Goal: Use online tool/utility: Utilize a website feature to perform a specific function

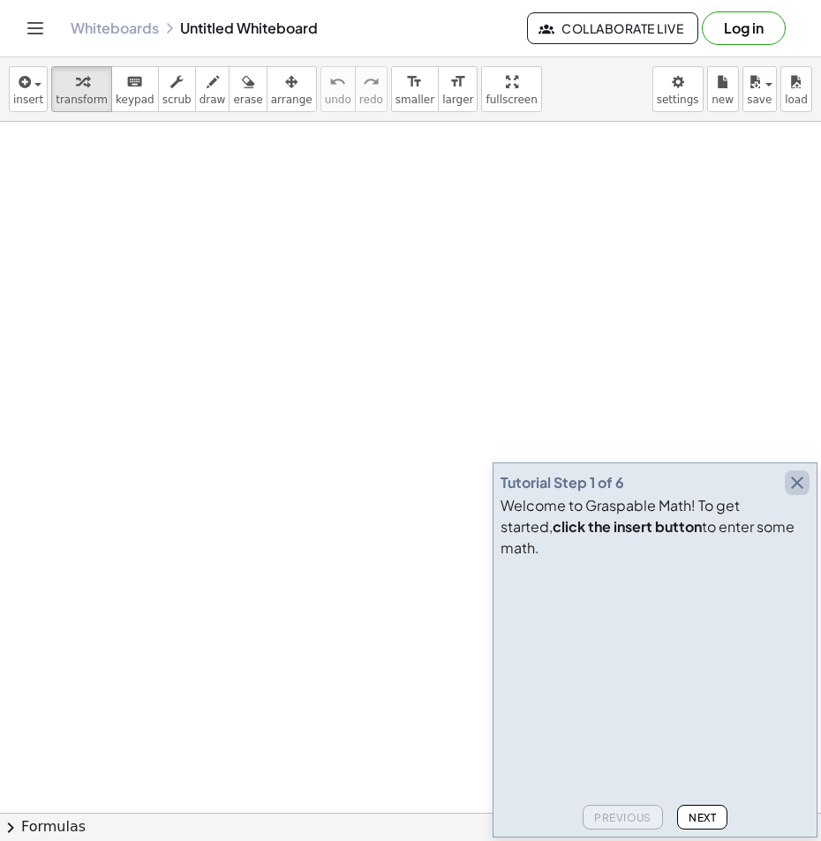
click at [802, 493] on icon "button" at bounding box center [796, 482] width 21 height 21
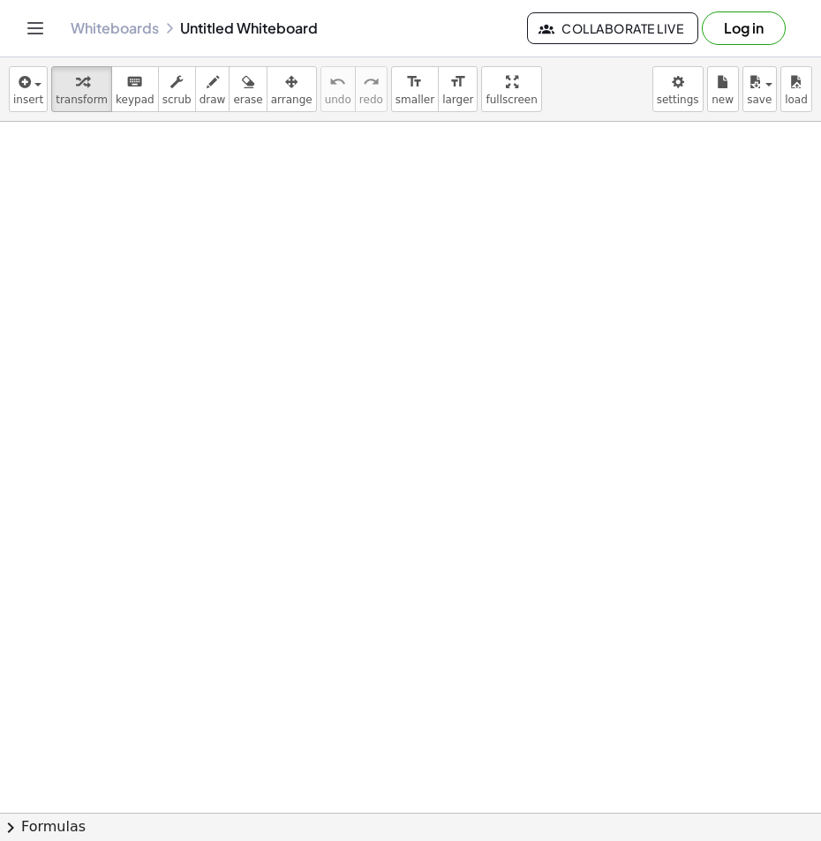
drag, startPoint x: 217, startPoint y: 214, endPoint x: 200, endPoint y: 292, distance: 79.5
click at [201, 293] on div at bounding box center [410, 839] width 821 height 1435
click at [199, 101] on span "draw" at bounding box center [212, 100] width 26 height 12
drag, startPoint x: 189, startPoint y: 197, endPoint x: 179, endPoint y: 272, distance: 75.6
click at [179, 272] on div at bounding box center [410, 839] width 821 height 1435
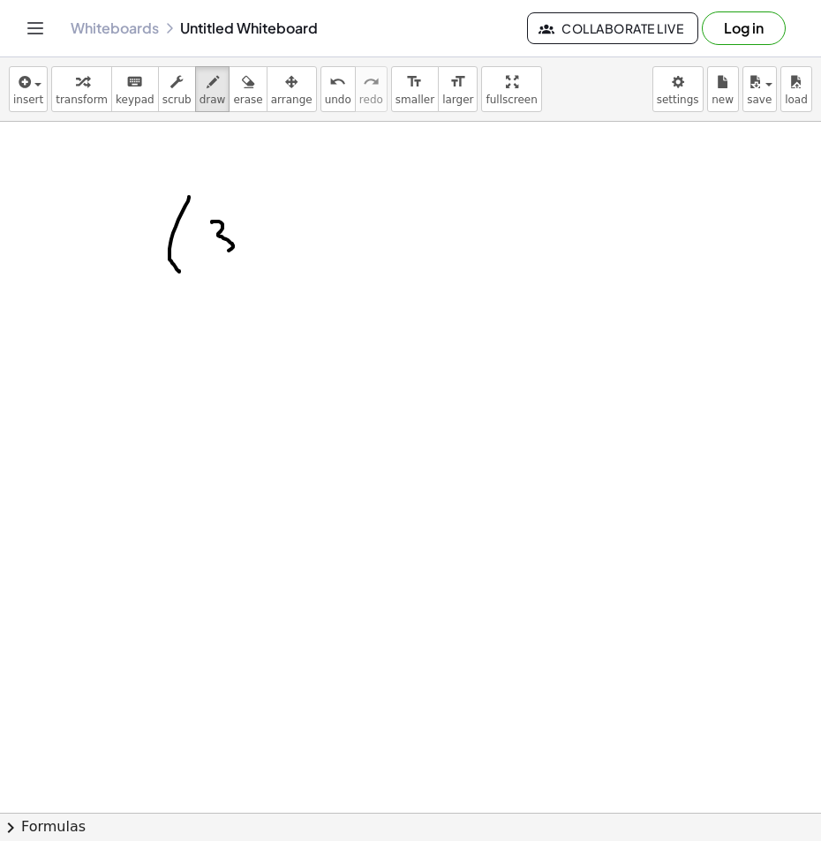
drag, startPoint x: 212, startPoint y: 222, endPoint x: 213, endPoint y: 259, distance: 36.2
click at [213, 259] on div at bounding box center [410, 839] width 821 height 1435
drag, startPoint x: 251, startPoint y: 241, endPoint x: 265, endPoint y: 240, distance: 14.1
click at [264, 240] on div at bounding box center [410, 839] width 821 height 1435
drag, startPoint x: 297, startPoint y: 209, endPoint x: 316, endPoint y: 237, distance: 34.3
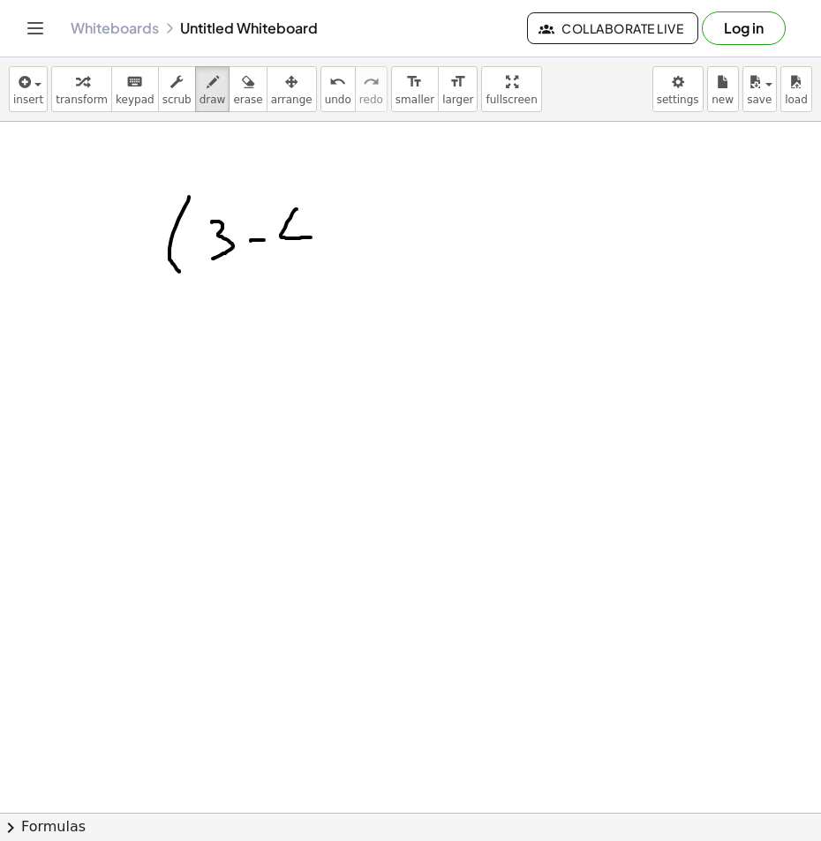
click at [316, 237] on div at bounding box center [410, 839] width 821 height 1435
drag, startPoint x: 299, startPoint y: 204, endPoint x: 299, endPoint y: 259, distance: 54.7
click at [299, 259] on div at bounding box center [410, 839] width 821 height 1435
drag, startPoint x: 325, startPoint y: 222, endPoint x: 329, endPoint y: 244, distance: 21.6
click at [329, 244] on div at bounding box center [410, 839] width 821 height 1435
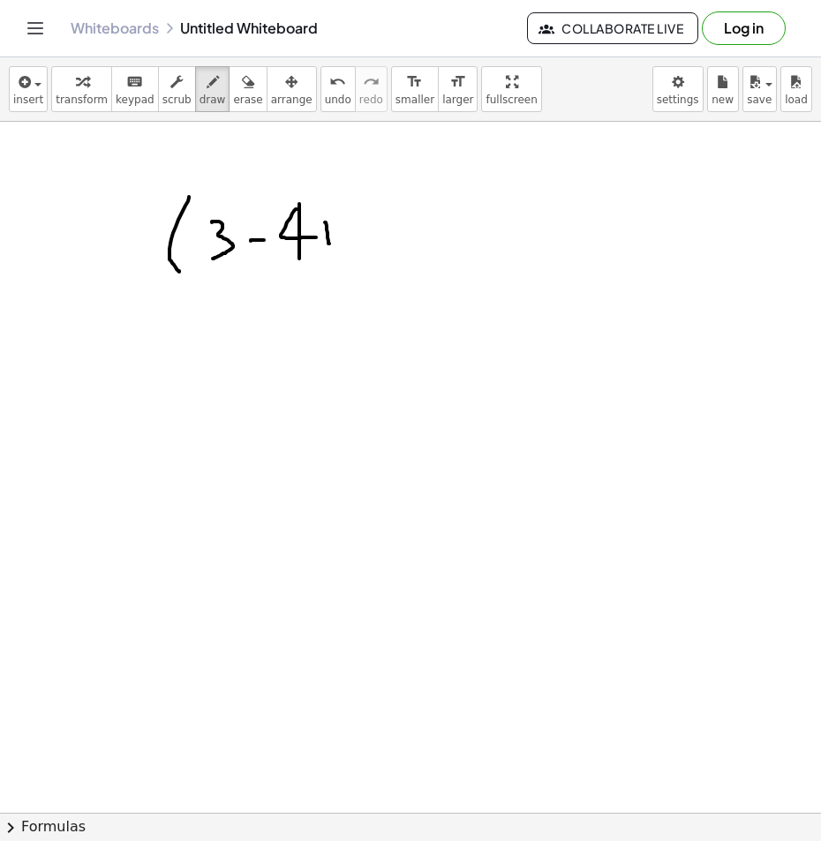
click at [322, 207] on div at bounding box center [410, 839] width 821 height 1435
drag, startPoint x: 345, startPoint y: 193, endPoint x: 371, endPoint y: 209, distance: 30.1
click at [371, 209] on div at bounding box center [410, 839] width 821 height 1435
drag, startPoint x: 328, startPoint y: 182, endPoint x: 318, endPoint y: 268, distance: 87.1
click at [318, 268] on div at bounding box center [410, 839] width 821 height 1435
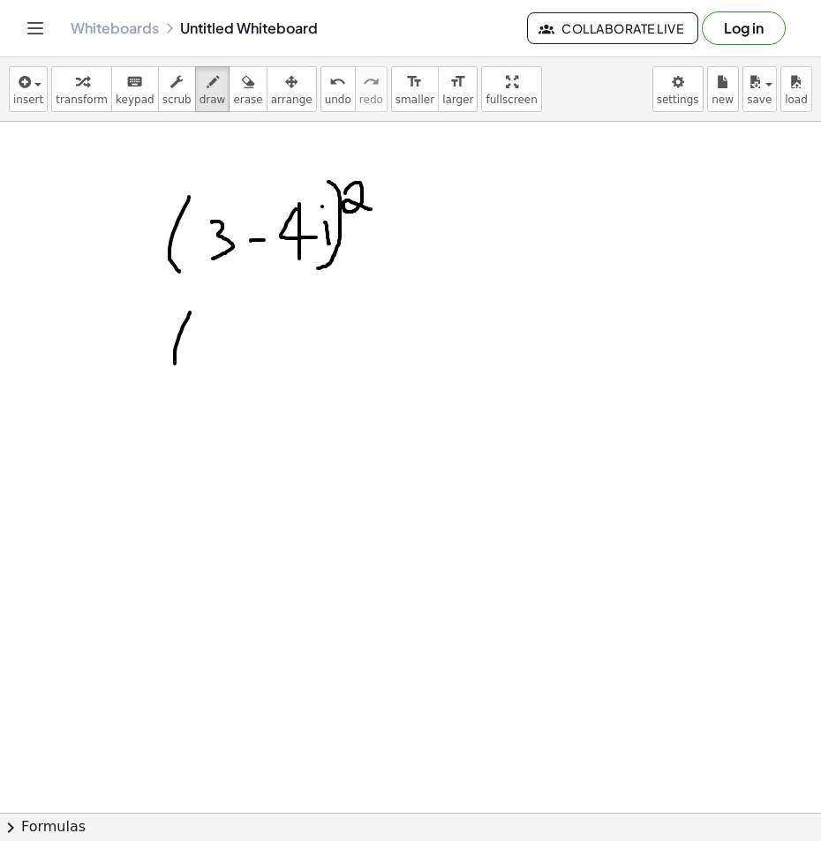
drag, startPoint x: 190, startPoint y: 312, endPoint x: 185, endPoint y: 369, distance: 56.7
click at [185, 369] on div at bounding box center [410, 839] width 821 height 1435
drag, startPoint x: 213, startPoint y: 327, endPoint x: 214, endPoint y: 363, distance: 36.2
click at [214, 363] on div at bounding box center [410, 839] width 821 height 1435
drag, startPoint x: 246, startPoint y: 345, endPoint x: 287, endPoint y: 344, distance: 40.6
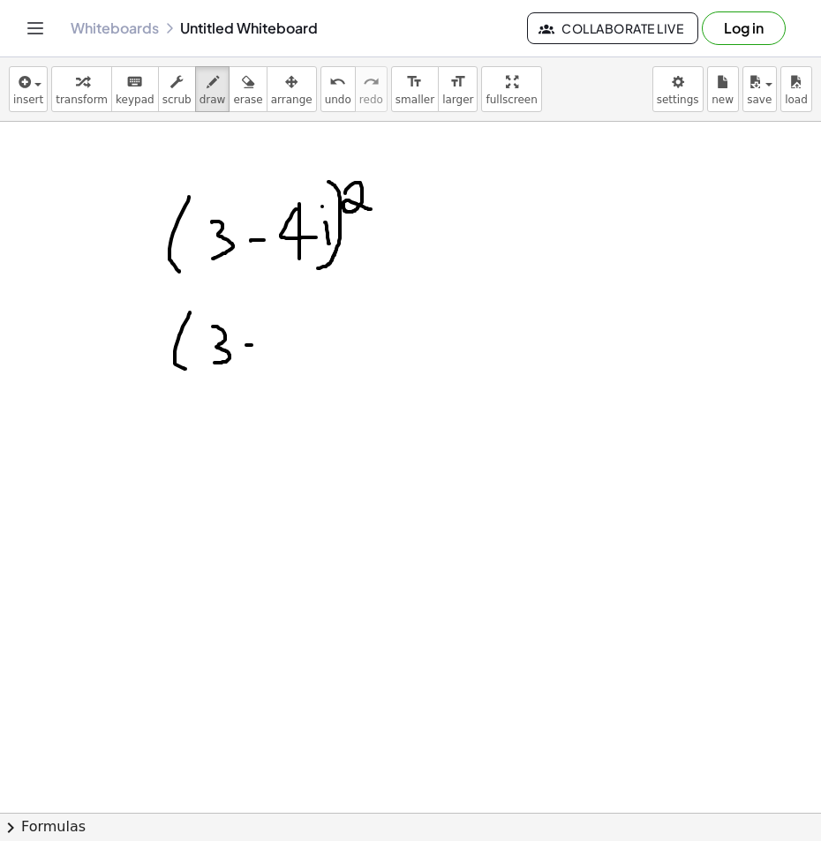
click at [287, 344] on div at bounding box center [410, 839] width 821 height 1435
drag, startPoint x: 312, startPoint y: 317, endPoint x: 345, endPoint y: 340, distance: 39.9
click at [345, 340] on div at bounding box center [410, 839] width 821 height 1435
drag, startPoint x: 324, startPoint y: 316, endPoint x: 326, endPoint y: 363, distance: 46.8
click at [326, 363] on div at bounding box center [410, 839] width 821 height 1435
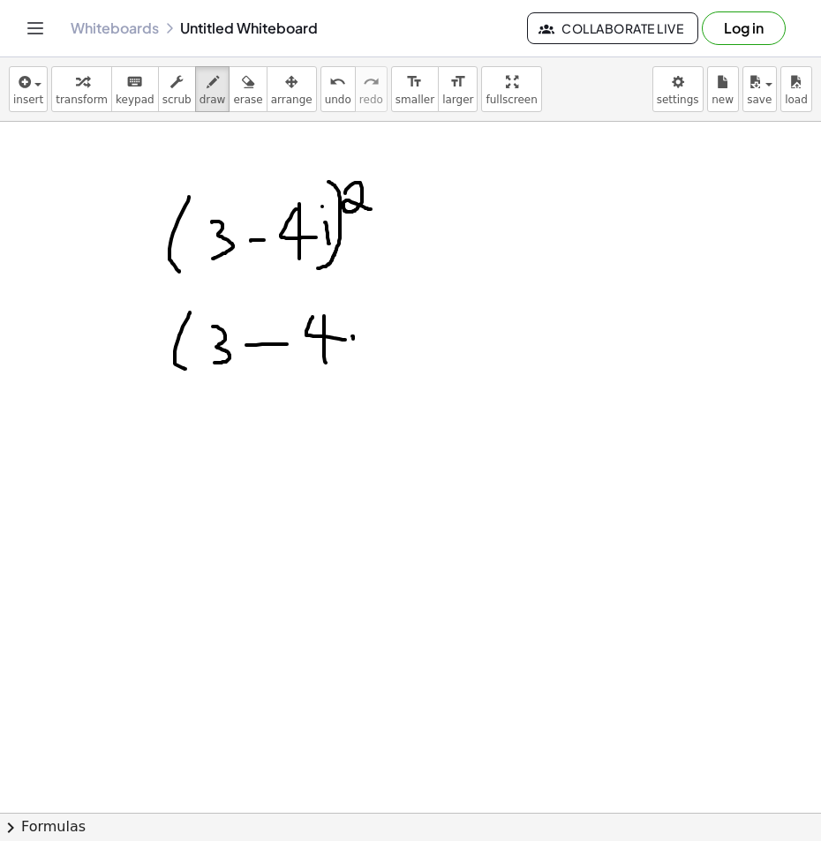
drag, startPoint x: 353, startPoint y: 339, endPoint x: 357, endPoint y: 357, distance: 18.9
click at [357, 357] on div at bounding box center [410, 839] width 821 height 1435
click at [354, 320] on div at bounding box center [410, 839] width 821 height 1435
drag, startPoint x: 380, startPoint y: 304, endPoint x: 383, endPoint y: 357, distance: 53.1
click at [383, 357] on div at bounding box center [410, 839] width 821 height 1435
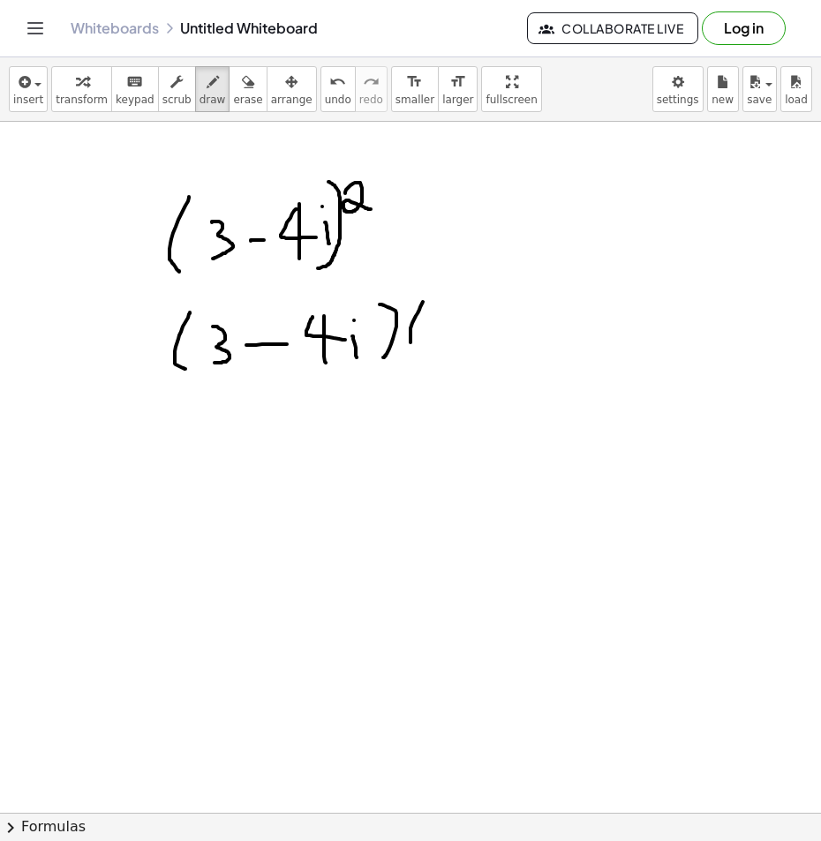
drag, startPoint x: 423, startPoint y: 302, endPoint x: 420, endPoint y: 351, distance: 49.5
click at [420, 351] on div at bounding box center [410, 839] width 821 height 1435
drag, startPoint x: 447, startPoint y: 315, endPoint x: 452, endPoint y: 345, distance: 30.3
click at [452, 345] on div at bounding box center [410, 839] width 821 height 1435
drag, startPoint x: 492, startPoint y: 331, endPoint x: 489, endPoint y: 353, distance: 22.3
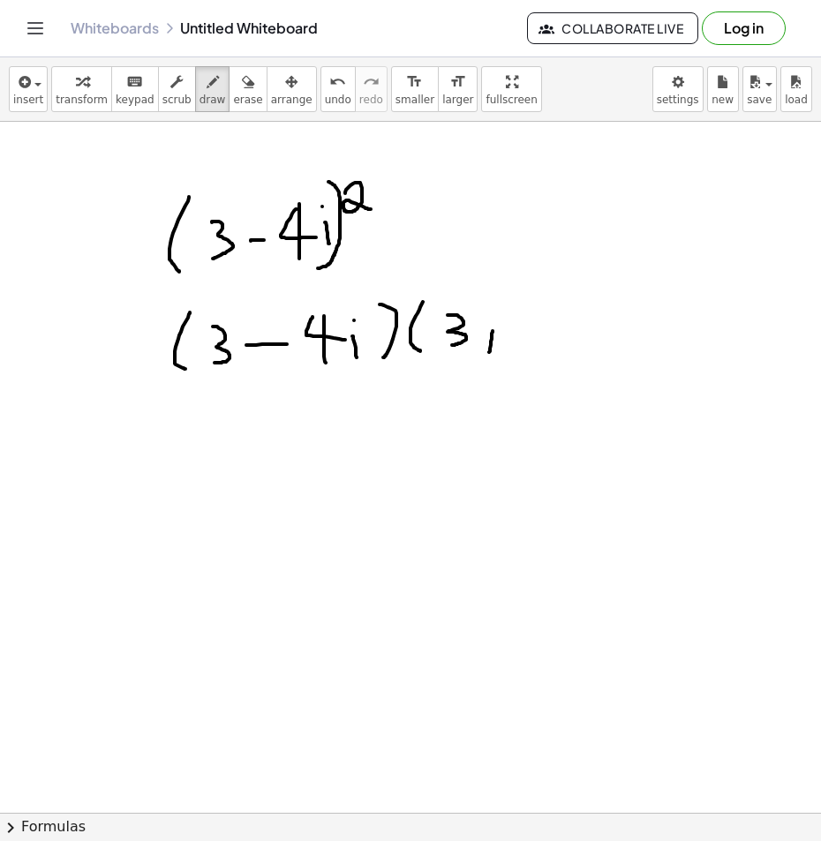
click at [489, 353] on div at bounding box center [410, 839] width 821 height 1435
drag, startPoint x: 484, startPoint y: 344, endPoint x: 504, endPoint y: 335, distance: 22.5
click at [497, 341] on div at bounding box center [410, 839] width 821 height 1435
drag, startPoint x: 518, startPoint y: 312, endPoint x: 538, endPoint y: 335, distance: 29.4
click at [538, 335] on div at bounding box center [410, 839] width 821 height 1435
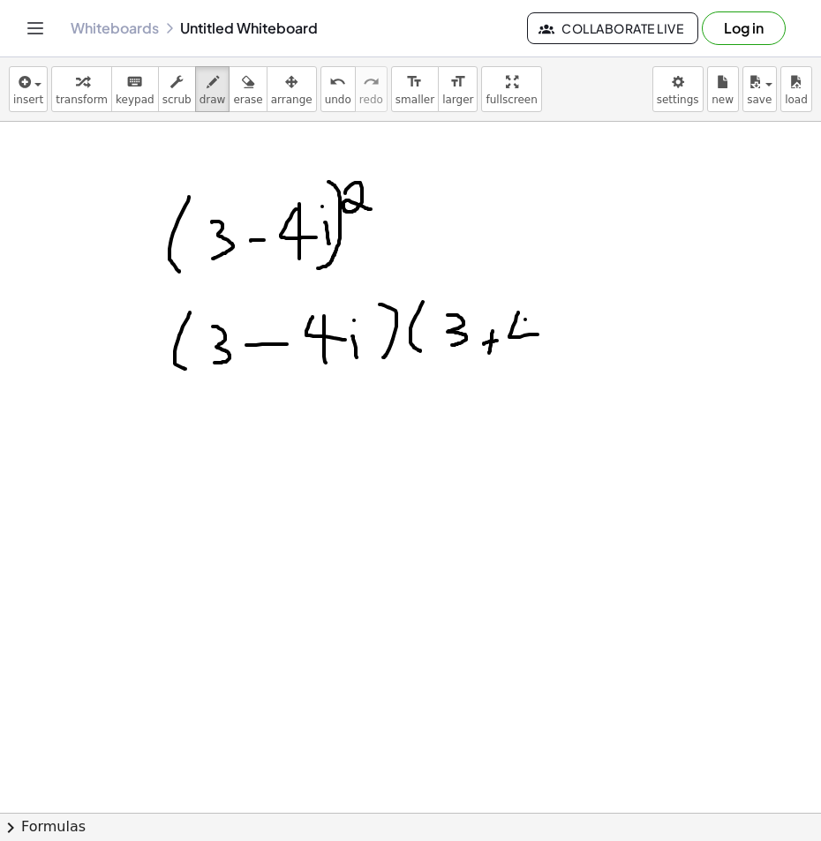
drag, startPoint x: 525, startPoint y: 320, endPoint x: 523, endPoint y: 356, distance: 36.3
click at [523, 356] on div at bounding box center [410, 839] width 821 height 1435
drag, startPoint x: 539, startPoint y: 334, endPoint x: 540, endPoint y: 350, distance: 15.9
click at [540, 350] on div at bounding box center [410, 839] width 821 height 1435
click at [538, 304] on div at bounding box center [410, 839] width 821 height 1435
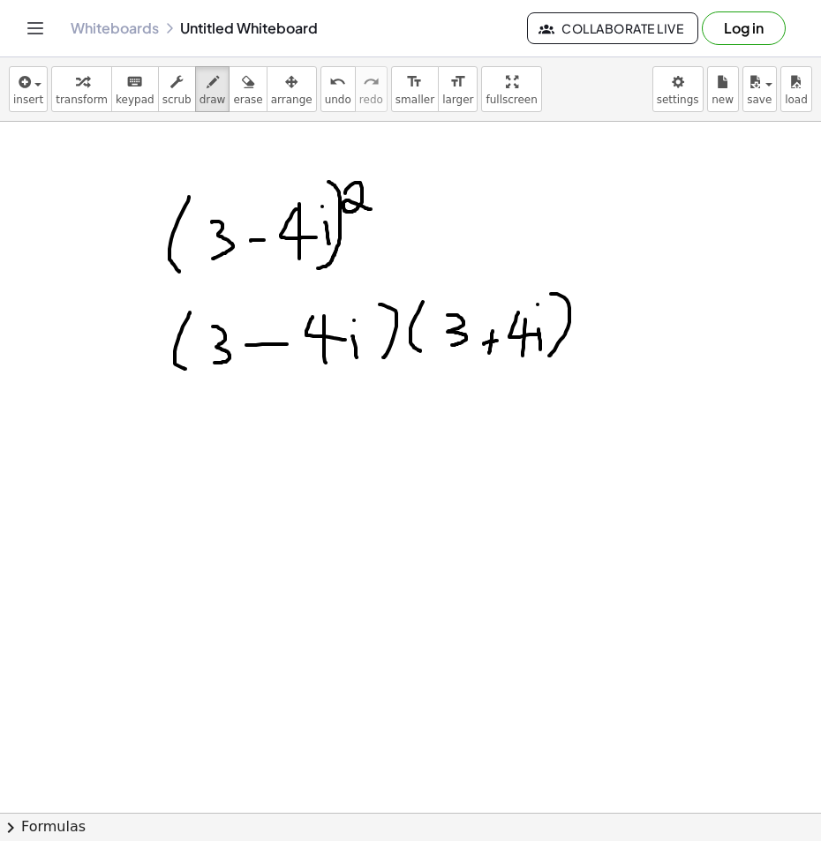
drag, startPoint x: 551, startPoint y: 294, endPoint x: 545, endPoint y: 358, distance: 64.7
click at [545, 358] on div at bounding box center [410, 839] width 821 height 1435
drag, startPoint x: 227, startPoint y: 318, endPoint x: 389, endPoint y: 296, distance: 163.9
click at [389, 296] on div at bounding box center [410, 839] width 821 height 1435
drag, startPoint x: 230, startPoint y: 312, endPoint x: 491, endPoint y: 291, distance: 261.2
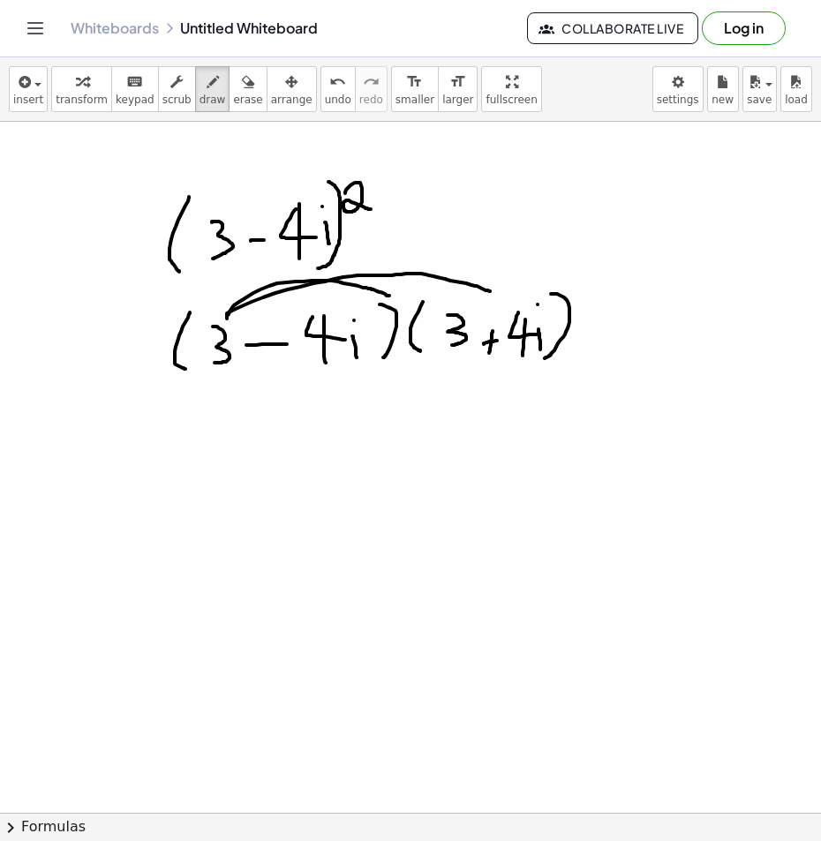
click at [491, 291] on div at bounding box center [410, 839] width 821 height 1435
drag, startPoint x: 212, startPoint y: 408, endPoint x: 230, endPoint y: 458, distance: 53.6
click at [230, 458] on div at bounding box center [410, 839] width 821 height 1435
drag, startPoint x: 212, startPoint y: 407, endPoint x: 229, endPoint y: 402, distance: 18.4
click at [229, 402] on div at bounding box center [410, 839] width 821 height 1435
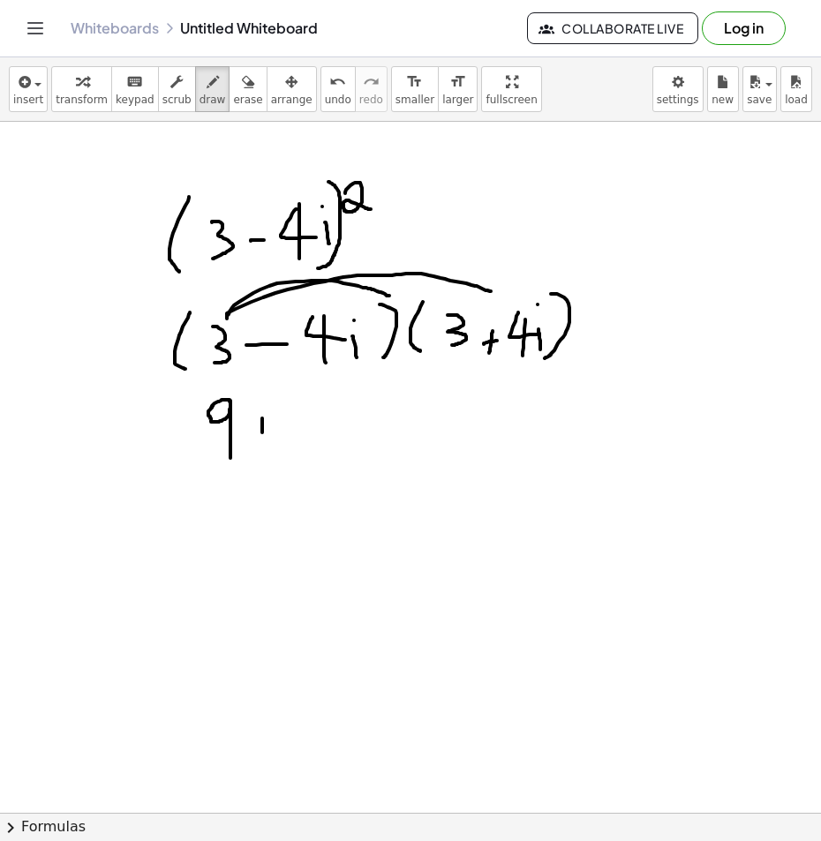
drag, startPoint x: 262, startPoint y: 418, endPoint x: 262, endPoint y: 441, distance: 22.9
click at [262, 441] on div at bounding box center [410, 839] width 821 height 1435
drag, startPoint x: 259, startPoint y: 432, endPoint x: 279, endPoint y: 429, distance: 19.7
click at [279, 429] on div at bounding box center [410, 839] width 821 height 1435
drag
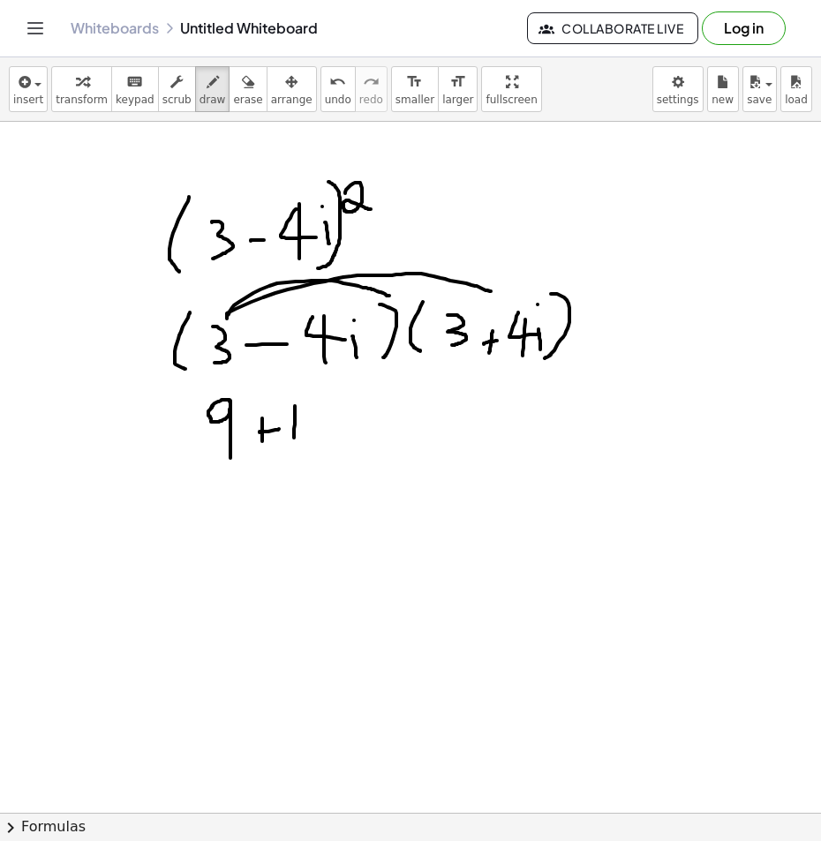
click at [294, 438] on div at bounding box center [410, 839] width 821 height 1435
click at [323, 440] on div at bounding box center [410, 839] width 821 height 1435
click at [335, 440] on div at bounding box center [410, 839] width 821 height 1435
click at [334, 406] on div at bounding box center [410, 839] width 821 height 1435
click at [374, 425] on div at bounding box center [410, 839] width 821 height 1435
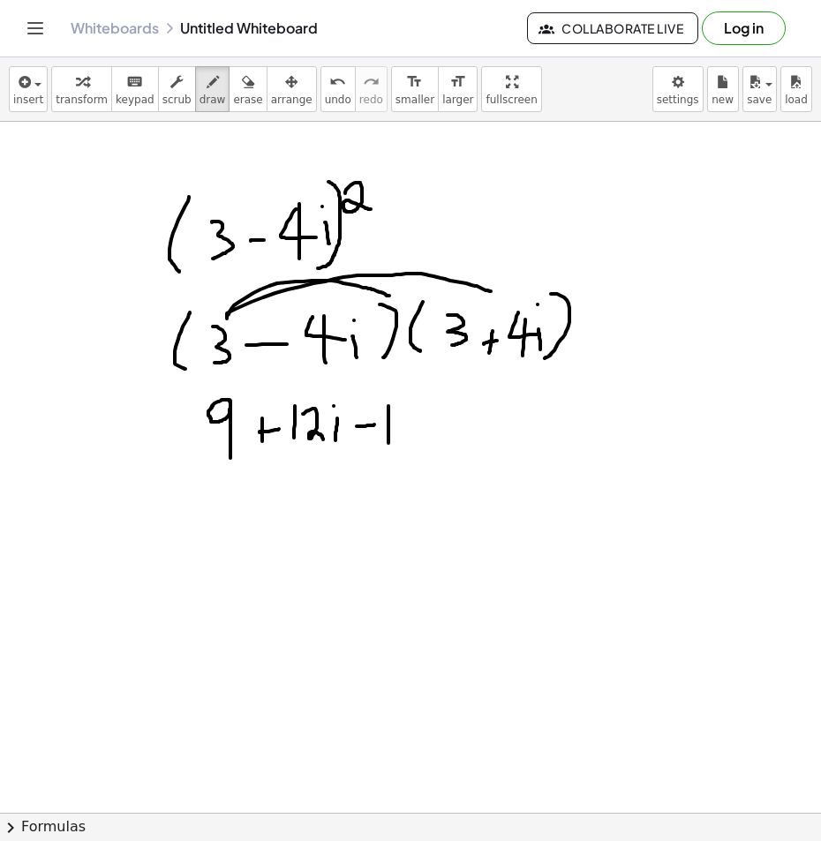
click at [388, 443] on div at bounding box center [410, 839] width 821 height 1435
click at [425, 432] on div at bounding box center [410, 839] width 821 height 1435
click at [433, 436] on div at bounding box center [410, 839] width 821 height 1435
click at [431, 410] on div at bounding box center [410, 839] width 821 height 1435
drag, startPoint x: 457, startPoint y: 422, endPoint x: 477, endPoint y: 425, distance: 19.7
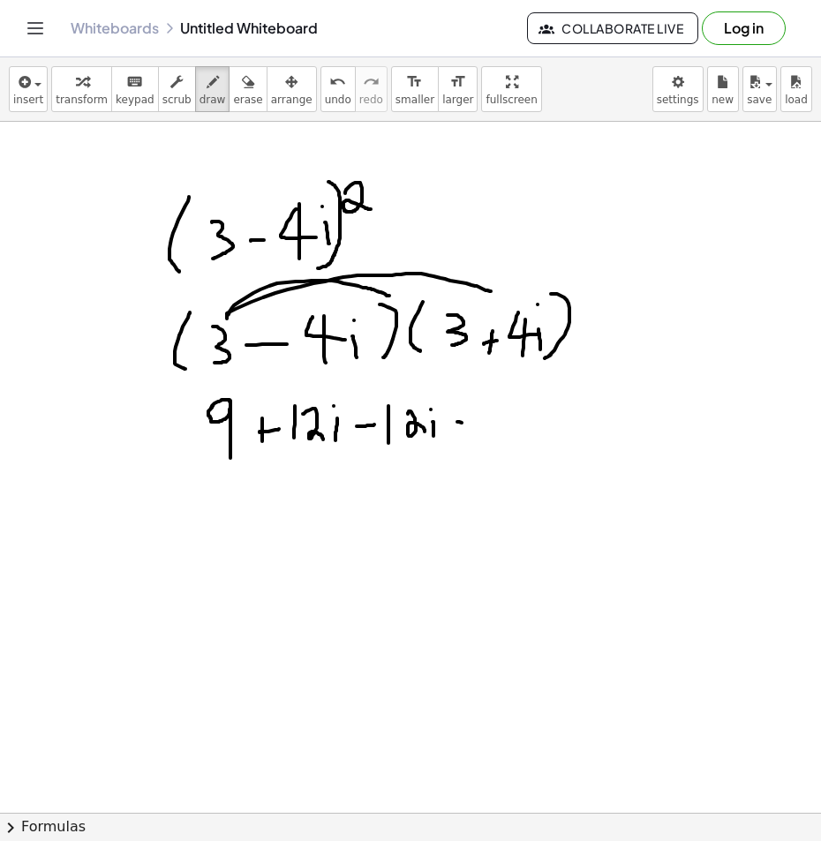
click at [477, 425] on div at bounding box center [410, 839] width 821 height 1435
drag, startPoint x: 493, startPoint y: 397, endPoint x: 491, endPoint y: 435, distance: 38.0
click at [491, 435] on div at bounding box center [410, 839] width 821 height 1435
drag, startPoint x: 521, startPoint y: 395, endPoint x: 514, endPoint y: 419, distance: 24.9
click at [514, 419] on div at bounding box center [410, 839] width 821 height 1435
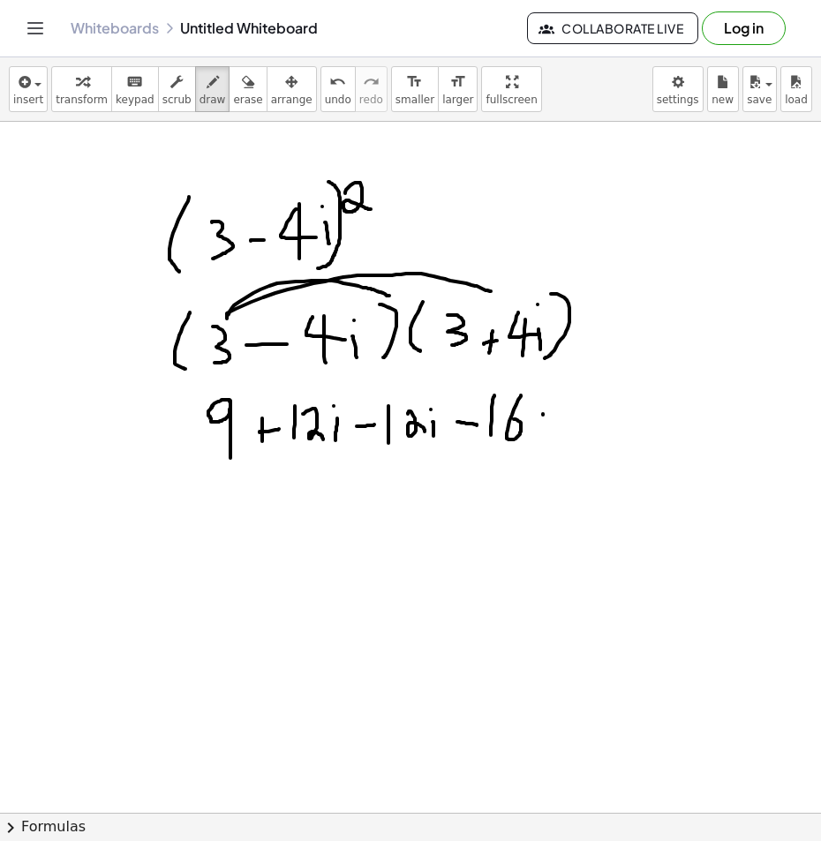
drag, startPoint x: 543, startPoint y: 414, endPoint x: 544, endPoint y: 432, distance: 18.6
click at [544, 432] on div at bounding box center [410, 839] width 821 height 1435
click at [541, 400] on div at bounding box center [410, 839] width 821 height 1435
drag, startPoint x: 558, startPoint y: 383, endPoint x: 583, endPoint y: 413, distance: 39.4
click at [583, 412] on div at bounding box center [410, 839] width 821 height 1435
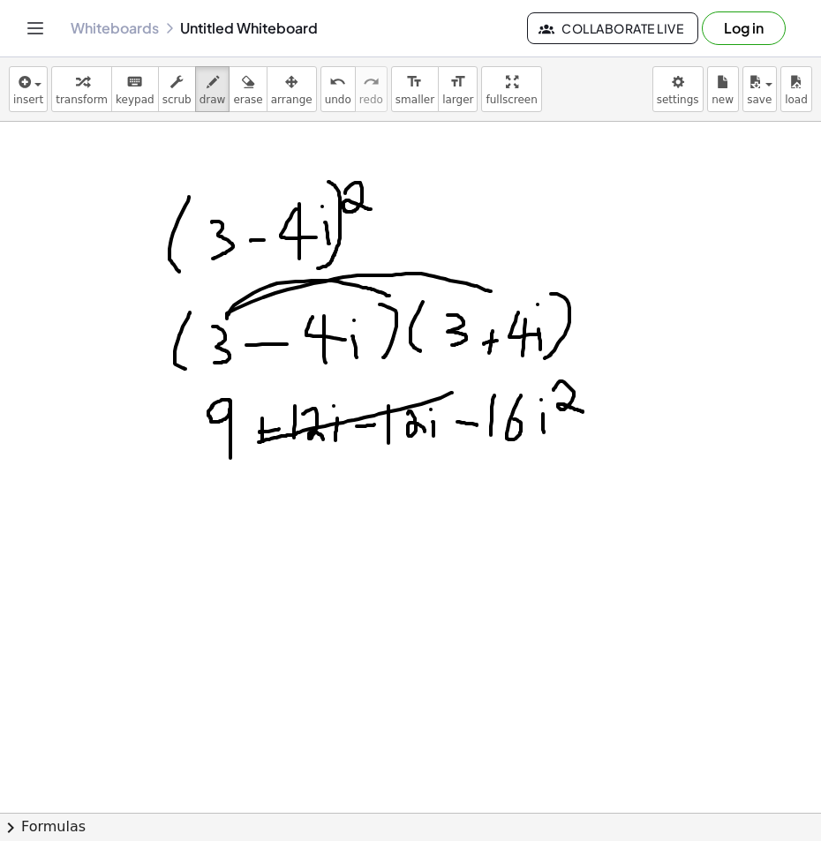
drag, startPoint x: 452, startPoint y: 393, endPoint x: 257, endPoint y: 445, distance: 201.9
click at [258, 443] on div at bounding box center [410, 839] width 821 height 1435
drag, startPoint x: 261, startPoint y: 493, endPoint x: 261, endPoint y: 551, distance: 57.4
click at [261, 551] on div at bounding box center [410, 839] width 821 height 1435
drag, startPoint x: 298, startPoint y: 521, endPoint x: 320, endPoint y: 516, distance: 21.6
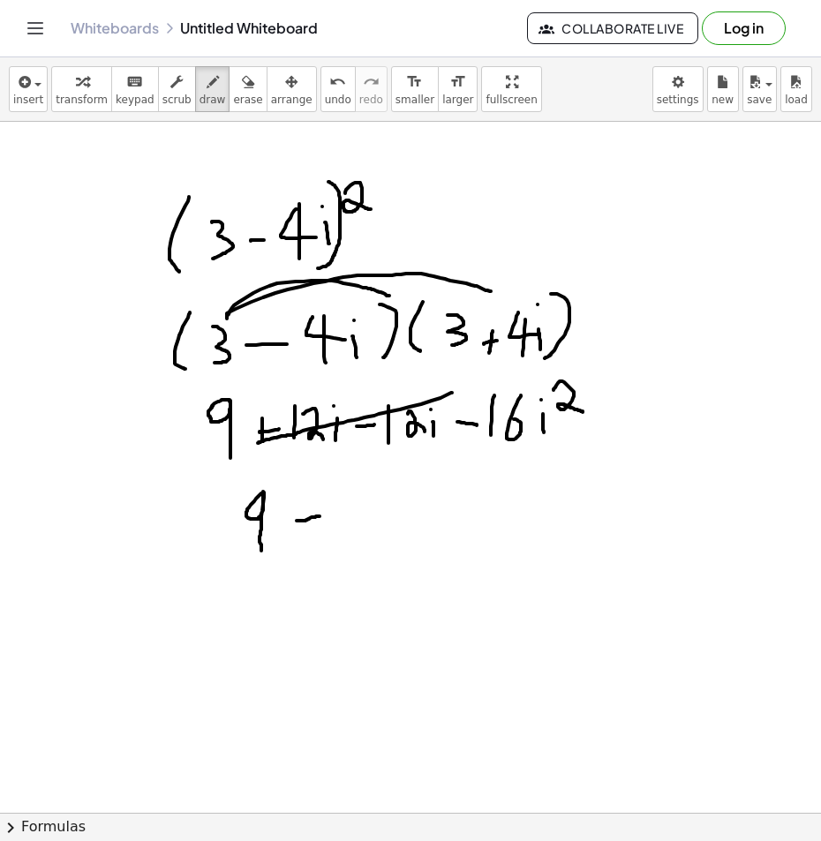
click at [320, 516] on div at bounding box center [410, 839] width 821 height 1435
drag, startPoint x: 367, startPoint y: 492, endPoint x: 365, endPoint y: 540, distance: 48.6
click at [365, 540] on div at bounding box center [410, 839] width 821 height 1435
drag, startPoint x: 410, startPoint y: 494, endPoint x: 393, endPoint y: 525, distance: 35.6
click at [393, 525] on div at bounding box center [410, 839] width 821 height 1435
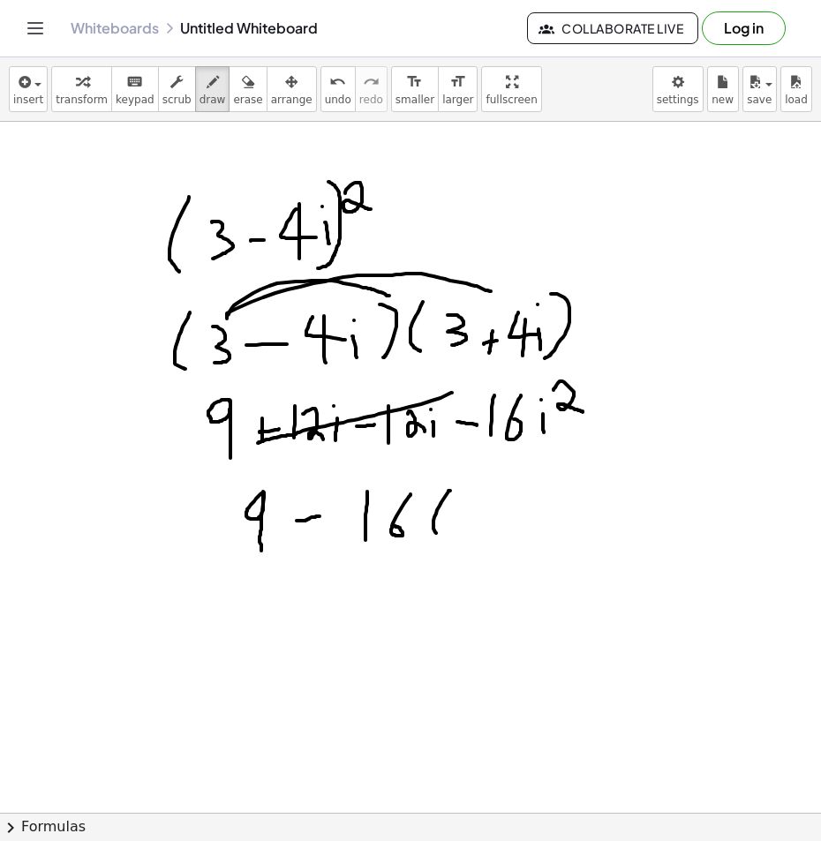
drag, startPoint x: 450, startPoint y: 491, endPoint x: 439, endPoint y: 535, distance: 45.6
click at [437, 535] on div at bounding box center [410, 839] width 821 height 1435
drag, startPoint x: 454, startPoint y: 515, endPoint x: 466, endPoint y: 515, distance: 12.4
click at [466, 515] on div at bounding box center [410, 839] width 821 height 1435
drag, startPoint x: 489, startPoint y: 492, endPoint x: 486, endPoint y: 533, distance: 41.6
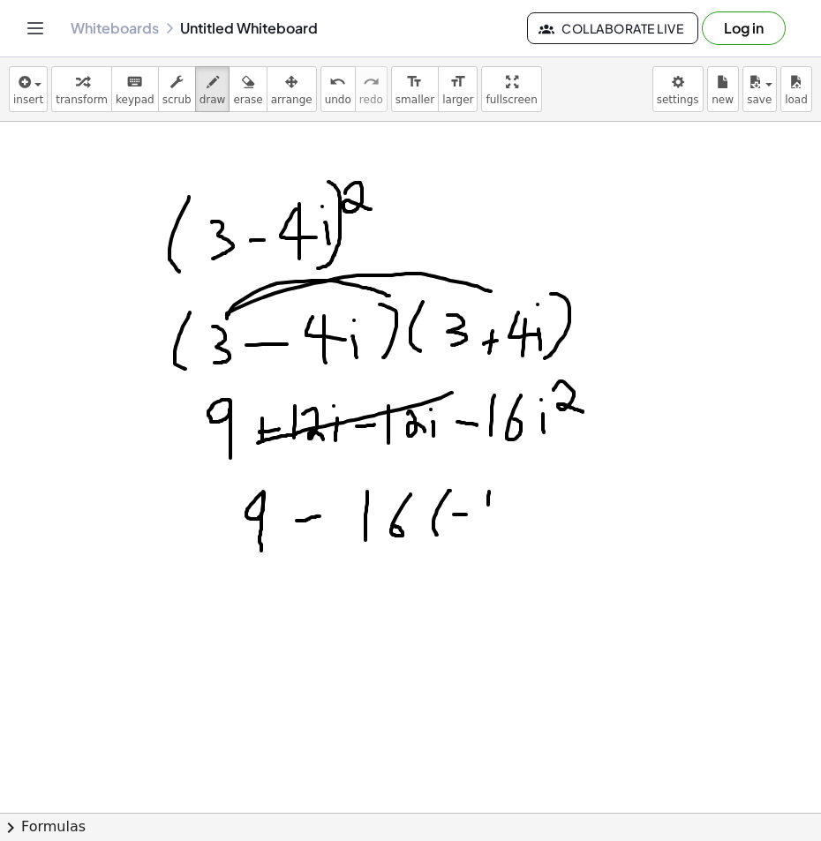
click at [486, 533] on div at bounding box center [410, 839] width 821 height 1435
drag, startPoint x: 508, startPoint y: 484, endPoint x: 508, endPoint y: 545, distance: 61.8
click at [508, 545] on div at bounding box center [410, 839] width 821 height 1435
drag, startPoint x: 322, startPoint y: 581, endPoint x: 327, endPoint y: 627, distance: 46.2
click at [327, 627] on div at bounding box center [410, 839] width 821 height 1435
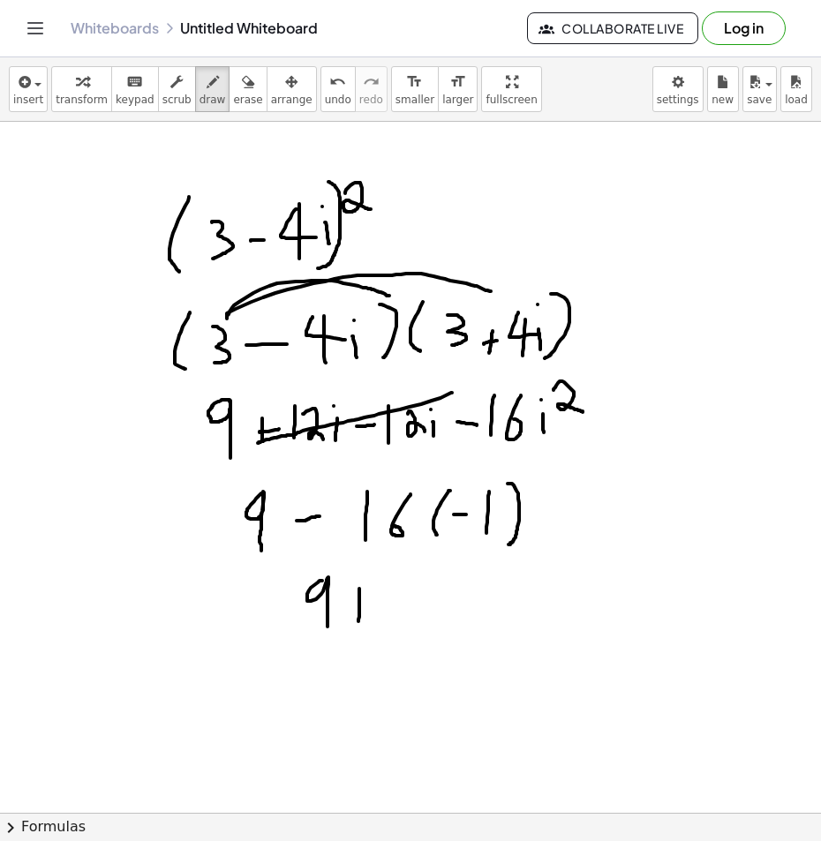
drag, startPoint x: 359, startPoint y: 589, endPoint x: 358, endPoint y: 621, distance: 32.7
click at [358, 621] on div at bounding box center [410, 839] width 821 height 1435
drag, startPoint x: 354, startPoint y: 611, endPoint x: 380, endPoint y: 606, distance: 26.0
click at [380, 606] on div at bounding box center [410, 839] width 821 height 1435
drag, startPoint x: 398, startPoint y: 579, endPoint x: 398, endPoint y: 618, distance: 38.8
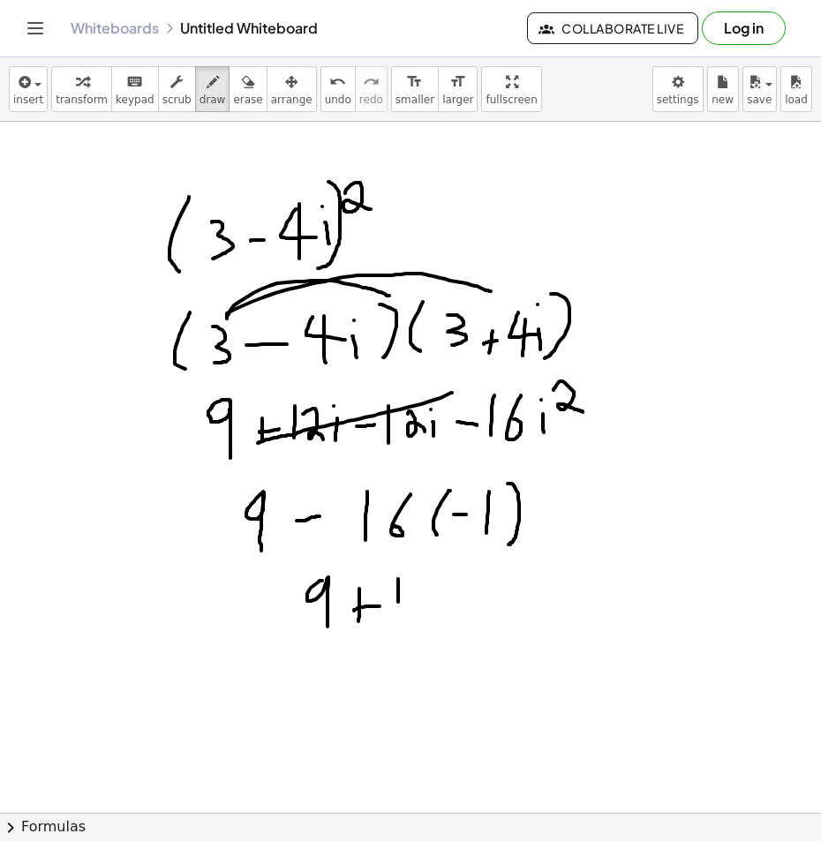
click at [398, 618] on div at bounding box center [410, 839] width 821 height 1435
drag, startPoint x: 432, startPoint y: 580, endPoint x: 431, endPoint y: 605, distance: 25.6
click at [431, 605] on div at bounding box center [410, 839] width 821 height 1435
drag, startPoint x: 341, startPoint y: 675, endPoint x: 365, endPoint y: 701, distance: 35.6
click at [365, 701] on div at bounding box center [410, 839] width 821 height 1435
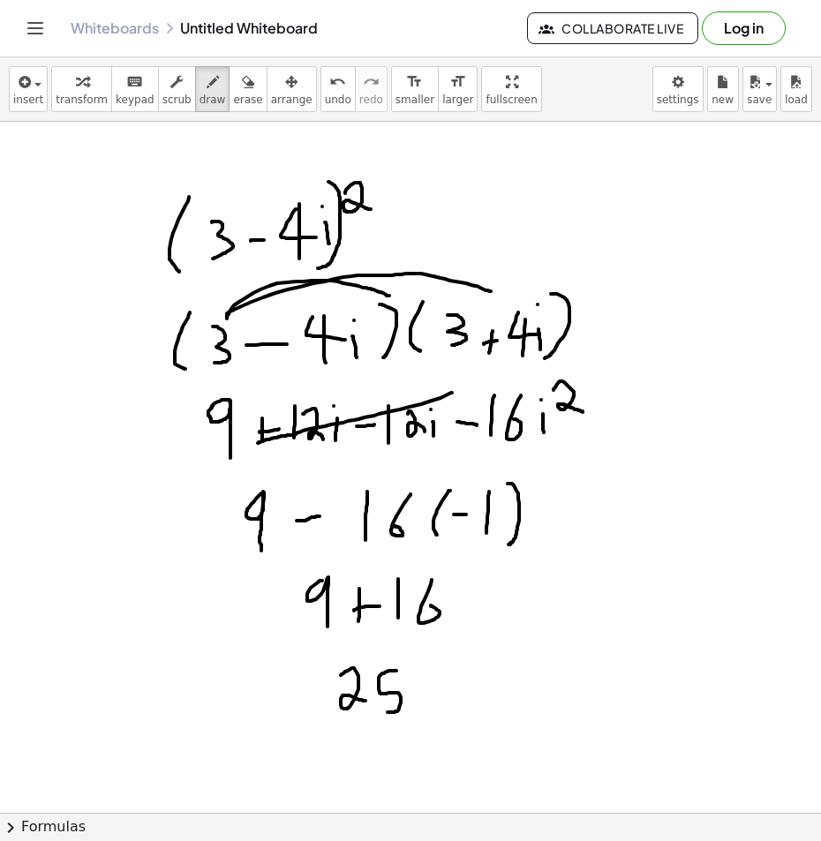
drag, startPoint x: 396, startPoint y: 671, endPoint x: 387, endPoint y: 712, distance: 42.4
click at [387, 712] on div at bounding box center [410, 839] width 821 height 1435
drag, startPoint x: 362, startPoint y: 412, endPoint x: 364, endPoint y: 439, distance: 26.5
click at [364, 439] on div at bounding box center [410, 839] width 821 height 1435
drag, startPoint x: 495, startPoint y: 332, endPoint x: 495, endPoint y: 345, distance: 13.2
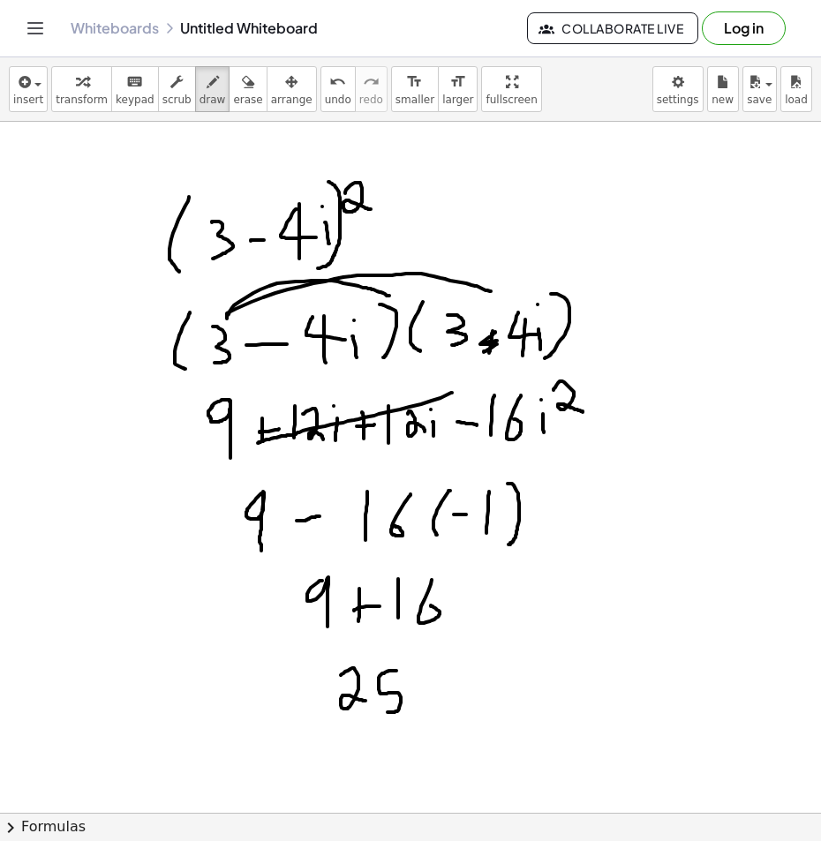
click at [494, 346] on div at bounding box center [410, 839] width 821 height 1435
drag, startPoint x: 481, startPoint y: 315, endPoint x: 496, endPoint y: 315, distance: 15.0
click at [496, 315] on div at bounding box center [410, 839] width 821 height 1435
drag, startPoint x: 464, startPoint y: 409, endPoint x: 464, endPoint y: 428, distance: 19.4
click at [464, 428] on div at bounding box center [410, 839] width 821 height 1435
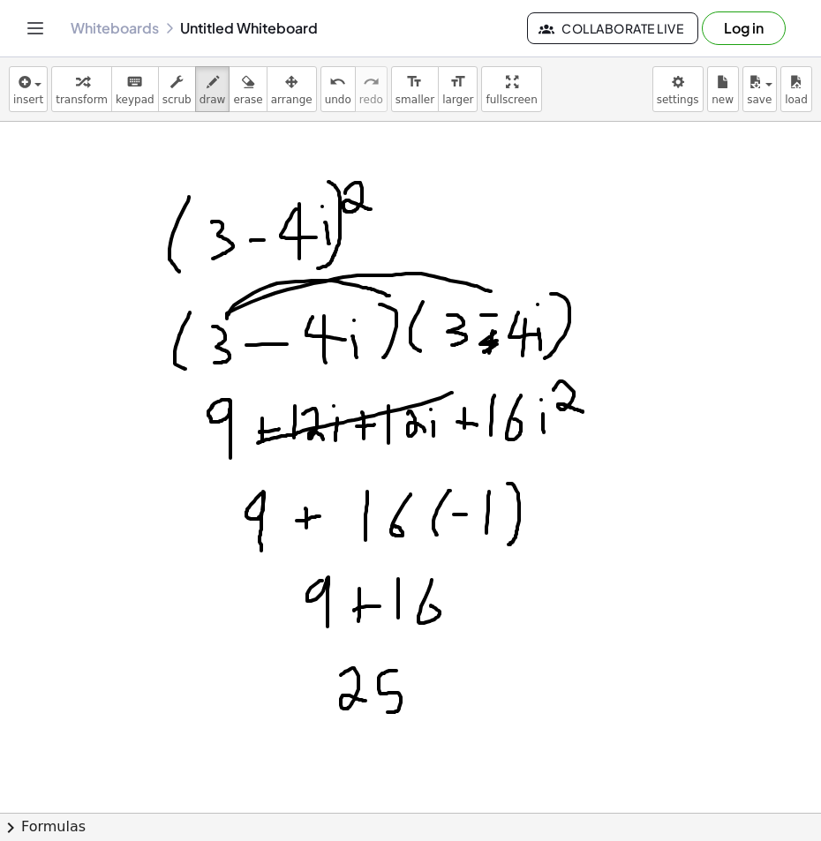
drag, startPoint x: 305, startPoint y: 508, endPoint x: 306, endPoint y: 528, distance: 19.4
click at [306, 528] on div at bounding box center [410, 839] width 821 height 1435
click at [233, 101] on span "erase" at bounding box center [247, 100] width 29 height 12
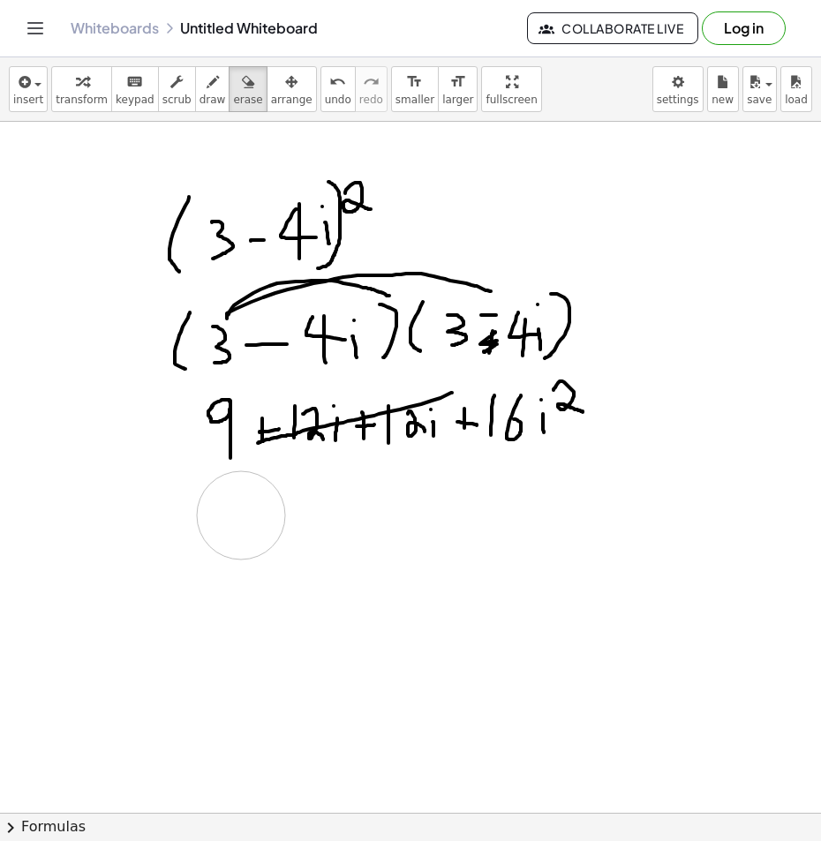
drag, startPoint x: 466, startPoint y: 591, endPoint x: 241, endPoint y: 515, distance: 237.5
click at [241, 515] on div at bounding box center [410, 839] width 821 height 1435
drag, startPoint x: 436, startPoint y: 396, endPoint x: 440, endPoint y: 423, distance: 26.7
click at [440, 423] on div at bounding box center [410, 839] width 821 height 1435
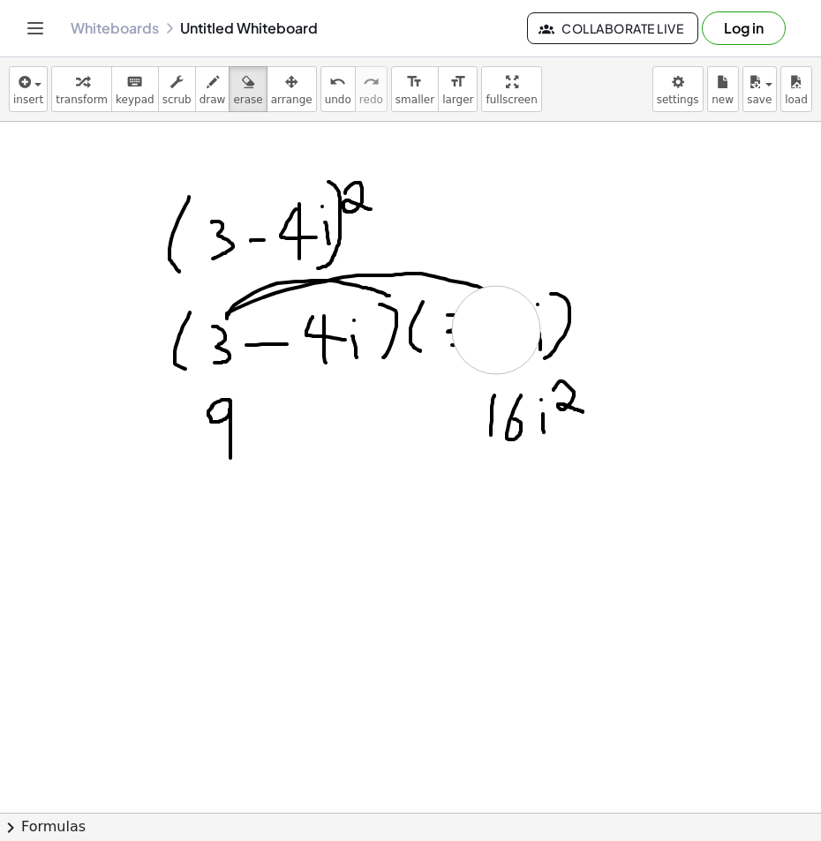
click at [496, 330] on div at bounding box center [410, 839] width 821 height 1435
drag, startPoint x: 478, startPoint y: 334, endPoint x: 504, endPoint y: 330, distance: 25.8
click at [504, 330] on div at bounding box center [410, 839] width 821 height 1435
click at [199, 94] on span "draw" at bounding box center [212, 100] width 26 height 12
drag, startPoint x: 440, startPoint y: 318, endPoint x: 461, endPoint y: 342, distance: 31.3
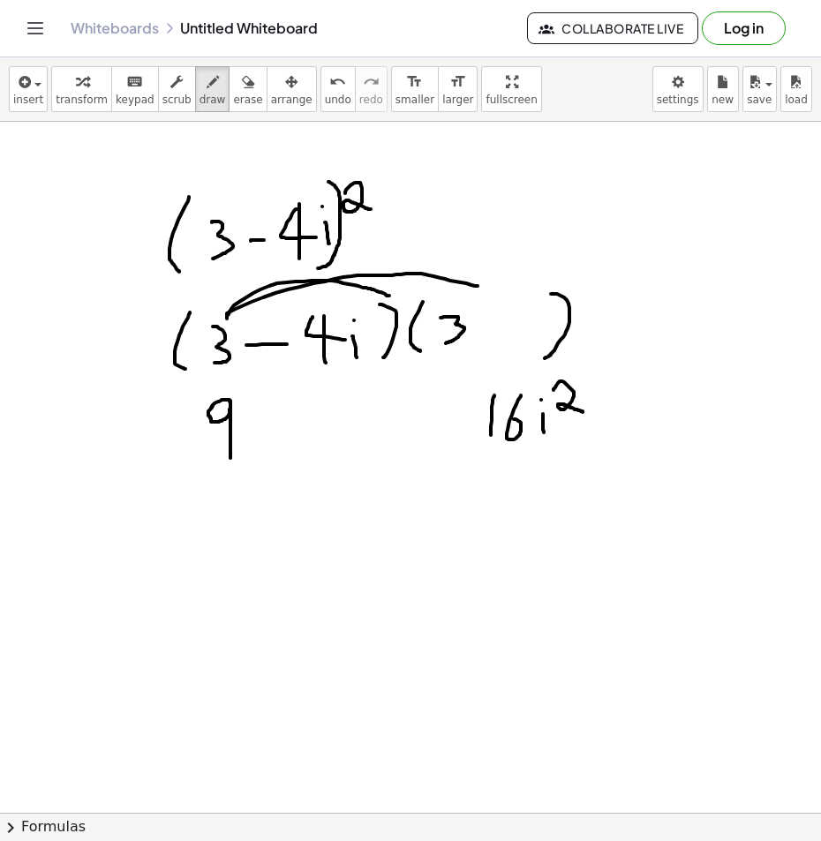
click at [450, 343] on div at bounding box center [410, 839] width 821 height 1435
drag, startPoint x: 485, startPoint y: 327, endPoint x: 514, endPoint y: 326, distance: 28.3
click at [506, 326] on div at bounding box center [410, 839] width 821 height 1435
drag, startPoint x: 526, startPoint y: 315, endPoint x: 540, endPoint y: 331, distance: 21.3
click at [540, 331] on div at bounding box center [410, 839] width 821 height 1435
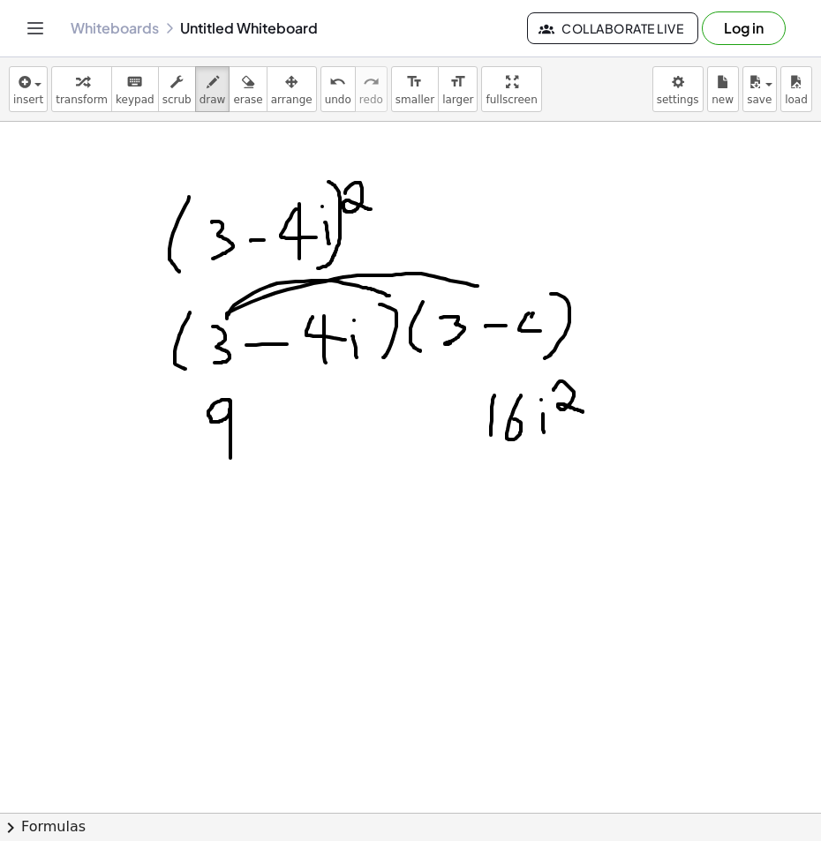
drag, startPoint x: 533, startPoint y: 313, endPoint x: 528, endPoint y: 347, distance: 34.0
click at [525, 354] on div at bounding box center [410, 839] width 821 height 1435
drag, startPoint x: 545, startPoint y: 326, endPoint x: 544, endPoint y: 343, distance: 17.7
click at [544, 343] on div at bounding box center [410, 839] width 821 height 1435
click at [541, 309] on div at bounding box center [410, 839] width 821 height 1435
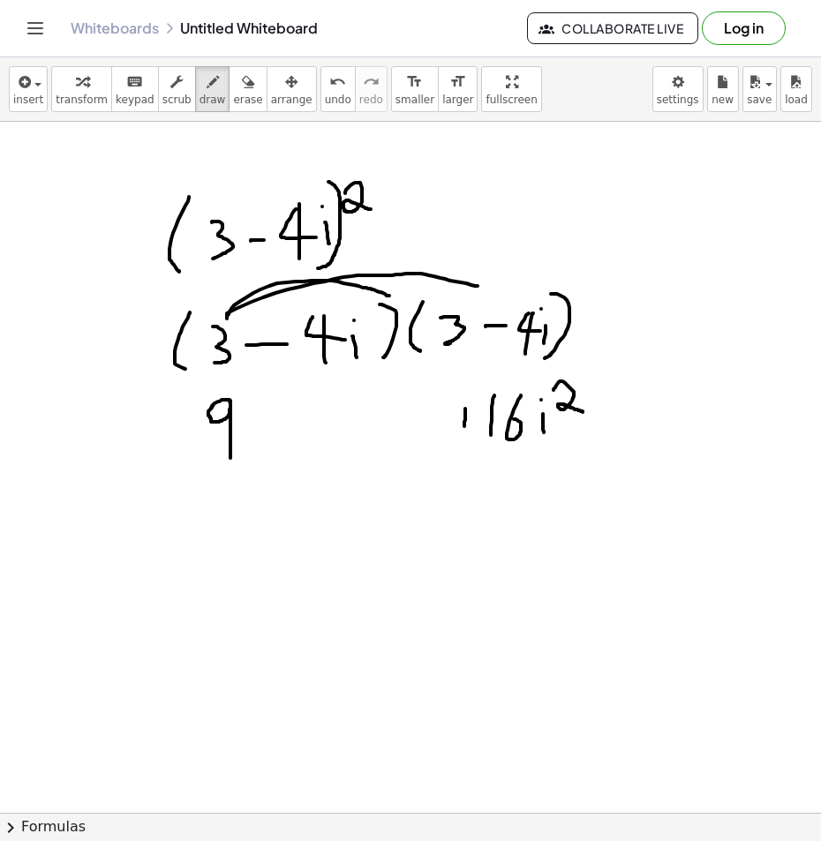
drag, startPoint x: 465, startPoint y: 409, endPoint x: 463, endPoint y: 433, distance: 24.8
click at [463, 433] on div at bounding box center [410, 839] width 821 height 1435
drag, startPoint x: 453, startPoint y: 424, endPoint x: 472, endPoint y: 423, distance: 19.4
click at [472, 423] on div at bounding box center [410, 839] width 821 height 1435
drag, startPoint x: 268, startPoint y: 420, endPoint x: 262, endPoint y: 441, distance: 22.1
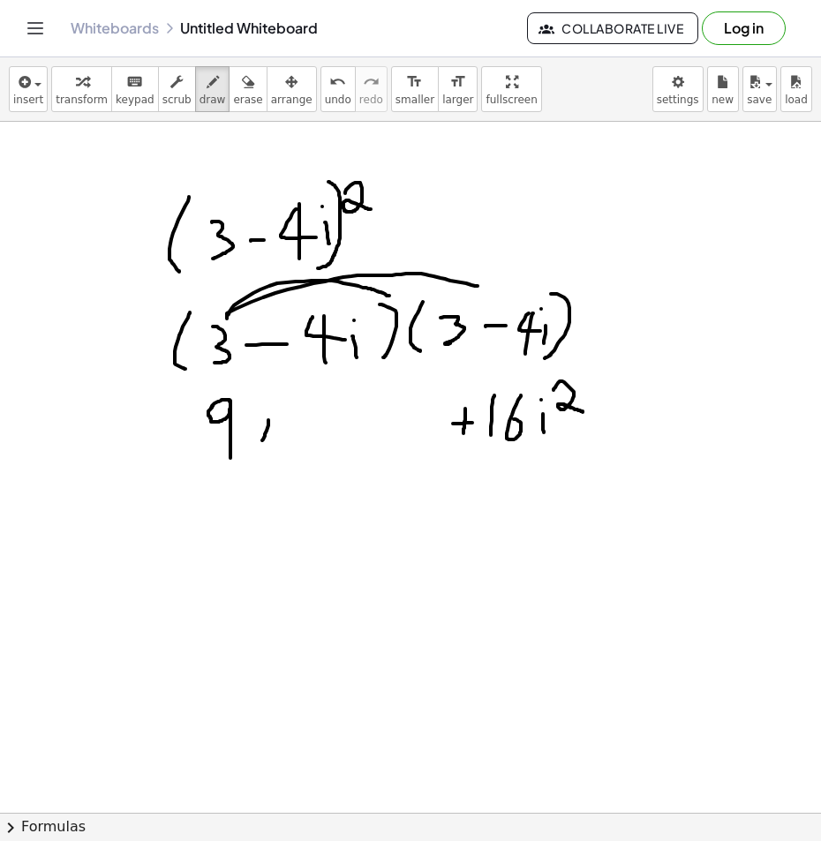
click at [262, 441] on div at bounding box center [410, 839] width 821 height 1435
drag, startPoint x: 259, startPoint y: 429, endPoint x: 276, endPoint y: 429, distance: 17.7
click at [276, 429] on div at bounding box center [410, 839] width 821 height 1435
drag, startPoint x: 293, startPoint y: 397, endPoint x: 293, endPoint y: 435, distance: 38.0
click at [293, 435] on div at bounding box center [410, 839] width 821 height 1435
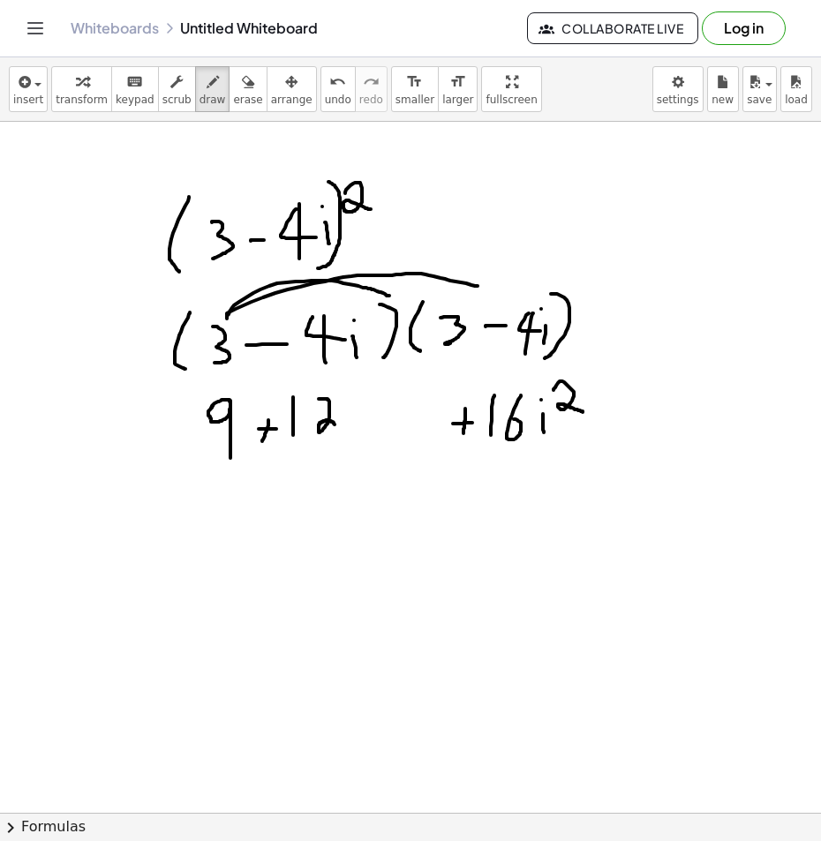
drag, startPoint x: 320, startPoint y: 399, endPoint x: 342, endPoint y: 429, distance: 37.2
click at [342, 429] on div at bounding box center [410, 839] width 821 height 1435
click at [242, 86] on icon "button" at bounding box center [248, 81] width 12 height 21
drag, startPoint x: 327, startPoint y: 418, endPoint x: 295, endPoint y: 434, distance: 35.5
click at [295, 434] on div at bounding box center [410, 839] width 821 height 1435
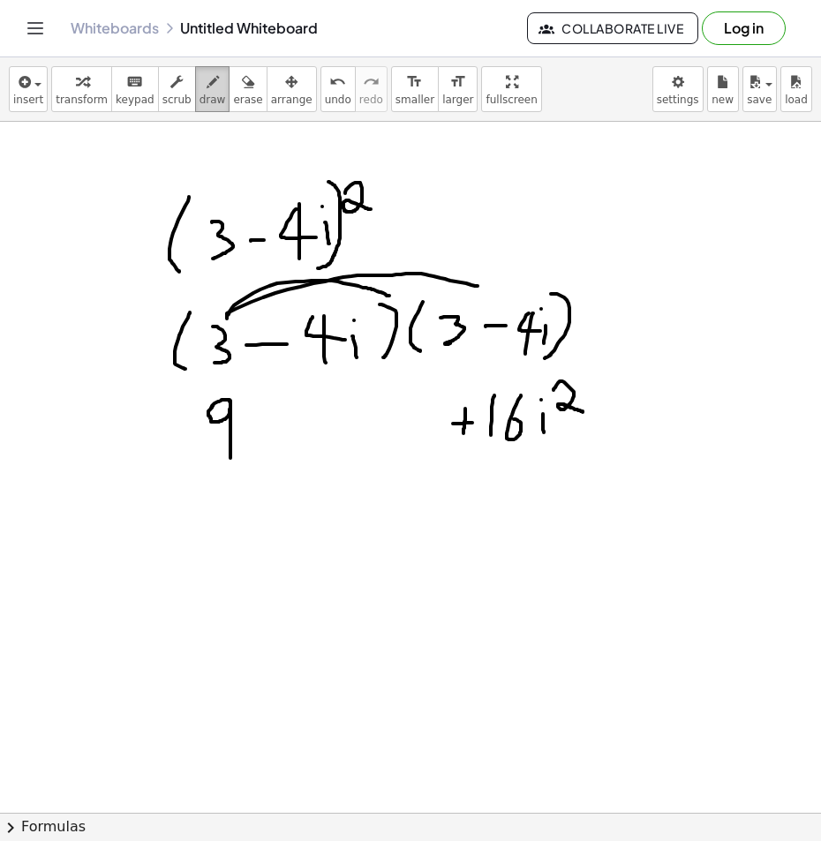
click at [207, 91] on icon "button" at bounding box center [213, 81] width 12 height 21
drag, startPoint x: 262, startPoint y: 420, endPoint x: 276, endPoint y: 420, distance: 14.1
click at [276, 420] on div at bounding box center [410, 839] width 821 height 1435
drag, startPoint x: 297, startPoint y: 402, endPoint x: 300, endPoint y: 440, distance: 37.2
click at [300, 440] on div at bounding box center [410, 839] width 821 height 1435
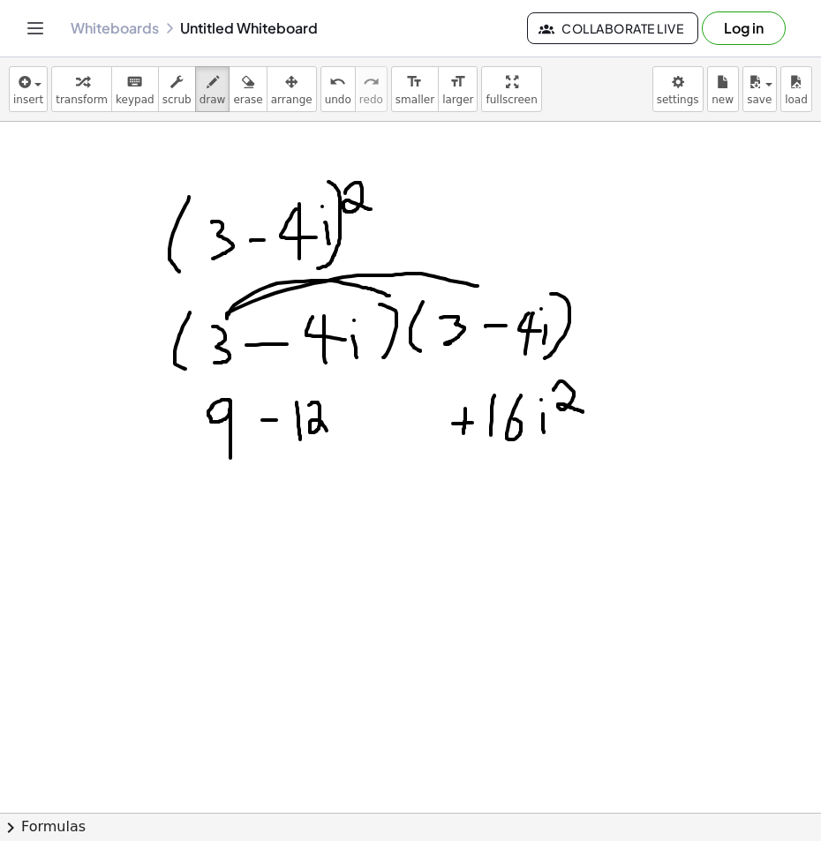
drag, startPoint x: 311, startPoint y: 404, endPoint x: 327, endPoint y: 433, distance: 33.6
click at [327, 433] on div at bounding box center [410, 839] width 821 height 1435
click at [336, 432] on div at bounding box center [410, 839] width 821 height 1435
click at [332, 406] on div at bounding box center [410, 839] width 821 height 1435
drag, startPoint x: 354, startPoint y: 421, endPoint x: 372, endPoint y: 421, distance: 18.5
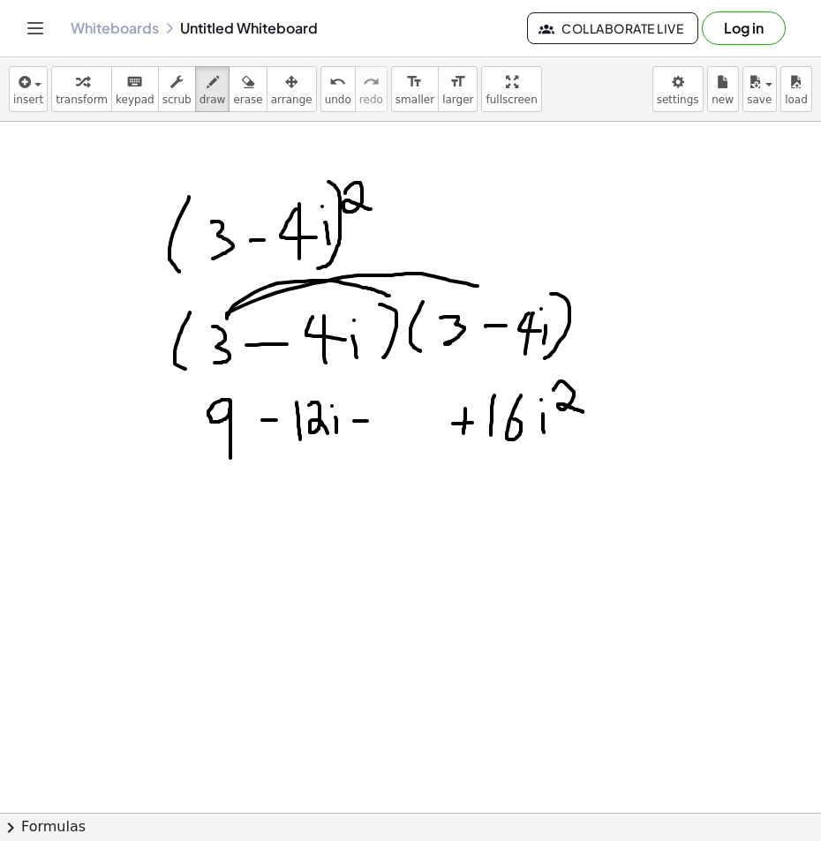
click at [372, 421] on div at bounding box center [410, 839] width 821 height 1435
drag, startPoint x: 386, startPoint y: 401, endPoint x: 389, endPoint y: 440, distance: 39.0
click at [389, 440] on div at bounding box center [410, 839] width 821 height 1435
drag, startPoint x: 398, startPoint y: 404, endPoint x: 417, endPoint y: 430, distance: 32.1
click at [417, 430] on div at bounding box center [410, 839] width 821 height 1435
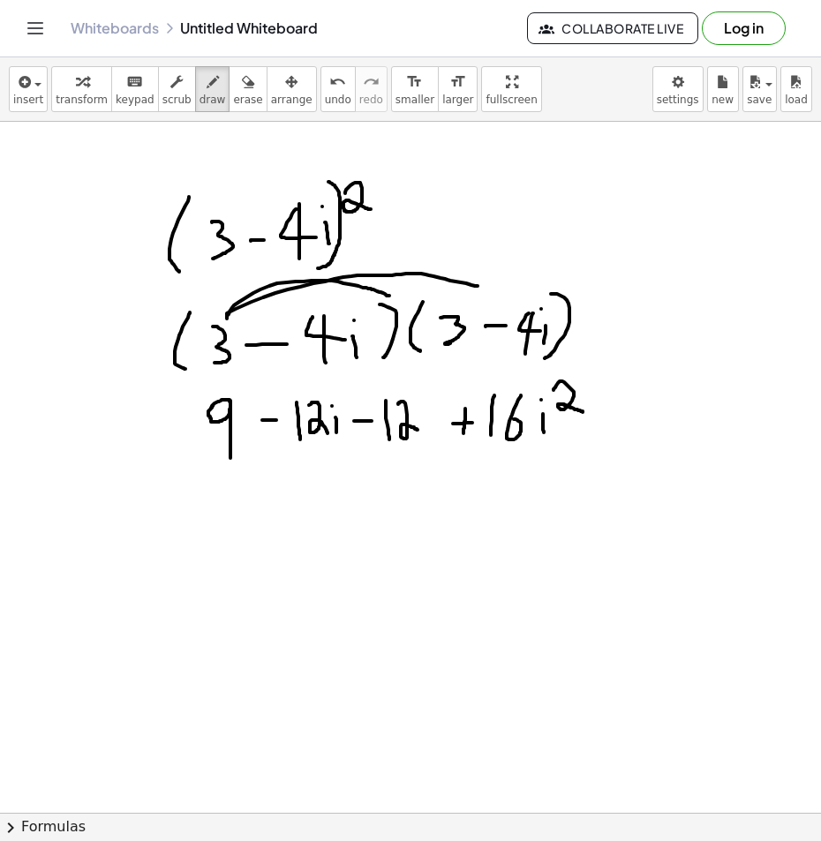
drag, startPoint x: 424, startPoint y: 421, endPoint x: 426, endPoint y: 437, distance: 16.1
click at [426, 437] on div at bounding box center [410, 839] width 821 height 1435
click at [419, 404] on div at bounding box center [410, 839] width 821 height 1435
drag, startPoint x: 312, startPoint y: 506, endPoint x: 364, endPoint y: 496, distance: 53.0
click at [344, 504] on div at bounding box center [410, 839] width 821 height 1435
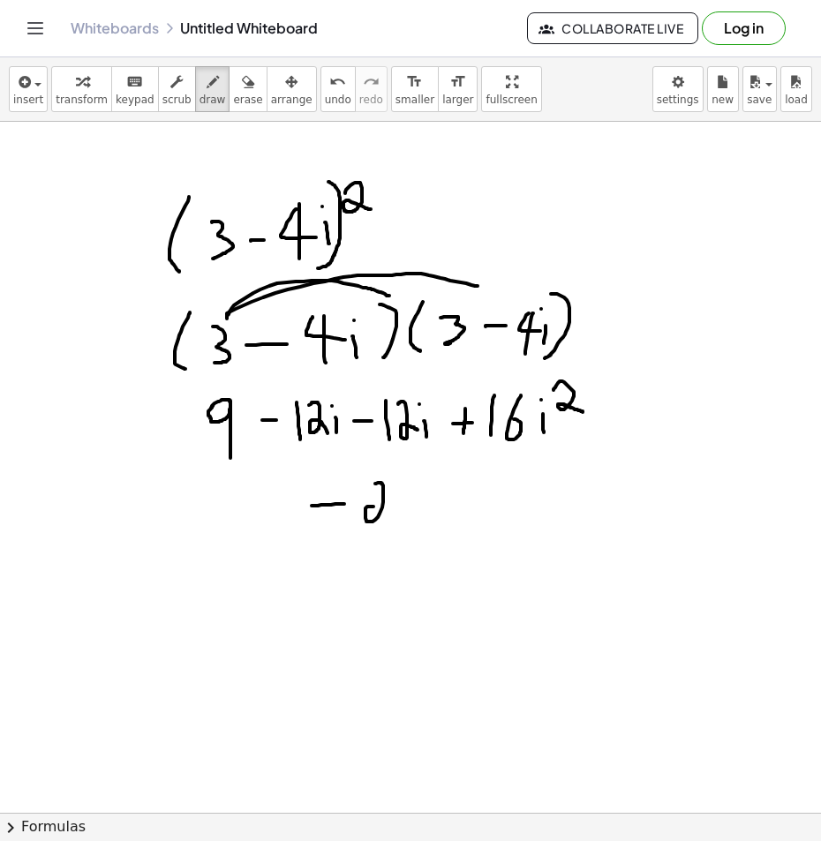
drag, startPoint x: 382, startPoint y: 484, endPoint x: 403, endPoint y: 524, distance: 45.8
click at [403, 524] on div at bounding box center [410, 839] width 821 height 1435
drag, startPoint x: 417, startPoint y: 483, endPoint x: 446, endPoint y: 517, distance: 45.1
click at [446, 517] on div at bounding box center [410, 839] width 821 height 1435
click at [229, 87] on button "erase" at bounding box center [248, 89] width 38 height 46
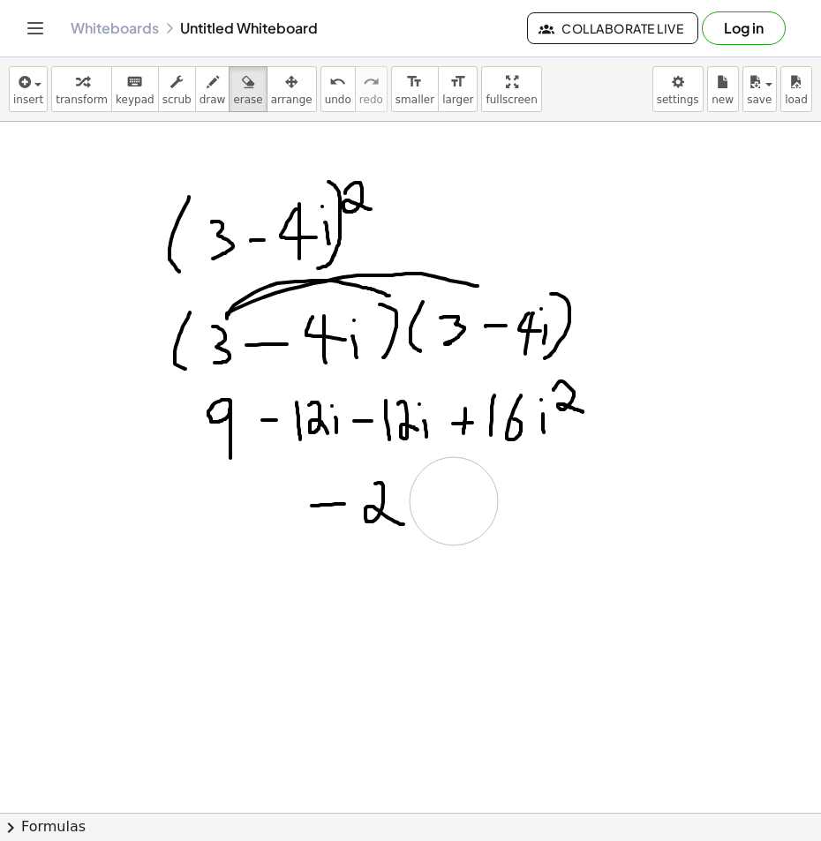
drag, startPoint x: 485, startPoint y: 510, endPoint x: 449, endPoint y: 500, distance: 37.7
click at [449, 500] on div at bounding box center [410, 839] width 821 height 1435
click at [199, 94] on span "draw" at bounding box center [212, 100] width 26 height 12
drag, startPoint x: 415, startPoint y: 483, endPoint x: 446, endPoint y: 504, distance: 37.5
click at [446, 504] on div at bounding box center [410, 839] width 821 height 1435
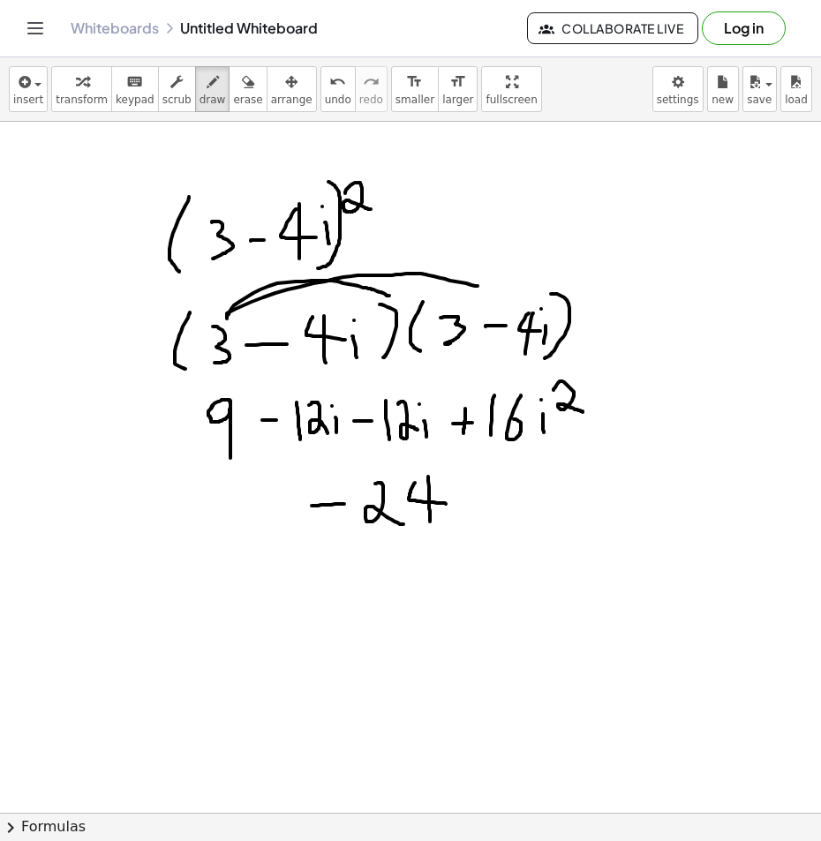
drag, startPoint x: 428, startPoint y: 478, endPoint x: 430, endPoint y: 523, distance: 44.2
click at [430, 523] on div at bounding box center [410, 839] width 821 height 1435
drag, startPoint x: 455, startPoint y: 493, endPoint x: 455, endPoint y: 519, distance: 25.6
click at [455, 519] on div at bounding box center [410, 839] width 821 height 1435
click at [454, 478] on div at bounding box center [410, 839] width 821 height 1435
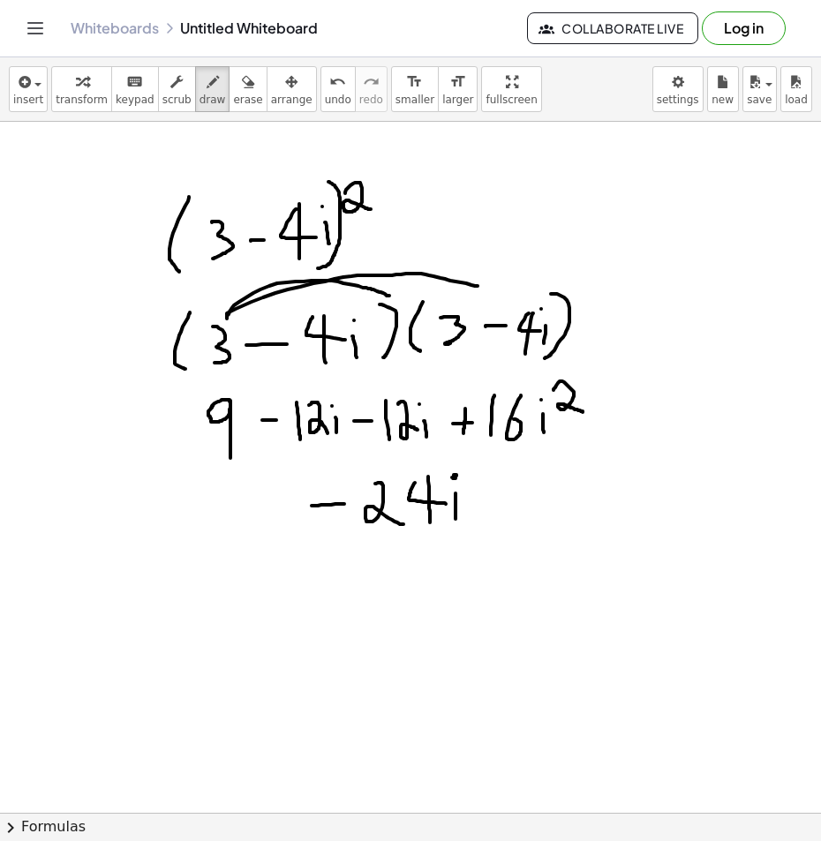
click at [454, 475] on div at bounding box center [410, 839] width 821 height 1435
drag, startPoint x: 279, startPoint y: 487, endPoint x: 289, endPoint y: 532, distance: 46.2
click at [285, 535] on div at bounding box center [410, 839] width 821 height 1435
drag, startPoint x: 490, startPoint y: 485, endPoint x: 488, endPoint y: 509, distance: 24.8
click at [488, 509] on div at bounding box center [410, 839] width 821 height 1435
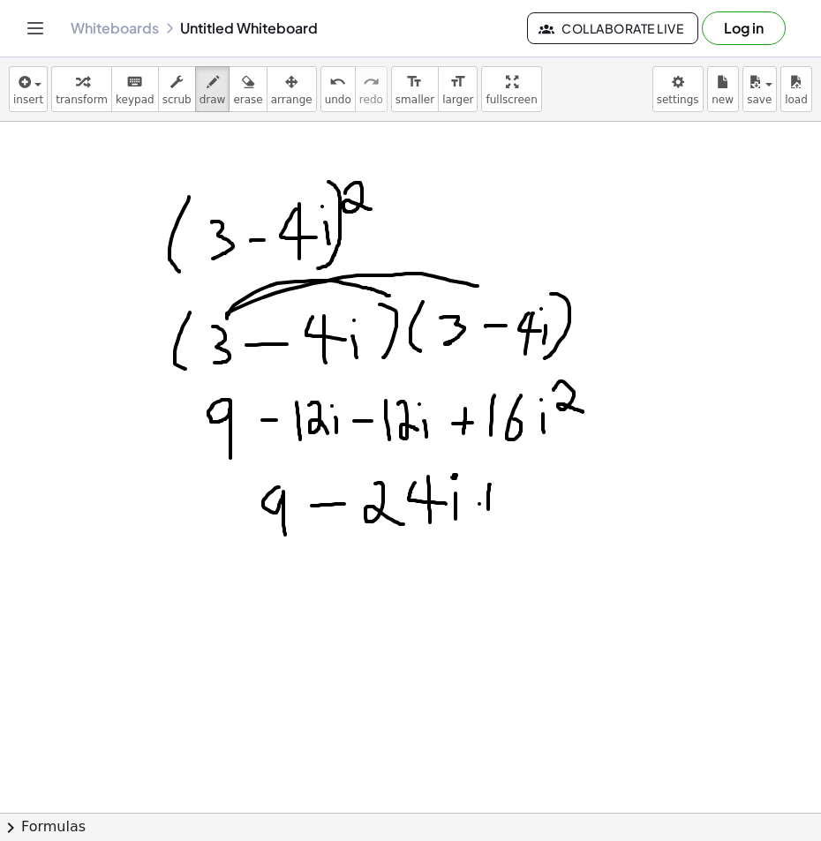
drag, startPoint x: 479, startPoint y: 504, endPoint x: 507, endPoint y: 500, distance: 27.7
click at [507, 500] on div at bounding box center [410, 839] width 821 height 1435
drag, startPoint x: 529, startPoint y: 479, endPoint x: 526, endPoint y: 516, distance: 37.2
click at [526, 516] on div at bounding box center [410, 839] width 821 height 1435
drag, startPoint x: 557, startPoint y: 480, endPoint x: 552, endPoint y: 506, distance: 26.1
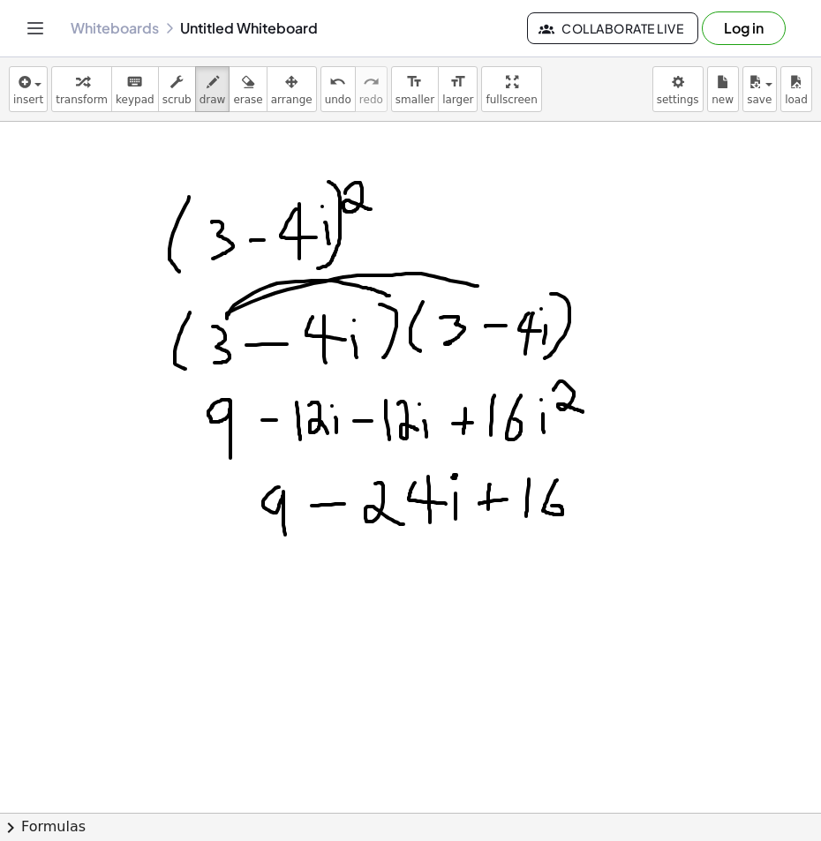
click at [552, 506] on div at bounding box center [410, 839] width 821 height 1435
drag, startPoint x: 594, startPoint y: 482, endPoint x: 590, endPoint y: 513, distance: 31.1
click at [590, 513] on div at bounding box center [410, 839] width 821 height 1435
drag, startPoint x: 596, startPoint y: 500, endPoint x: 605, endPoint y: 499, distance: 9.7
click at [605, 499] on div at bounding box center [410, 839] width 821 height 1435
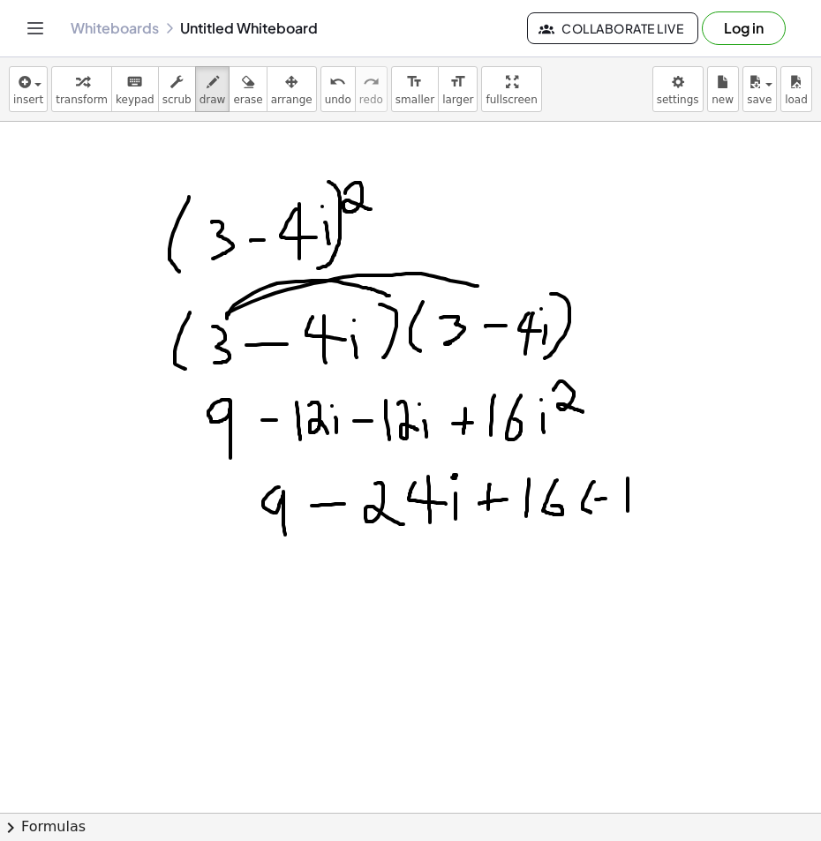
drag, startPoint x: 628, startPoint y: 478, endPoint x: 628, endPoint y: 511, distance: 32.7
click at [628, 511] on div at bounding box center [410, 839] width 821 height 1435
drag, startPoint x: 641, startPoint y: 477, endPoint x: 643, endPoint y: 511, distance: 34.5
click at [643, 511] on div at bounding box center [410, 839] width 821 height 1435
drag, startPoint x: 626, startPoint y: 177, endPoint x: 621, endPoint y: 213, distance: 35.6
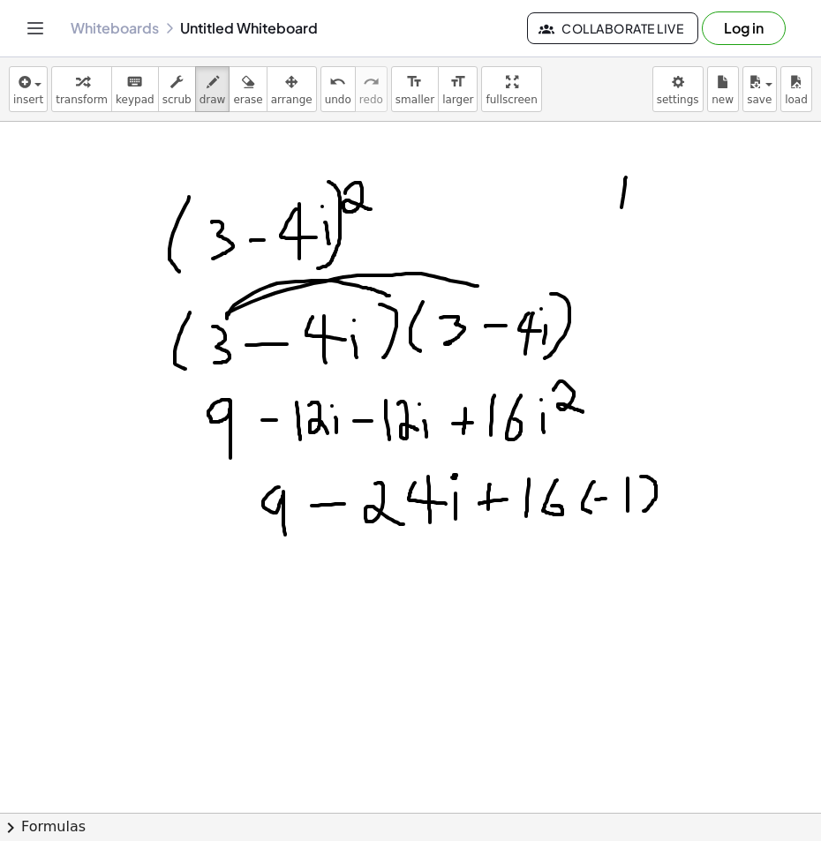
click at [621, 213] on div at bounding box center [410, 839] width 821 height 1435
click at [619, 158] on div at bounding box center [410, 839] width 821 height 1435
drag, startPoint x: 650, startPoint y: 154, endPoint x: 665, endPoint y: 169, distance: 21.3
click at [661, 166] on div at bounding box center [410, 839] width 821 height 1435
drag, startPoint x: 673, startPoint y: 183, endPoint x: 690, endPoint y: 184, distance: 17.7
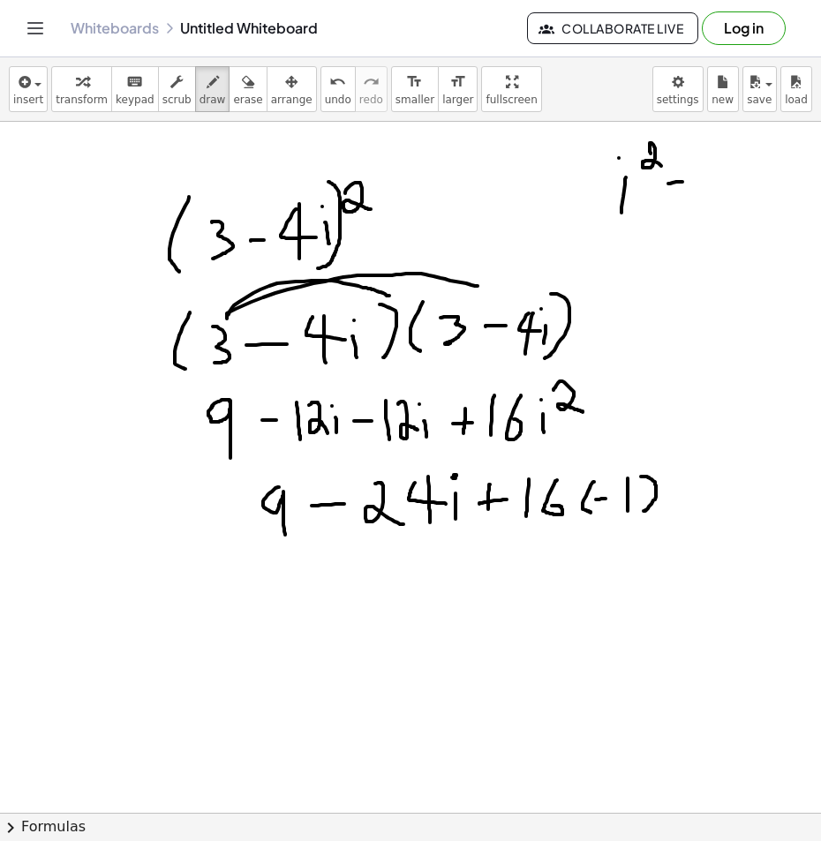
click at [689, 184] on div at bounding box center [410, 839] width 821 height 1435
drag, startPoint x: 667, startPoint y: 208, endPoint x: 700, endPoint y: 195, distance: 35.2
click at [678, 206] on div at bounding box center [410, 839] width 821 height 1435
drag, startPoint x: 710, startPoint y: 188, endPoint x: 725, endPoint y: 181, distance: 16.6
click at [722, 182] on div at bounding box center [410, 839] width 821 height 1435
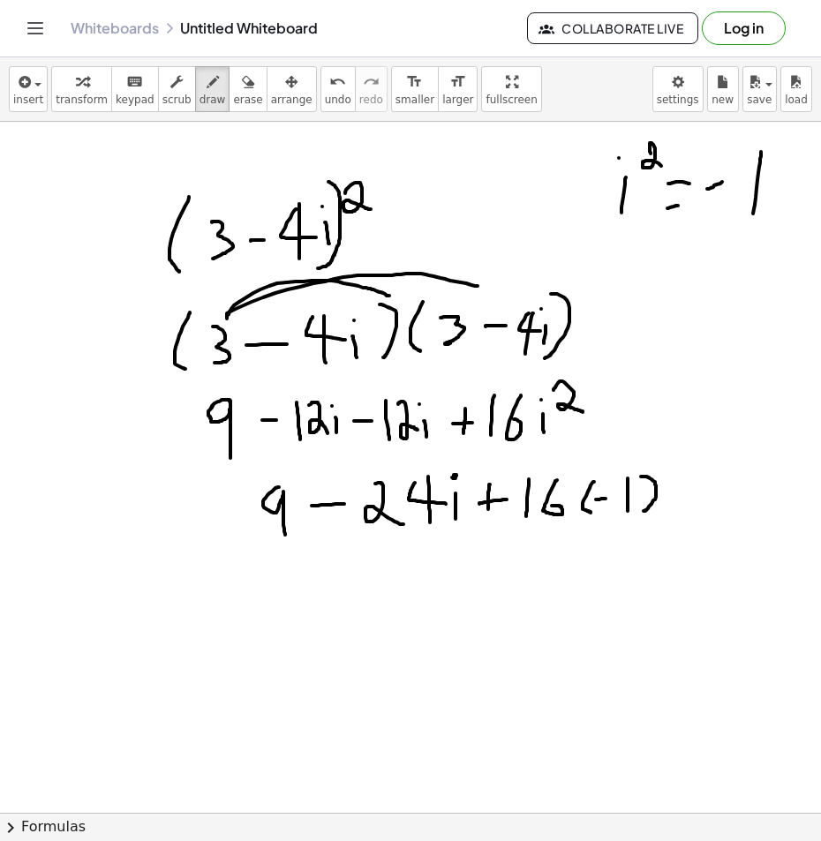
drag, startPoint x: 761, startPoint y: 152, endPoint x: 741, endPoint y: 267, distance: 116.4
click at [752, 222] on div at bounding box center [410, 839] width 821 height 1435
click at [505, 575] on div at bounding box center [410, 839] width 821 height 1435
click at [516, 591] on div at bounding box center [410, 839] width 821 height 1435
click at [545, 584] on div at bounding box center [410, 839] width 821 height 1435
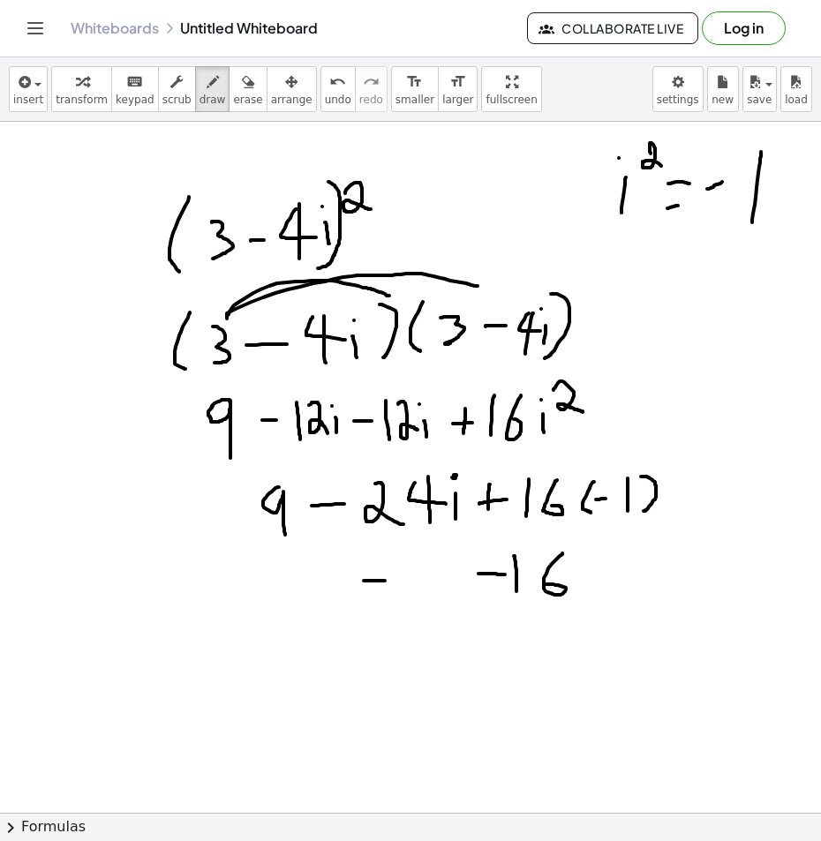
click at [385, 581] on div at bounding box center [410, 839] width 821 height 1435
click at [425, 590] on div at bounding box center [410, 839] width 821 height 1435
click at [449, 575] on div at bounding box center [410, 839] width 821 height 1435
click at [442, 597] on div at bounding box center [410, 839] width 821 height 1435
click at [455, 583] on div at bounding box center [410, 839] width 821 height 1435
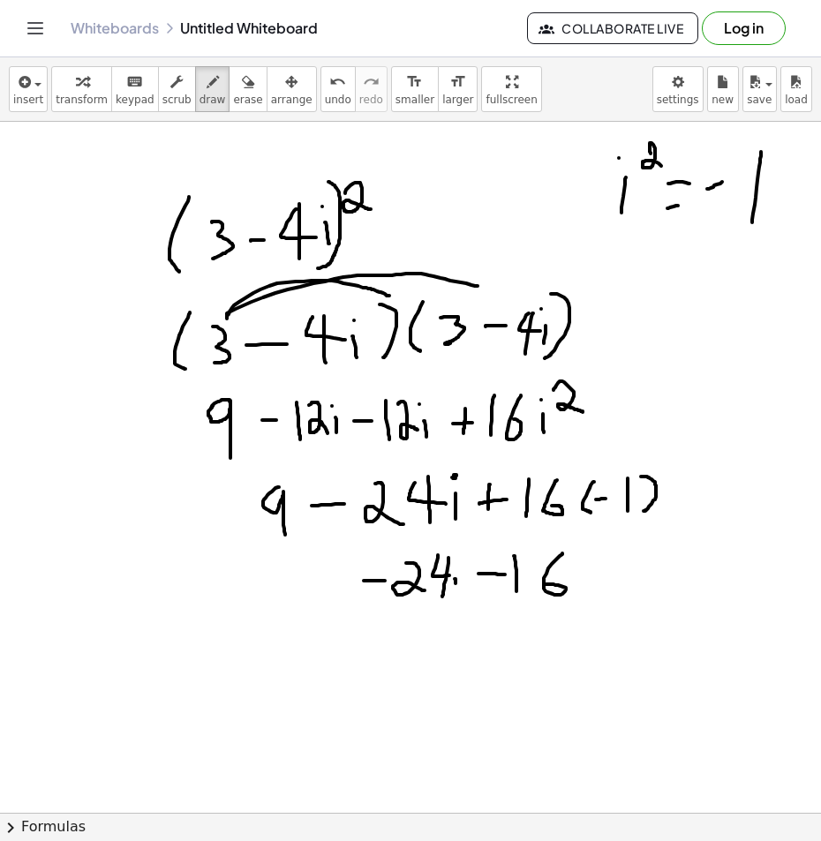
click at [461, 548] on div at bounding box center [410, 839] width 821 height 1435
click at [316, 614] on div at bounding box center [410, 839] width 821 height 1435
click at [324, 668] on div at bounding box center [410, 839] width 821 height 1435
click at [345, 697] on div at bounding box center [410, 839] width 821 height 1435
click at [401, 678] on div at bounding box center [410, 839] width 821 height 1435
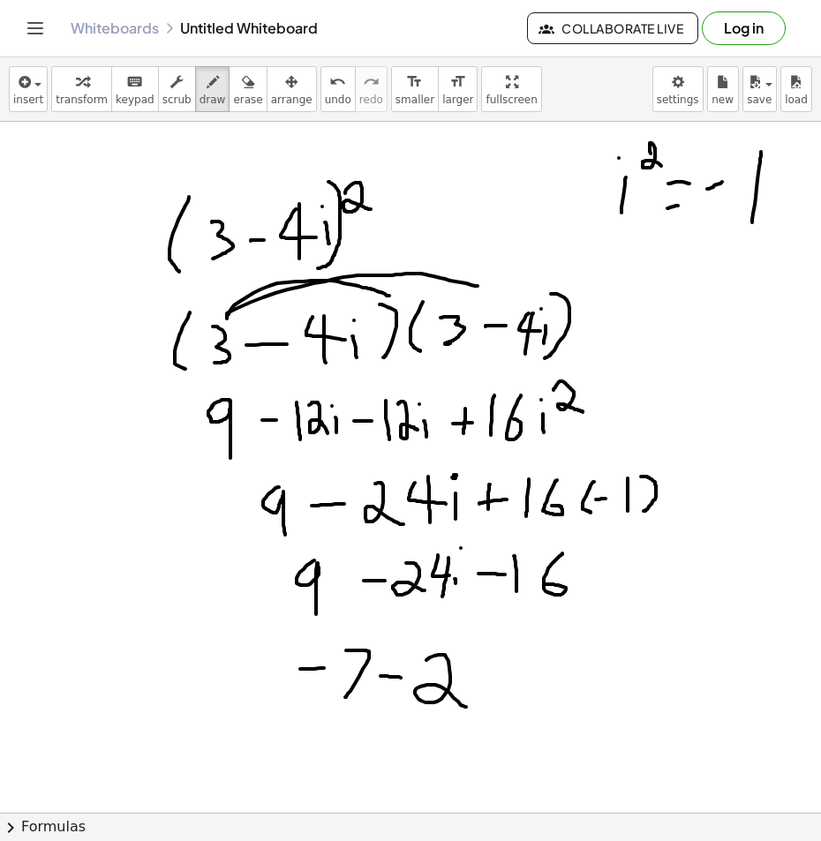
click at [468, 707] on div at bounding box center [410, 839] width 821 height 1435
click at [530, 686] on div at bounding box center [410, 839] width 821 height 1435
click at [501, 702] on div at bounding box center [410, 839] width 821 height 1435
click at [546, 695] on div at bounding box center [410, 839] width 821 height 1435
click at [543, 655] on div at bounding box center [410, 839] width 821 height 1435
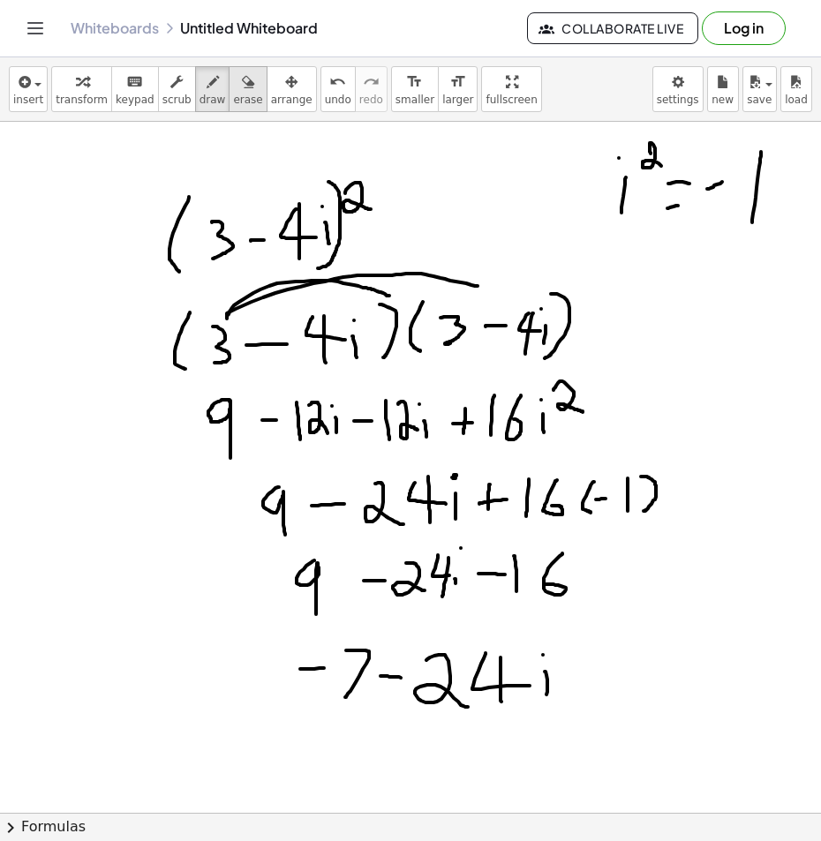
click at [233, 94] on span "erase" at bounding box center [247, 100] width 29 height 12
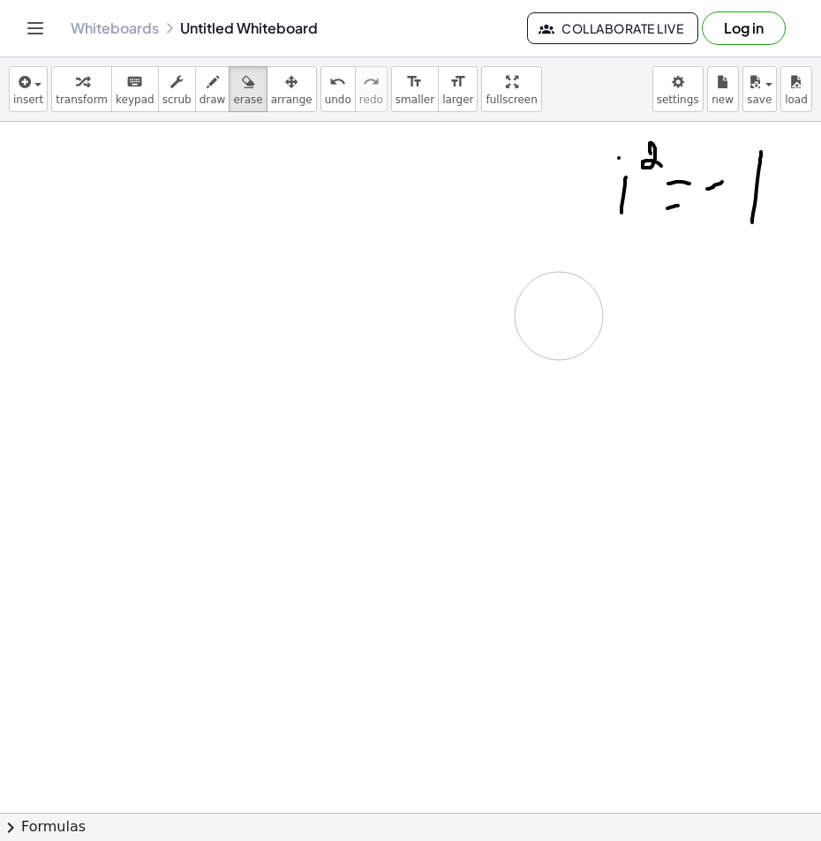
drag, startPoint x: 596, startPoint y: 666, endPoint x: 1, endPoint y: 378, distance: 661.2
click at [486, 366] on div at bounding box center [410, 839] width 821 height 1435
click at [200, 83] on div "button" at bounding box center [212, 81] width 26 height 21
drag, startPoint x: 187, startPoint y: 303, endPoint x: 194, endPoint y: 368, distance: 65.7
click at [189, 367] on div at bounding box center [410, 839] width 821 height 1435
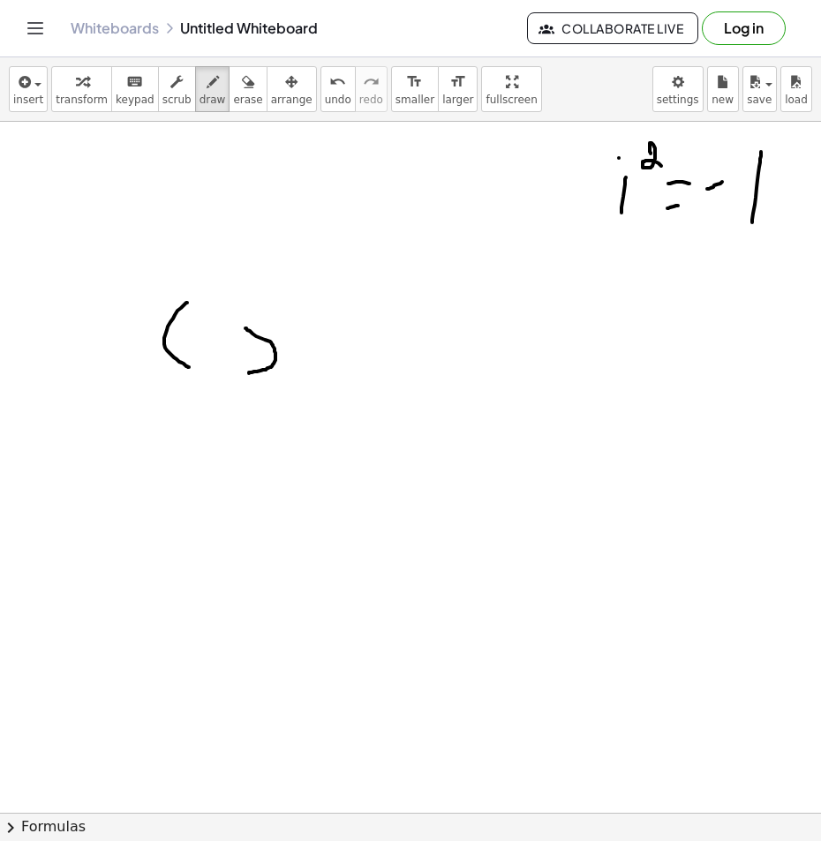
drag, startPoint x: 245, startPoint y: 328, endPoint x: 269, endPoint y: 372, distance: 49.4
click at [269, 372] on div at bounding box center [410, 839] width 821 height 1435
click at [233, 99] on span "erase" at bounding box center [247, 100] width 29 height 12
drag, startPoint x: 244, startPoint y: 317, endPoint x: 221, endPoint y: 209, distance: 110.1
click at [246, 307] on div at bounding box center [410, 839] width 821 height 1435
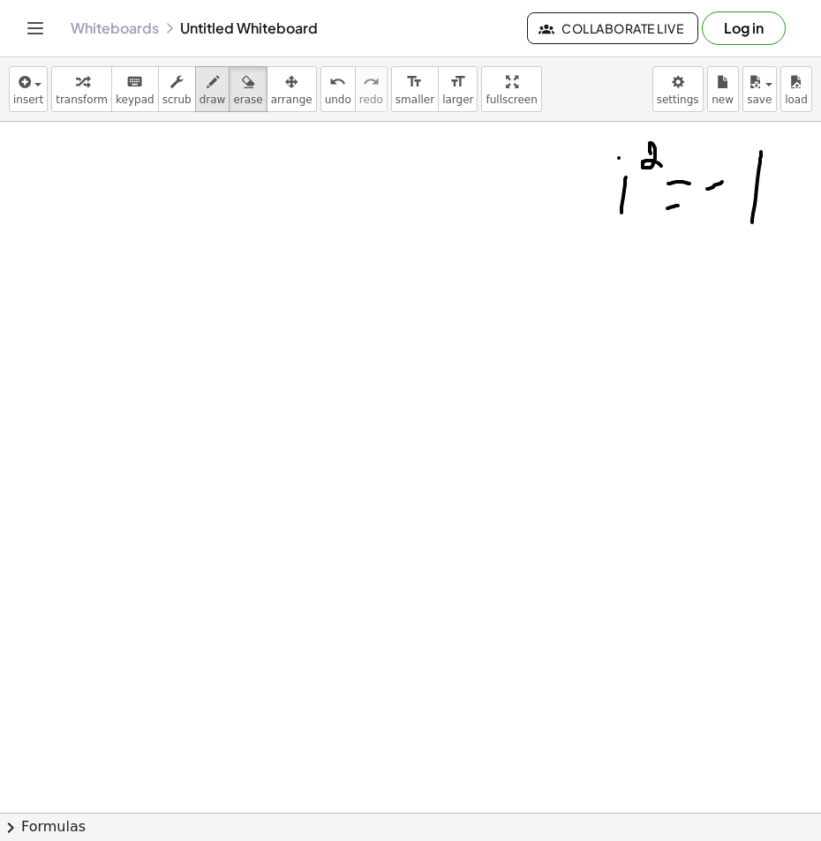
click at [199, 94] on span "draw" at bounding box center [212, 100] width 26 height 12
drag, startPoint x: 192, startPoint y: 252, endPoint x: 187, endPoint y: 328, distance: 76.1
click at [185, 328] on div at bounding box center [410, 839] width 821 height 1435
drag, startPoint x: 222, startPoint y: 277, endPoint x: 223, endPoint y: 327, distance: 50.3
click at [223, 327] on div at bounding box center [410, 839] width 821 height 1435
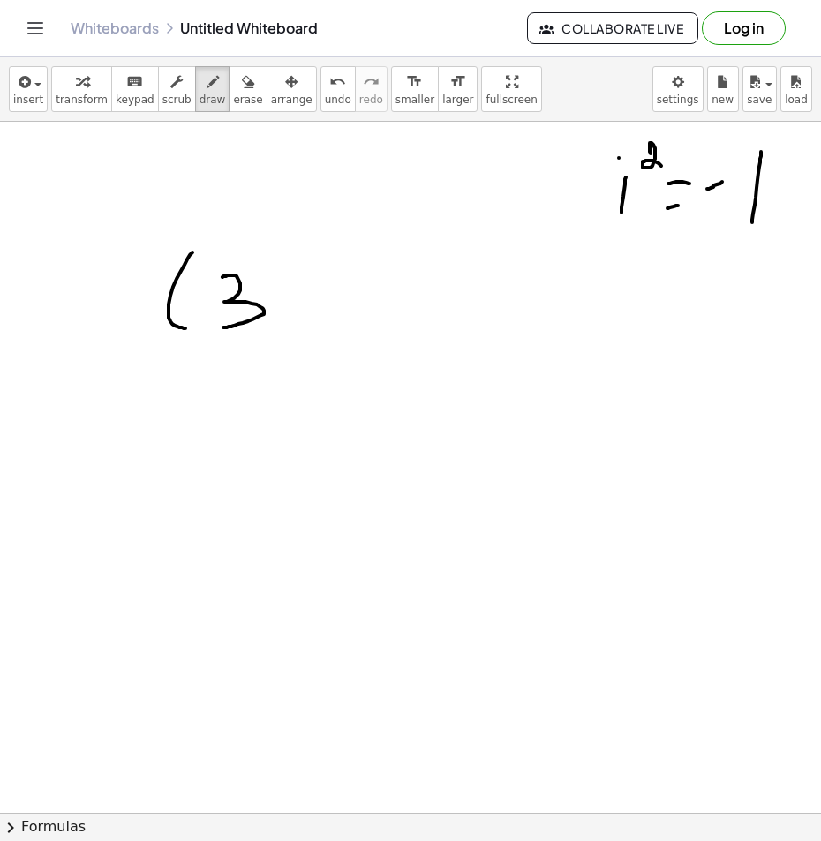
drag, startPoint x: 287, startPoint y: 306, endPoint x: 334, endPoint y: 304, distance: 46.8
click at [333, 304] on div at bounding box center [410, 839] width 821 height 1435
drag, startPoint x: 392, startPoint y: 286, endPoint x: 398, endPoint y: 297, distance: 12.3
click at [386, 297] on div at bounding box center [410, 839] width 821 height 1435
drag, startPoint x: 442, startPoint y: 296, endPoint x: 441, endPoint y: 320, distance: 23.8
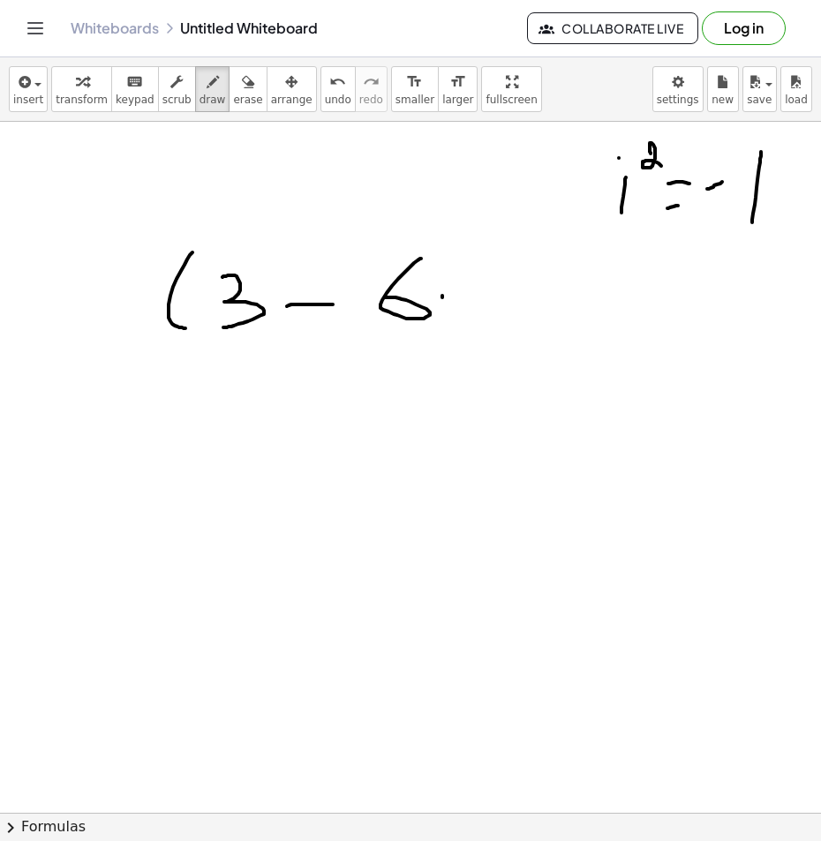
click at [441, 320] on div at bounding box center [410, 839] width 821 height 1435
click at [438, 273] on div at bounding box center [410, 839] width 821 height 1435
drag, startPoint x: 469, startPoint y: 252, endPoint x: 467, endPoint y: 317, distance: 65.3
click at [467, 317] on div at bounding box center [410, 839] width 821 height 1435
drag, startPoint x: 492, startPoint y: 221, endPoint x: 511, endPoint y: 240, distance: 26.8
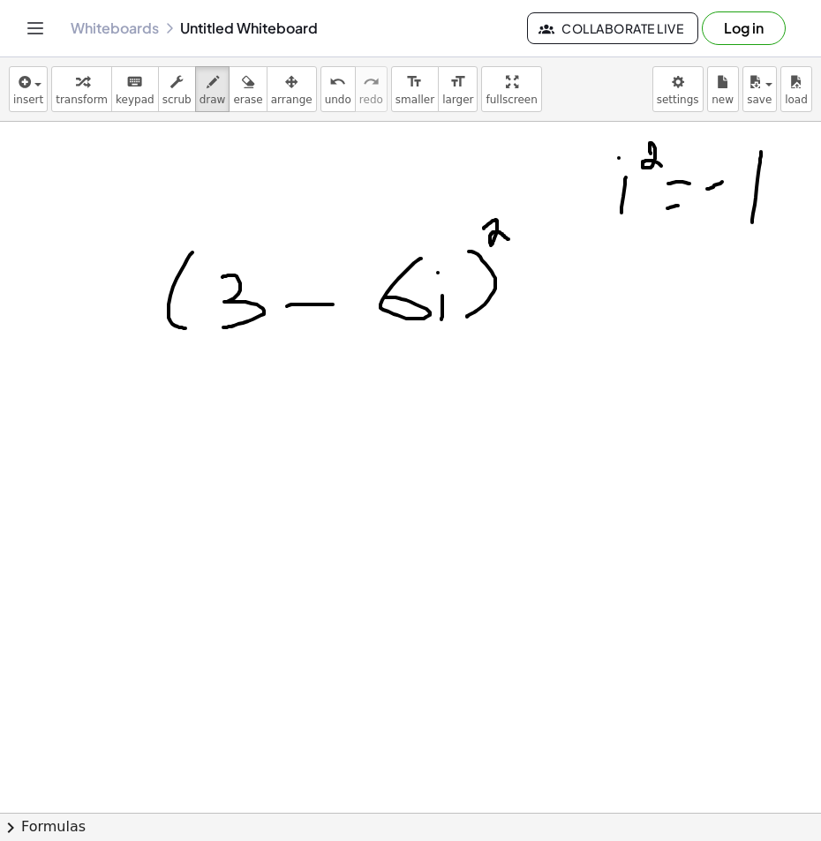
click at [510, 240] on div at bounding box center [410, 839] width 821 height 1435
click at [233, 94] on span "erase" at bounding box center [247, 100] width 29 height 12
click at [199, 96] on span "draw" at bounding box center [212, 100] width 26 height 12
drag, startPoint x: 153, startPoint y: 380, endPoint x: 147, endPoint y: 431, distance: 51.6
click at [147, 431] on div at bounding box center [410, 839] width 821 height 1435
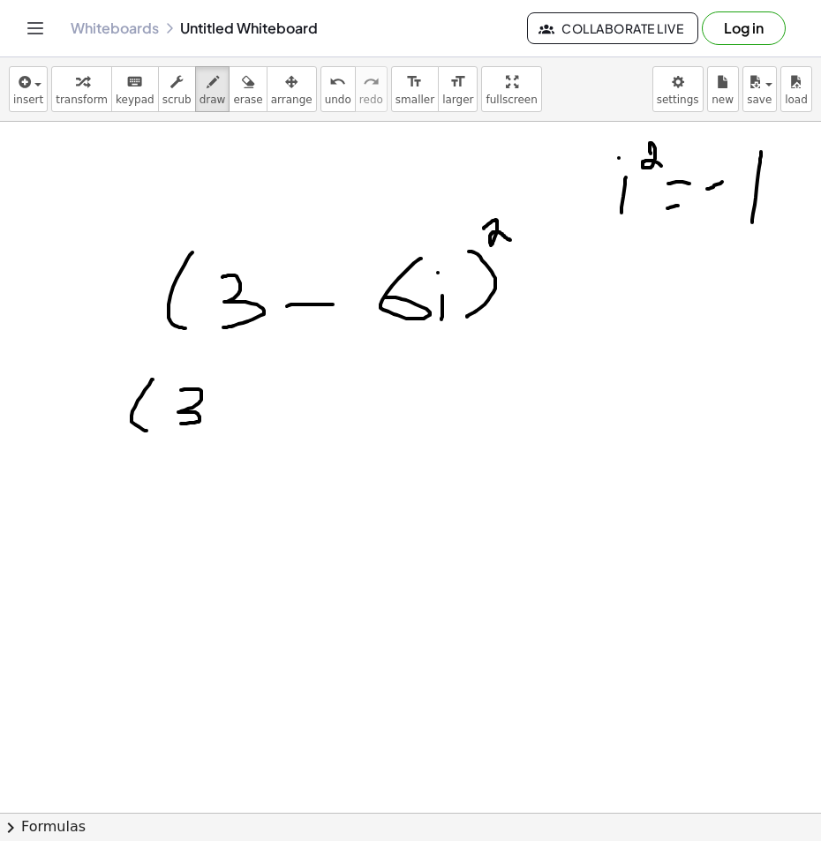
drag, startPoint x: 182, startPoint y: 390, endPoint x: 181, endPoint y: 424, distance: 33.6
click at [181, 424] on div at bounding box center [410, 839] width 821 height 1435
drag, startPoint x: 219, startPoint y: 405, endPoint x: 259, endPoint y: 405, distance: 40.6
click at [259, 405] on div at bounding box center [410, 839] width 821 height 1435
drag, startPoint x: 307, startPoint y: 390, endPoint x: 282, endPoint y: 416, distance: 35.6
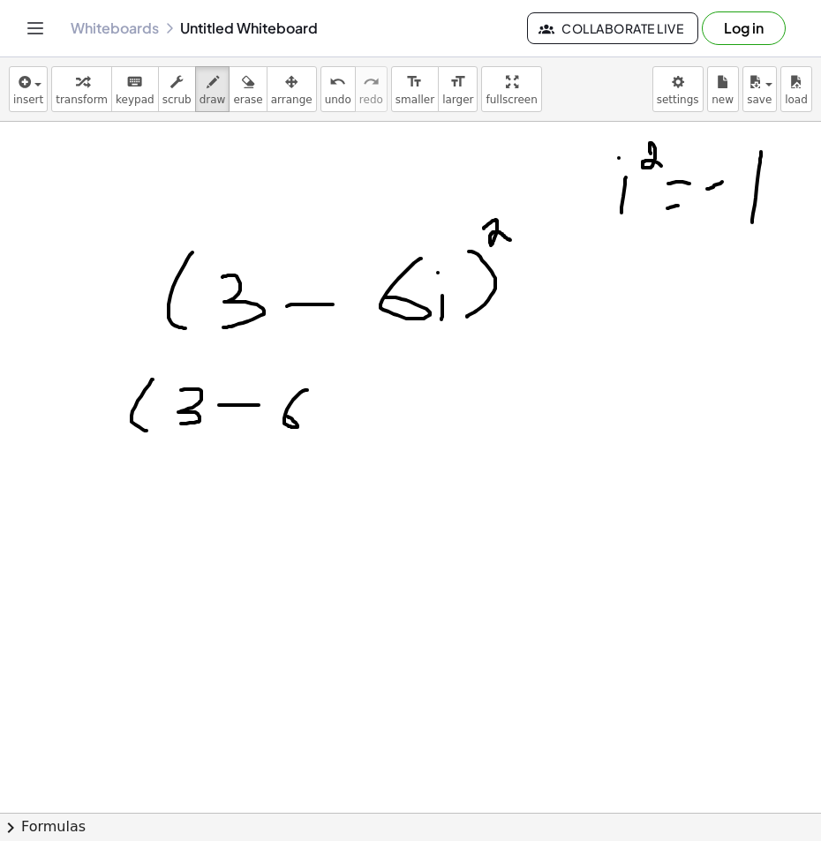
click at [282, 416] on div at bounding box center [410, 839] width 821 height 1435
drag, startPoint x: 331, startPoint y: 413, endPoint x: 326, endPoint y: 429, distance: 16.7
click at [326, 432] on div at bounding box center [410, 839] width 821 height 1435
click at [327, 397] on div at bounding box center [410, 839] width 821 height 1435
drag, startPoint x: 365, startPoint y: 381, endPoint x: 359, endPoint y: 439, distance: 57.7
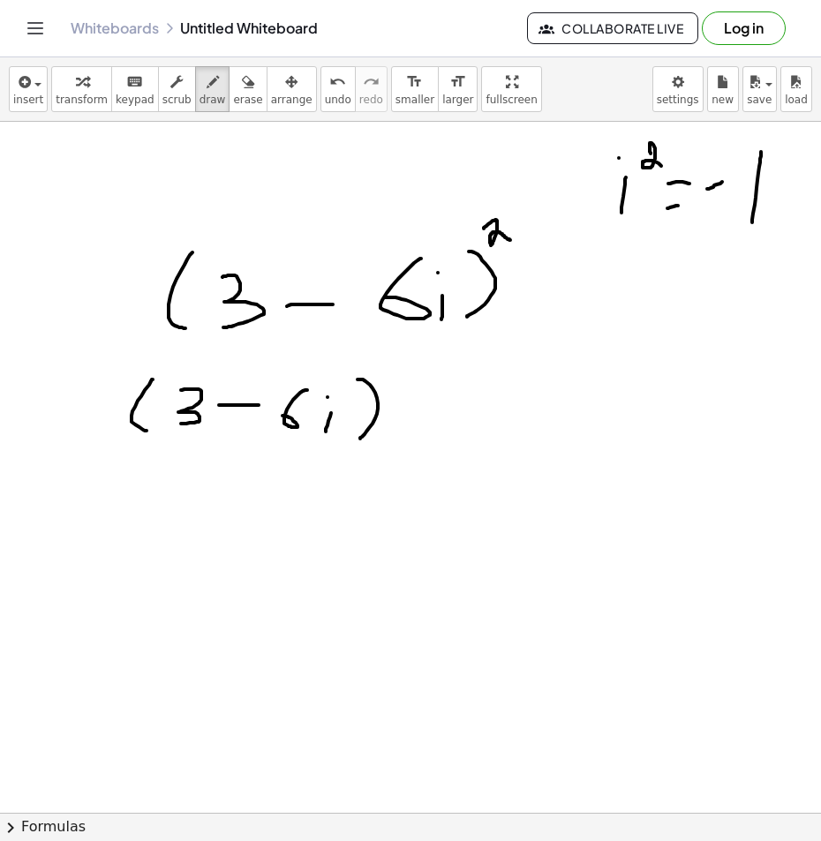
click at [359, 439] on div at bounding box center [410, 839] width 821 height 1435
drag, startPoint x: 419, startPoint y: 388, endPoint x: 407, endPoint y: 440, distance: 53.5
click at [407, 440] on div at bounding box center [410, 839] width 821 height 1435
drag, startPoint x: 440, startPoint y: 401, endPoint x: 450, endPoint y: 437, distance: 37.5
click at [452, 437] on div at bounding box center [410, 839] width 821 height 1435
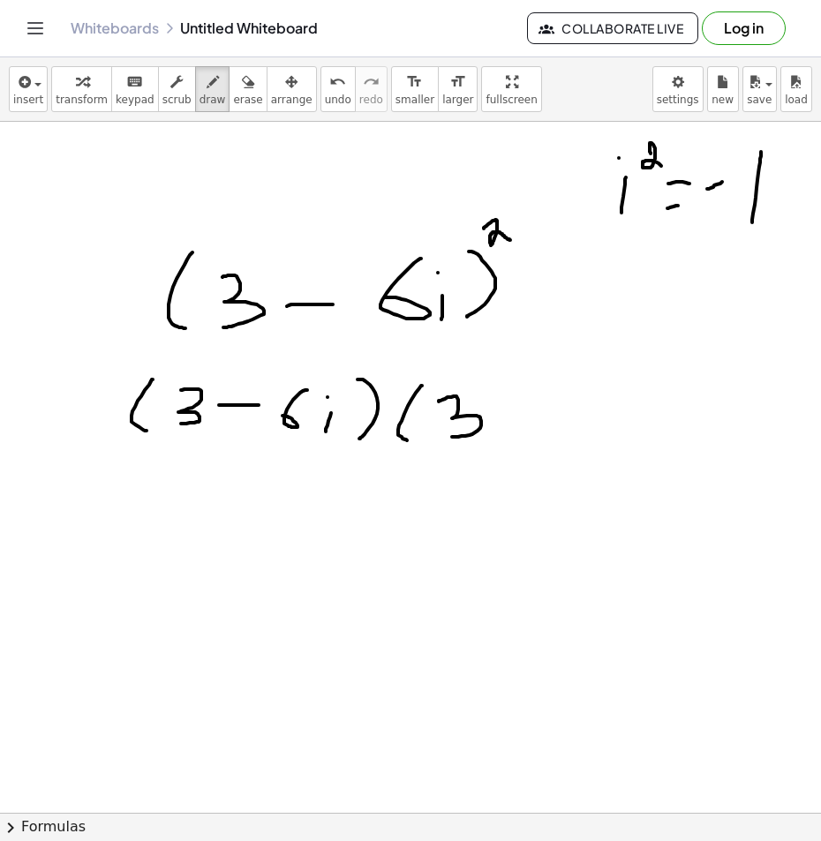
drag, startPoint x: 500, startPoint y: 409, endPoint x: 527, endPoint y: 406, distance: 26.6
click at [525, 406] on div at bounding box center [410, 839] width 821 height 1435
click at [574, 412] on div at bounding box center [410, 839] width 821 height 1435
click at [619, 425] on div at bounding box center [410, 839] width 821 height 1435
click at [622, 388] on div at bounding box center [410, 839] width 821 height 1435
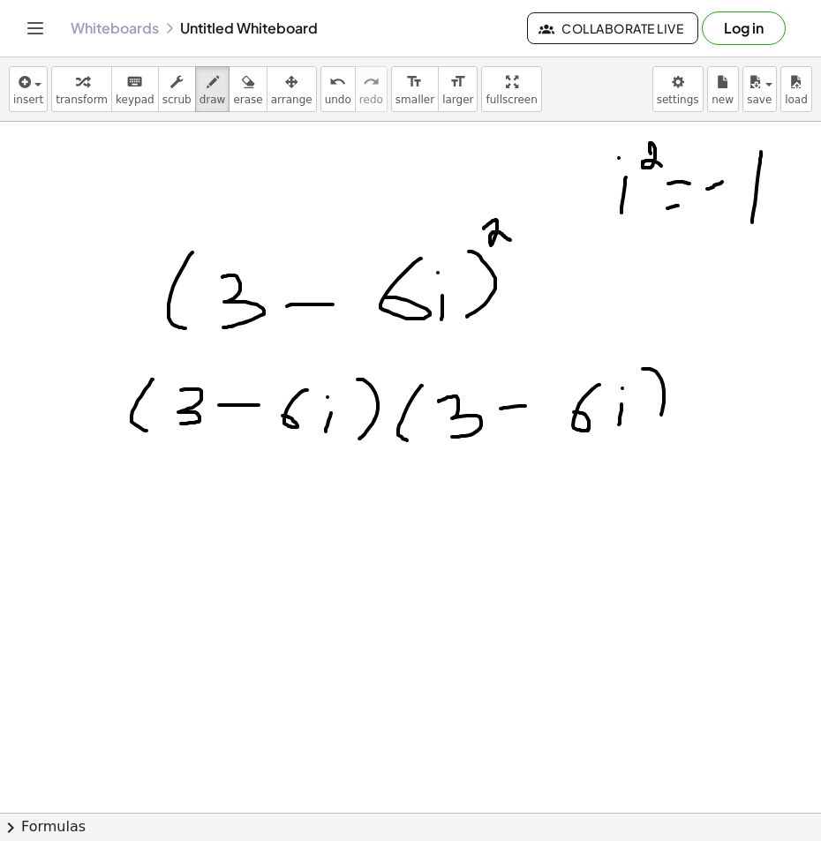
drag, startPoint x: 643, startPoint y: 369, endPoint x: 637, endPoint y: 437, distance: 68.2
click at [640, 436] on div at bounding box center [410, 839] width 821 height 1435
drag, startPoint x: 202, startPoint y: 376, endPoint x: 461, endPoint y: 394, distance: 259.2
click at [461, 394] on div at bounding box center [410, 839] width 821 height 1435
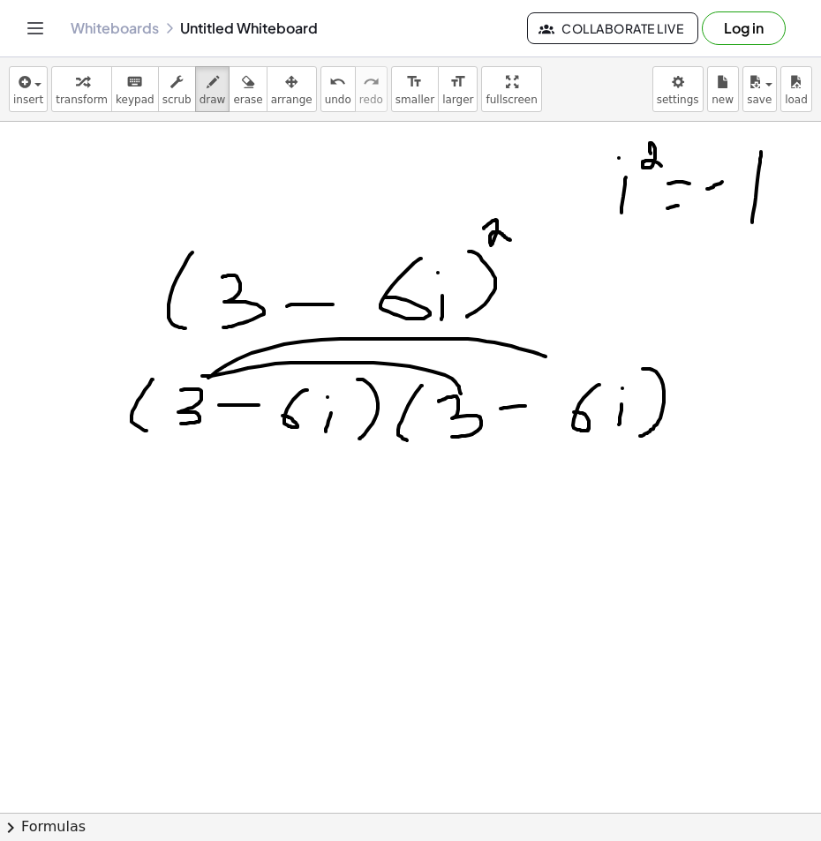
drag, startPoint x: 208, startPoint y: 378, endPoint x: 559, endPoint y: 364, distance: 350.7
click at [559, 364] on div at bounding box center [410, 839] width 821 height 1435
drag, startPoint x: 305, startPoint y: 375, endPoint x: 488, endPoint y: 372, distance: 182.7
click at [488, 372] on div at bounding box center [410, 839] width 821 height 1435
drag, startPoint x: 341, startPoint y: 365, endPoint x: 572, endPoint y: 376, distance: 231.5
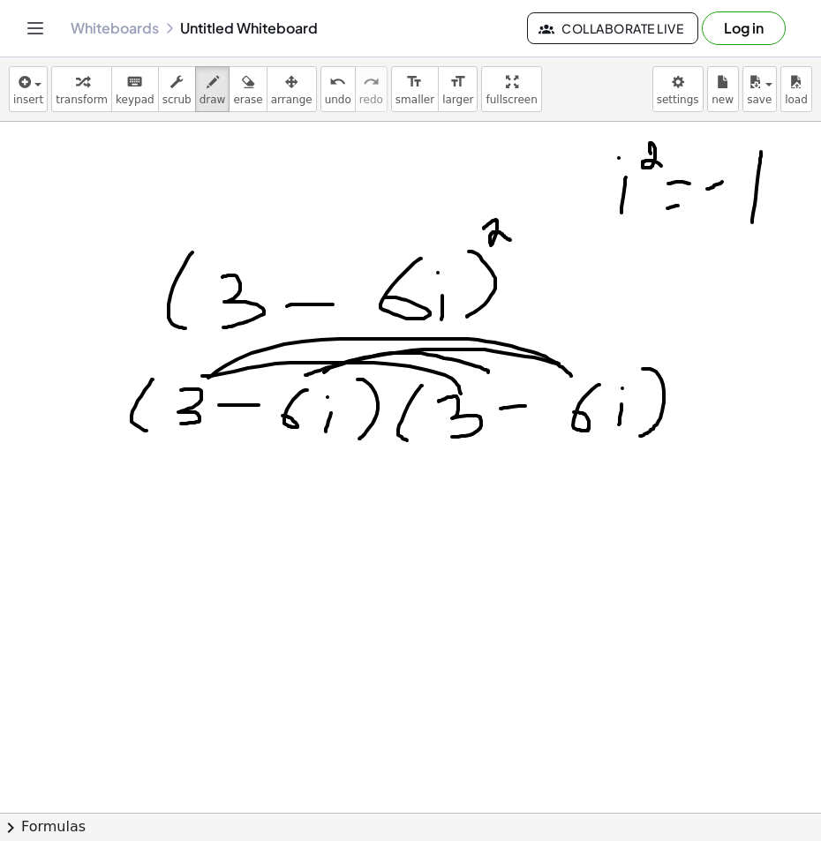
click at [572, 376] on div at bounding box center [410, 839] width 821 height 1435
click at [483, 379] on div at bounding box center [410, 839] width 821 height 1435
drag, startPoint x: 164, startPoint y: 477, endPoint x: 169, endPoint y: 520, distance: 42.7
click at [169, 520] on div at bounding box center [410, 839] width 821 height 1435
drag, startPoint x: 171, startPoint y: 466, endPoint x: 169, endPoint y: 510, distance: 44.2
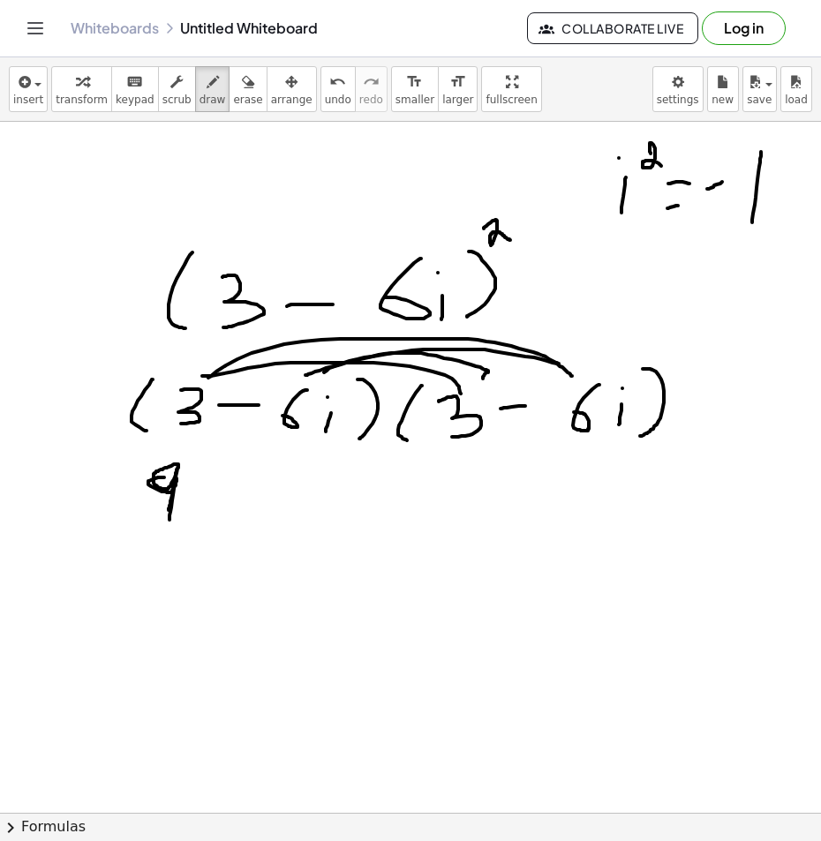
click at [169, 510] on div at bounding box center [410, 839] width 821 height 1435
drag, startPoint x: 195, startPoint y: 494, endPoint x: 214, endPoint y: 497, distance: 18.7
click at [214, 497] on div at bounding box center [410, 839] width 821 height 1435
drag, startPoint x: 244, startPoint y: 468, endPoint x: 228, endPoint y: 512, distance: 47.2
click at [228, 512] on div at bounding box center [410, 839] width 821 height 1435
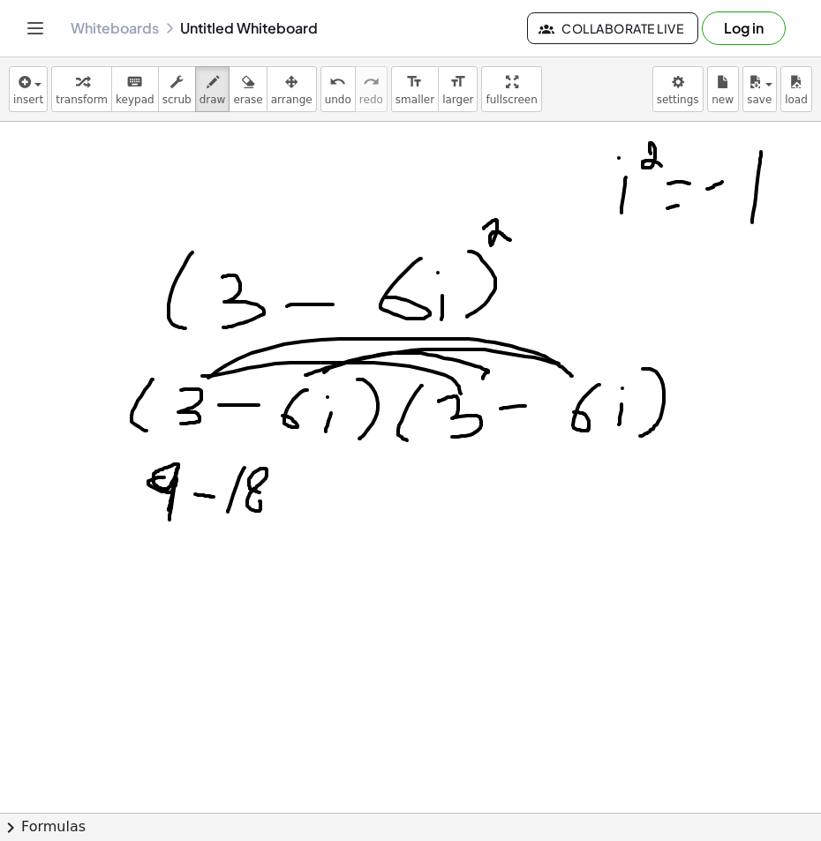
click at [253, 496] on div at bounding box center [410, 839] width 821 height 1435
drag, startPoint x: 272, startPoint y: 492, endPoint x: 270, endPoint y: 509, distance: 16.9
click at [270, 509] on div at bounding box center [410, 839] width 821 height 1435
click at [273, 483] on div at bounding box center [410, 839] width 821 height 1435
drag, startPoint x: 297, startPoint y: 500, endPoint x: 313, endPoint y: 501, distance: 16.8
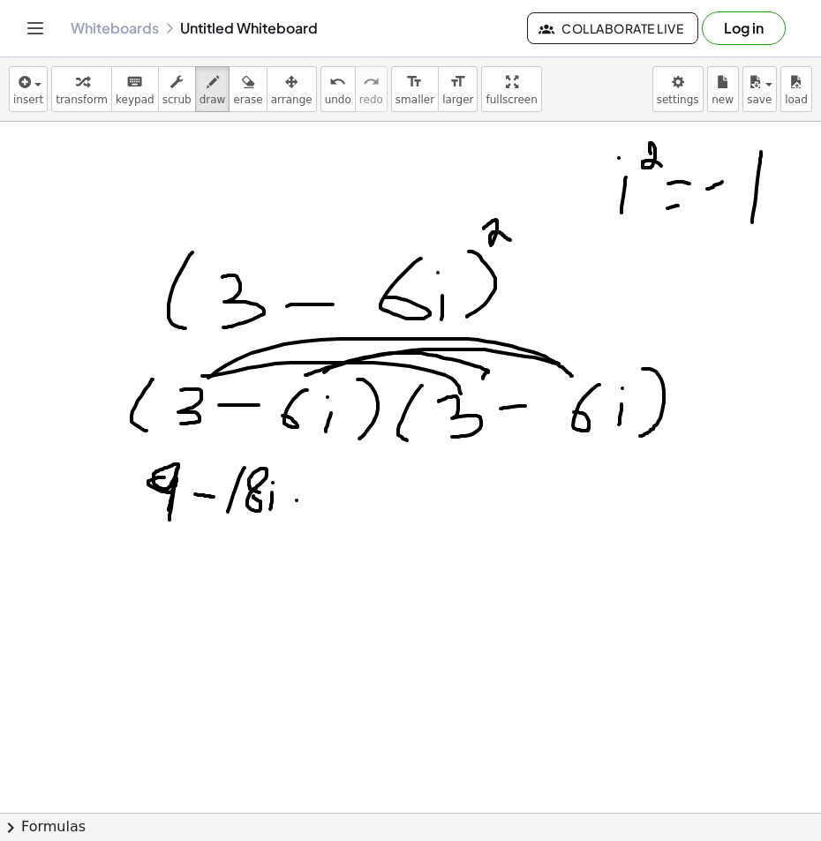
click at [313, 501] on div at bounding box center [410, 839] width 821 height 1435
drag, startPoint x: 339, startPoint y: 477, endPoint x: 335, endPoint y: 523, distance: 46.1
click at [335, 523] on div at bounding box center [410, 839] width 821 height 1435
click at [366, 504] on div at bounding box center [410, 839] width 821 height 1435
drag, startPoint x: 410, startPoint y: 501, endPoint x: 404, endPoint y: 519, distance: 18.7
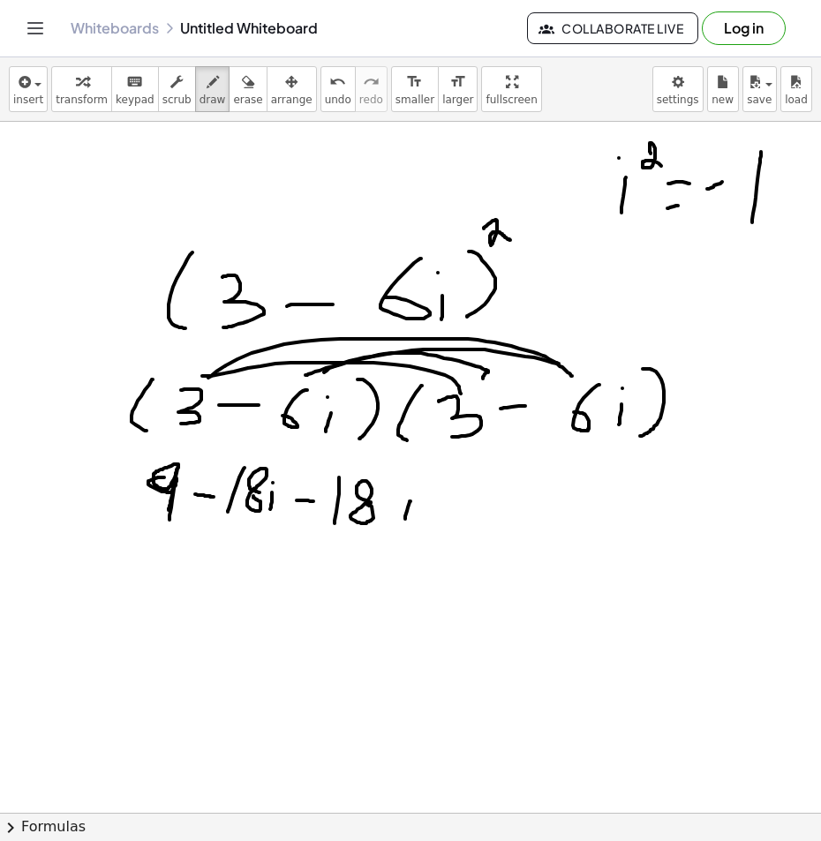
click at [404, 519] on div at bounding box center [410, 839] width 821 height 1435
click at [413, 481] on div at bounding box center [410, 839] width 821 height 1435
drag, startPoint x: 464, startPoint y: 490, endPoint x: 448, endPoint y: 504, distance: 21.3
click at [458, 512] on div at bounding box center [410, 839] width 821 height 1435
drag, startPoint x: 454, startPoint y: 500, endPoint x: 492, endPoint y: 499, distance: 38.9
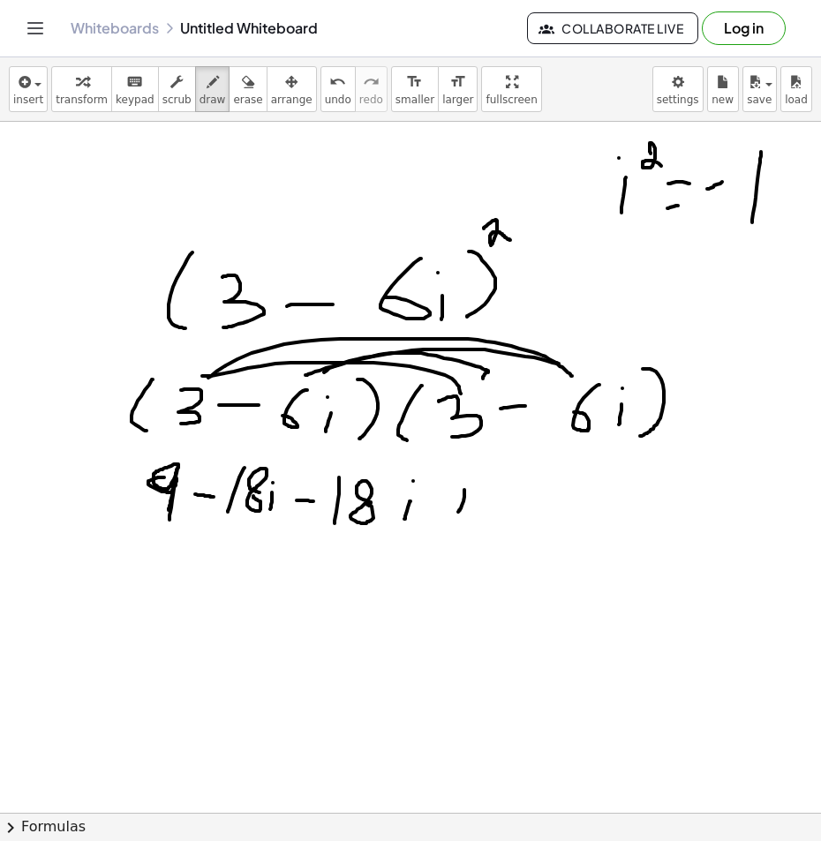
click at [488, 499] on div at bounding box center [410, 839] width 821 height 1435
drag, startPoint x: 506, startPoint y: 479, endPoint x: 513, endPoint y: 505, distance: 26.6
click at [500, 523] on div at bounding box center [410, 839] width 821 height 1435
drag, startPoint x: 578, startPoint y: 485, endPoint x: 553, endPoint y: 507, distance: 33.7
click at [553, 507] on div at bounding box center [410, 839] width 821 height 1435
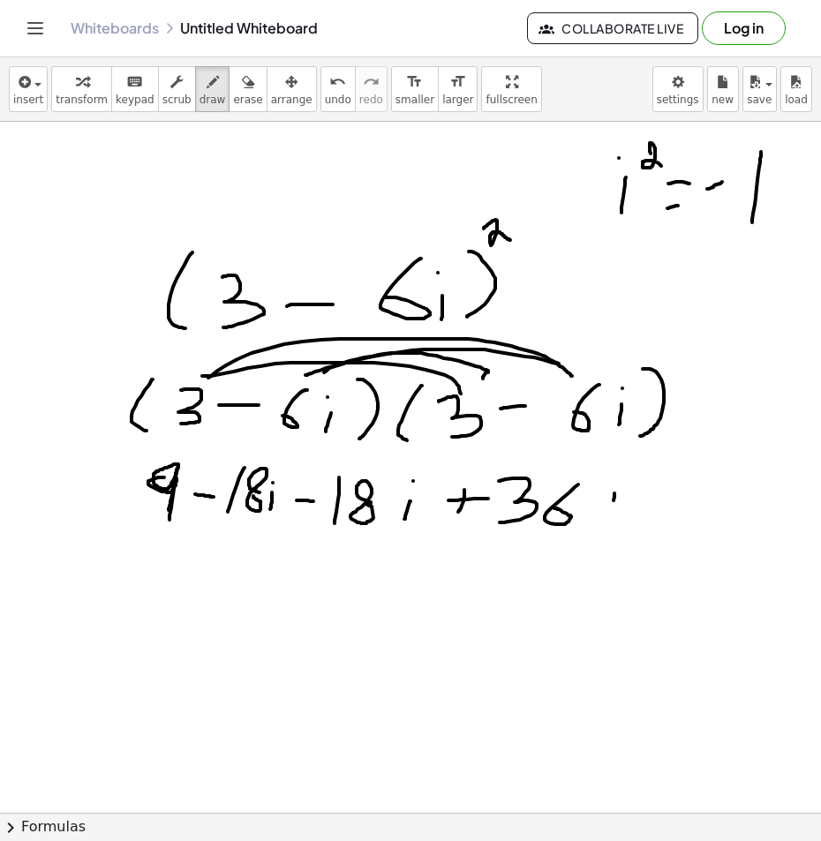
drag, startPoint x: 614, startPoint y: 493, endPoint x: 612, endPoint y: 515, distance: 21.3
click at [612, 515] on div at bounding box center [410, 839] width 821 height 1435
click at [613, 478] on div at bounding box center [410, 839] width 821 height 1435
drag, startPoint x: 640, startPoint y: 460, endPoint x: 649, endPoint y: 483, distance: 24.6
click at [654, 483] on div at bounding box center [410, 839] width 821 height 1435
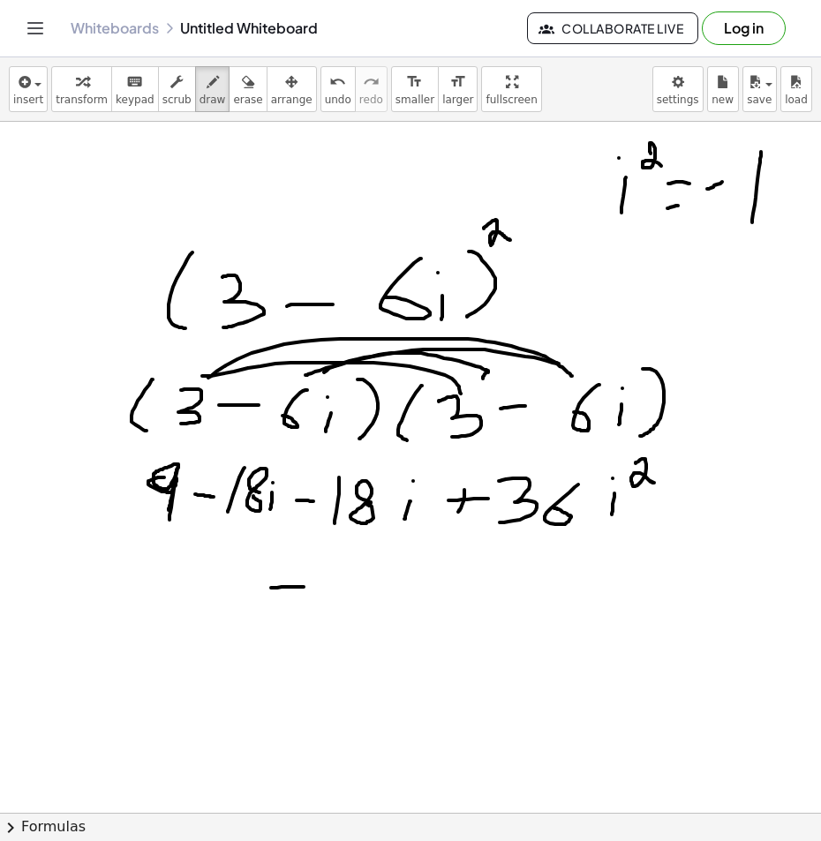
drag, startPoint x: 271, startPoint y: 588, endPoint x: 304, endPoint y: 587, distance: 32.7
click at [304, 587] on div at bounding box center [410, 839] width 821 height 1435
drag, startPoint x: 312, startPoint y: 569, endPoint x: 312, endPoint y: 600, distance: 30.9
click at [312, 600] on div at bounding box center [410, 839] width 821 height 1435
drag, startPoint x: 358, startPoint y: 579, endPoint x: 350, endPoint y: 575, distance: 9.5
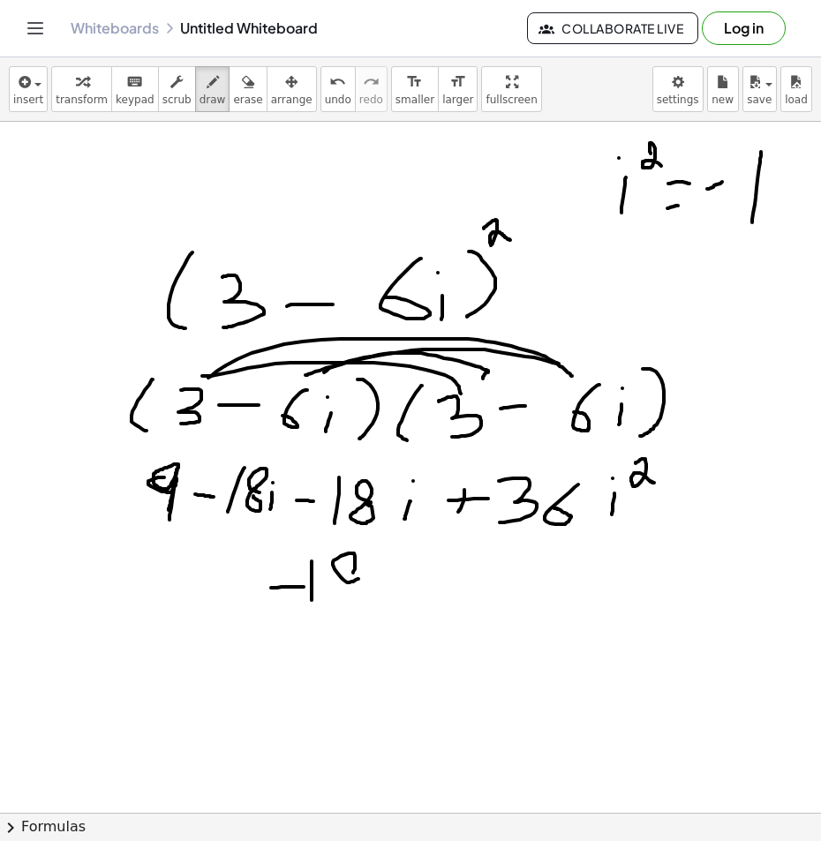
click at [350, 575] on div at bounding box center [410, 839] width 821 height 1435
click at [242, 91] on icon "button" at bounding box center [248, 81] width 12 height 21
drag, startPoint x: 367, startPoint y: 593, endPoint x: 289, endPoint y: 598, distance: 77.8
click at [289, 598] on div at bounding box center [410, 839] width 821 height 1435
click at [199, 99] on span "draw" at bounding box center [212, 100] width 26 height 12
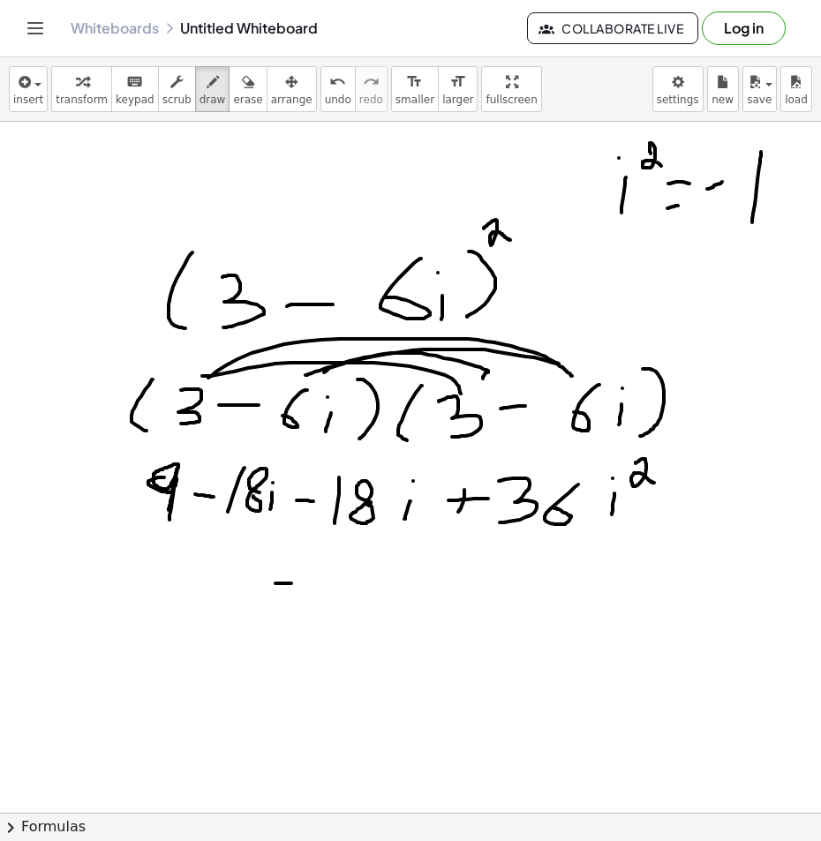
drag, startPoint x: 275, startPoint y: 583, endPoint x: 297, endPoint y: 585, distance: 22.1
click at [297, 585] on div at bounding box center [410, 839] width 821 height 1435
drag, startPoint x: 319, startPoint y: 561, endPoint x: 317, endPoint y: 607, distance: 45.9
click at [317, 607] on div at bounding box center [410, 839] width 821 height 1435
drag, startPoint x: 368, startPoint y: 567, endPoint x: 355, endPoint y: 594, distance: 30.4
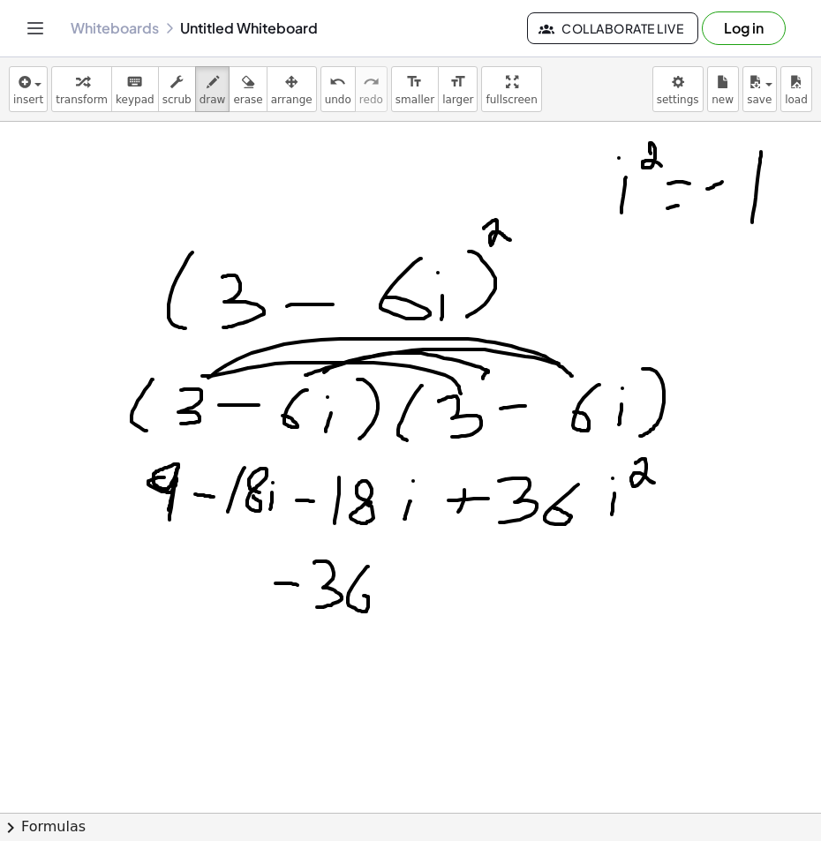
click at [355, 594] on div at bounding box center [410, 839] width 821 height 1435
drag, startPoint x: 395, startPoint y: 593, endPoint x: 393, endPoint y: 609, distance: 16.1
click at [393, 609] on div at bounding box center [410, 839] width 821 height 1435
click at [392, 575] on div at bounding box center [410, 839] width 821 height 1435
drag, startPoint x: 432, startPoint y: 573, endPoint x: 432, endPoint y: 600, distance: 27.4
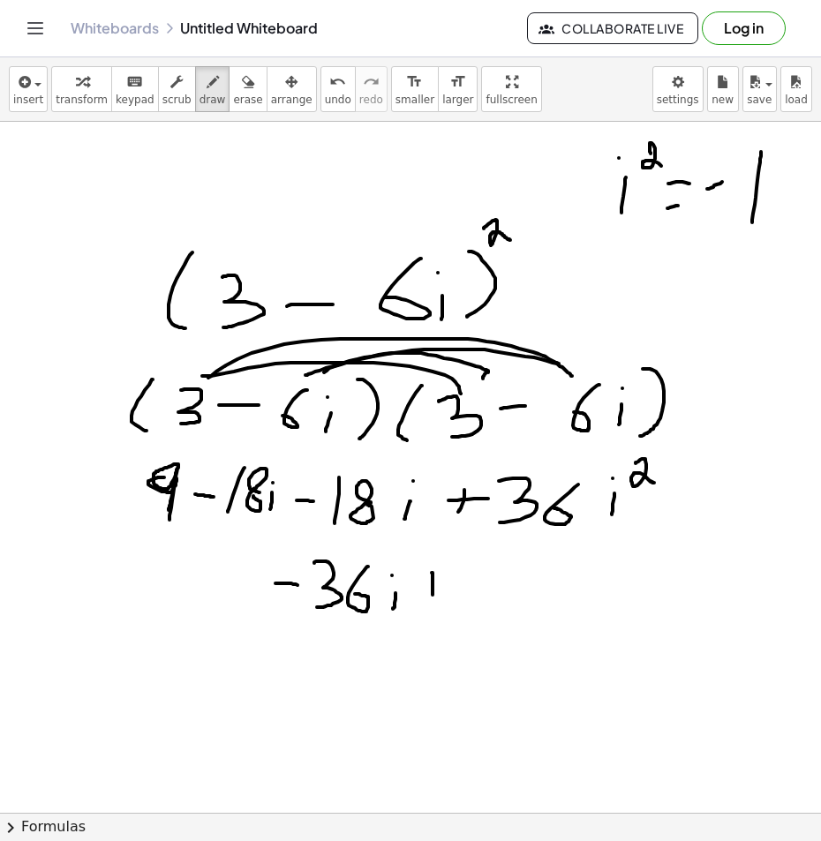
click at [432, 600] on div at bounding box center [410, 839] width 821 height 1435
drag, startPoint x: 421, startPoint y: 589, endPoint x: 447, endPoint y: 589, distance: 25.6
click at [447, 589] on div at bounding box center [410, 839] width 821 height 1435
drag, startPoint x: 477, startPoint y: 574, endPoint x: 476, endPoint y: 605, distance: 30.9
click at [470, 610] on div at bounding box center [410, 839] width 821 height 1435
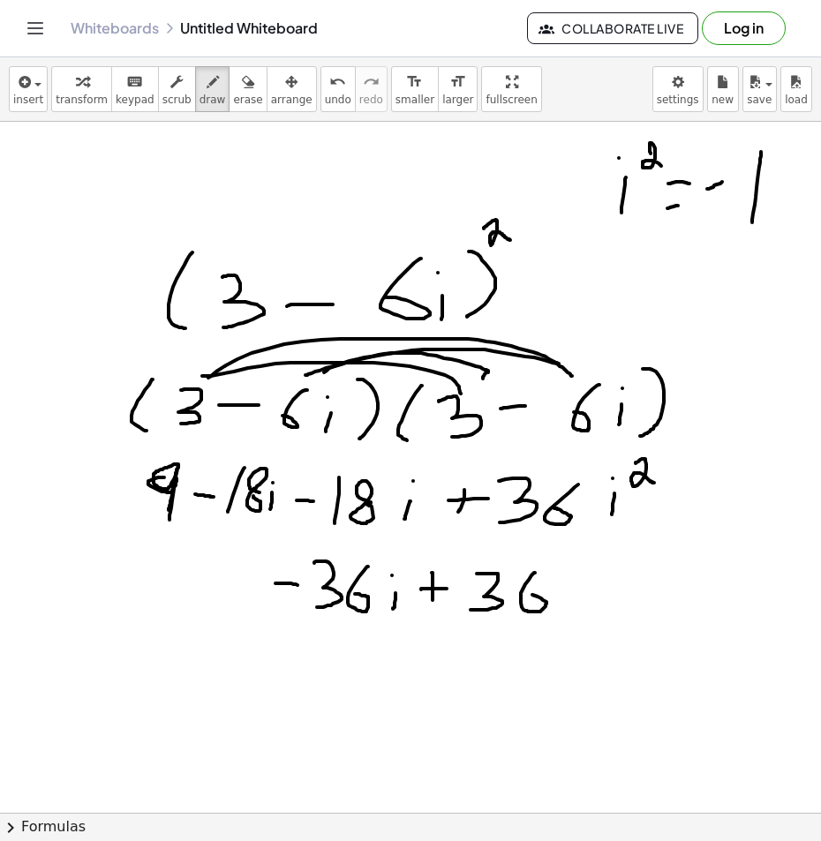
drag, startPoint x: 535, startPoint y: 573, endPoint x: 528, endPoint y: 594, distance: 22.3
click at [528, 594] on div at bounding box center [410, 839] width 821 height 1435
drag, startPoint x: 581, startPoint y: 564, endPoint x: 581, endPoint y: 609, distance: 45.0
click at [575, 611] on div at bounding box center [410, 839] width 821 height 1435
click at [591, 594] on div at bounding box center [410, 839] width 821 height 1435
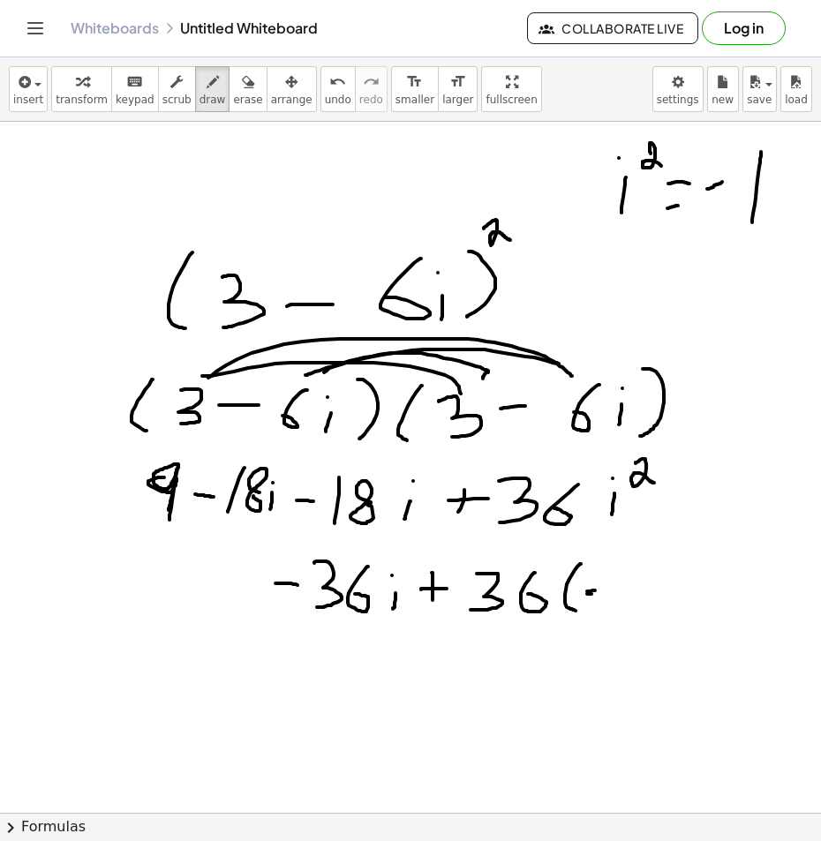
click at [595, 590] on div at bounding box center [410, 839] width 821 height 1435
drag, startPoint x: 622, startPoint y: 559, endPoint x: 610, endPoint y: 608, distance: 50.9
click at [610, 608] on div at bounding box center [410, 839] width 821 height 1435
drag, startPoint x: 634, startPoint y: 562, endPoint x: 626, endPoint y: 612, distance: 50.1
click at [626, 612] on div at bounding box center [410, 839] width 821 height 1435
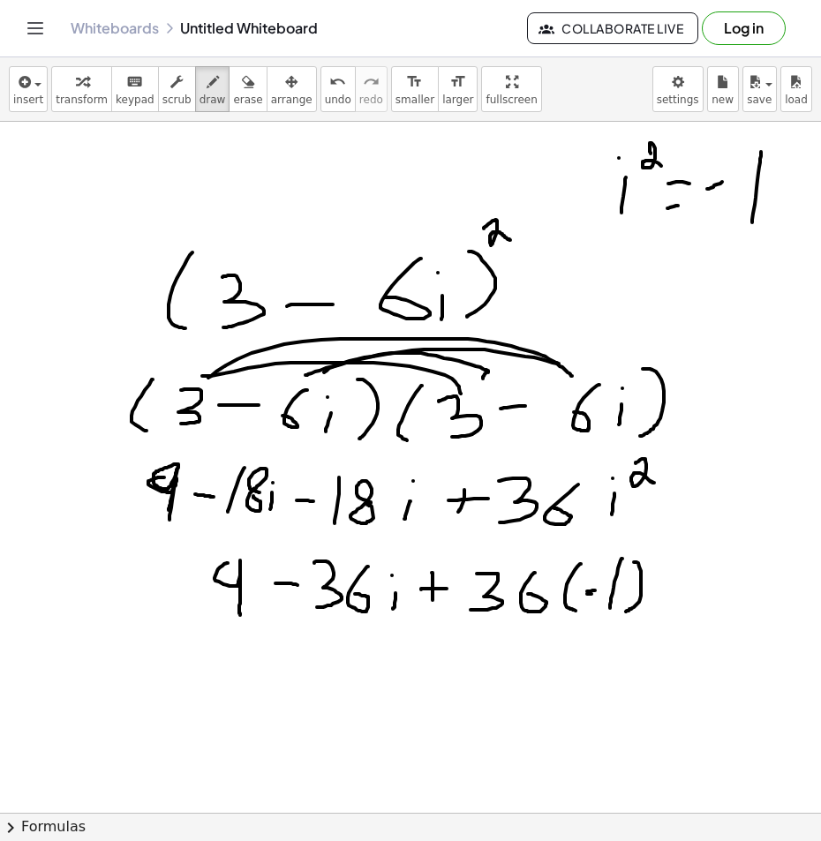
drag, startPoint x: 228, startPoint y: 563, endPoint x: 240, endPoint y: 615, distance: 53.5
click at [240, 615] on div at bounding box center [410, 839] width 821 height 1435
drag, startPoint x: 241, startPoint y: 556, endPoint x: 237, endPoint y: 615, distance: 59.3
click at [237, 615] on div at bounding box center [410, 839] width 821 height 1435
drag, startPoint x: 421, startPoint y: 685, endPoint x: 455, endPoint y: 683, distance: 34.5
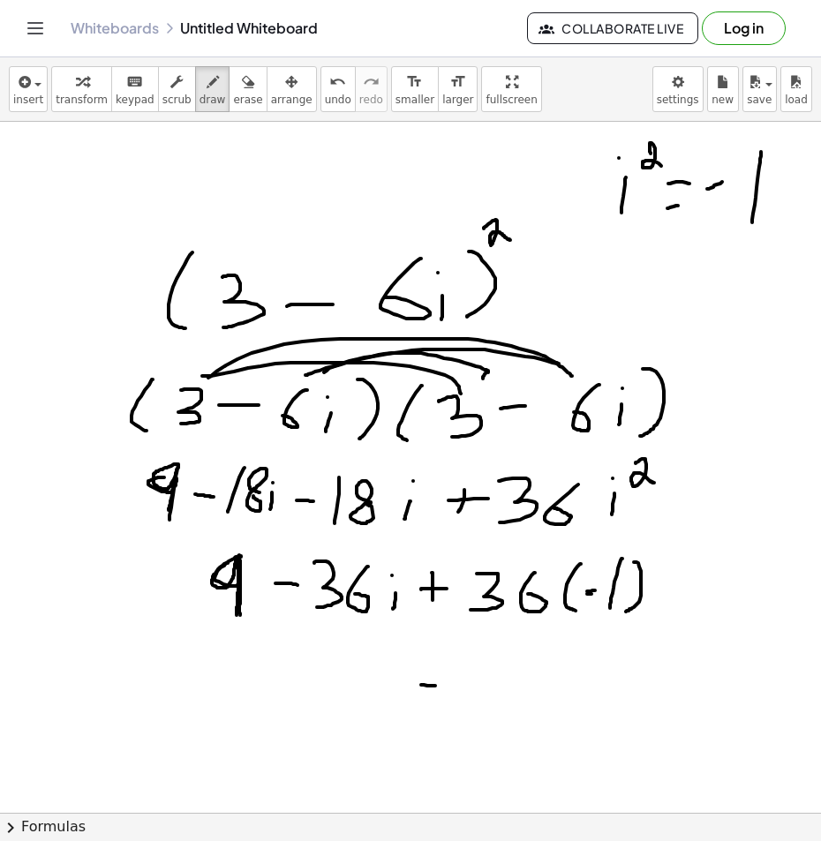
click at [453, 688] on div at bounding box center [410, 839] width 821 height 1435
drag, startPoint x: 477, startPoint y: 665, endPoint x: 471, endPoint y: 706, distance: 40.9
click at [471, 706] on div at bounding box center [410, 839] width 821 height 1435
drag, startPoint x: 529, startPoint y: 665, endPoint x: 496, endPoint y: 689, distance: 41.0
click at [501, 688] on div at bounding box center [410, 839] width 821 height 1435
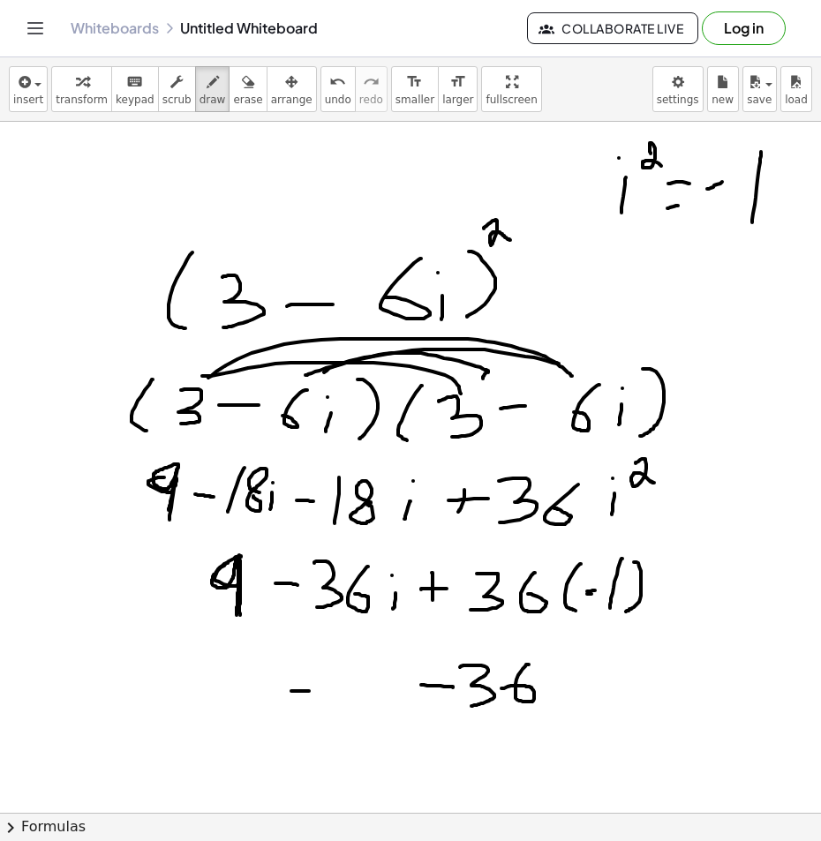
drag, startPoint x: 291, startPoint y: 691, endPoint x: 310, endPoint y: 691, distance: 18.5
click at [310, 691] on div at bounding box center [410, 839] width 821 height 1435
drag, startPoint x: 324, startPoint y: 669, endPoint x: 329, endPoint y: 701, distance: 32.2
click at [329, 701] on div at bounding box center [410, 839] width 821 height 1435
drag, startPoint x: 374, startPoint y: 665, endPoint x: 364, endPoint y: 683, distance: 21.3
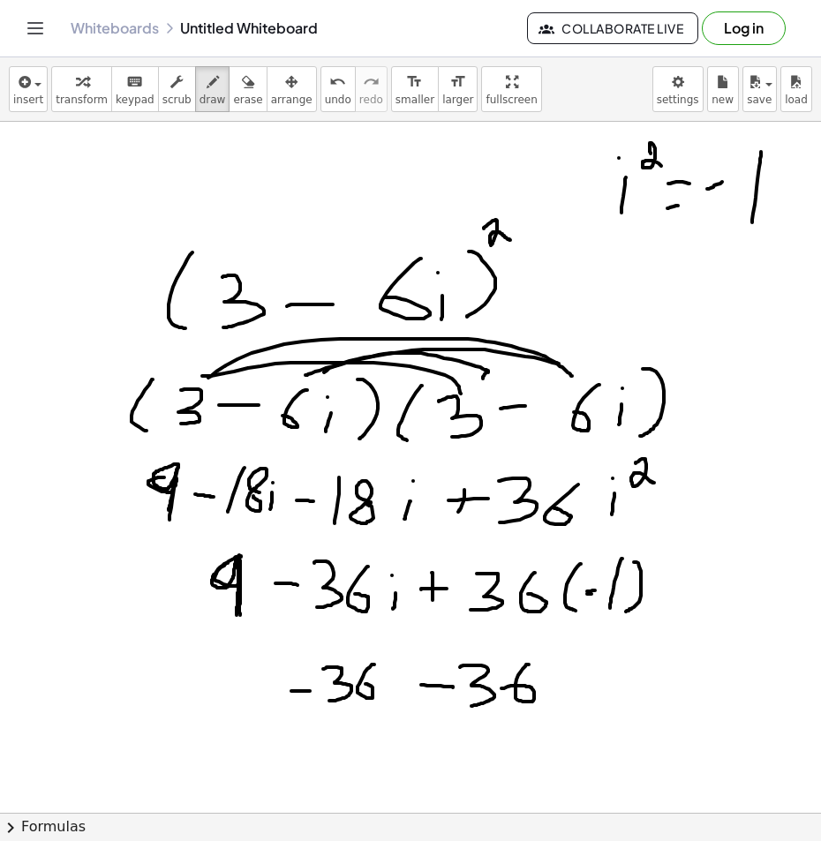
click at [364, 683] on div at bounding box center [410, 839] width 821 height 1435
drag, startPoint x: 390, startPoint y: 680, endPoint x: 388, endPoint y: 692, distance: 12.5
click at [388, 692] on div at bounding box center [410, 839] width 821 height 1435
click at [387, 662] on div at bounding box center [410, 839] width 821 height 1435
click at [257, 708] on div at bounding box center [410, 839] width 821 height 1435
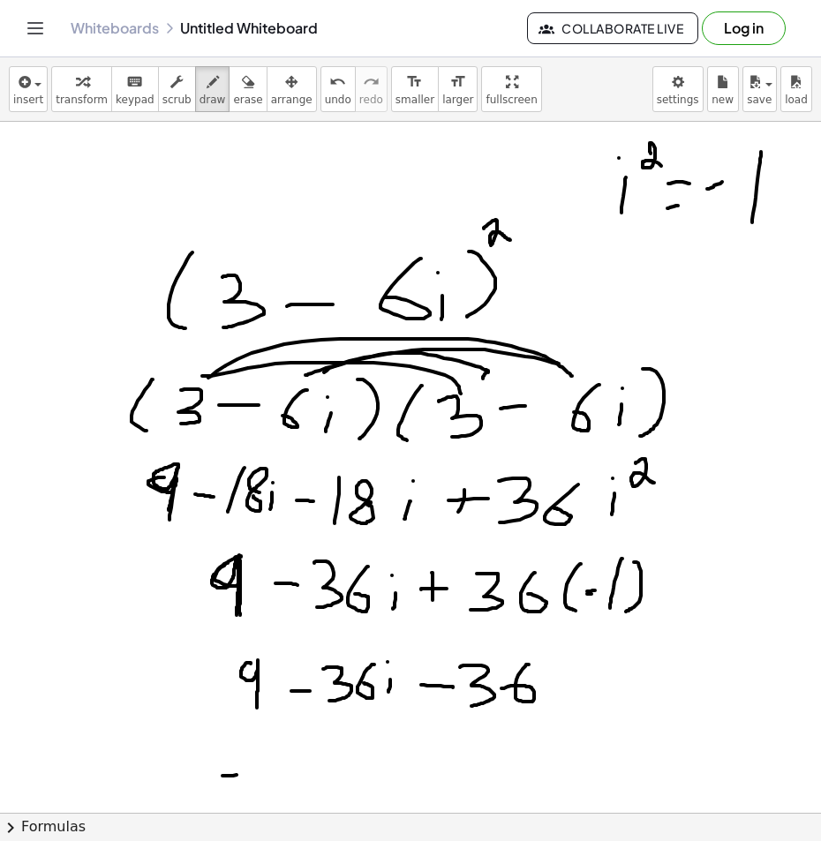
drag, startPoint x: 233, startPoint y: 776, endPoint x: 248, endPoint y: 774, distance: 15.1
click at [248, 774] on div at bounding box center [410, 839] width 821 height 1435
drag, startPoint x: 262, startPoint y: 751, endPoint x: 286, endPoint y: 797, distance: 51.7
click at [286, 797] on div at bounding box center [410, 839] width 821 height 1435
drag, startPoint x: 287, startPoint y: 758, endPoint x: 301, endPoint y: 793, distance: 38.0
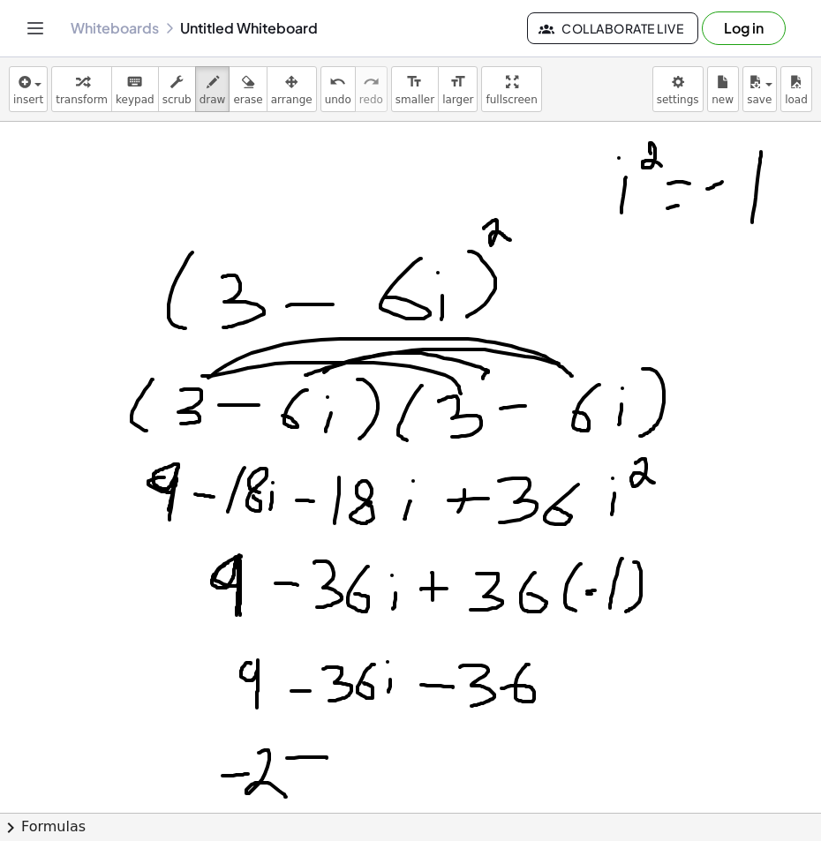
click at [301, 793] on div at bounding box center [410, 839] width 821 height 1435
drag, startPoint x: 339, startPoint y: 779, endPoint x: 375, endPoint y: 774, distance: 36.6
click at [375, 774] on div at bounding box center [410, 839] width 821 height 1435
drag, startPoint x: 390, startPoint y: 753, endPoint x: 386, endPoint y: 797, distance: 44.4
click at [385, 797] on div at bounding box center [410, 839] width 821 height 1435
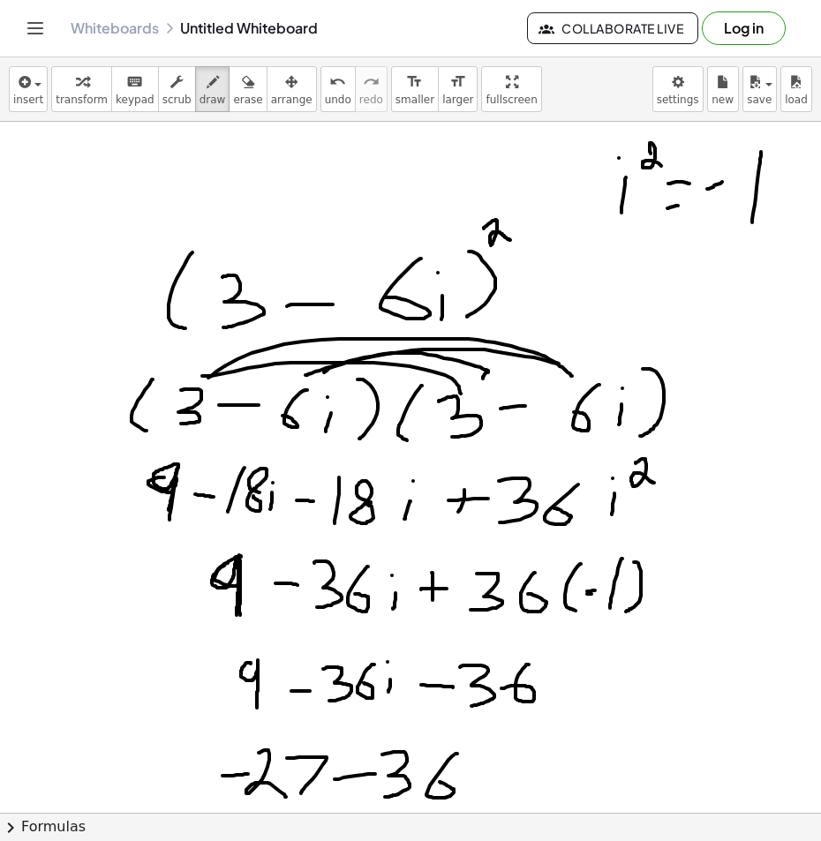
click at [440, 782] on div at bounding box center [410, 839] width 821 height 1435
click at [477, 793] on div at bounding box center [410, 839] width 821 height 1435
click at [483, 756] on div at bounding box center [410, 839] width 821 height 1435
click at [233, 88] on div "button" at bounding box center [247, 81] width 29 height 21
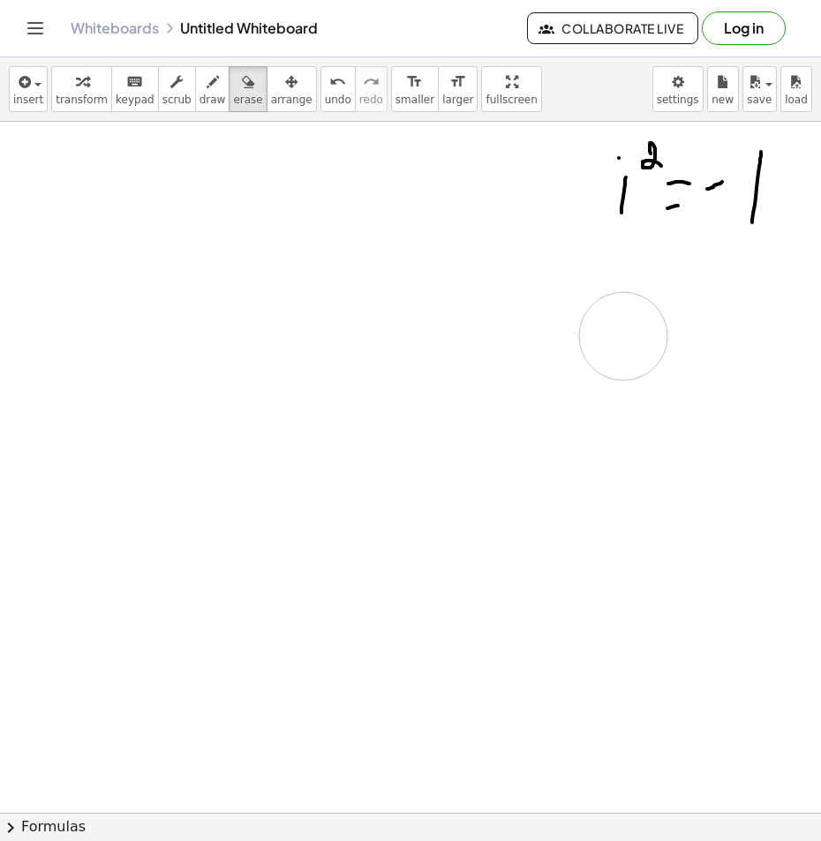
drag, startPoint x: 733, startPoint y: 295, endPoint x: 623, endPoint y: 336, distance: 117.9
click at [623, 336] on div at bounding box center [410, 839] width 821 height 1435
click at [204, 91] on button "draw" at bounding box center [212, 89] width 35 height 46
drag, startPoint x: 231, startPoint y: 292, endPoint x: 285, endPoint y: 344, distance: 74.9
click at [280, 360] on div at bounding box center [410, 839] width 821 height 1435
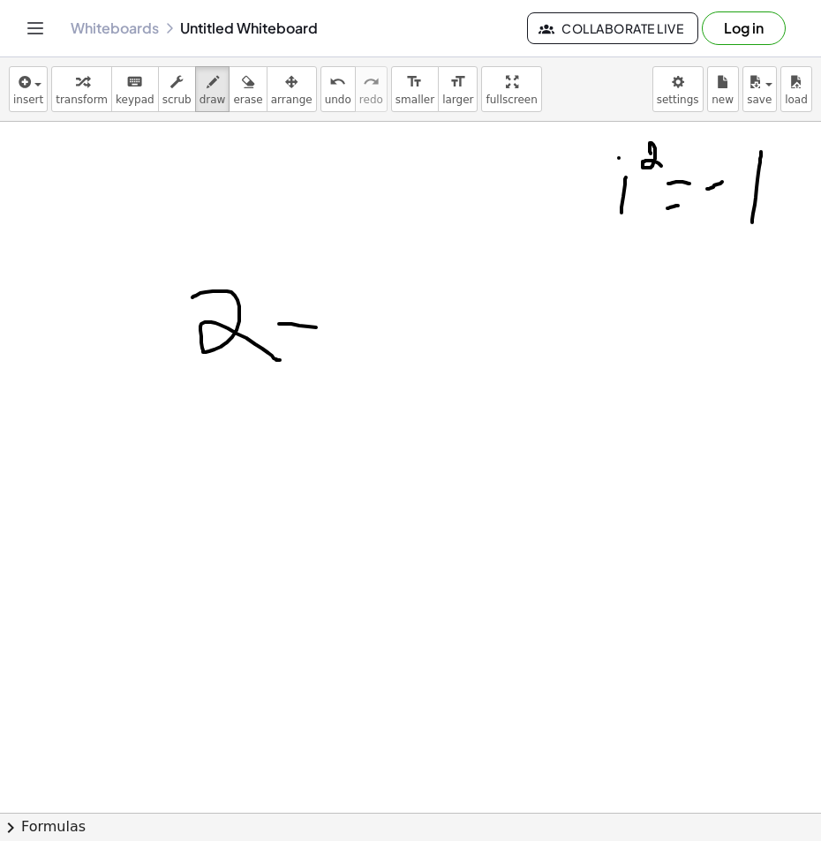
drag, startPoint x: 279, startPoint y: 324, endPoint x: 362, endPoint y: 323, distance: 83.0
click at [337, 330] on div at bounding box center [410, 839] width 821 height 1435
drag, startPoint x: 403, startPoint y: 297, endPoint x: 372, endPoint y: 347, distance: 58.3
click at [367, 353] on div at bounding box center [410, 839] width 821 height 1435
drag, startPoint x: 444, startPoint y: 311, endPoint x: 447, endPoint y: 359, distance: 48.7
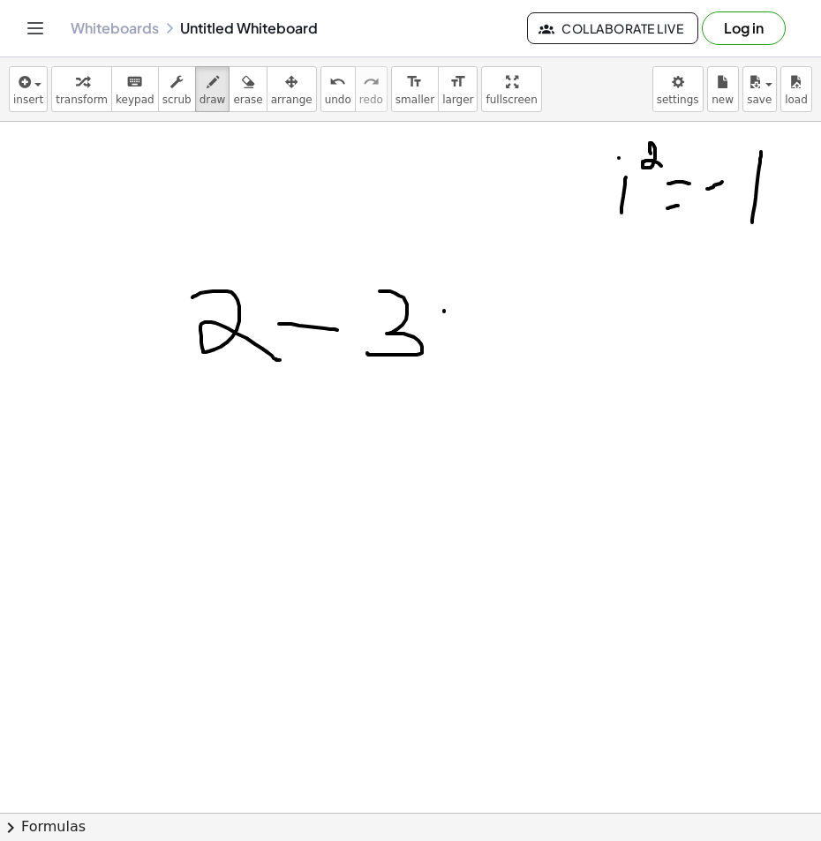
click at [447, 359] on div at bounding box center [410, 839] width 821 height 1435
click at [428, 282] on div at bounding box center [410, 839] width 821 height 1435
drag, startPoint x: 554, startPoint y: 409, endPoint x: 665, endPoint y: 406, distance: 110.4
click at [657, 407] on div at bounding box center [410, 839] width 821 height 1435
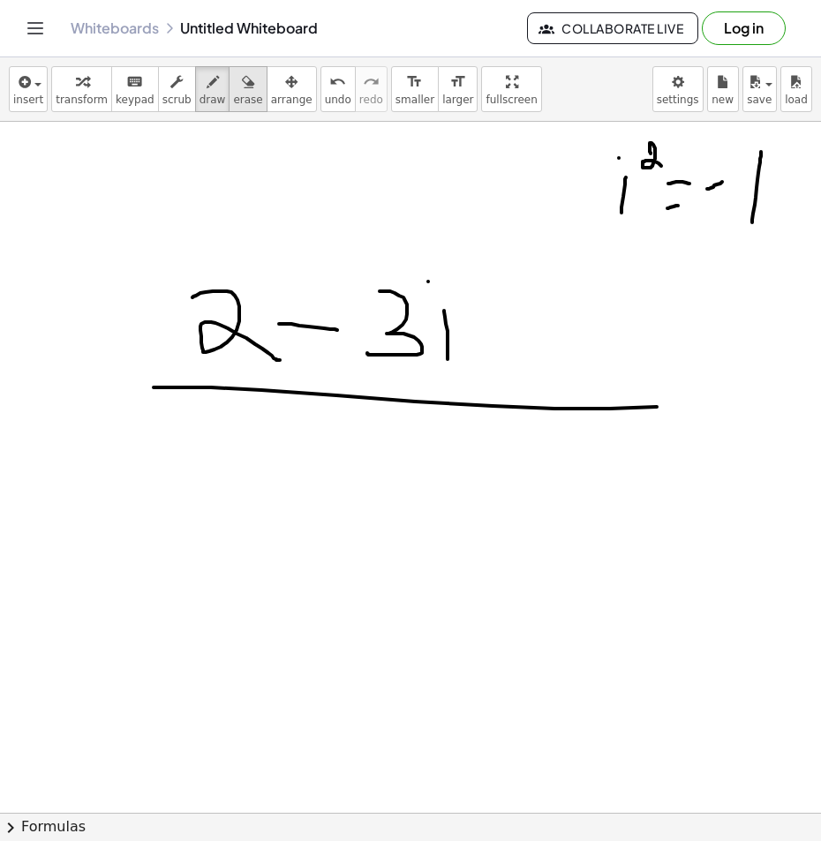
click at [233, 101] on span "erase" at bounding box center [247, 100] width 29 height 12
drag, startPoint x: 668, startPoint y: 419, endPoint x: 177, endPoint y: 423, distance: 490.7
click at [177, 423] on div at bounding box center [410, 839] width 821 height 1435
click at [199, 104] on span "draw" at bounding box center [212, 100] width 26 height 12
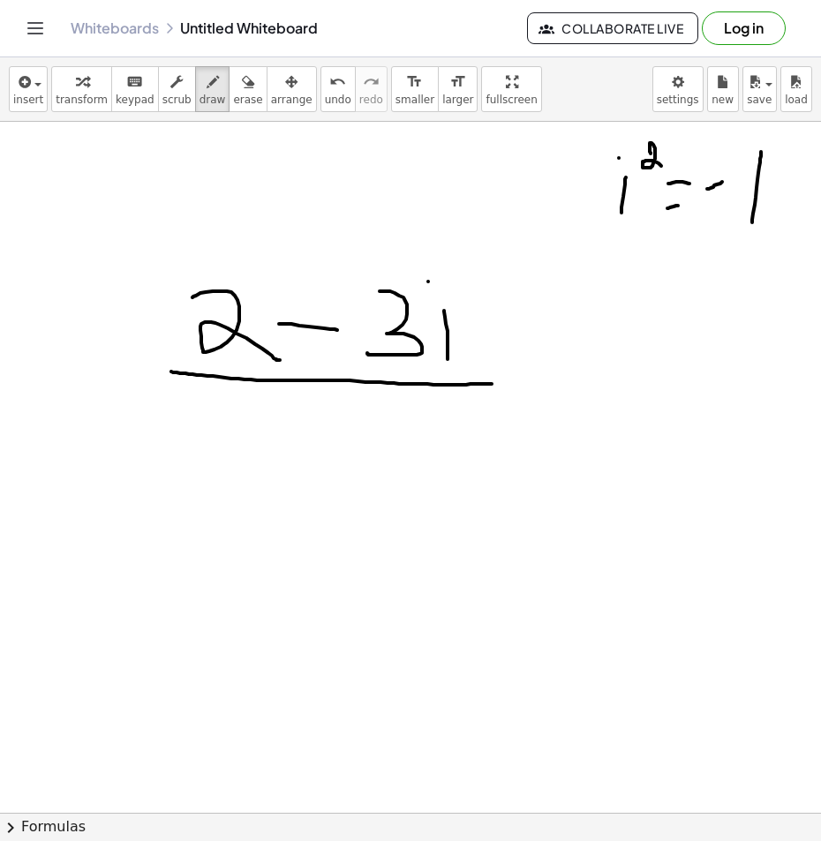
drag, startPoint x: 177, startPoint y: 372, endPoint x: 502, endPoint y: 384, distance: 325.9
click at [502, 384] on div at bounding box center [410, 839] width 821 height 1435
drag, startPoint x: 203, startPoint y: 410, endPoint x: 241, endPoint y: 402, distance: 38.8
click at [241, 402] on div at bounding box center [410, 839] width 821 height 1435
click at [233, 97] on span "erase" at bounding box center [247, 100] width 29 height 12
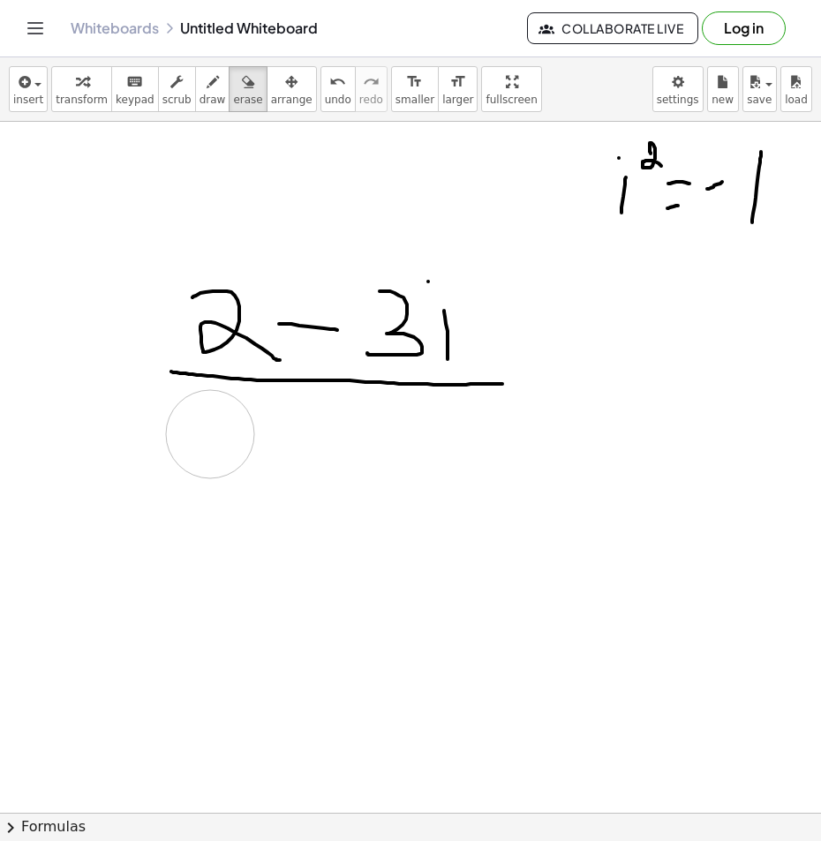
drag, startPoint x: 231, startPoint y: 435, endPoint x: 209, endPoint y: 434, distance: 22.1
click at [209, 434] on div at bounding box center [410, 839] width 821 height 1435
click at [199, 98] on span "draw" at bounding box center [212, 100] width 26 height 12
drag, startPoint x: 231, startPoint y: 403, endPoint x: 234, endPoint y: 447, distance: 44.2
click at [234, 447] on div at bounding box center [410, 839] width 821 height 1435
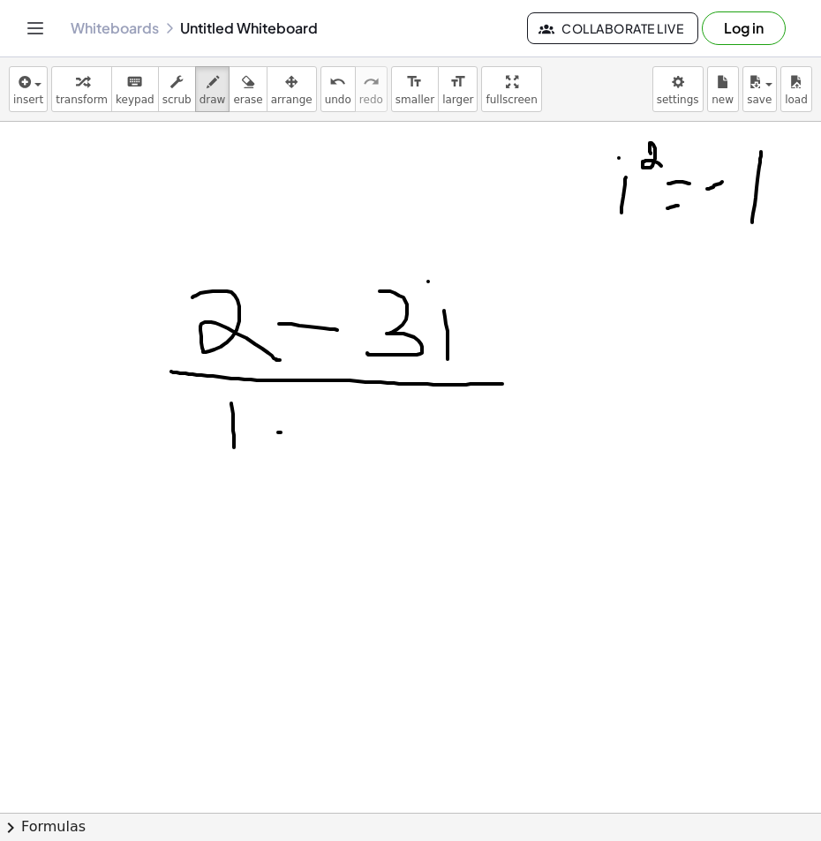
drag, startPoint x: 278, startPoint y: 432, endPoint x: 329, endPoint y: 432, distance: 51.2
click at [329, 432] on div at bounding box center [410, 839] width 821 height 1435
drag, startPoint x: 351, startPoint y: 415, endPoint x: 420, endPoint y: 448, distance: 76.6
click at [420, 448] on div at bounding box center [410, 839] width 821 height 1435
drag, startPoint x: 432, startPoint y: 426, endPoint x: 437, endPoint y: 451, distance: 25.1
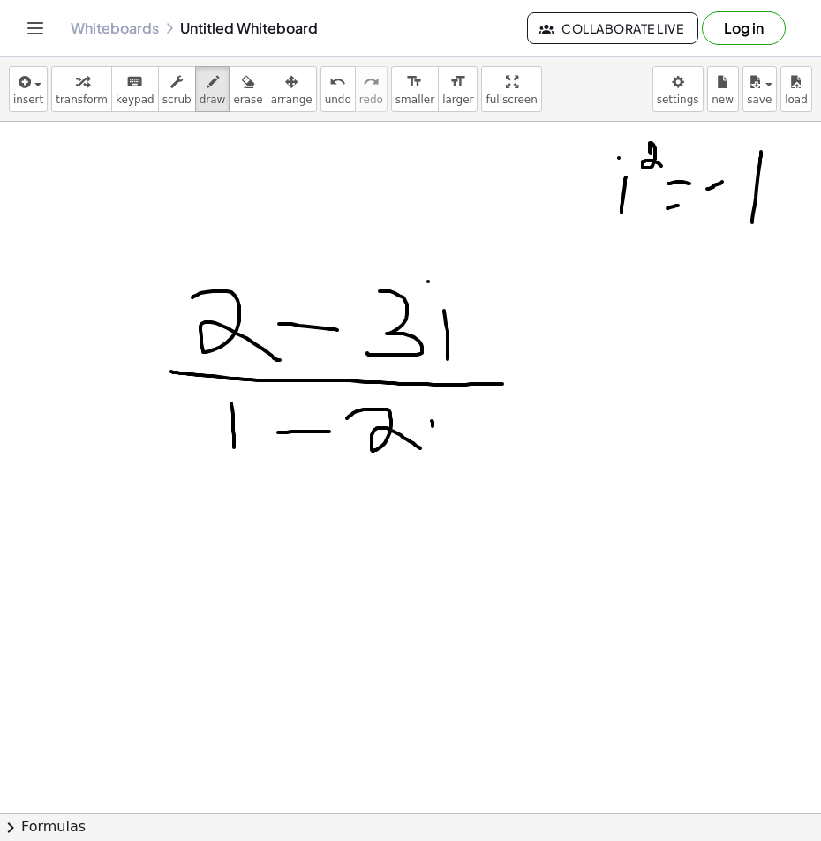
click at [437, 451] on div at bounding box center [410, 839] width 821 height 1435
click at [432, 408] on div at bounding box center [410, 839] width 821 height 1435
click at [233, 89] on div "button" at bounding box center [247, 81] width 29 height 21
drag, startPoint x: 492, startPoint y: 282, endPoint x: 470, endPoint y: 327, distance: 49.0
click at [470, 327] on div at bounding box center [410, 839] width 821 height 1435
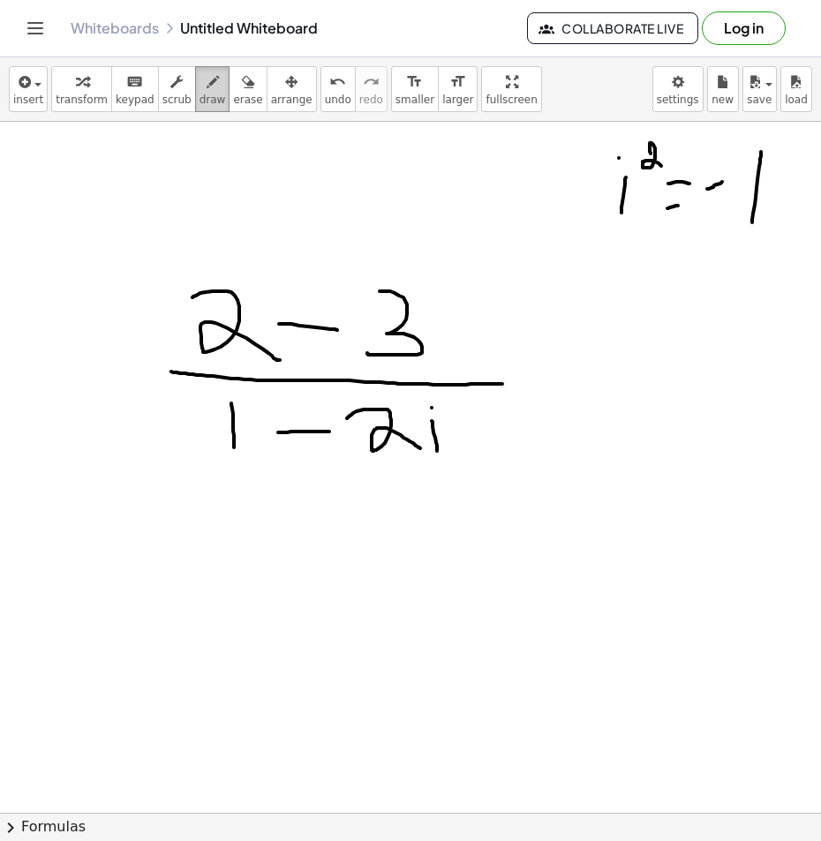
click at [195, 92] on button "draw" at bounding box center [212, 89] width 35 height 46
drag, startPoint x: 438, startPoint y: 304, endPoint x: 437, endPoint y: 347, distance: 42.4
click at [437, 347] on div at bounding box center [410, 839] width 821 height 1435
click at [436, 280] on div at bounding box center [410, 839] width 821 height 1435
drag, startPoint x: 485, startPoint y: 405, endPoint x: 479, endPoint y: 448, distance: 43.6
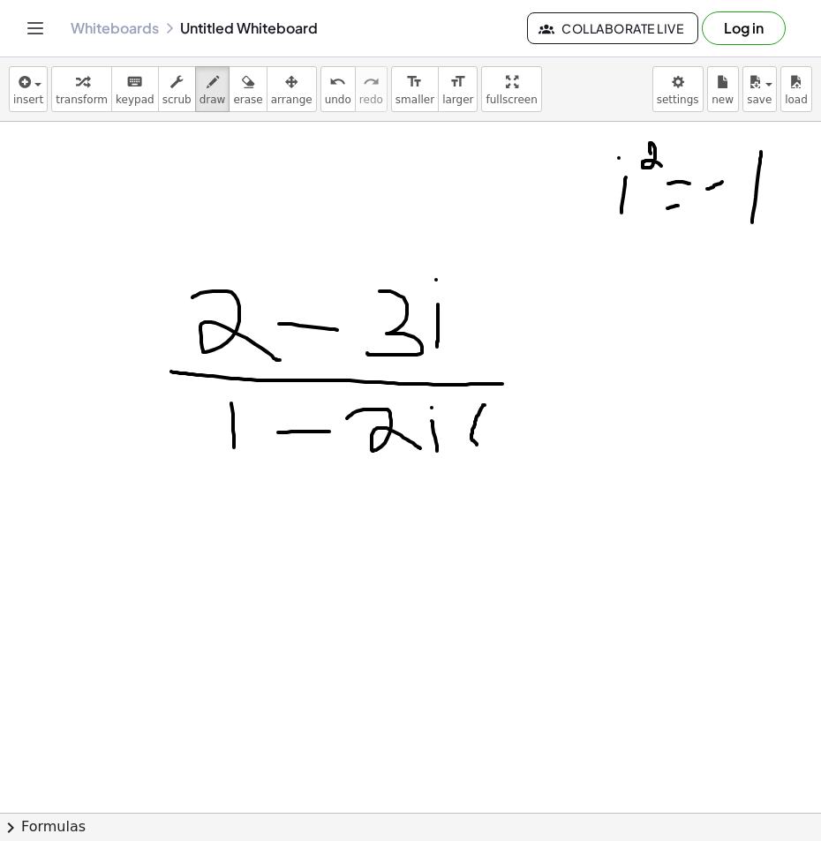
click at [479, 448] on div at bounding box center [410, 839] width 821 height 1435
drag, startPoint x: 499, startPoint y: 408, endPoint x: 502, endPoint y: 448, distance: 40.8
click at [502, 448] on div at bounding box center [410, 839] width 821 height 1435
drag, startPoint x: 518, startPoint y: 429, endPoint x: 550, endPoint y: 426, distance: 31.9
click at [550, 426] on div at bounding box center [410, 839] width 821 height 1435
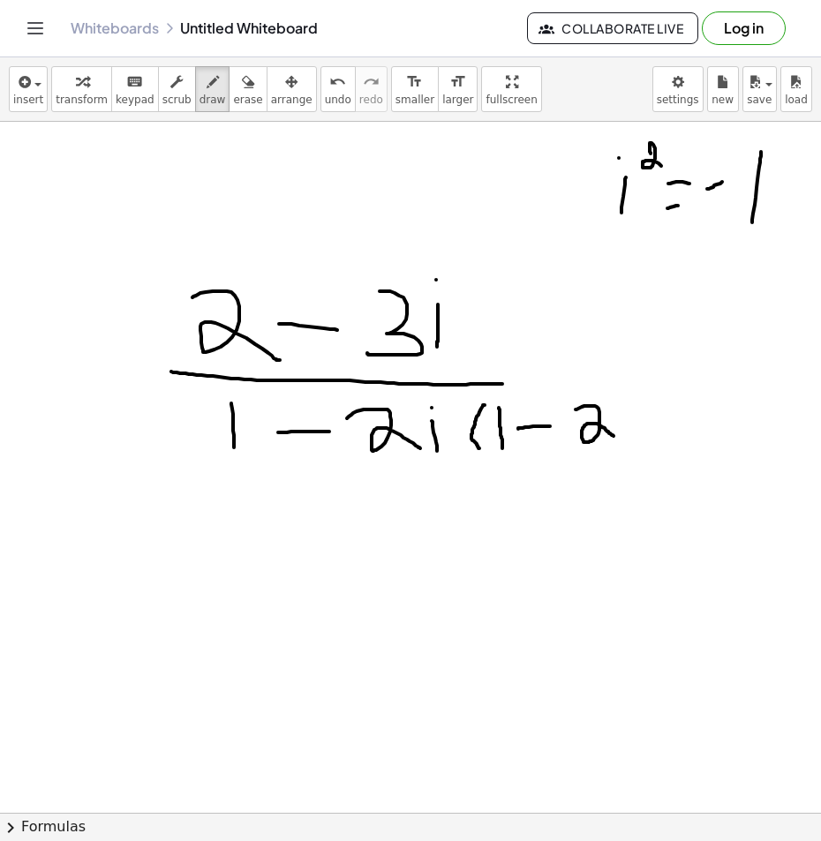
drag, startPoint x: 576, startPoint y: 410, endPoint x: 619, endPoint y: 433, distance: 48.6
click at [615, 437] on div at bounding box center [410, 839] width 821 height 1435
drag, startPoint x: 631, startPoint y: 416, endPoint x: 632, endPoint y: 436, distance: 20.3
click at [632, 436] on div at bounding box center [410, 839] width 821 height 1435
click at [631, 394] on div at bounding box center [410, 839] width 821 height 1435
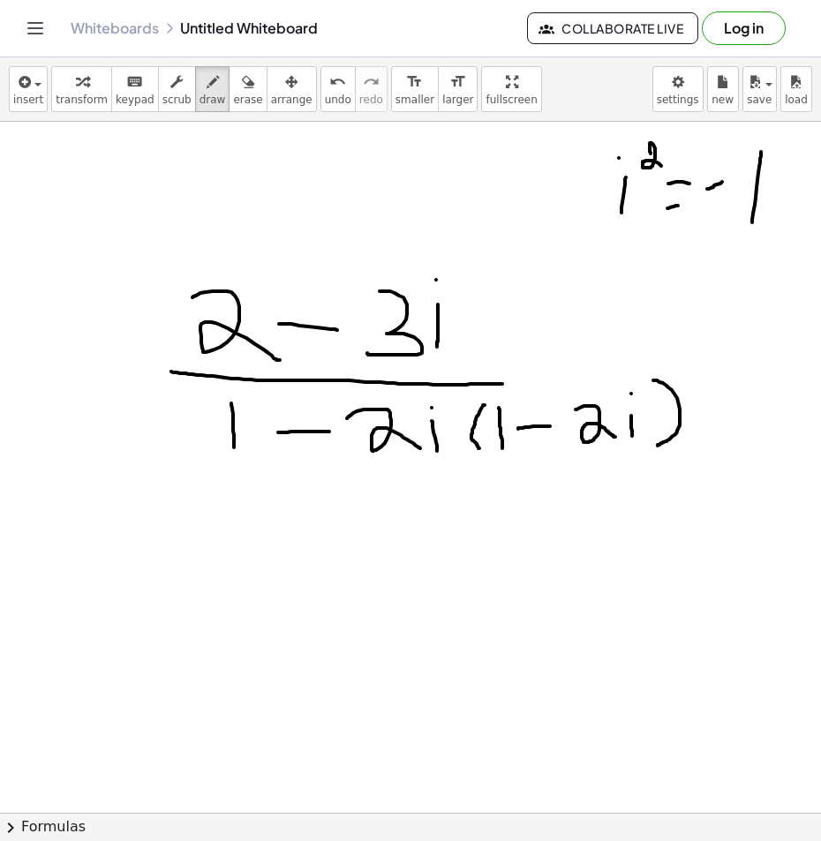
drag, startPoint x: 654, startPoint y: 380, endPoint x: 658, endPoint y: 446, distance: 65.4
click at [658, 446] on div at bounding box center [410, 839] width 821 height 1435
drag, startPoint x: 442, startPoint y: 399, endPoint x: 429, endPoint y: 455, distance: 57.2
click at [435, 452] on div at bounding box center [410, 839] width 821 height 1435
drag, startPoint x: 225, startPoint y: 395, endPoint x: 208, endPoint y: 462, distance: 70.0
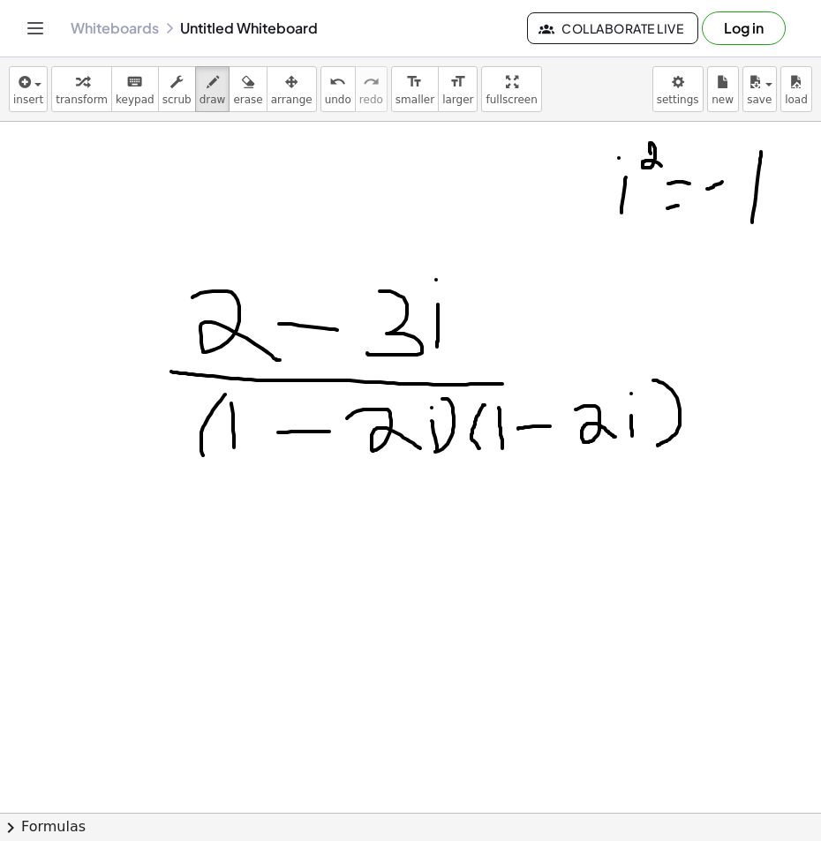
click at [208, 462] on div at bounding box center [410, 839] width 821 height 1435
drag, startPoint x: 530, startPoint y: 413, endPoint x: 535, endPoint y: 440, distance: 27.0
click at [535, 441] on div at bounding box center [410, 839] width 821 height 1435
click at [233, 96] on span "erase" at bounding box center [247, 100] width 29 height 12
drag, startPoint x: 527, startPoint y: 327, endPoint x: 491, endPoint y: 357, distance: 47.0
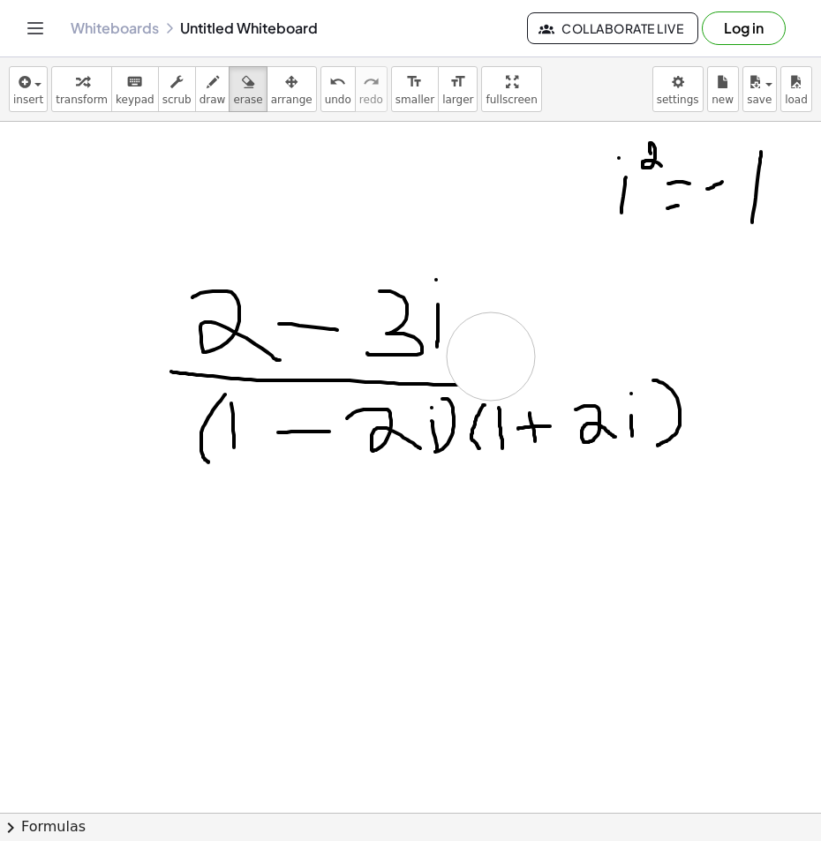
click at [491, 357] on div at bounding box center [410, 839] width 821 height 1435
click at [207, 89] on icon "button" at bounding box center [213, 81] width 12 height 21
click at [470, 375] on div at bounding box center [410, 839] width 821 height 1435
drag, startPoint x: 498, startPoint y: 378, endPoint x: 660, endPoint y: 372, distance: 162.5
click at [660, 372] on div at bounding box center [410, 839] width 821 height 1435
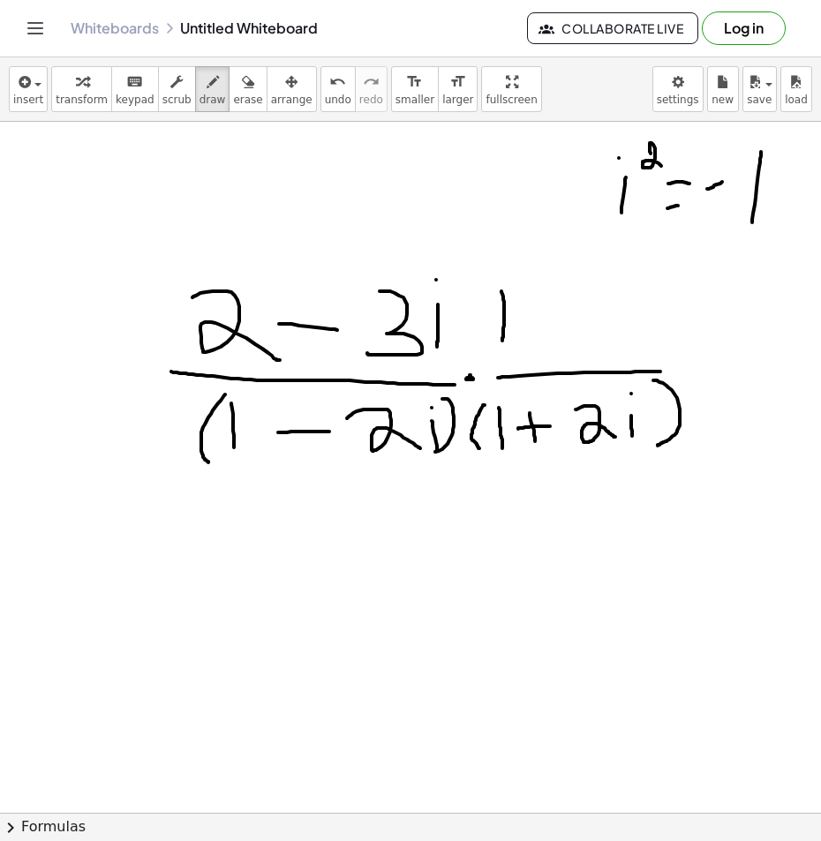
drag, startPoint x: 501, startPoint y: 291, endPoint x: 502, endPoint y: 341, distance: 49.4
click at [502, 341] on div at bounding box center [410, 839] width 821 height 1435
drag, startPoint x: 488, startPoint y: 278, endPoint x: 499, endPoint y: 358, distance: 81.0
click at [499, 358] on div at bounding box center [410, 839] width 821 height 1435
drag, startPoint x: 539, startPoint y: 314, endPoint x: 538, endPoint y: 349, distance: 34.5
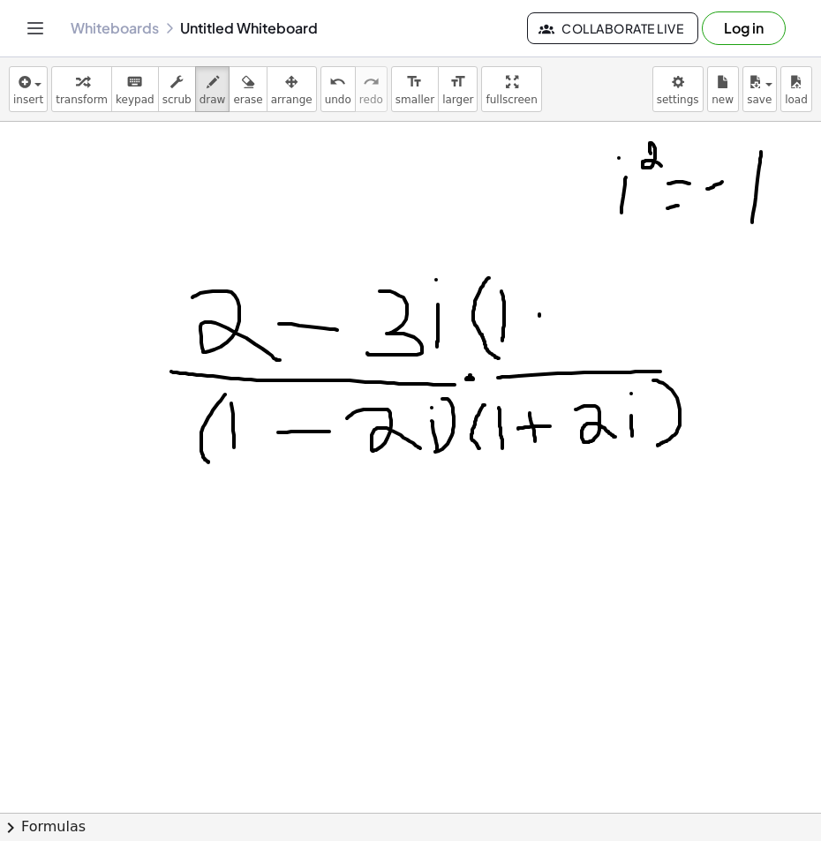
click at [538, 349] on div at bounding box center [410, 839] width 821 height 1435
drag, startPoint x: 528, startPoint y: 335, endPoint x: 544, endPoint y: 331, distance: 16.3
click at [544, 331] on div at bounding box center [410, 839] width 821 height 1435
drag, startPoint x: 581, startPoint y: 298, endPoint x: 609, endPoint y: 335, distance: 46.6
click at [609, 335] on div at bounding box center [410, 839] width 821 height 1435
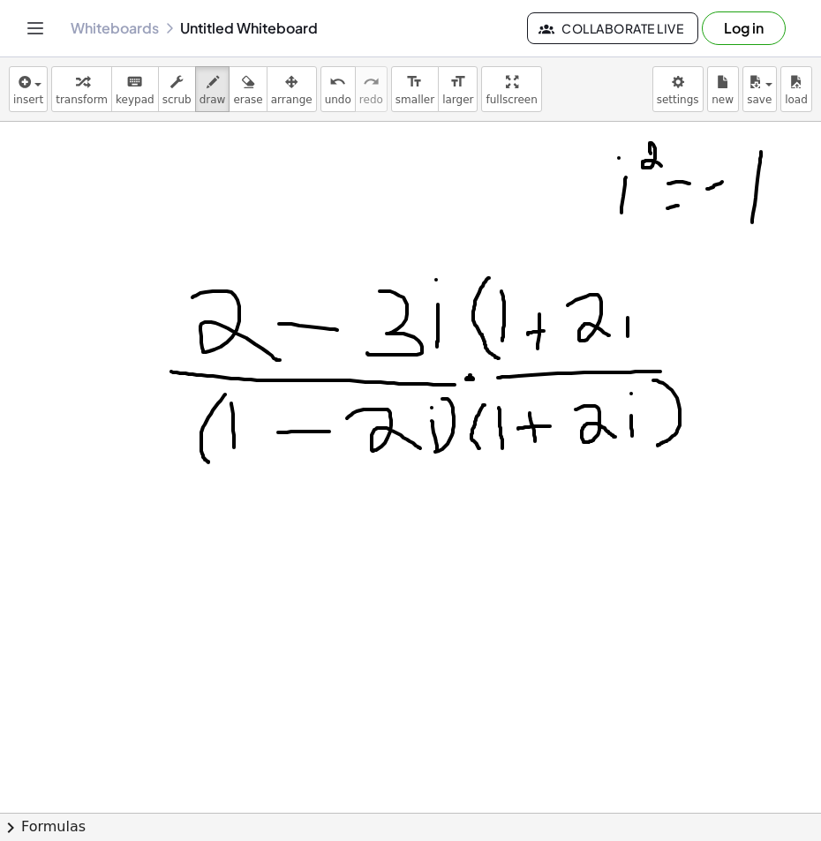
drag, startPoint x: 628, startPoint y: 325, endPoint x: 628, endPoint y: 336, distance: 11.5
click at [628, 336] on div at bounding box center [410, 839] width 821 height 1435
click at [628, 300] on div at bounding box center [410, 839] width 821 height 1435
drag, startPoint x: 635, startPoint y: 279, endPoint x: 619, endPoint y: 349, distance: 71.5
click at [622, 348] on div at bounding box center [410, 839] width 821 height 1435
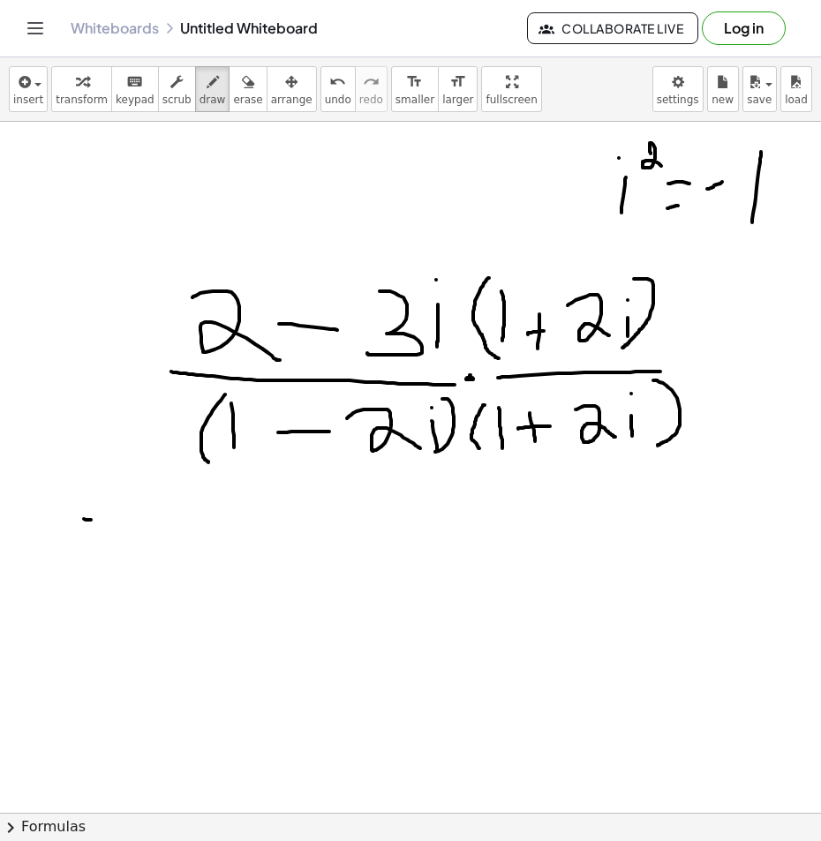
drag, startPoint x: 84, startPoint y: 519, endPoint x: 117, endPoint y: 538, distance: 38.3
click at [145, 528] on div at bounding box center [410, 839] width 821 height 1435
drag, startPoint x: 100, startPoint y: 541, endPoint x: 177, endPoint y: 552, distance: 78.4
click at [175, 551] on div at bounding box center [410, 839] width 821 height 1435
drag, startPoint x: 233, startPoint y: 507, endPoint x: 256, endPoint y: 534, distance: 35.7
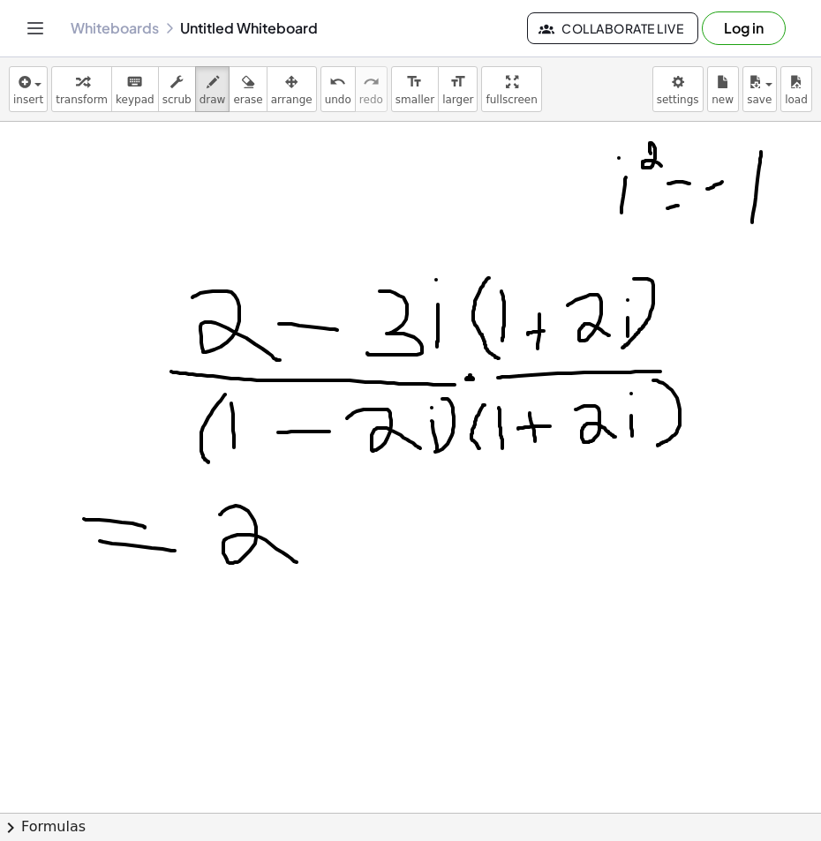
click at [299, 564] on div at bounding box center [410, 839] width 821 height 1435
drag, startPoint x: 211, startPoint y: 507, endPoint x: 207, endPoint y: 568, distance: 61.9
click at [204, 567] on div at bounding box center [410, 839] width 821 height 1435
drag, startPoint x: 304, startPoint y: 541, endPoint x: 370, endPoint y: 536, distance: 65.5
click at [365, 538] on div at bounding box center [410, 839] width 821 height 1435
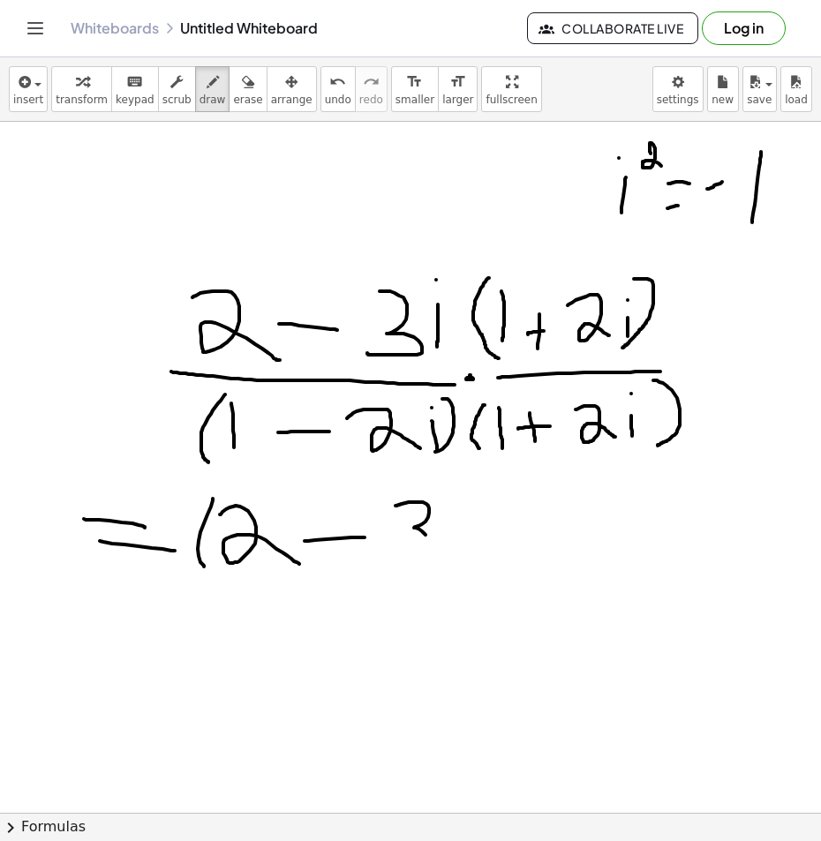
drag, startPoint x: 396, startPoint y: 506, endPoint x: 390, endPoint y: 560, distance: 54.2
click at [392, 561] on div at bounding box center [410, 839] width 821 height 1435
click at [447, 549] on div at bounding box center [410, 839] width 821 height 1435
click at [443, 511] on div at bounding box center [410, 839] width 821 height 1435
drag, startPoint x: 466, startPoint y: 500, endPoint x: 462, endPoint y: 558, distance: 57.5
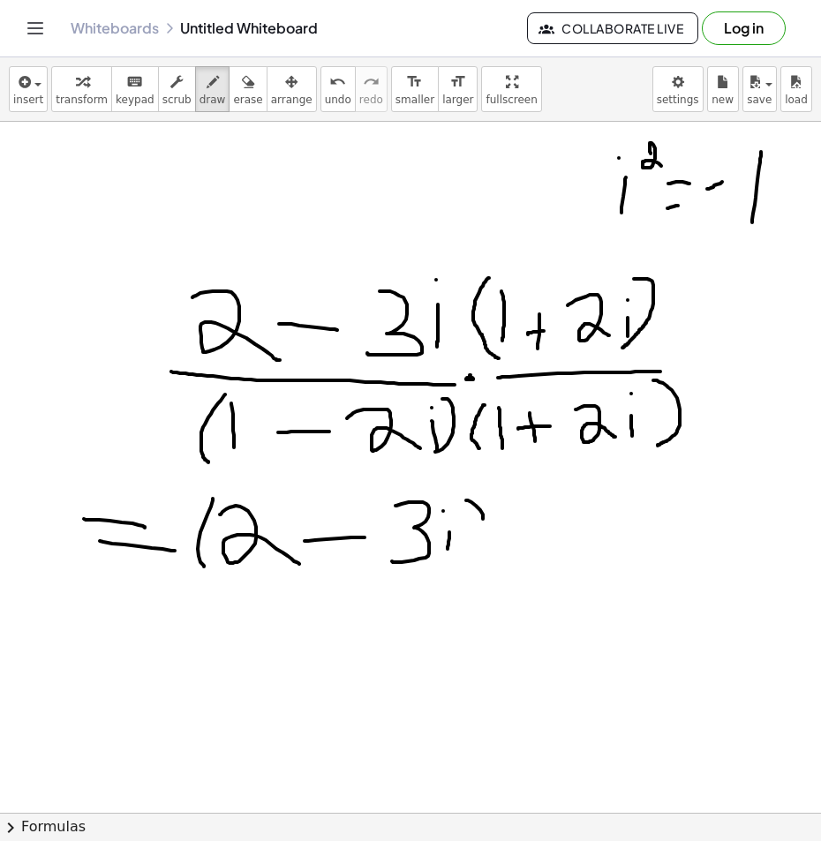
click at [463, 558] on div at bounding box center [410, 839] width 821 height 1435
drag, startPoint x: 497, startPoint y: 515, endPoint x: 495, endPoint y: 559, distance: 44.2
click at [494, 559] on div at bounding box center [410, 839] width 821 height 1435
drag, startPoint x: 529, startPoint y: 509, endPoint x: 530, endPoint y: 545, distance: 36.2
click at [530, 545] on div at bounding box center [410, 839] width 821 height 1435
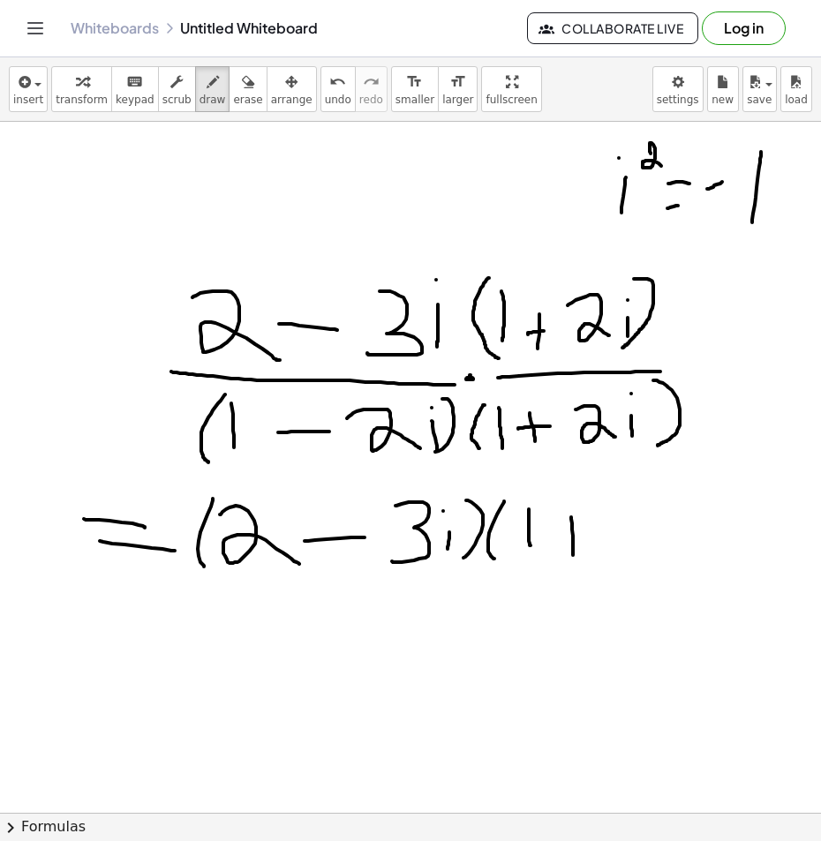
drag, startPoint x: 572, startPoint y: 523, endPoint x: 572, endPoint y: 555, distance: 31.8
click at [572, 555] on div at bounding box center [410, 839] width 821 height 1435
drag, startPoint x: 554, startPoint y: 539, endPoint x: 592, endPoint y: 525, distance: 40.5
click at [579, 533] on div at bounding box center [410, 839] width 821 height 1435
drag, startPoint x: 601, startPoint y: 507, endPoint x: 668, endPoint y: 545, distance: 77.5
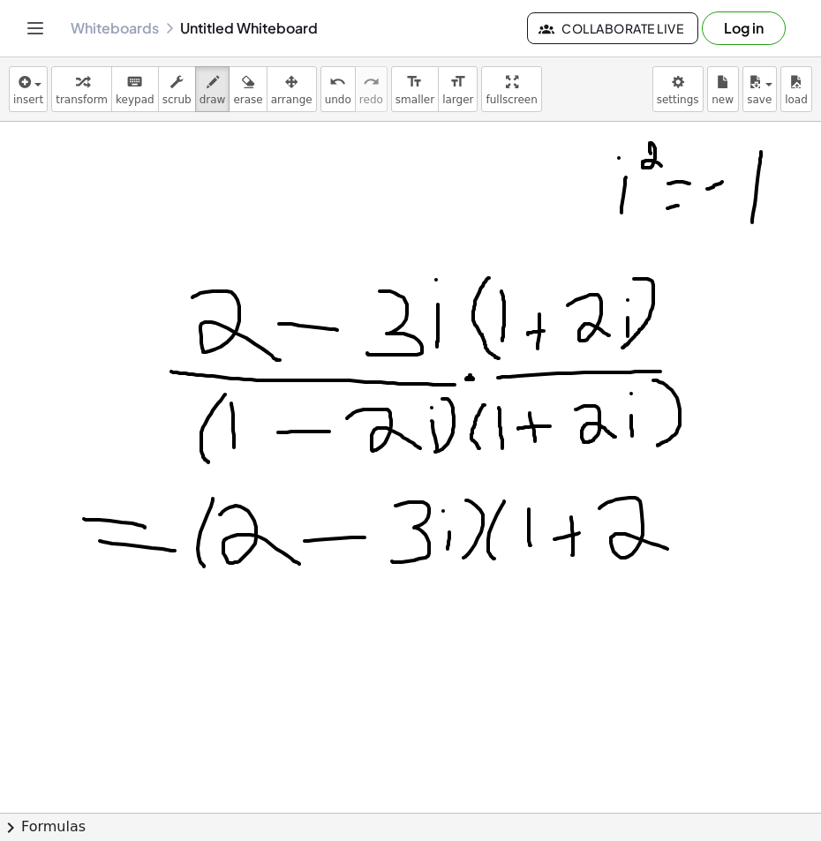
click at [667, 550] on div at bounding box center [410, 839] width 821 height 1435
drag, startPoint x: 683, startPoint y: 526, endPoint x: 684, endPoint y: 548, distance: 22.1
click at [684, 548] on div at bounding box center [410, 839] width 821 height 1435
click at [679, 507] on div at bounding box center [410, 839] width 821 height 1435
drag, startPoint x: 712, startPoint y: 485, endPoint x: 689, endPoint y: 559, distance: 76.8
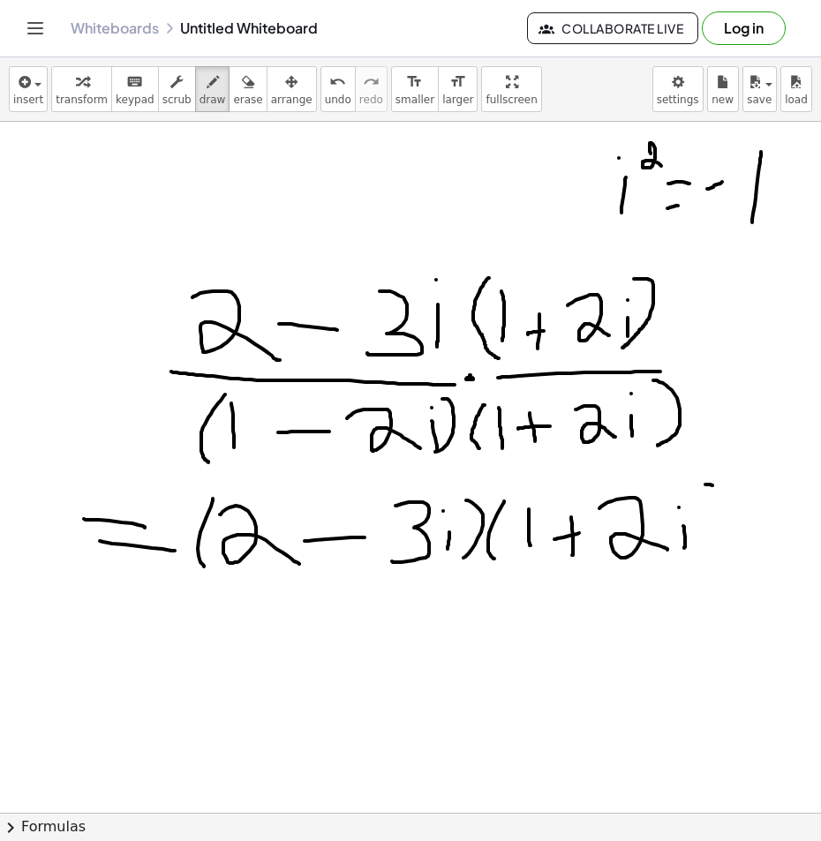
click at [707, 556] on div at bounding box center [410, 839] width 821 height 1435
drag, startPoint x: 527, startPoint y: 499, endPoint x: 528, endPoint y: 550, distance: 51.2
click at [528, 550] on div at bounding box center [410, 839] width 821 height 1435
drag, startPoint x: 263, startPoint y: 498, endPoint x: 491, endPoint y: 494, distance: 227.7
click at [491, 494] on div at bounding box center [410, 839] width 821 height 1435
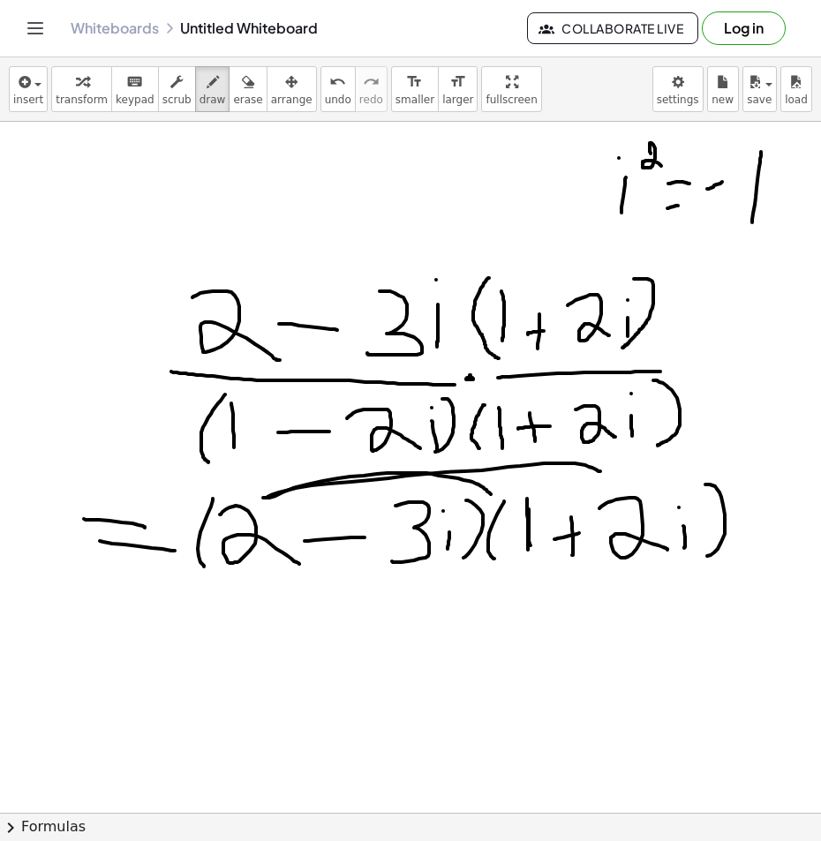
drag, startPoint x: 274, startPoint y: 494, endPoint x: 594, endPoint y: 486, distance: 320.5
click at [607, 477] on div at bounding box center [410, 839] width 821 height 1435
drag, startPoint x: 411, startPoint y: 492, endPoint x: 517, endPoint y: 482, distance: 106.4
click at [517, 482] on div at bounding box center [410, 839] width 821 height 1435
drag, startPoint x: 505, startPoint y: 477, endPoint x: 624, endPoint y: 492, distance: 120.2
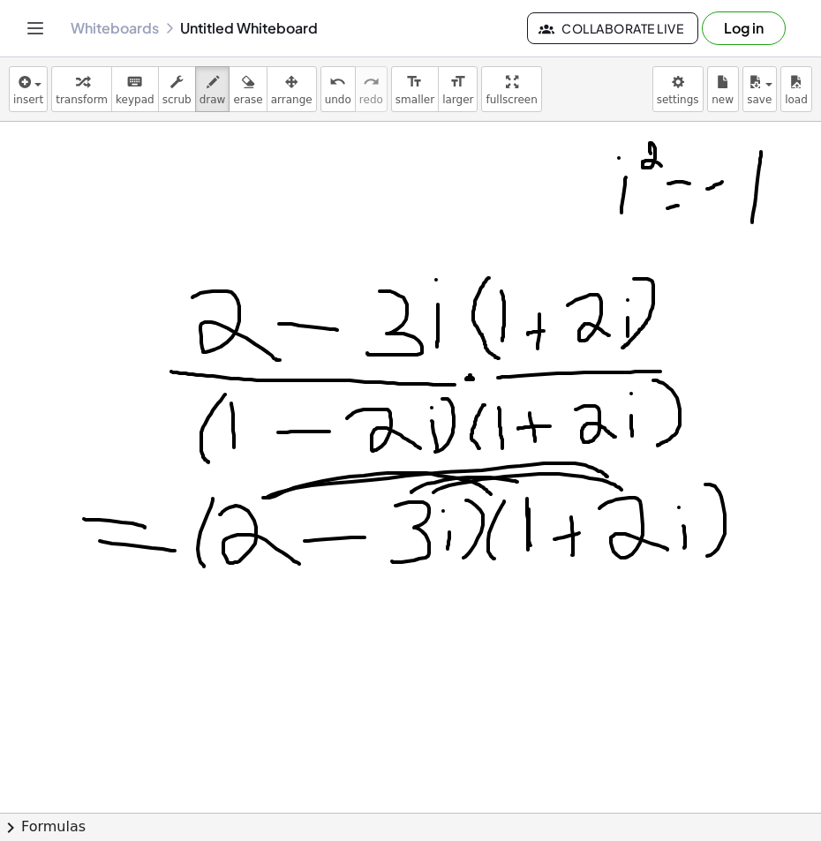
click at [624, 492] on div at bounding box center [410, 839] width 821 height 1435
drag, startPoint x: 176, startPoint y: 612, endPoint x: 295, endPoint y: 632, distance: 120.9
click at [254, 654] on div at bounding box center [410, 839] width 821 height 1435
drag, startPoint x: 275, startPoint y: 607, endPoint x: 261, endPoint y: 621, distance: 20.0
click at [268, 628] on div at bounding box center [410, 839] width 821 height 1435
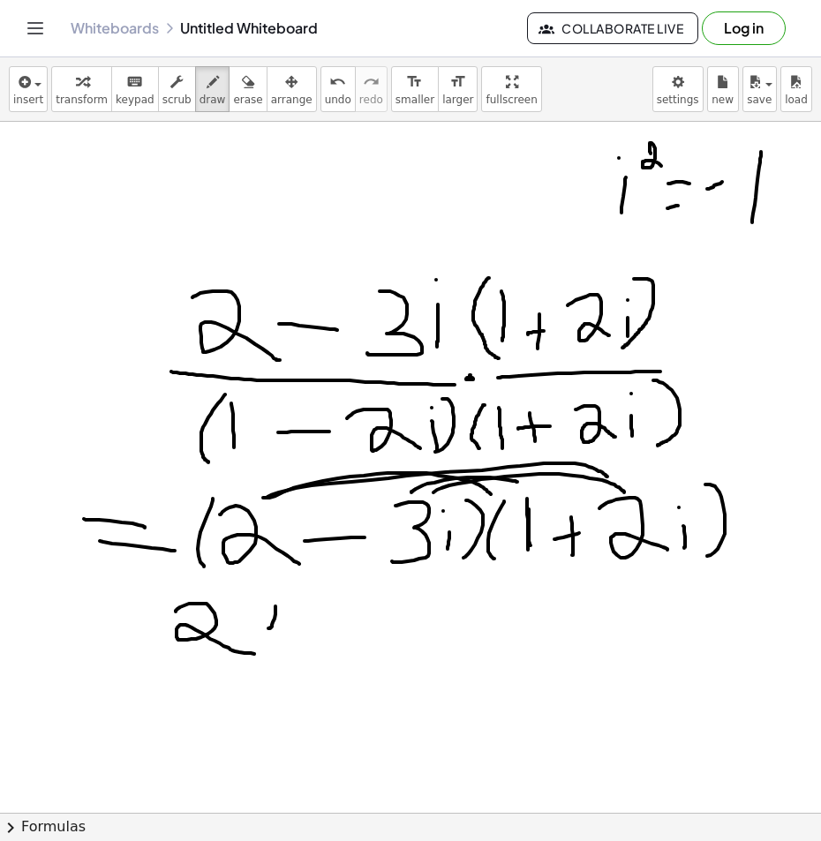
drag, startPoint x: 291, startPoint y: 615, endPoint x: 303, endPoint y: 616, distance: 11.5
click at [299, 616] on div at bounding box center [410, 839] width 821 height 1435
click at [350, 617] on div at bounding box center [410, 839] width 821 height 1435
click at [332, 642] on div at bounding box center [410, 839] width 821 height 1435
click at [371, 635] on div at bounding box center [410, 839] width 821 height 1435
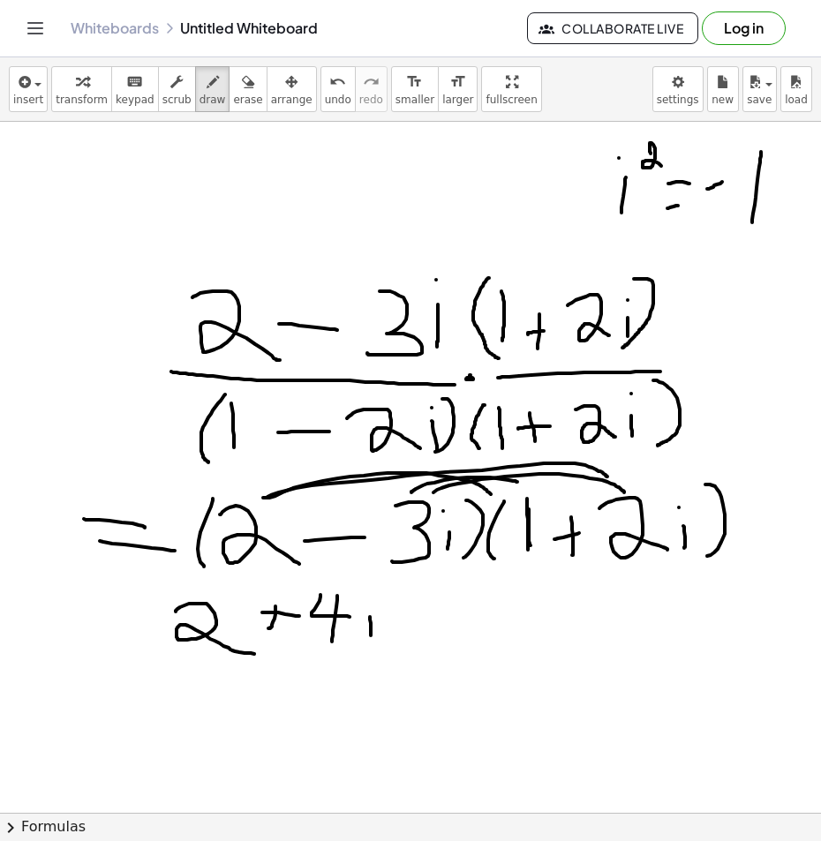
click at [371, 598] on div at bounding box center [410, 839] width 821 height 1435
click at [434, 613] on div at bounding box center [410, 839] width 821 height 1435
click at [455, 621] on div at bounding box center [410, 839] width 821 height 1435
click at [498, 621] on div at bounding box center [410, 839] width 821 height 1435
click at [502, 587] on div at bounding box center [410, 839] width 821 height 1435
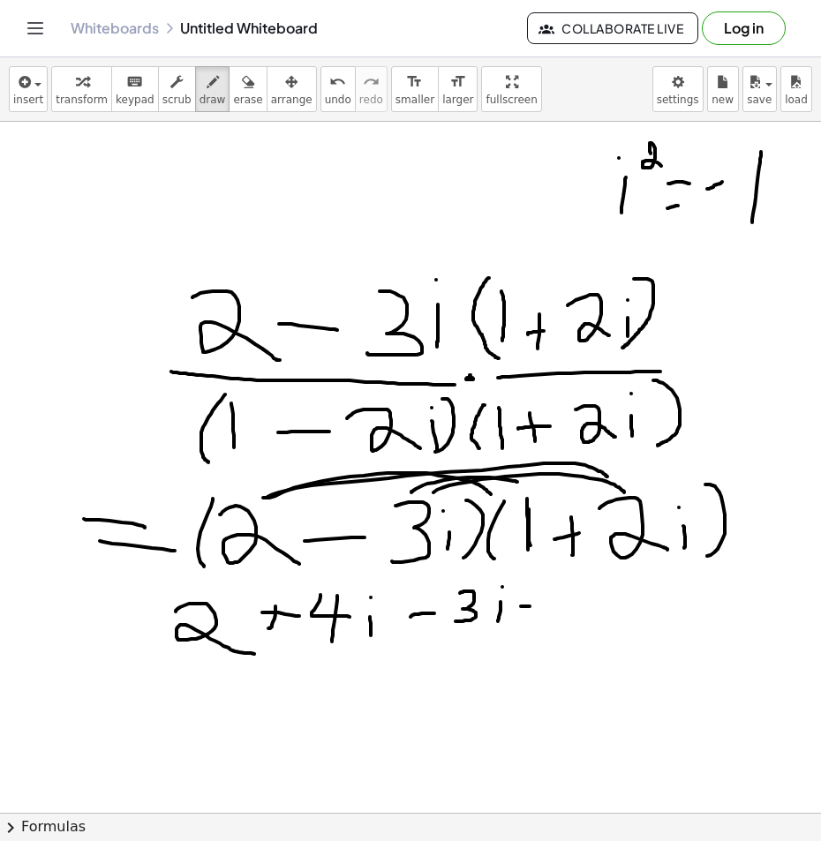
click at [534, 605] on div at bounding box center [410, 839] width 821 height 1435
click at [581, 599] on div at bounding box center [410, 839] width 821 height 1435
click at [619, 615] on div at bounding box center [410, 839] width 821 height 1435
click at [616, 585] on div at bounding box center [410, 839] width 821 height 1435
click at [690, 583] on div at bounding box center [410, 839] width 821 height 1435
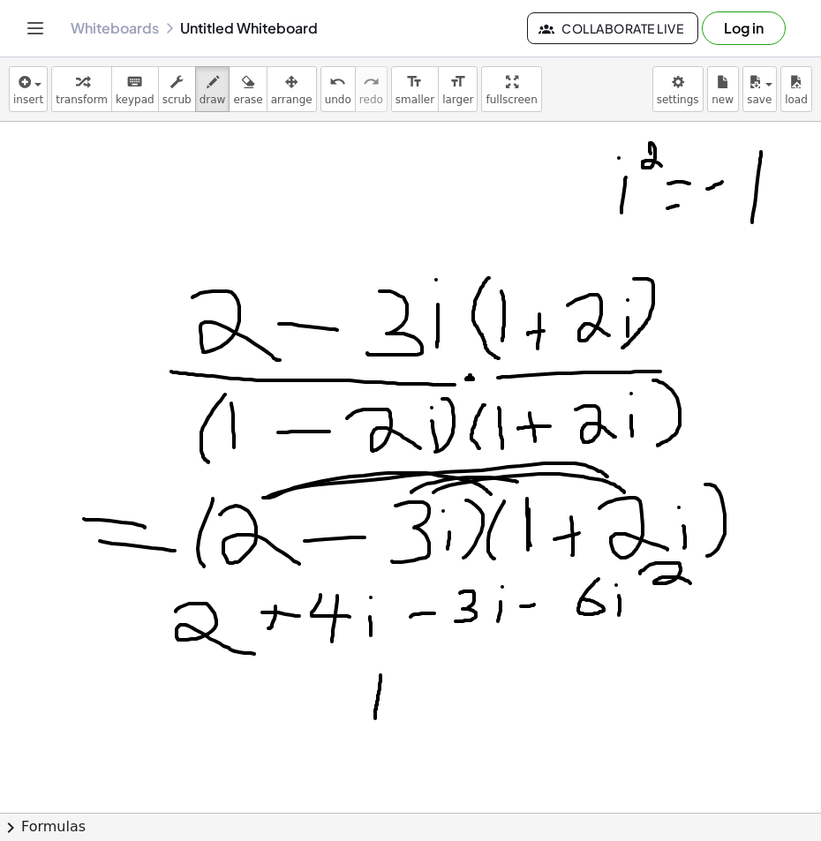
drag, startPoint x: 380, startPoint y: 676, endPoint x: 375, endPoint y: 725, distance: 48.8
click at [375, 725] on div at bounding box center [410, 839] width 821 height 1435
click at [396, 713] on div at bounding box center [410, 839] width 821 height 1435
click at [399, 679] on div at bounding box center [410, 839] width 821 height 1435
click at [372, 692] on div at bounding box center [410, 839] width 821 height 1435
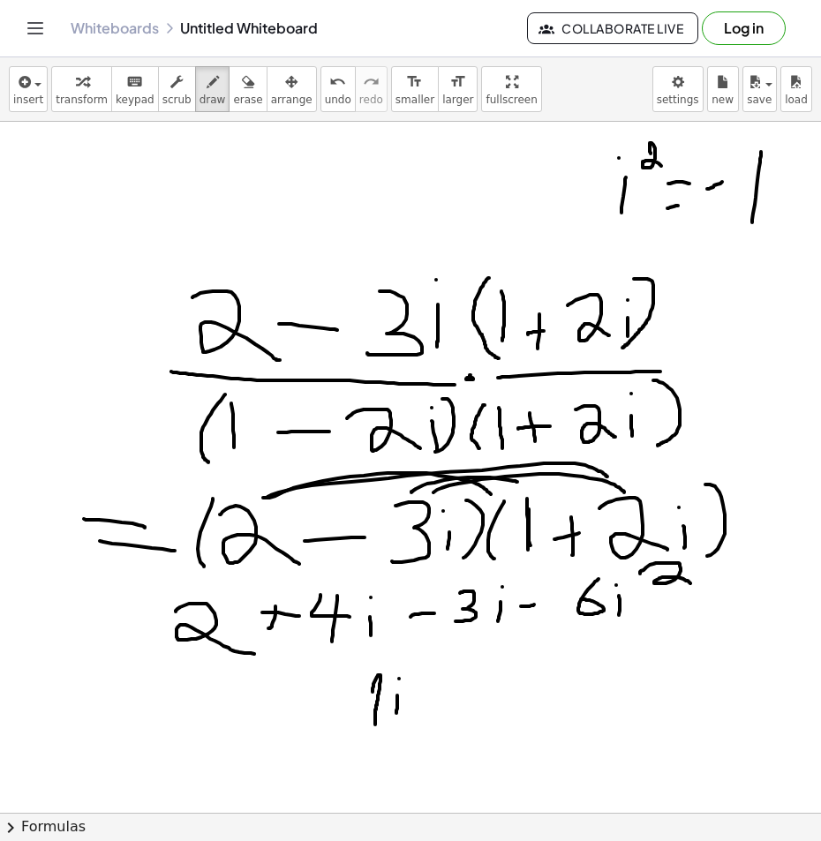
drag, startPoint x: 370, startPoint y: 718, endPoint x: 417, endPoint y: 722, distance: 46.9
click at [403, 721] on div at bounding box center [410, 839] width 821 height 1435
click at [233, 94] on span "erase" at bounding box center [247, 100] width 29 height 12
drag, startPoint x: 455, startPoint y: 712, endPoint x: 425, endPoint y: 702, distance: 31.8
click at [425, 702] on div at bounding box center [410, 839] width 821 height 1435
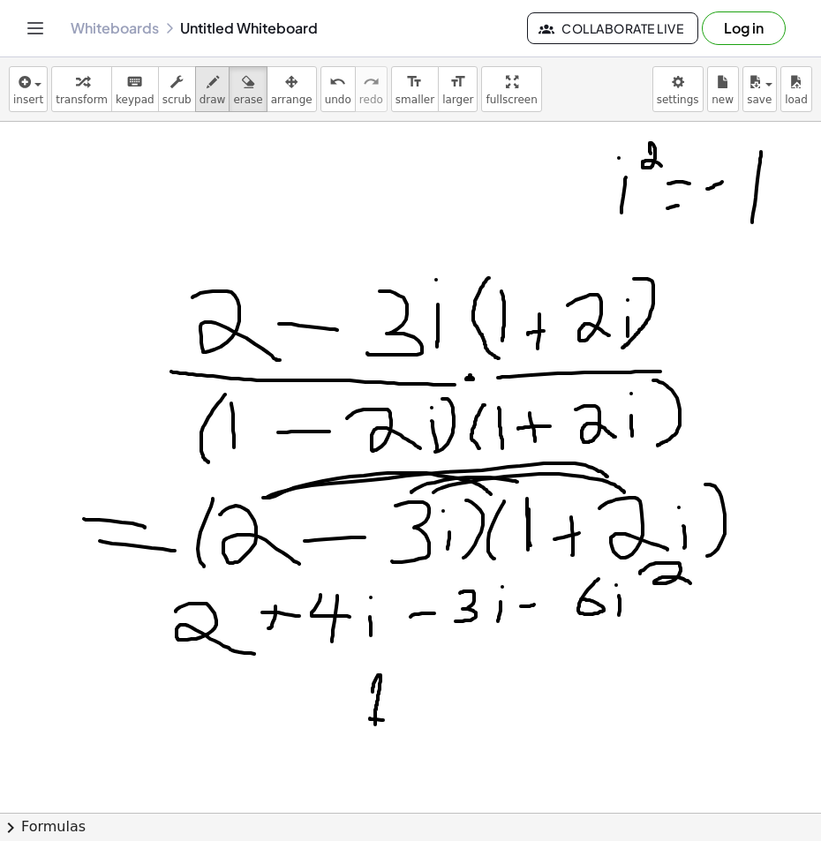
click at [207, 86] on icon "button" at bounding box center [213, 81] width 12 height 21
drag, startPoint x: 398, startPoint y: 691, endPoint x: 397, endPoint y: 710, distance: 19.4
click at [397, 710] on div at bounding box center [410, 839] width 821 height 1435
click at [395, 676] on div at bounding box center [410, 839] width 821 height 1435
drag, startPoint x: 320, startPoint y: 678, endPoint x: 320, endPoint y: 708, distance: 30.0
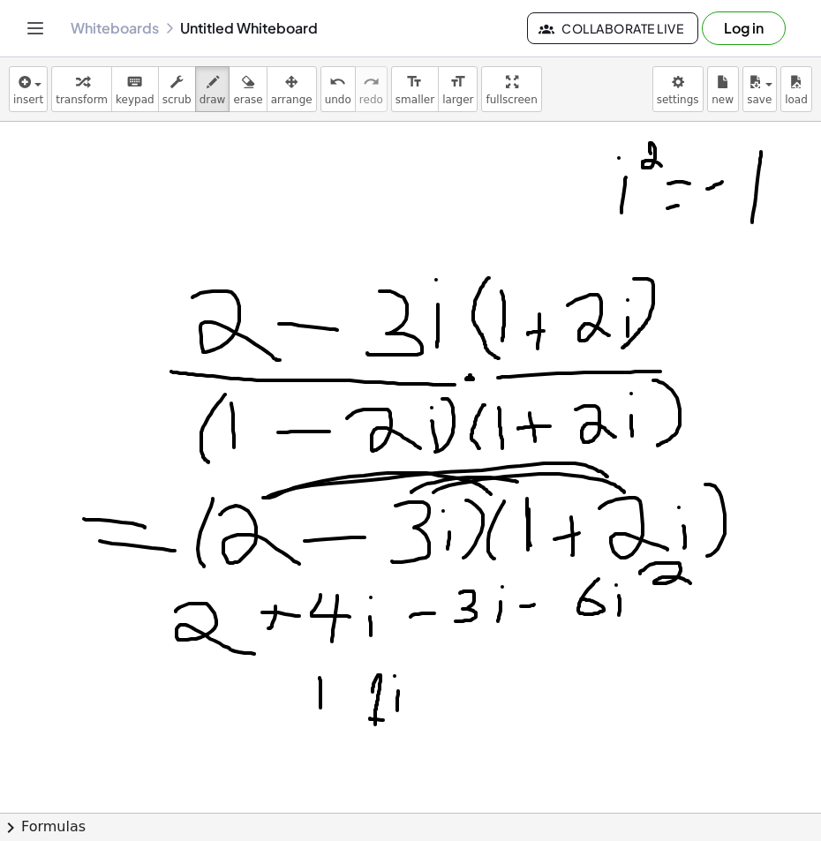
click at [320, 708] on div at bounding box center [410, 839] width 821 height 1435
drag, startPoint x: 311, startPoint y: 695, endPoint x: 330, endPoint y: 695, distance: 19.4
click at [330, 695] on div at bounding box center [410, 839] width 821 height 1435
drag, startPoint x: 245, startPoint y: 687, endPoint x: 342, endPoint y: 718, distance: 101.0
click at [282, 724] on div at bounding box center [410, 839] width 821 height 1435
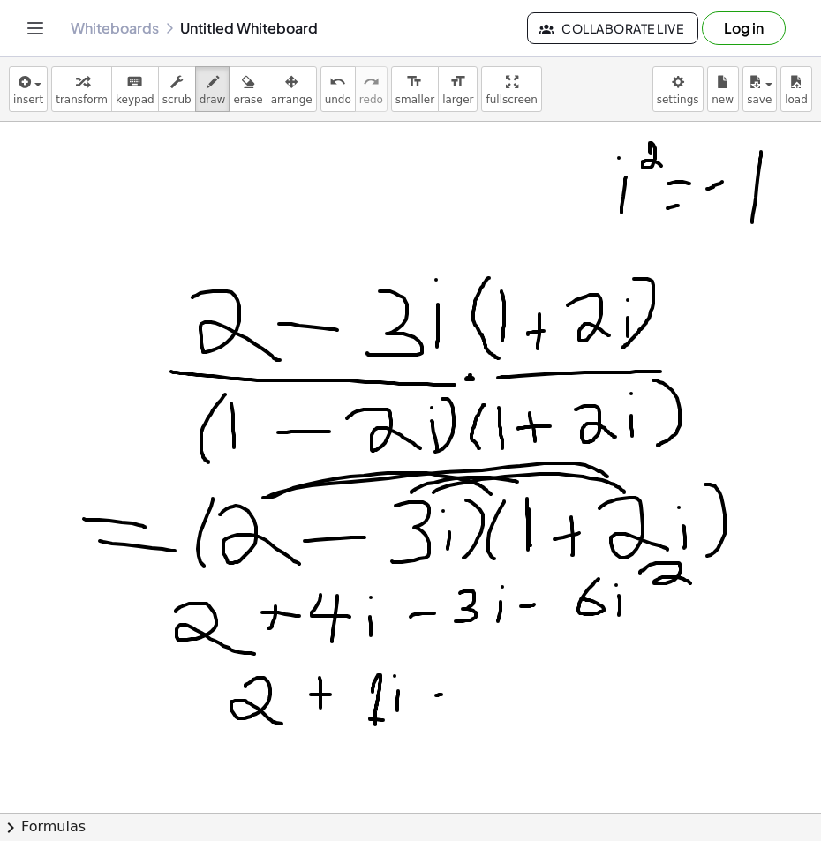
drag, startPoint x: 436, startPoint y: 695, endPoint x: 469, endPoint y: 694, distance: 32.7
click at [465, 694] on div at bounding box center [410, 839] width 821 height 1435
drag, startPoint x: 521, startPoint y: 678, endPoint x: 510, endPoint y: 697, distance: 22.1
click at [510, 697] on div at bounding box center [410, 839] width 821 height 1435
drag, startPoint x: 562, startPoint y: 663, endPoint x: 559, endPoint y: 708, distance: 45.2
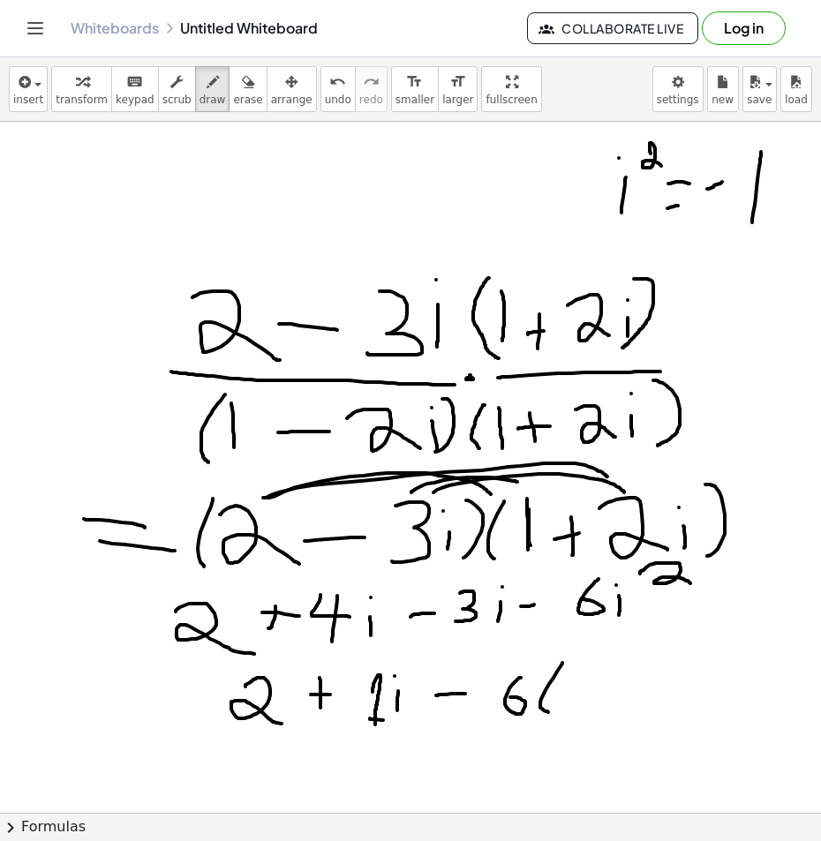
click at [553, 713] on div at bounding box center [410, 839] width 821 height 1435
drag, startPoint x: 565, startPoint y: 697, endPoint x: 576, endPoint y: 694, distance: 12.0
click at [572, 695] on div at bounding box center [410, 839] width 821 height 1435
click at [598, 710] on div at bounding box center [410, 839] width 821 height 1435
click at [621, 711] on div at bounding box center [410, 839] width 821 height 1435
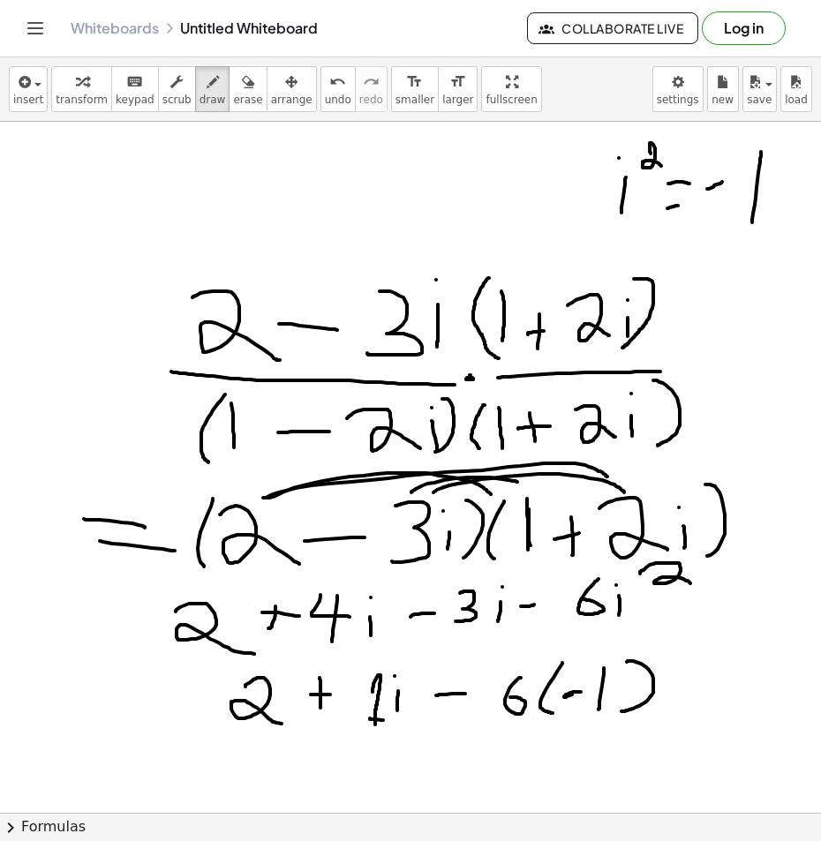
click at [581, 692] on div at bounding box center [410, 839] width 821 height 1435
click at [462, 780] on div at bounding box center [410, 839] width 821 height 1435
click at [485, 754] on div at bounding box center [410, 839] width 821 height 1435
click at [513, 762] on div at bounding box center [410, 839] width 821 height 1435
click at [396, 778] on div at bounding box center [410, 839] width 821 height 1435
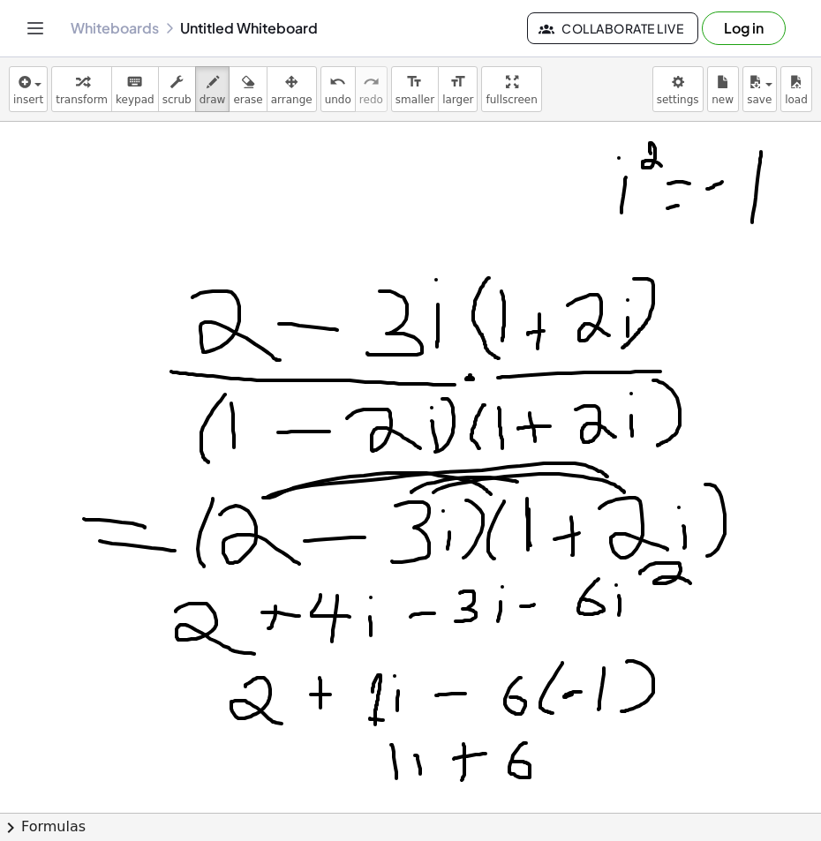
click at [420, 774] on div at bounding box center [410, 839] width 821 height 1435
click at [418, 739] on div at bounding box center [410, 839] width 821 height 1435
click at [346, 778] on div at bounding box center [410, 839] width 821 height 1435
click at [365, 773] on div at bounding box center [410, 839] width 821 height 1435
click at [367, 763] on div at bounding box center [410, 839] width 821 height 1435
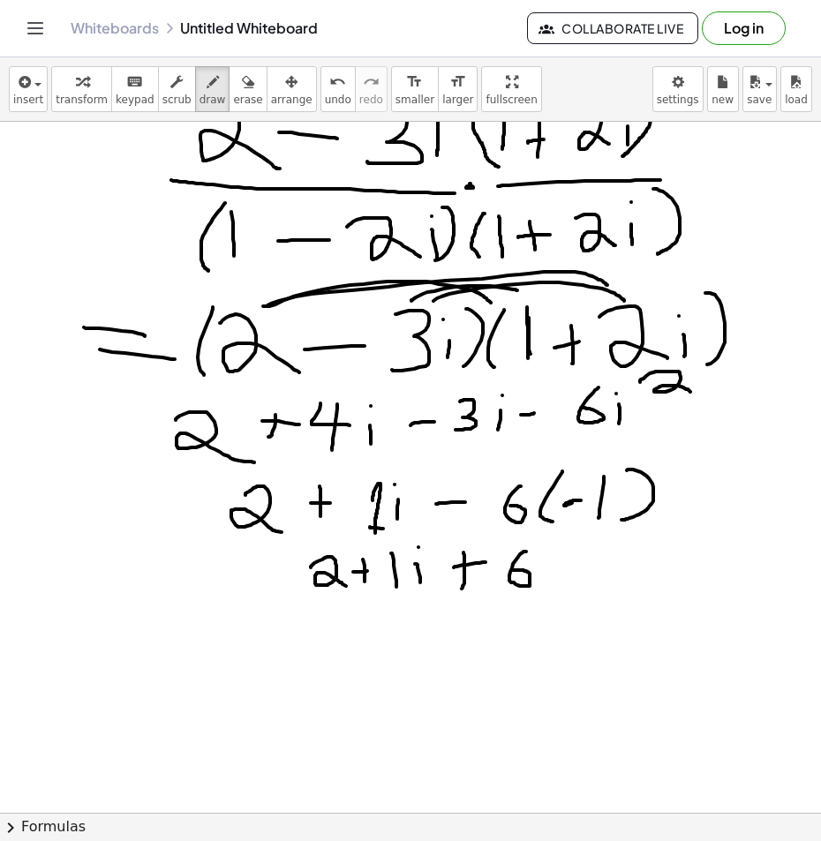
scroll to position [265, 0]
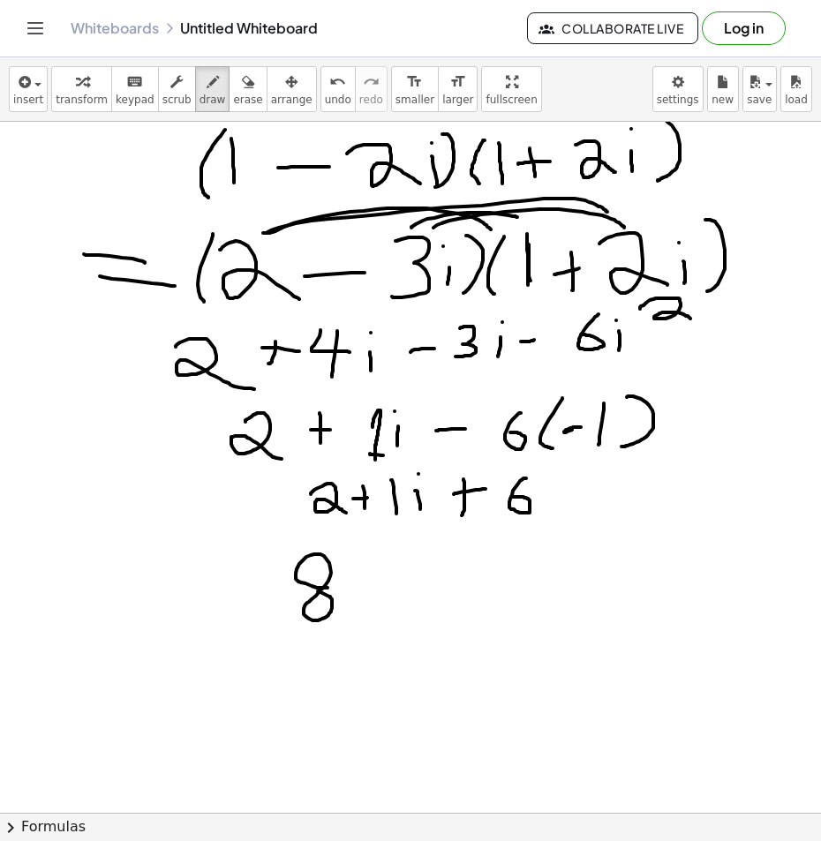
click at [318, 590] on div at bounding box center [410, 574] width 821 height 1435
click at [387, 616] on div at bounding box center [410, 574] width 821 height 1435
click at [410, 618] on div at bounding box center [410, 574] width 821 height 1435
click at [414, 560] on div at bounding box center [410, 574] width 821 height 1435
click at [355, 604] on div at bounding box center [410, 574] width 821 height 1435
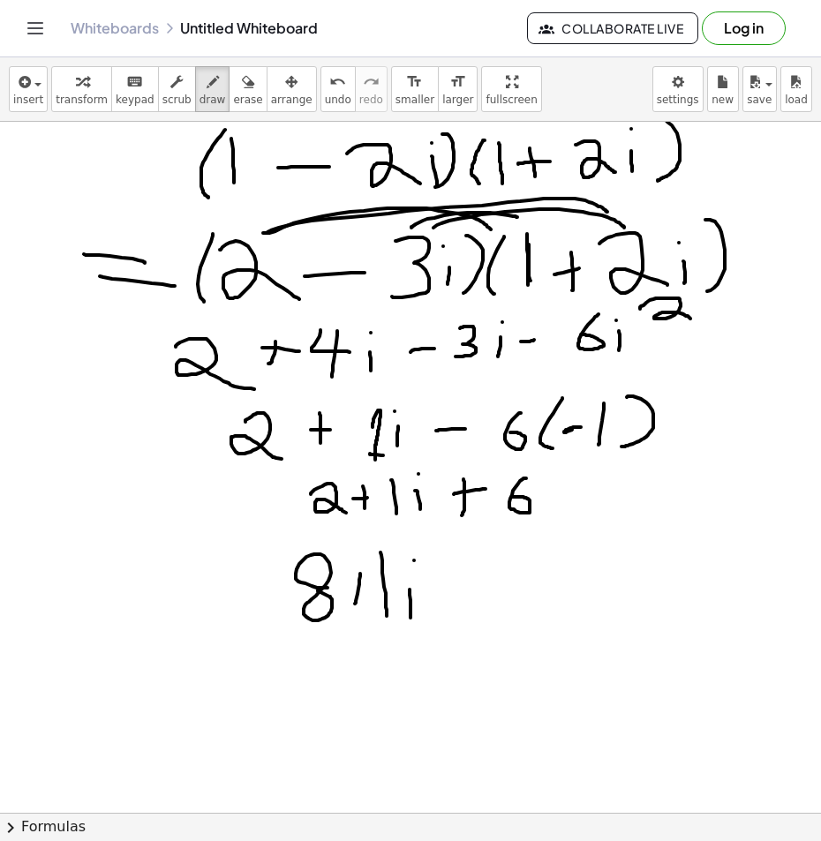
click at [362, 592] on div at bounding box center [410, 574] width 821 height 1435
click at [233, 94] on span "erase" at bounding box center [247, 100] width 29 height 12
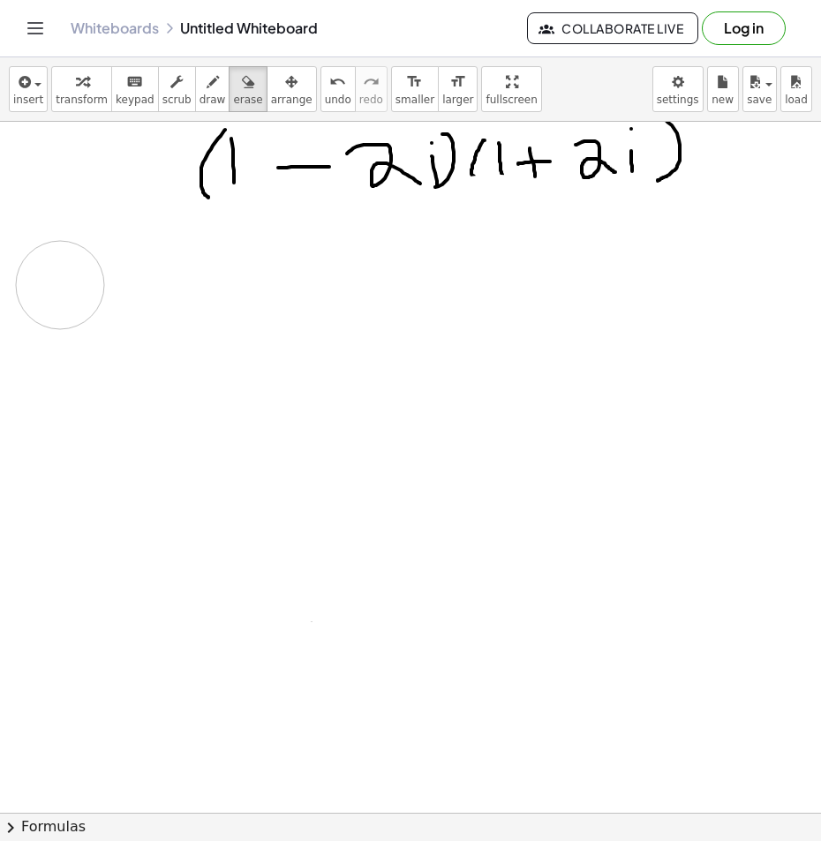
drag, startPoint x: 524, startPoint y: 559, endPoint x: 323, endPoint y: 336, distance: 299.9
click at [207, 278] on div at bounding box center [410, 574] width 821 height 1435
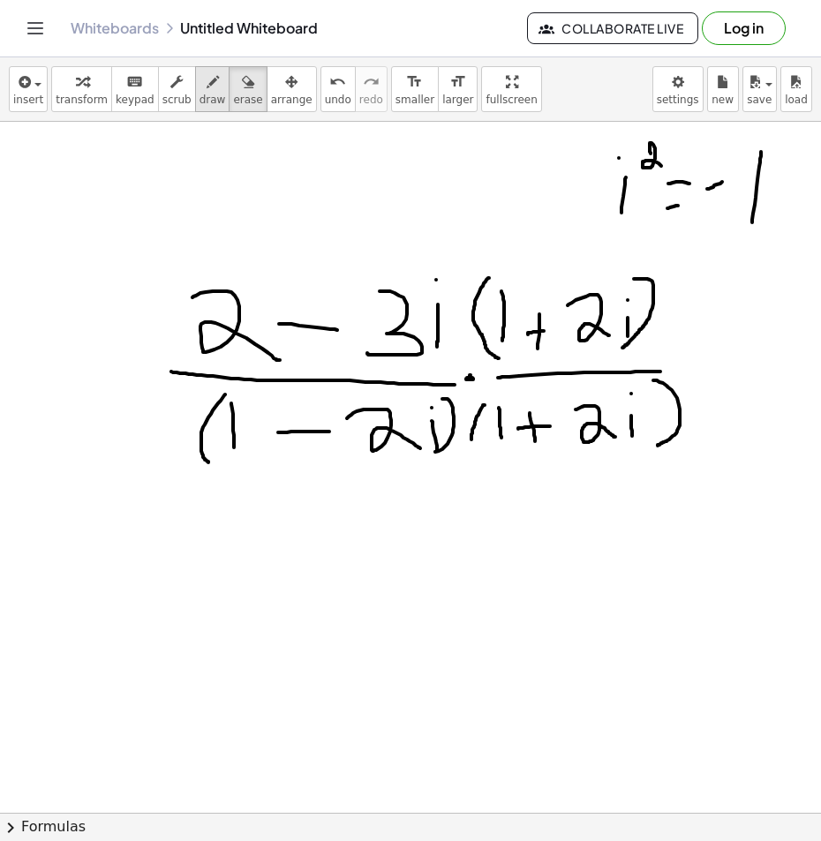
click at [199, 88] on div "button" at bounding box center [212, 81] width 26 height 21
click at [486, 403] on div at bounding box center [410, 839] width 821 height 1435
click at [34, 830] on button "chevron_right Formulas" at bounding box center [410, 827] width 821 height 28
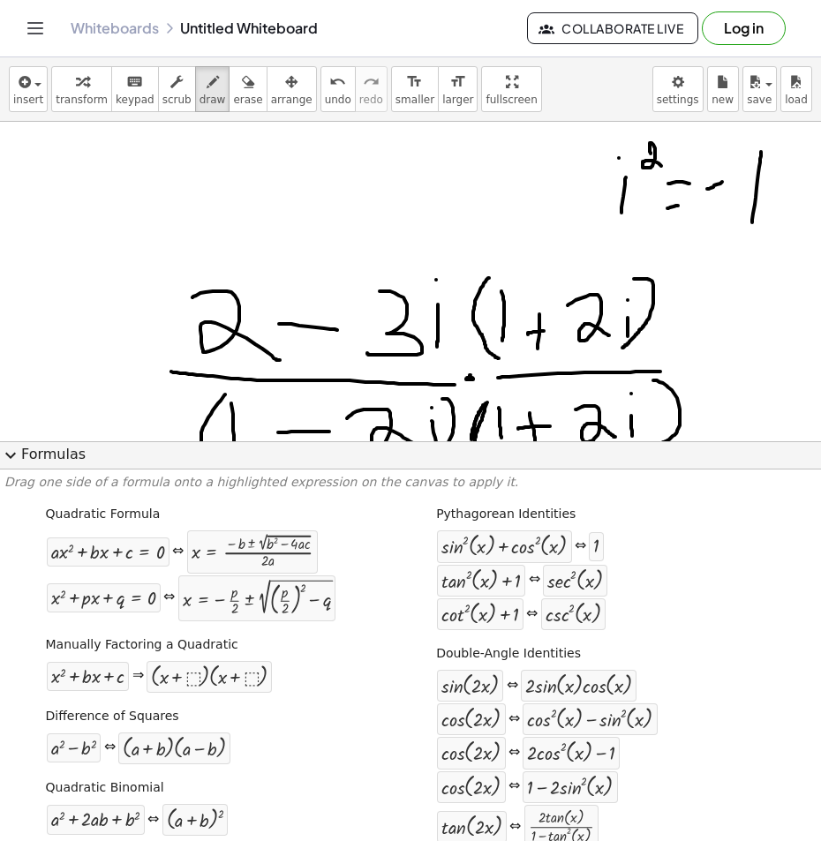
click at [46, 454] on button "expand_more Formulas" at bounding box center [410, 455] width 821 height 28
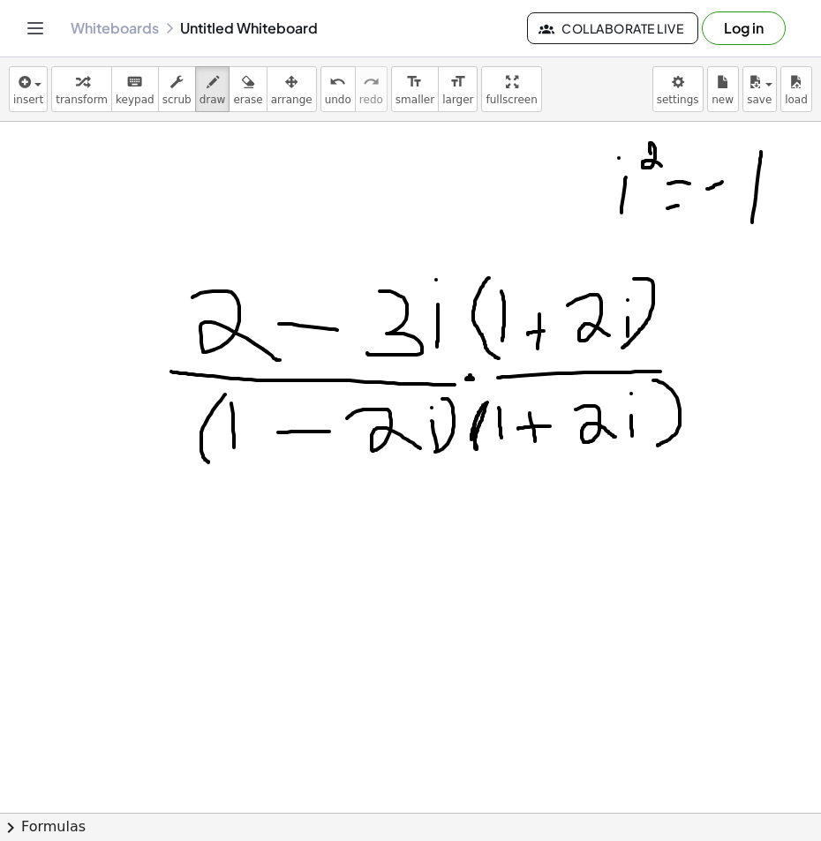
drag, startPoint x: 425, startPoint y: 730, endPoint x: 542, endPoint y: 717, distance: 118.1
drag, startPoint x: 542, startPoint y: 717, endPoint x: 372, endPoint y: 715, distance: 169.5
drag, startPoint x: 372, startPoint y: 715, endPoint x: 192, endPoint y: 720, distance: 181.0
click at [192, 720] on div at bounding box center [410, 839] width 821 height 1435
drag, startPoint x: 104, startPoint y: 759, endPoint x: 194, endPoint y: 756, distance: 90.1
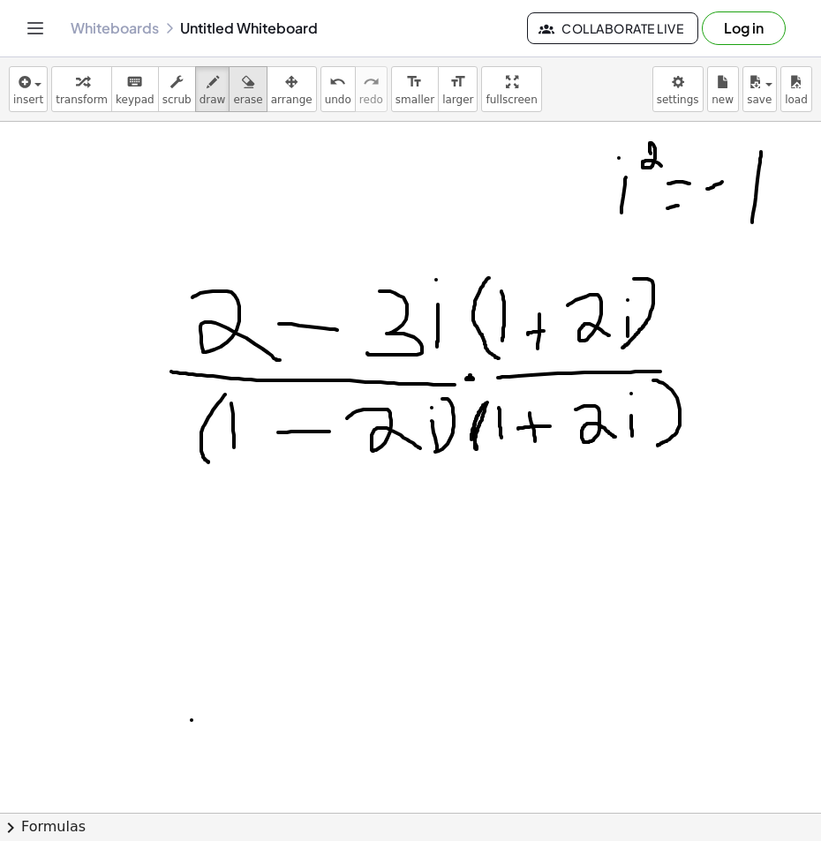
click at [242, 78] on icon "button" at bounding box center [248, 81] width 12 height 21
click at [199, 94] on span "draw" at bounding box center [212, 100] width 26 height 12
drag, startPoint x: 64, startPoint y: 545, endPoint x: 100, endPoint y: 549, distance: 36.5
click at [100, 549] on div at bounding box center [410, 839] width 821 height 1435
drag, startPoint x: 66, startPoint y: 568, endPoint x: 135, endPoint y: 561, distance: 69.1
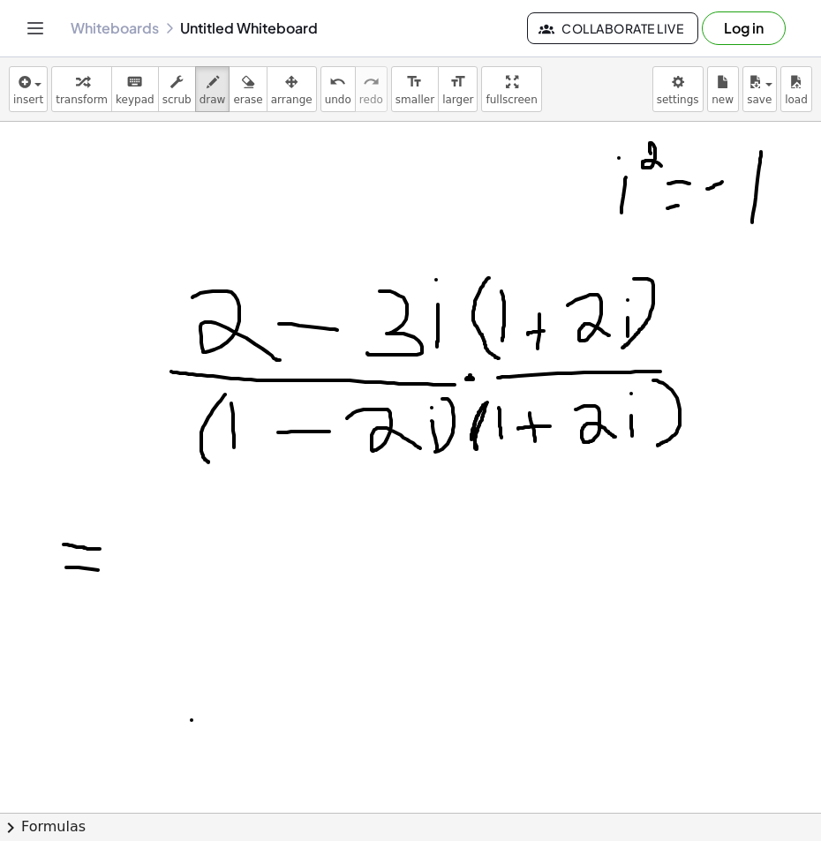
click at [113, 573] on div at bounding box center [410, 839] width 821 height 1435
drag, startPoint x: 206, startPoint y: 510, endPoint x: 241, endPoint y: 538, distance: 44.7
click at [238, 538] on div at bounding box center [410, 839] width 821 height 1435
drag, startPoint x: 255, startPoint y: 525, endPoint x: 280, endPoint y: 526, distance: 24.7
click at [277, 526] on div at bounding box center [410, 839] width 821 height 1435
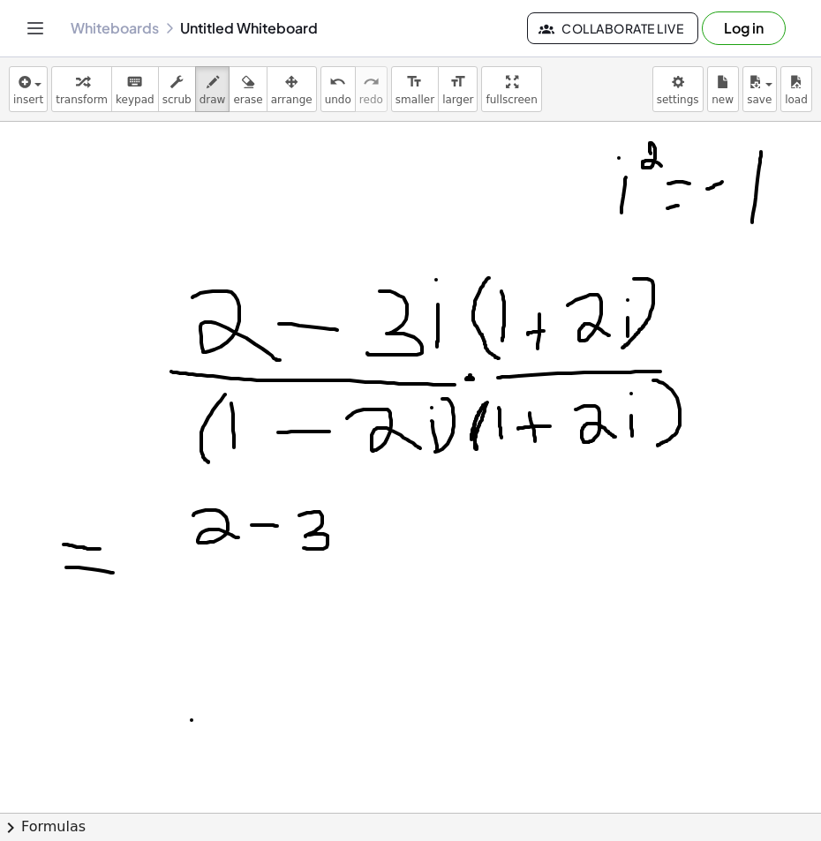
drag, startPoint x: 318, startPoint y: 512, endPoint x: 327, endPoint y: 533, distance: 22.9
click at [302, 545] on div at bounding box center [410, 839] width 821 height 1435
drag, startPoint x: 347, startPoint y: 526, endPoint x: 350, endPoint y: 540, distance: 14.6
click at [350, 547] on div at bounding box center [410, 839] width 821 height 1435
click at [350, 507] on div at bounding box center [410, 839] width 821 height 1435
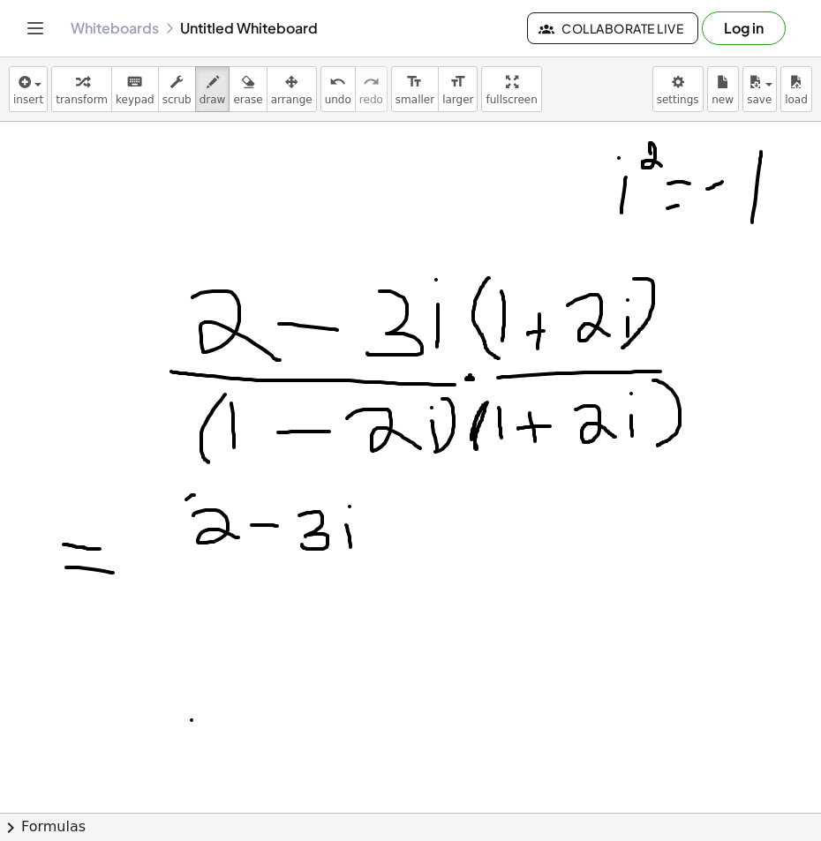
drag, startPoint x: 186, startPoint y: 500, endPoint x: 201, endPoint y: 543, distance: 45.8
click at [184, 540] on div at bounding box center [410, 839] width 821 height 1435
drag, startPoint x: 365, startPoint y: 501, endPoint x: 377, endPoint y: 558, distance: 57.6
click at [378, 558] on div at bounding box center [410, 839] width 821 height 1435
drag, startPoint x: 417, startPoint y: 499, endPoint x: 410, endPoint y: 554, distance: 56.1
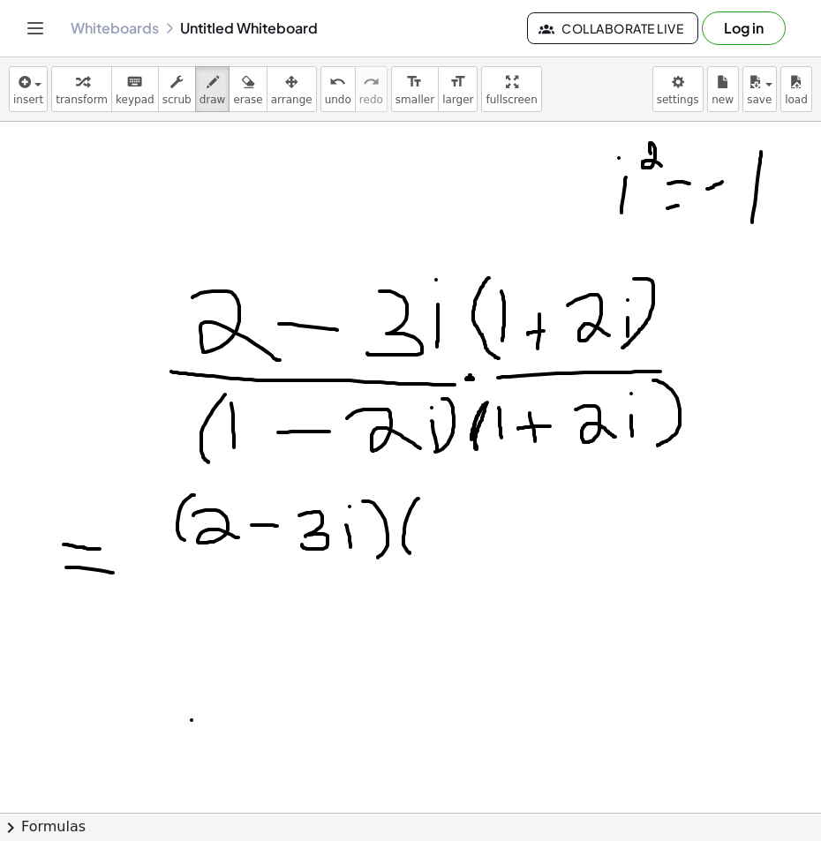
click at [410, 554] on div at bounding box center [410, 839] width 821 height 1435
click at [440, 552] on div at bounding box center [410, 839] width 821 height 1435
drag, startPoint x: 467, startPoint y: 524, endPoint x: 468, endPoint y: 546, distance: 22.1
click at [468, 546] on div at bounding box center [410, 839] width 821 height 1435
drag, startPoint x: 458, startPoint y: 530, endPoint x: 477, endPoint y: 522, distance: 20.2
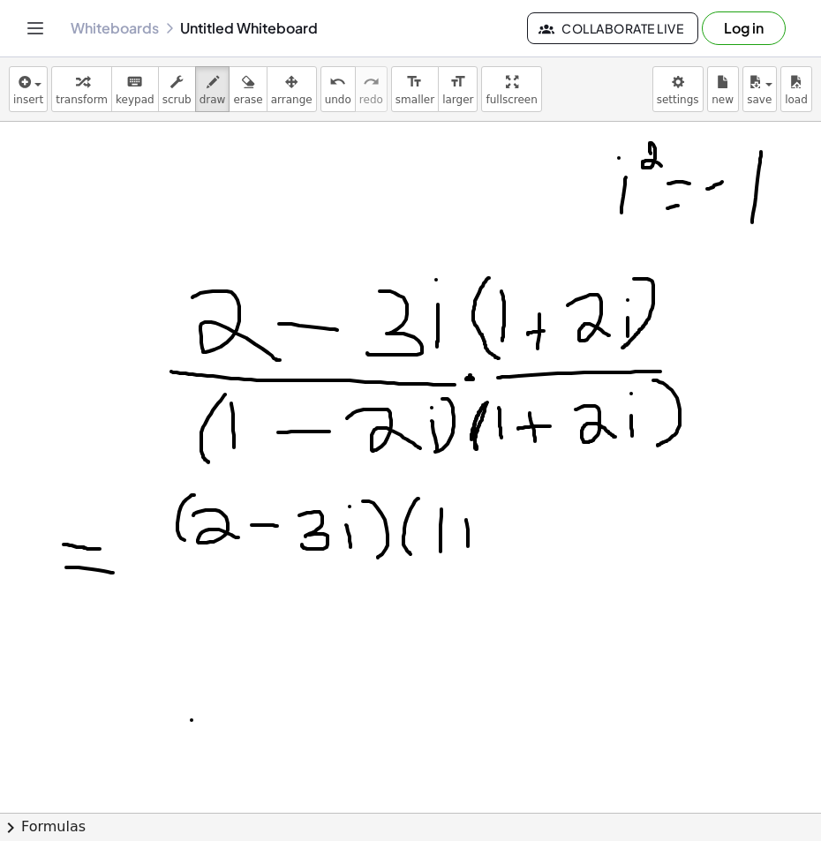
click at [475, 522] on div at bounding box center [410, 839] width 821 height 1435
drag, startPoint x: 511, startPoint y: 493, endPoint x: 552, endPoint y: 539, distance: 61.3
click at [552, 539] on div at bounding box center [410, 839] width 821 height 1435
drag, startPoint x: 564, startPoint y: 503, endPoint x: 568, endPoint y: 538, distance: 35.6
click at [568, 538] on div at bounding box center [410, 839] width 821 height 1435
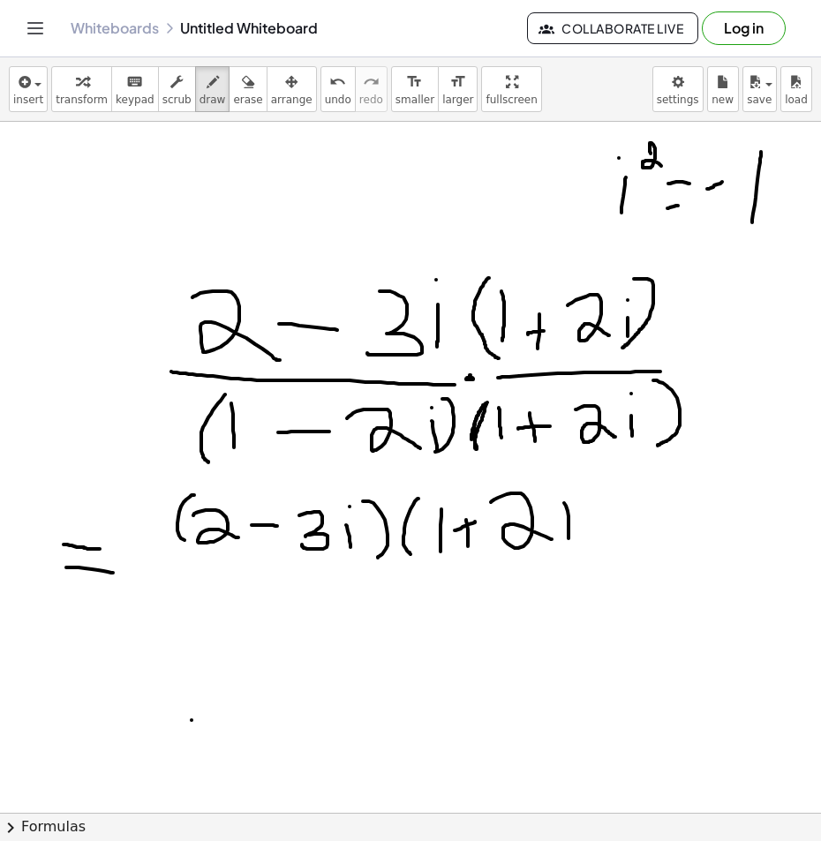
click at [558, 486] on div at bounding box center [410, 839] width 821 height 1435
drag, startPoint x: 172, startPoint y: 565, endPoint x: 539, endPoint y: 560, distance: 367.2
click at [539, 560] on div at bounding box center [410, 839] width 821 height 1435
drag, startPoint x: 194, startPoint y: 588, endPoint x: 190, endPoint y: 615, distance: 27.7
click at [190, 615] on div at bounding box center [410, 839] width 821 height 1435
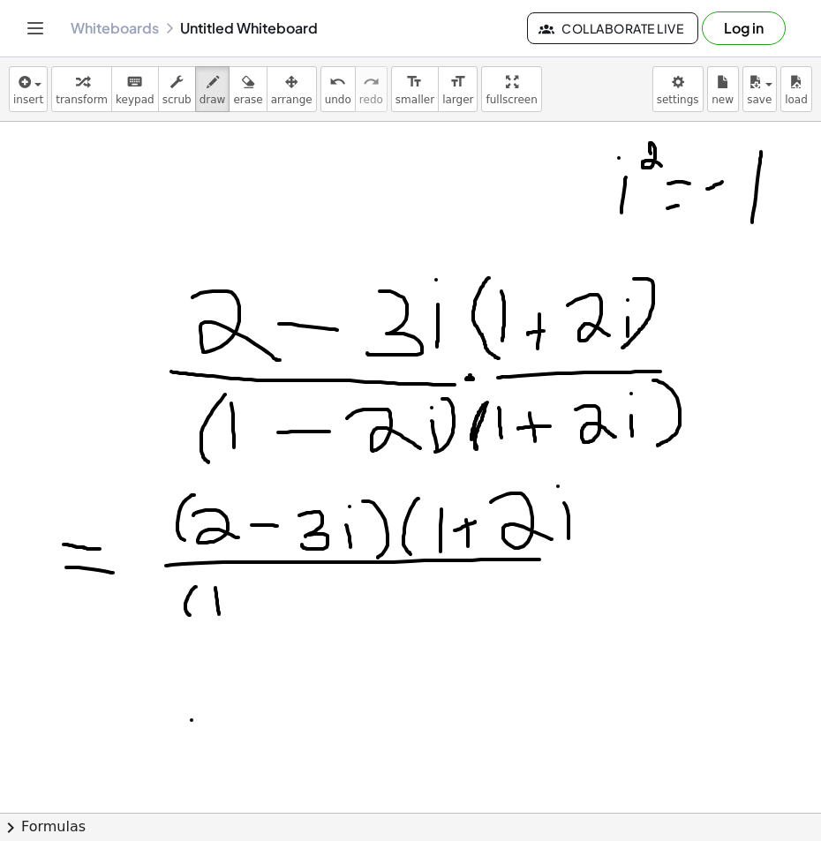
drag, startPoint x: 215, startPoint y: 588, endPoint x: 229, endPoint y: 608, distance: 24.7
click at [220, 614] on div at bounding box center [410, 839] width 821 height 1435
drag, startPoint x: 242, startPoint y: 600, endPoint x: 270, endPoint y: 598, distance: 28.4
click at [268, 598] on div at bounding box center [410, 839] width 821 height 1435
drag, startPoint x: 304, startPoint y: 581, endPoint x: 337, endPoint y: 604, distance: 40.6
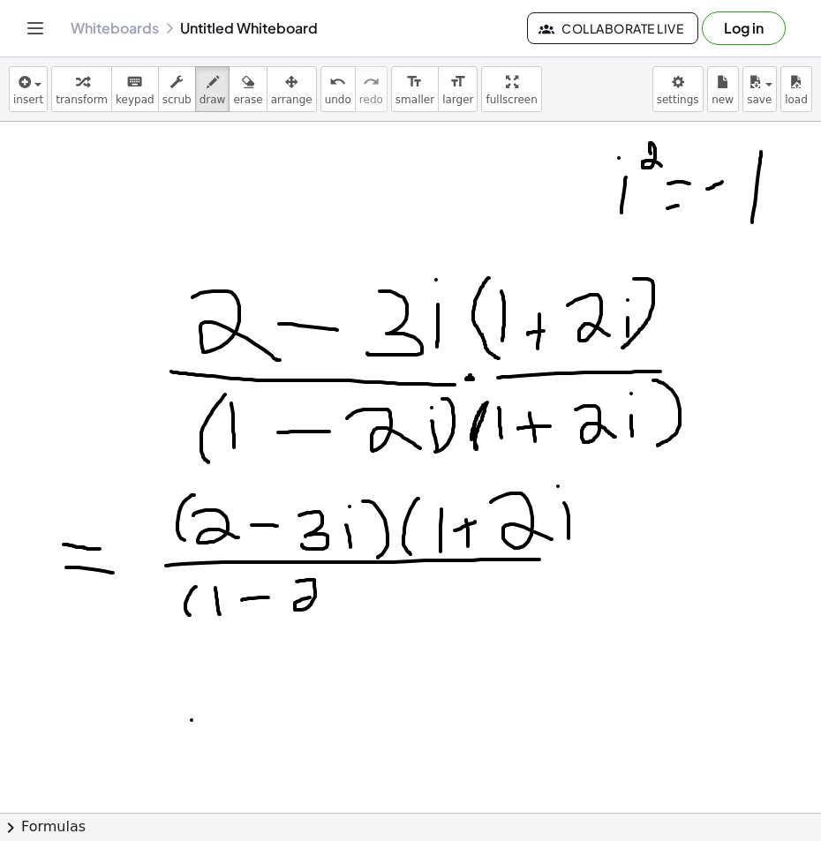
click at [337, 604] on div at bounding box center [410, 839] width 821 height 1435
drag, startPoint x: 354, startPoint y: 595, endPoint x: 355, endPoint y: 613, distance: 18.6
click at [355, 613] on div at bounding box center [410, 839] width 821 height 1435
click at [355, 583] on div at bounding box center [410, 839] width 821 height 1435
drag, startPoint x: 391, startPoint y: 580, endPoint x: 387, endPoint y: 613, distance: 33.0
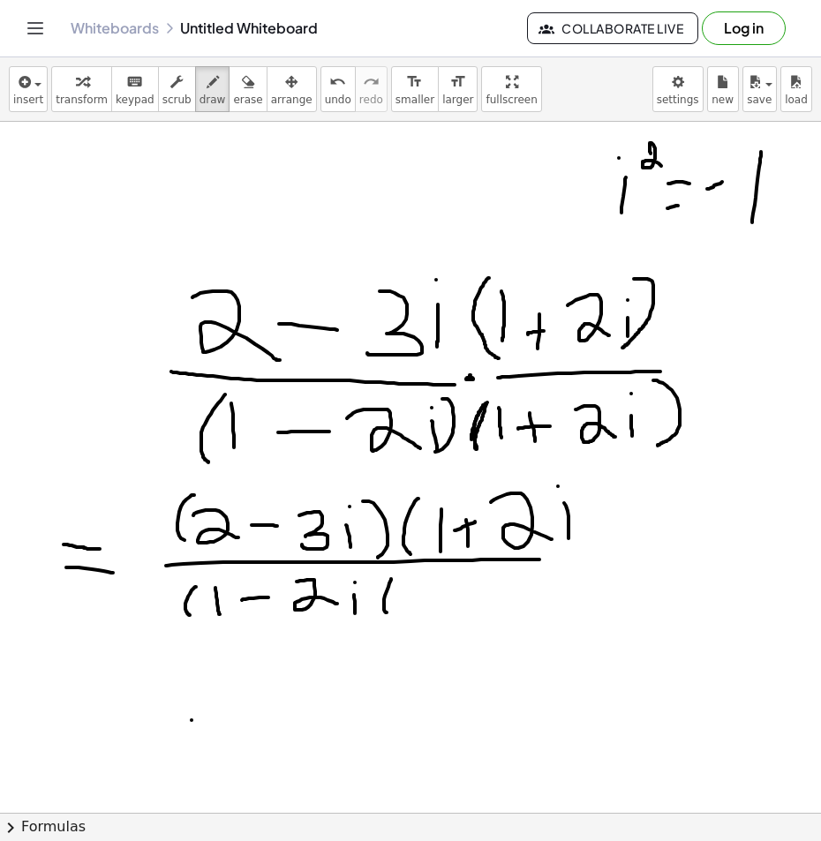
click at [387, 613] on div at bounding box center [410, 839] width 821 height 1435
drag, startPoint x: 375, startPoint y: 577, endPoint x: 365, endPoint y: 620, distance: 43.5
click at [365, 620] on div at bounding box center [410, 839] width 821 height 1435
click at [213, 576] on div at bounding box center [410, 839] width 821 height 1435
drag, startPoint x: 378, startPoint y: 577, endPoint x: 362, endPoint y: 623, distance: 48.6
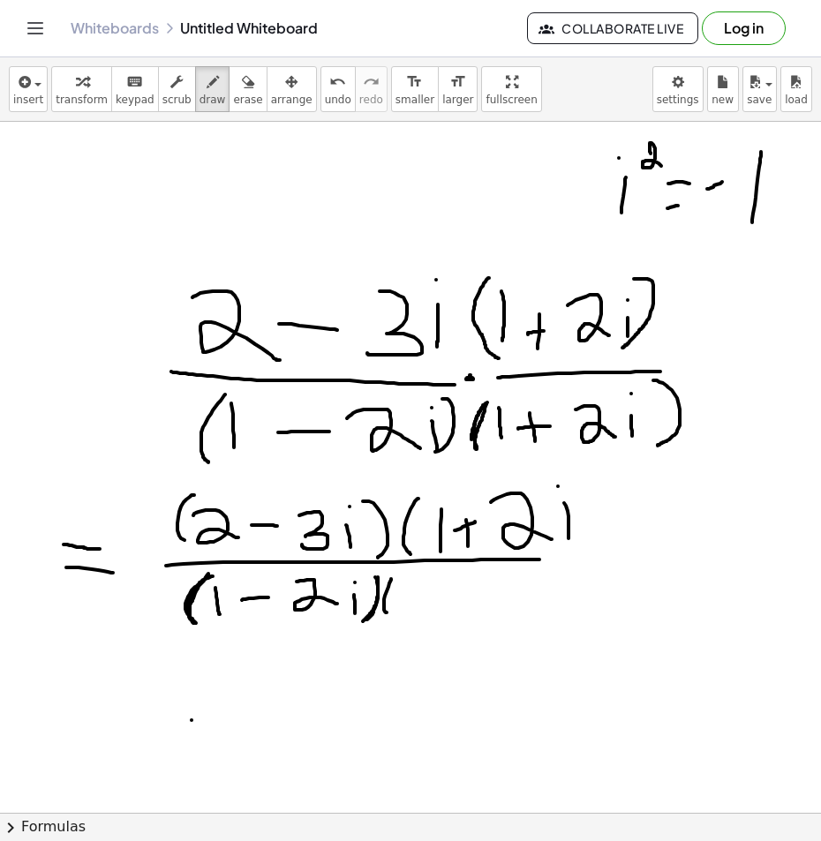
click at [362, 623] on div at bounding box center [410, 839] width 821 height 1435
drag, startPoint x: 391, startPoint y: 576, endPoint x: 394, endPoint y: 623, distance: 46.9
click at [394, 623] on div at bounding box center [410, 839] width 821 height 1435
drag, startPoint x: 412, startPoint y: 587, endPoint x: 417, endPoint y: 617, distance: 30.3
click at [417, 617] on div at bounding box center [410, 839] width 821 height 1435
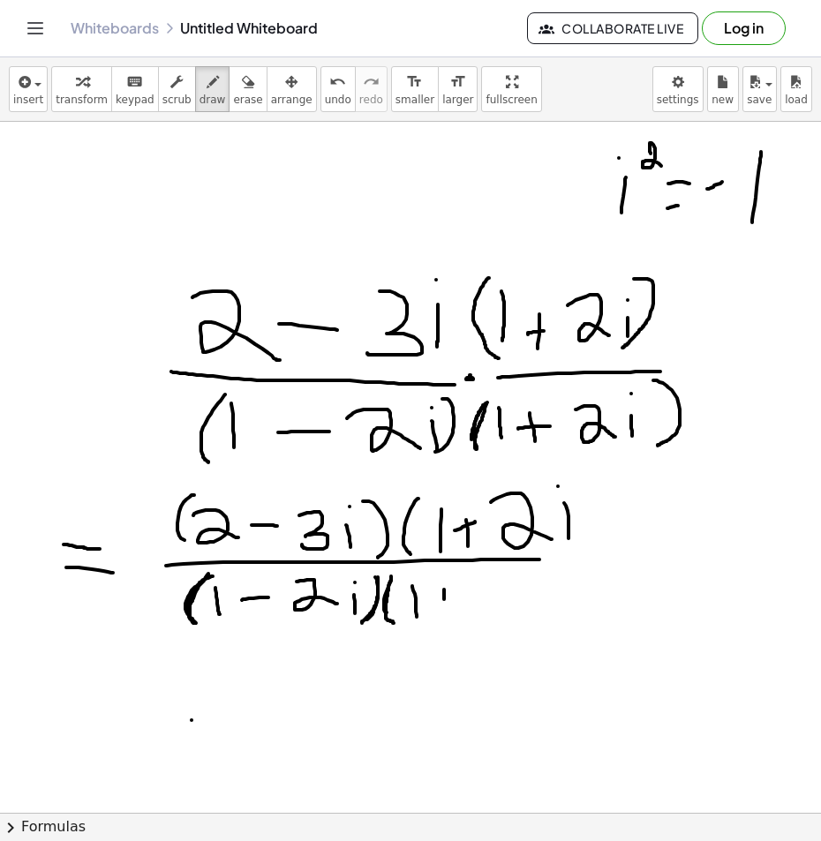
drag, startPoint x: 444, startPoint y: 590, endPoint x: 444, endPoint y: 612, distance: 21.2
click at [444, 612] on div at bounding box center [410, 839] width 821 height 1435
drag, startPoint x: 434, startPoint y: 598, endPoint x: 462, endPoint y: 593, distance: 28.7
click at [461, 594] on div at bounding box center [410, 839] width 821 height 1435
drag, startPoint x: 482, startPoint y: 578, endPoint x: 512, endPoint y: 607, distance: 41.8
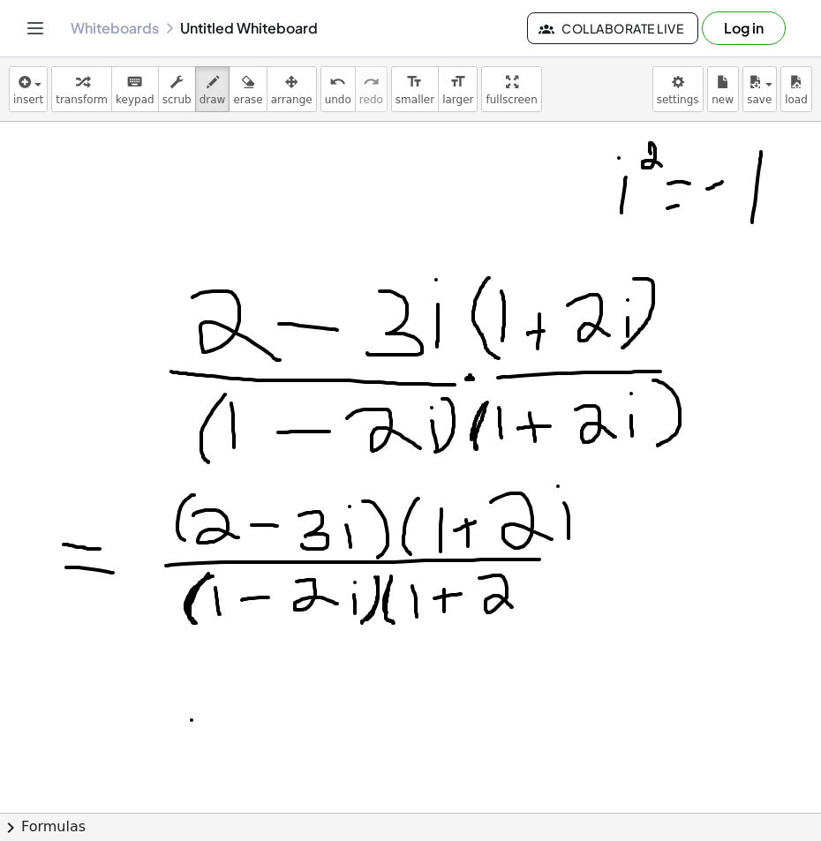
click at [512, 607] on div at bounding box center [410, 839] width 821 height 1435
drag, startPoint x: 529, startPoint y: 589, endPoint x: 530, endPoint y: 604, distance: 15.1
click at [531, 605] on div at bounding box center [410, 839] width 821 height 1435
click at [526, 580] on div at bounding box center [410, 839] width 821 height 1435
drag, startPoint x: 565, startPoint y: 569, endPoint x: 560, endPoint y: 625, distance: 55.8
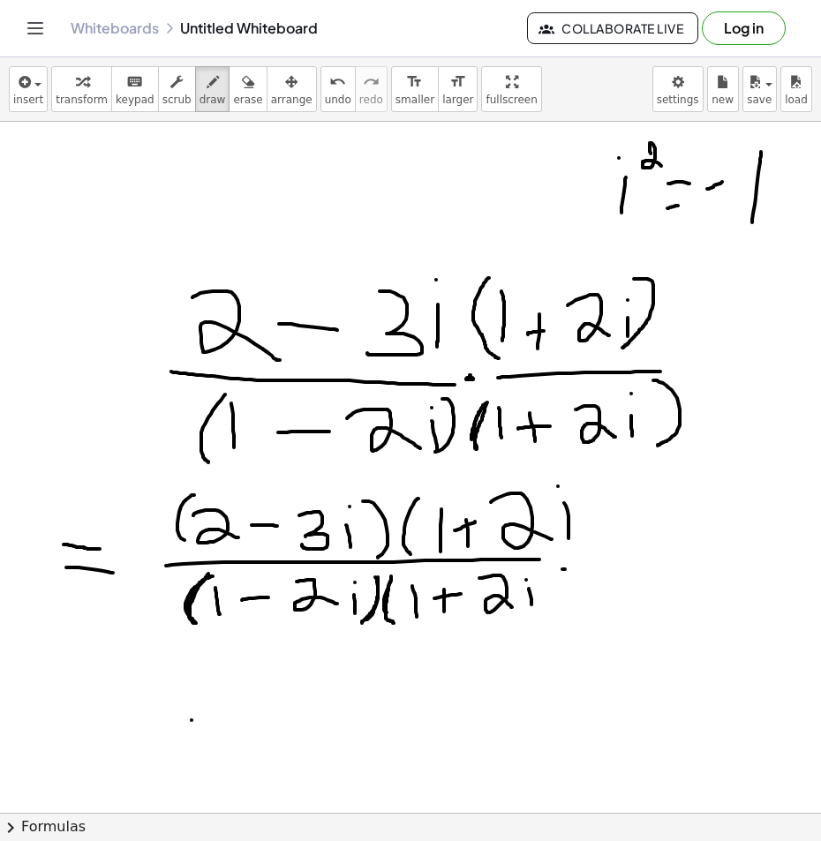
click at [561, 625] on div at bounding box center [410, 839] width 821 height 1435
drag, startPoint x: 584, startPoint y: 483, endPoint x: 577, endPoint y: 548, distance: 65.7
click at [577, 548] on div at bounding box center [410, 839] width 821 height 1435
click at [611, 556] on div at bounding box center [410, 839] width 821 height 1435
click at [429, 488] on div at bounding box center [410, 839] width 821 height 1435
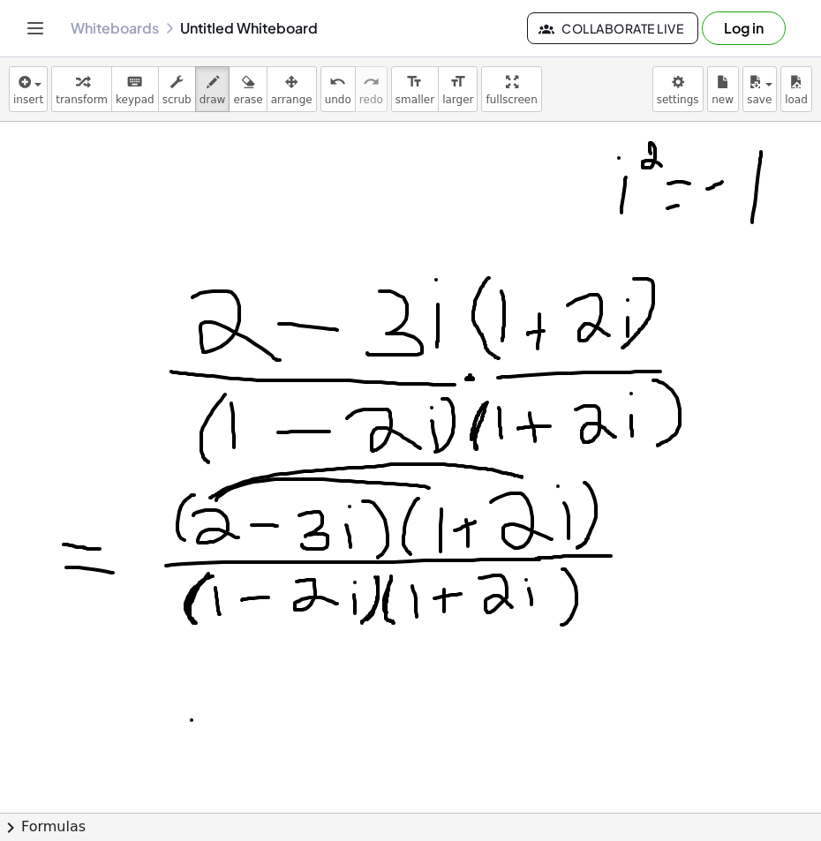
click at [522, 477] on div at bounding box center [410, 839] width 821 height 1435
click at [446, 491] on div at bounding box center [410, 839] width 821 height 1435
click at [511, 484] on div at bounding box center [410, 839] width 821 height 1435
click at [103, 712] on div at bounding box center [410, 839] width 821 height 1435
click at [99, 740] on div at bounding box center [410, 839] width 821 height 1435
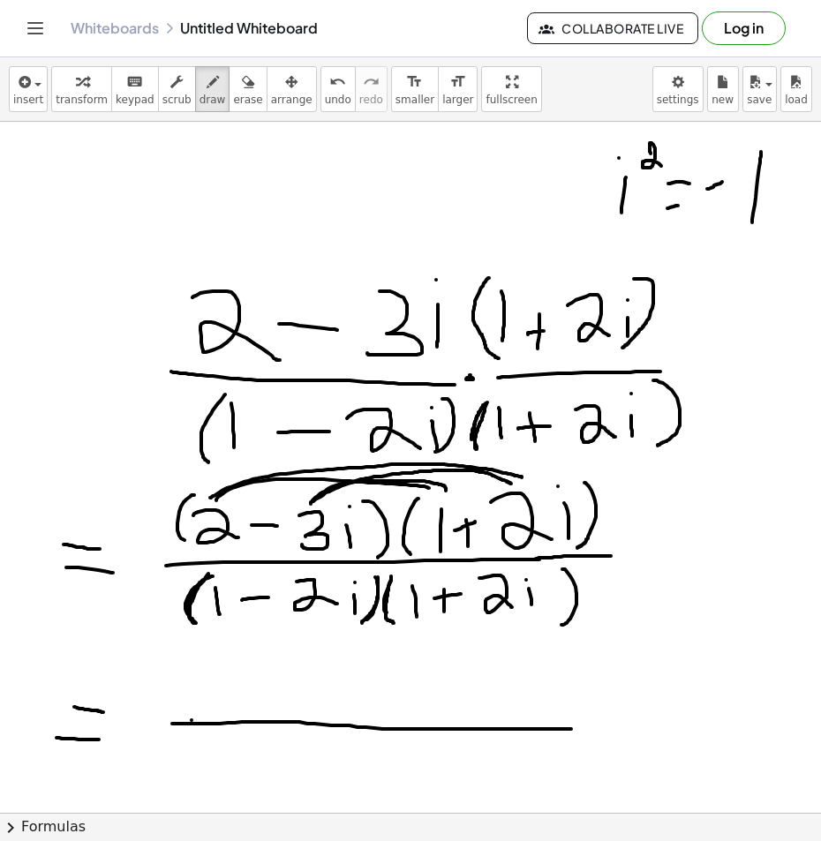
click at [575, 729] on div at bounding box center [410, 839] width 821 height 1435
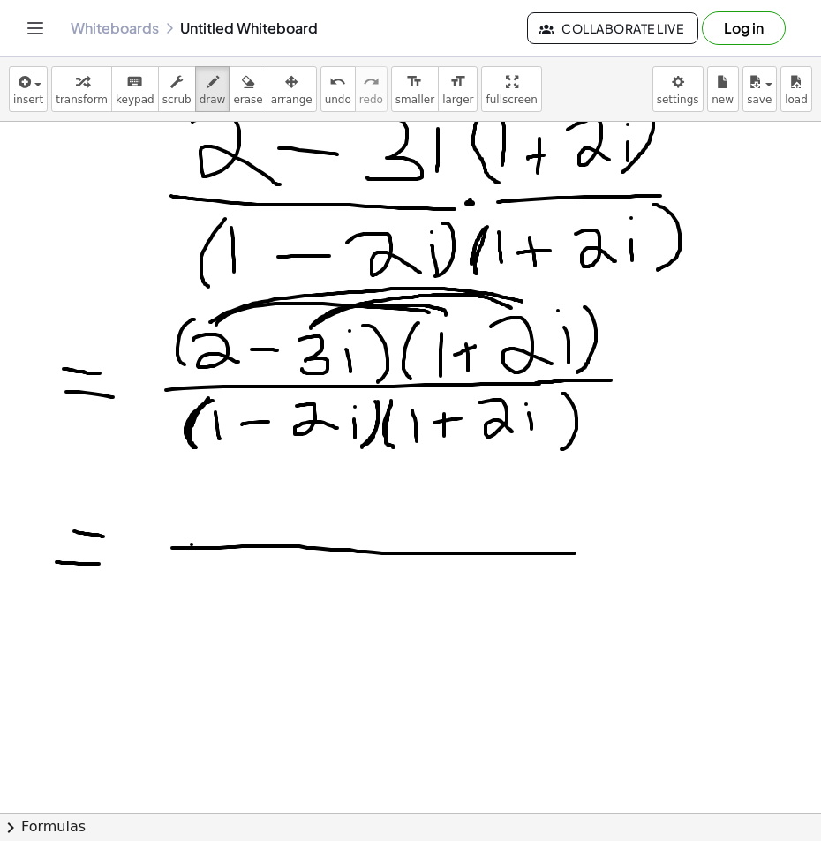
scroll to position [177, 0]
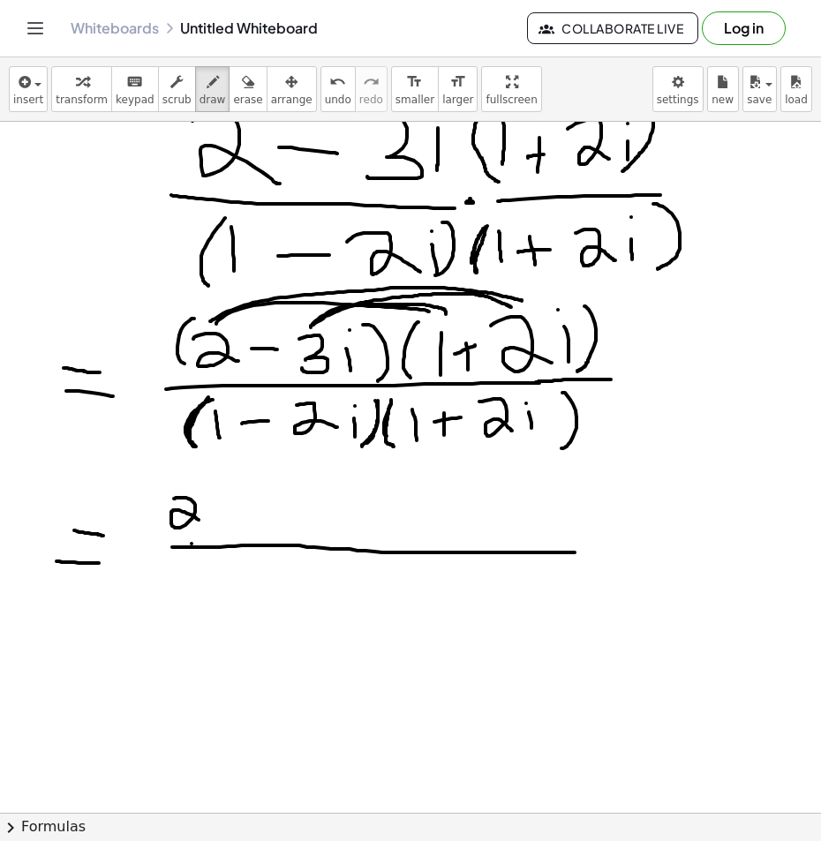
drag, startPoint x: 175, startPoint y: 499, endPoint x: 209, endPoint y: 523, distance: 42.4
click at [209, 523] on div at bounding box center [410, 662] width 821 height 1435
click at [242, 86] on icon "button" at bounding box center [248, 81] width 12 height 21
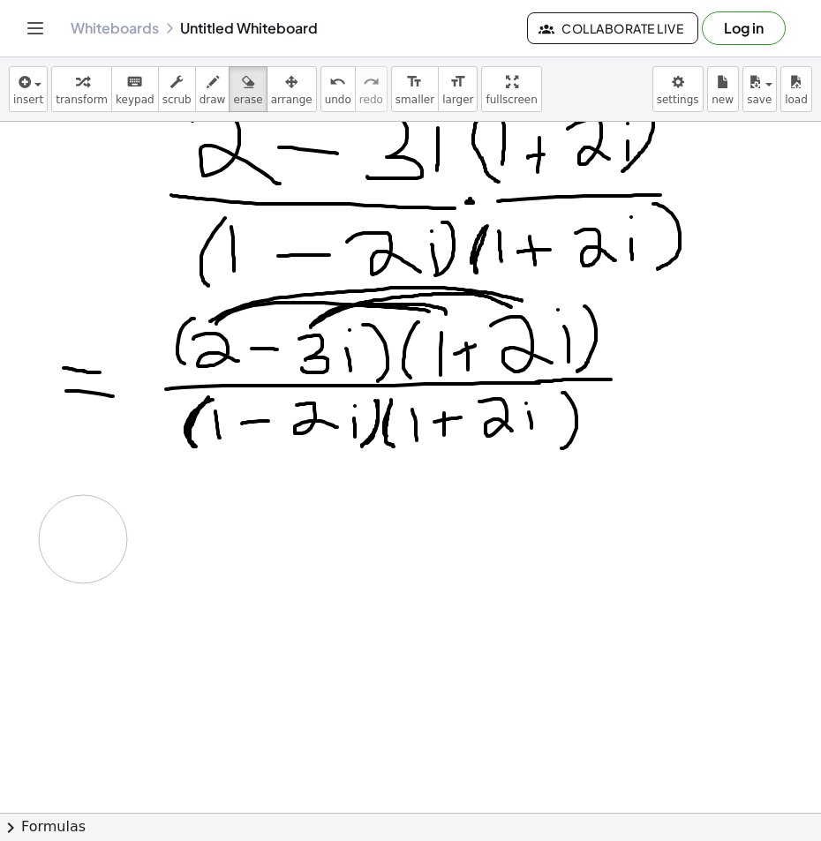
drag, startPoint x: 570, startPoint y: 529, endPoint x: 125, endPoint y: 436, distance: 454.4
click at [95, 560] on div at bounding box center [410, 662] width 821 height 1435
click at [199, 103] on span "draw" at bounding box center [212, 100] width 26 height 12
drag, startPoint x: 175, startPoint y: 512, endPoint x: 231, endPoint y: 549, distance: 67.6
click at [228, 551] on div at bounding box center [410, 662] width 821 height 1435
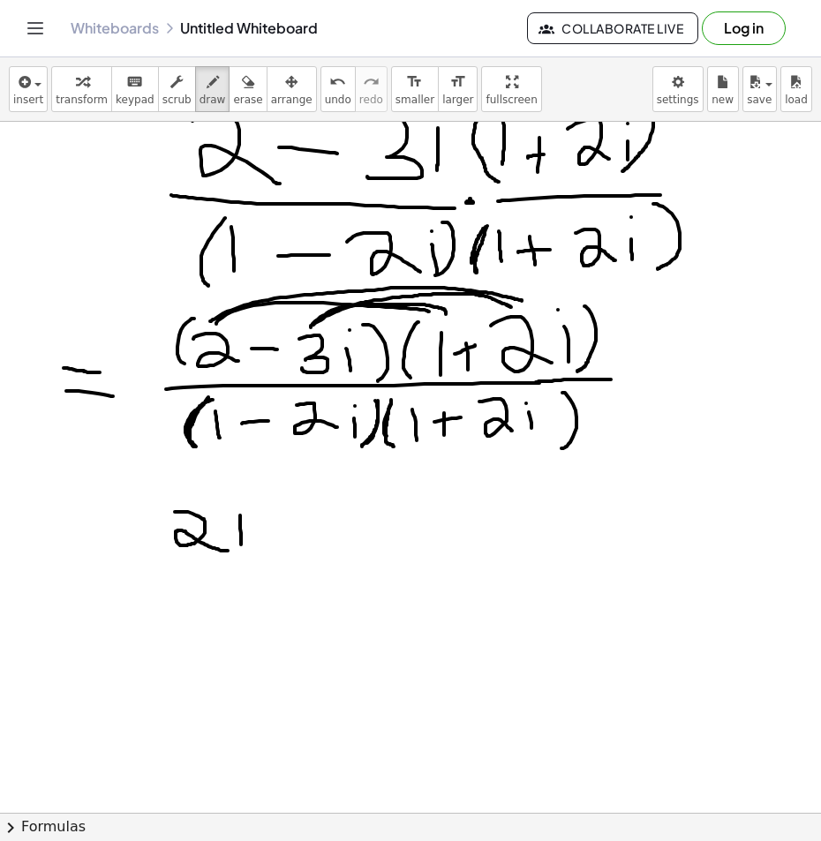
drag, startPoint x: 240, startPoint y: 515, endPoint x: 241, endPoint y: 545, distance: 29.1
click at [241, 545] on div at bounding box center [410, 662] width 821 height 1435
drag, startPoint x: 230, startPoint y: 530, endPoint x: 253, endPoint y: 525, distance: 23.4
click at [241, 527] on div at bounding box center [410, 662] width 821 height 1435
click at [241, 528] on div at bounding box center [410, 662] width 821 height 1435
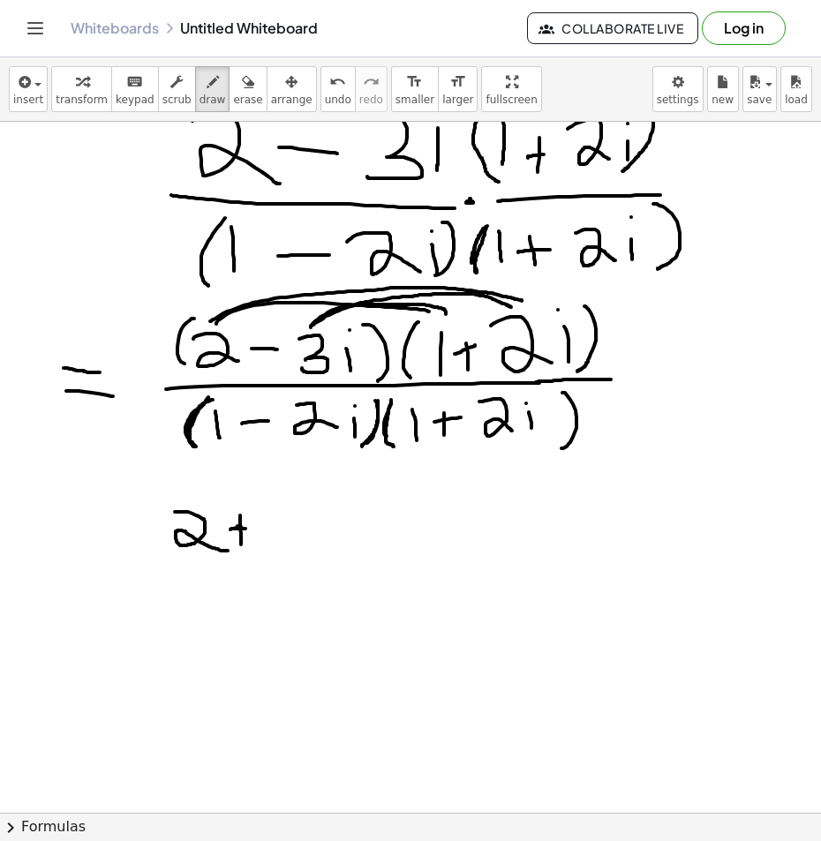
drag, startPoint x: 233, startPoint y: 529, endPoint x: 247, endPoint y: 529, distance: 14.1
click at [247, 529] on div at bounding box center [410, 662] width 821 height 1435
drag, startPoint x: 276, startPoint y: 500, endPoint x: 312, endPoint y: 538, distance: 51.8
click at [308, 541] on div at bounding box center [410, 662] width 821 height 1435
drag, startPoint x: 329, startPoint y: 525, endPoint x: 329, endPoint y: 541, distance: 15.9
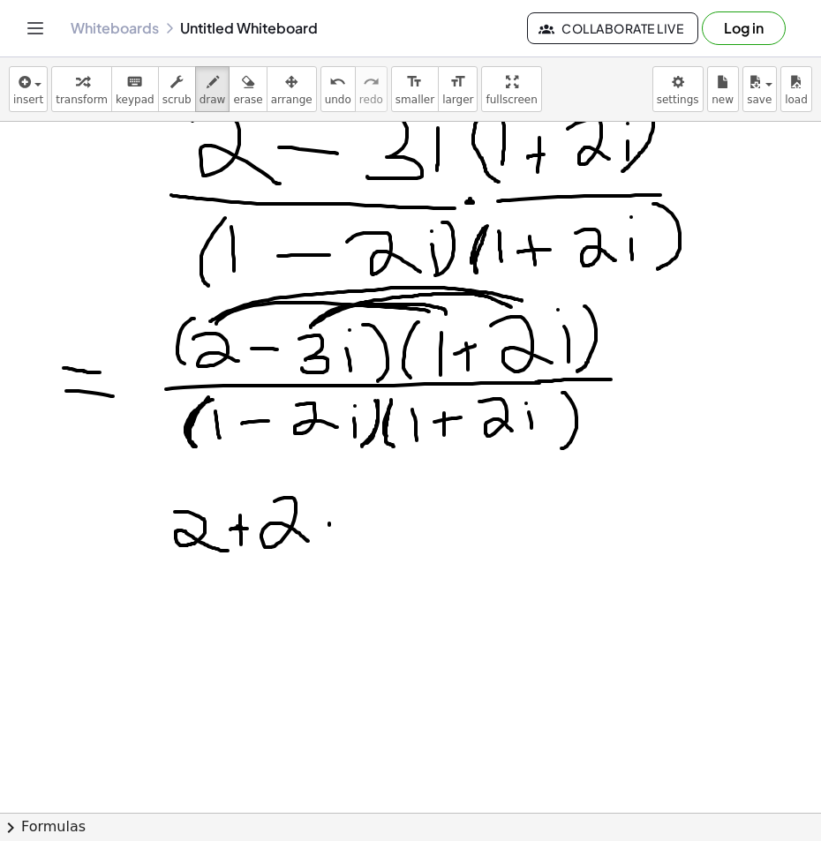
click at [329, 542] on div at bounding box center [410, 662] width 821 height 1435
click at [326, 507] on div at bounding box center [410, 662] width 821 height 1435
drag, startPoint x: 357, startPoint y: 532, endPoint x: 381, endPoint y: 533, distance: 24.7
click at [381, 533] on div at bounding box center [410, 662] width 821 height 1435
drag, startPoint x: 401, startPoint y: 508, endPoint x: 404, endPoint y: 535, distance: 26.7
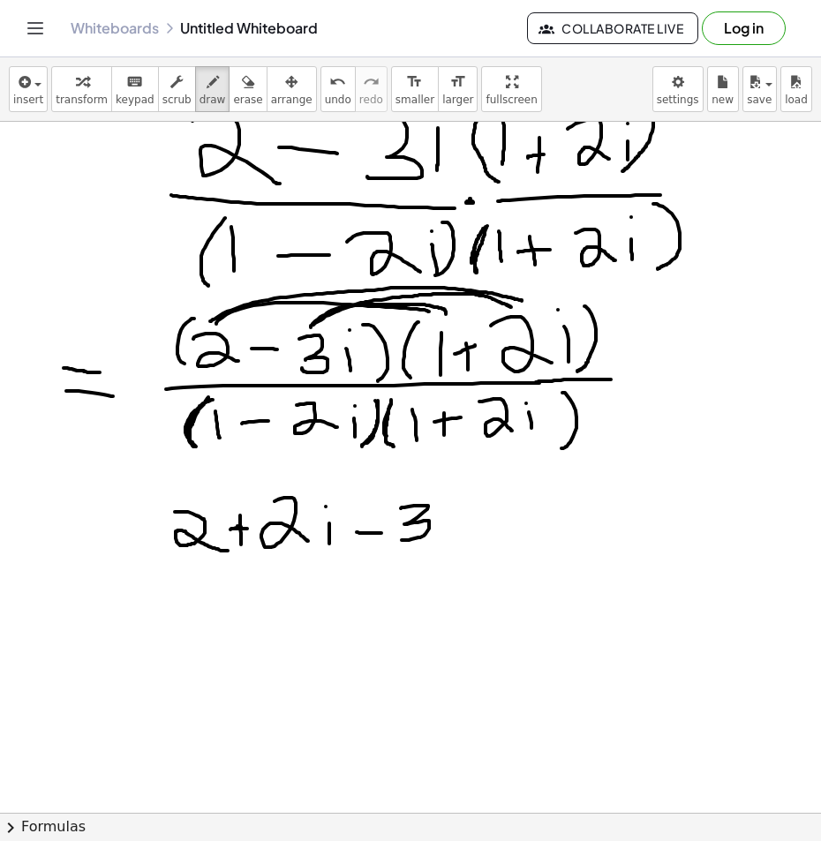
click at [399, 540] on div at bounding box center [410, 662] width 821 height 1435
drag, startPoint x: 445, startPoint y: 521, endPoint x: 445, endPoint y: 541, distance: 20.3
click at [445, 541] on div at bounding box center [410, 662] width 821 height 1435
click at [444, 503] on div at bounding box center [410, 662] width 821 height 1435
drag, startPoint x: 473, startPoint y: 527, endPoint x: 507, endPoint y: 523, distance: 34.7
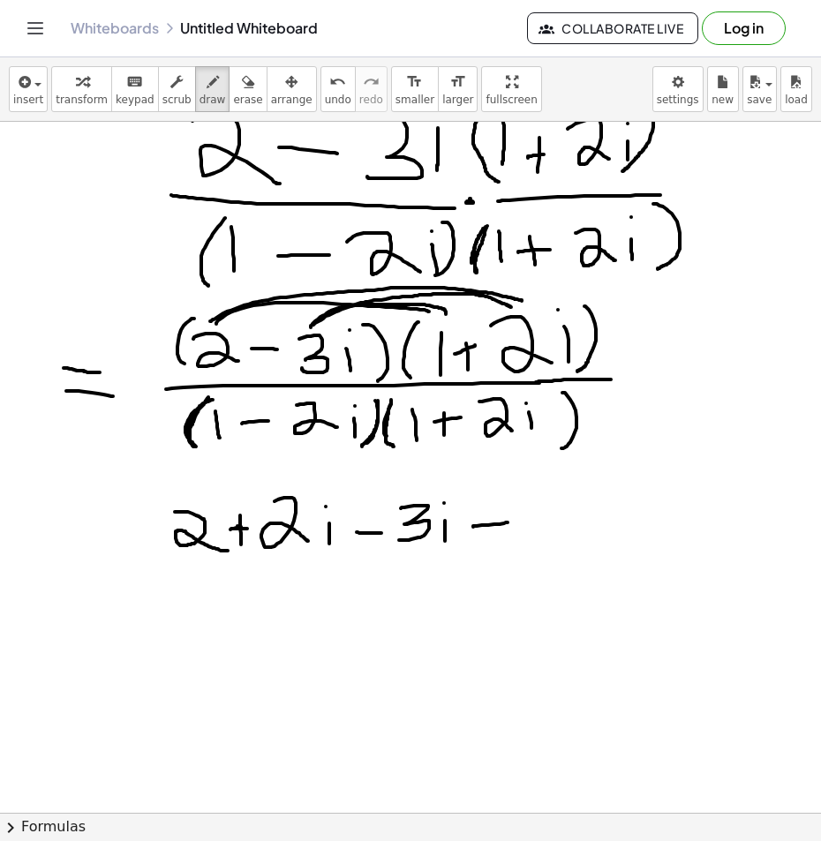
click at [507, 523] on div at bounding box center [410, 662] width 821 height 1435
drag, startPoint x: 541, startPoint y: 495, endPoint x: 524, endPoint y: 516, distance: 27.0
click at [524, 516] on div at bounding box center [410, 662] width 821 height 1435
drag, startPoint x: 575, startPoint y: 517, endPoint x: 576, endPoint y: 543, distance: 25.6
click at [576, 543] on div at bounding box center [410, 662] width 821 height 1435
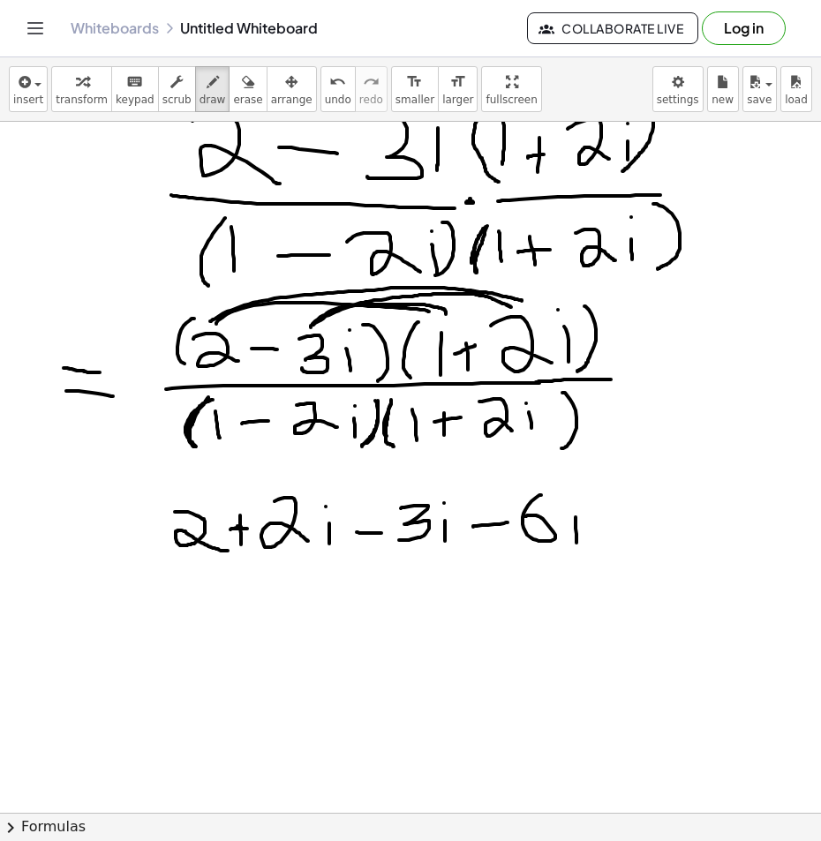
click at [574, 497] on div at bounding box center [410, 662] width 821 height 1435
drag, startPoint x: 613, startPoint y: 460, endPoint x: 649, endPoint y: 491, distance: 46.9
click at [642, 501] on div at bounding box center [410, 662] width 821 height 1435
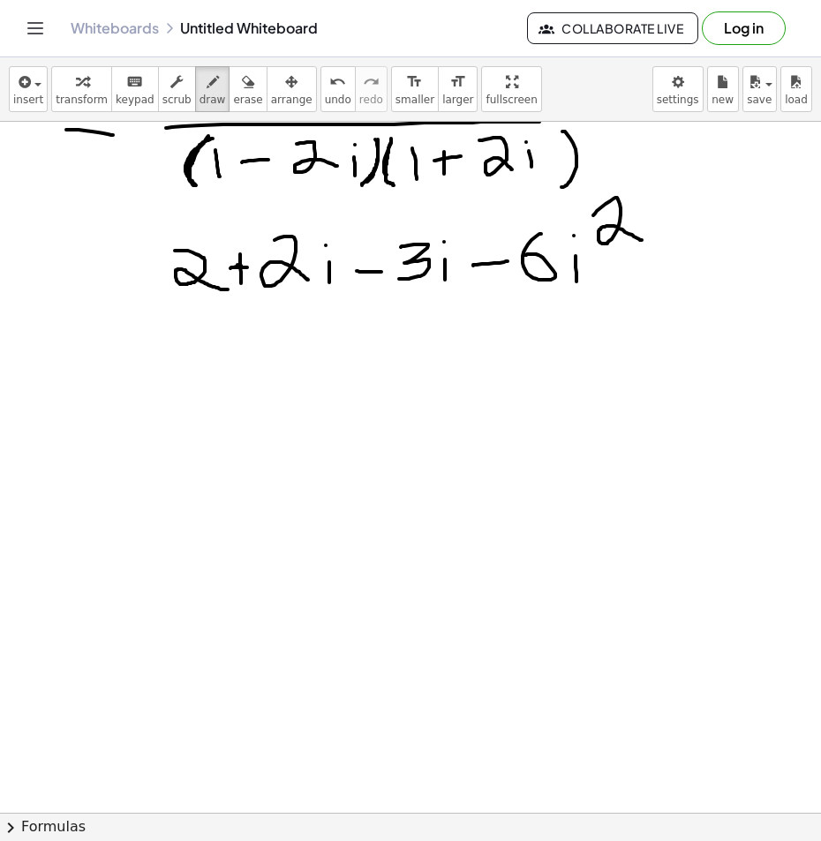
scroll to position [441, 0]
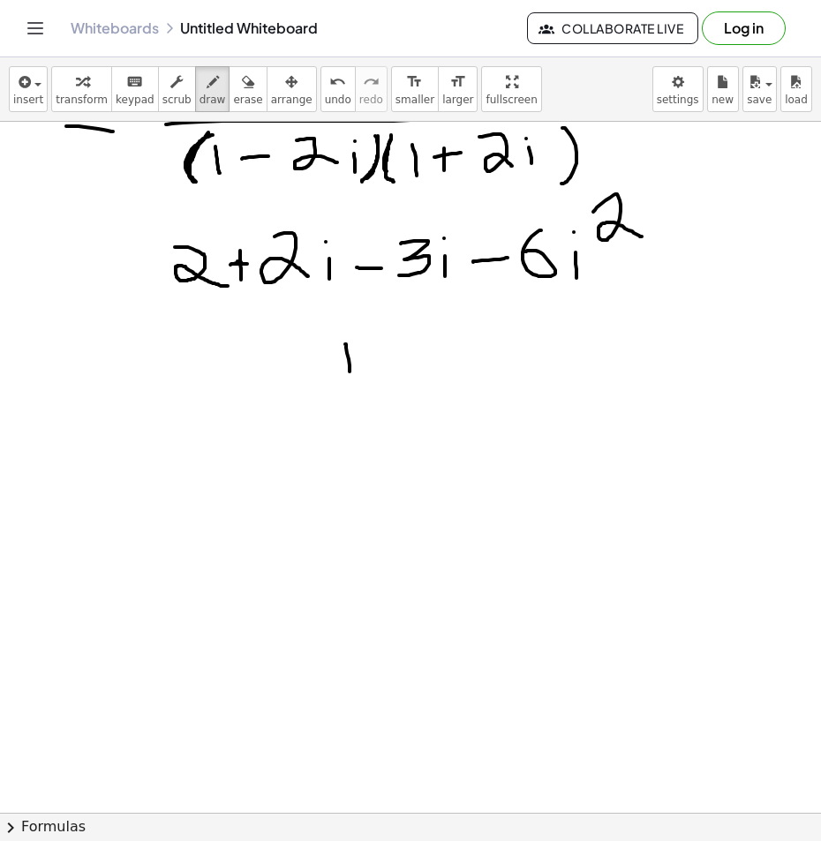
drag, startPoint x: 345, startPoint y: 344, endPoint x: 356, endPoint y: 382, distance: 39.4
click at [350, 388] on div at bounding box center [410, 397] width 821 height 1435
drag, startPoint x: 367, startPoint y: 361, endPoint x: 371, endPoint y: 385, distance: 24.1
click at [371, 385] on div at bounding box center [410, 397] width 821 height 1435
click at [369, 332] on div at bounding box center [410, 397] width 821 height 1435
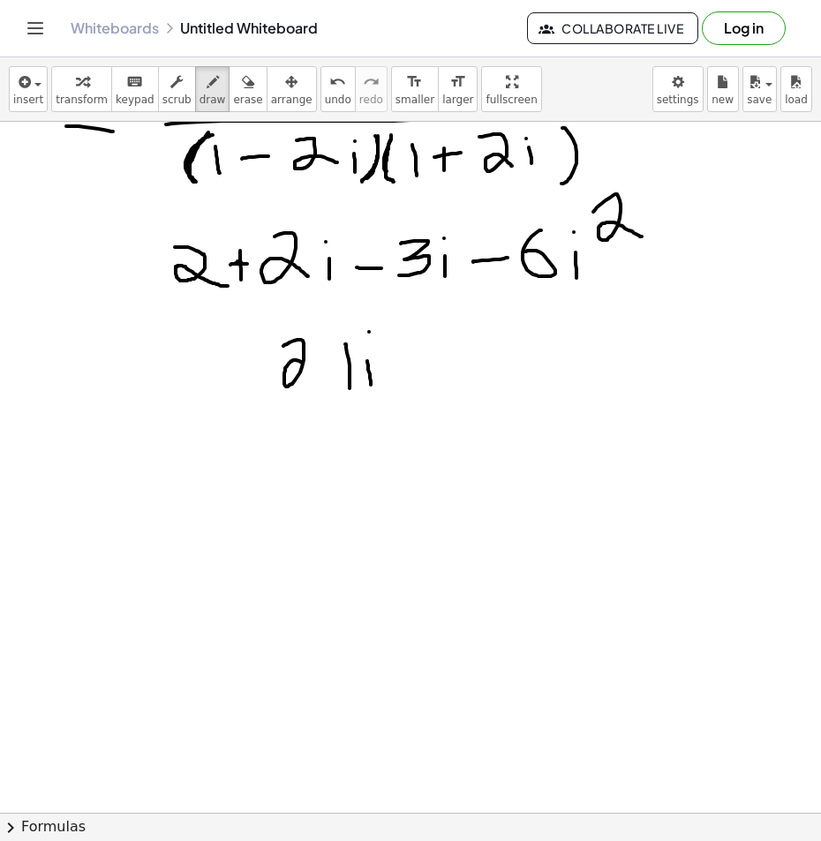
drag, startPoint x: 283, startPoint y: 346, endPoint x: 320, endPoint y: 374, distance: 45.9
click at [316, 375] on div at bounding box center [410, 397] width 821 height 1435
drag, startPoint x: 334, startPoint y: 350, endPoint x: 332, endPoint y: 384, distance: 34.5
click at [332, 384] on div at bounding box center [410, 397] width 821 height 1435
drag, startPoint x: 320, startPoint y: 362, endPoint x: 342, endPoint y: 362, distance: 21.2
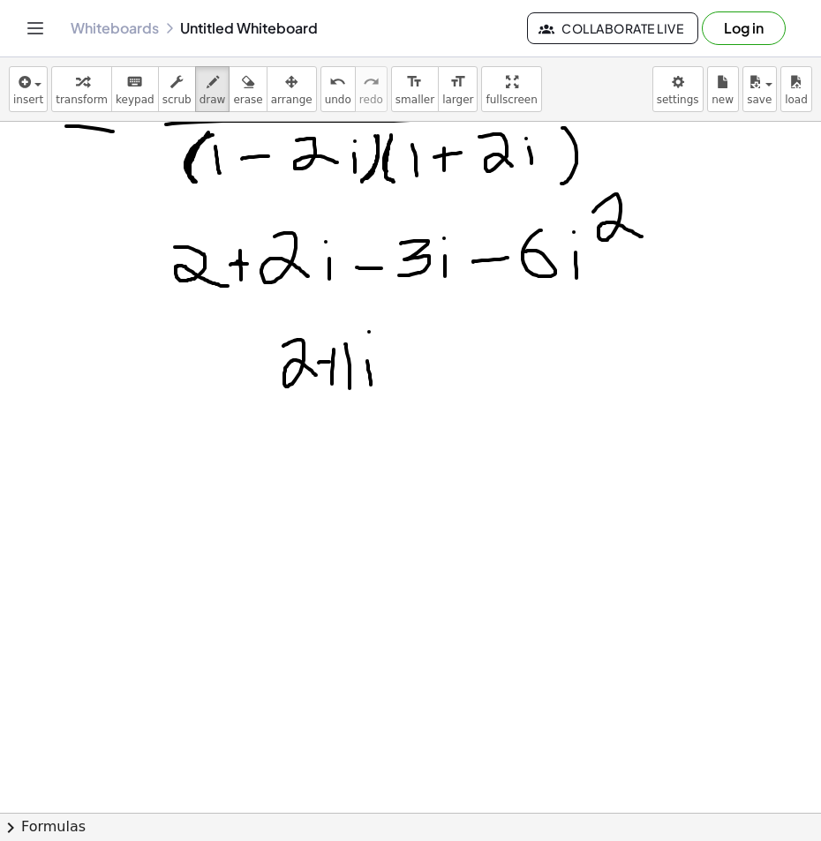
click at [342, 362] on div at bounding box center [410, 397] width 821 height 1435
drag, startPoint x: 413, startPoint y: 365, endPoint x: 440, endPoint y: 363, distance: 26.5
click at [440, 363] on div at bounding box center [410, 397] width 821 height 1435
drag, startPoint x: 426, startPoint y: 352, endPoint x: 425, endPoint y: 378, distance: 25.6
click at [425, 378] on div at bounding box center [410, 397] width 821 height 1435
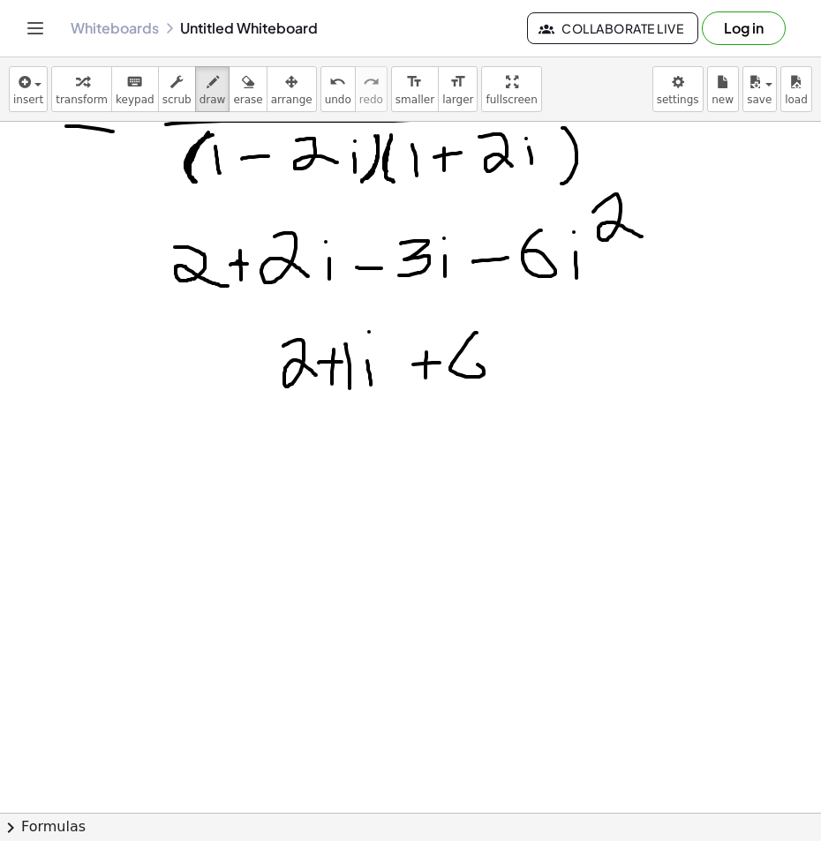
drag, startPoint x: 477, startPoint y: 333, endPoint x: 452, endPoint y: 362, distance: 38.2
click at [452, 362] on div at bounding box center [410, 397] width 821 height 1435
drag, startPoint x: 319, startPoint y: 453, endPoint x: 339, endPoint y: 440, distance: 23.8
click at [314, 447] on div at bounding box center [410, 397] width 821 height 1435
drag, startPoint x: 376, startPoint y: 440, endPoint x: 376, endPoint y: 463, distance: 22.9
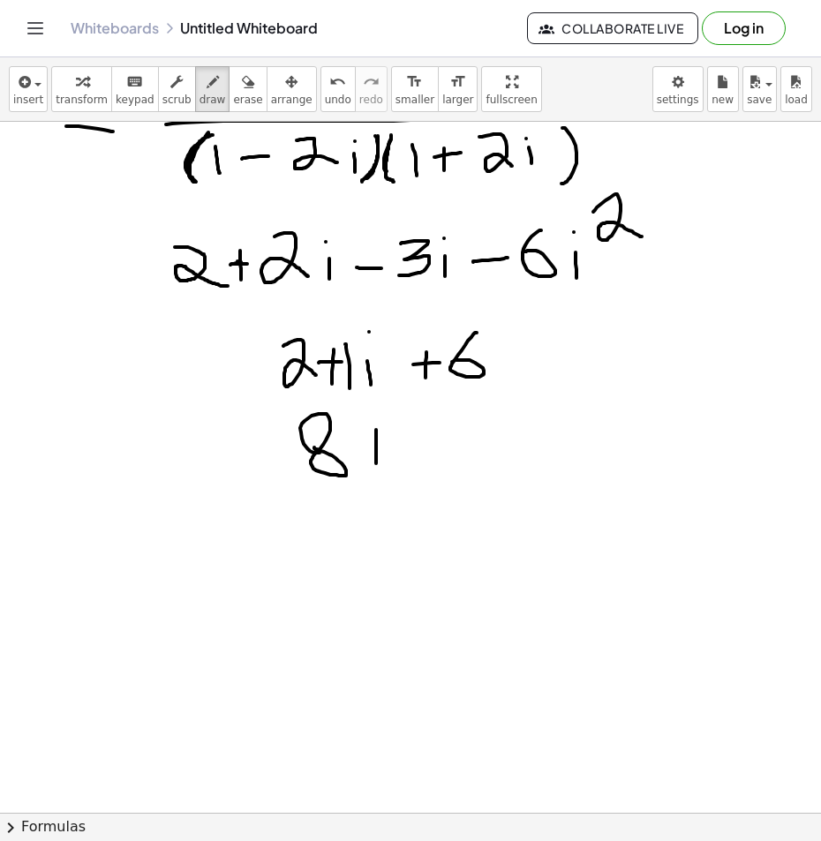
click at [376, 463] on div at bounding box center [410, 397] width 821 height 1435
drag, startPoint x: 403, startPoint y: 436, endPoint x: 402, endPoint y: 458, distance: 22.1
click at [402, 458] on div at bounding box center [410, 397] width 821 height 1435
click at [404, 423] on div at bounding box center [410, 397] width 821 height 1435
drag, startPoint x: 371, startPoint y: 416, endPoint x: 364, endPoint y: 436, distance: 21.5
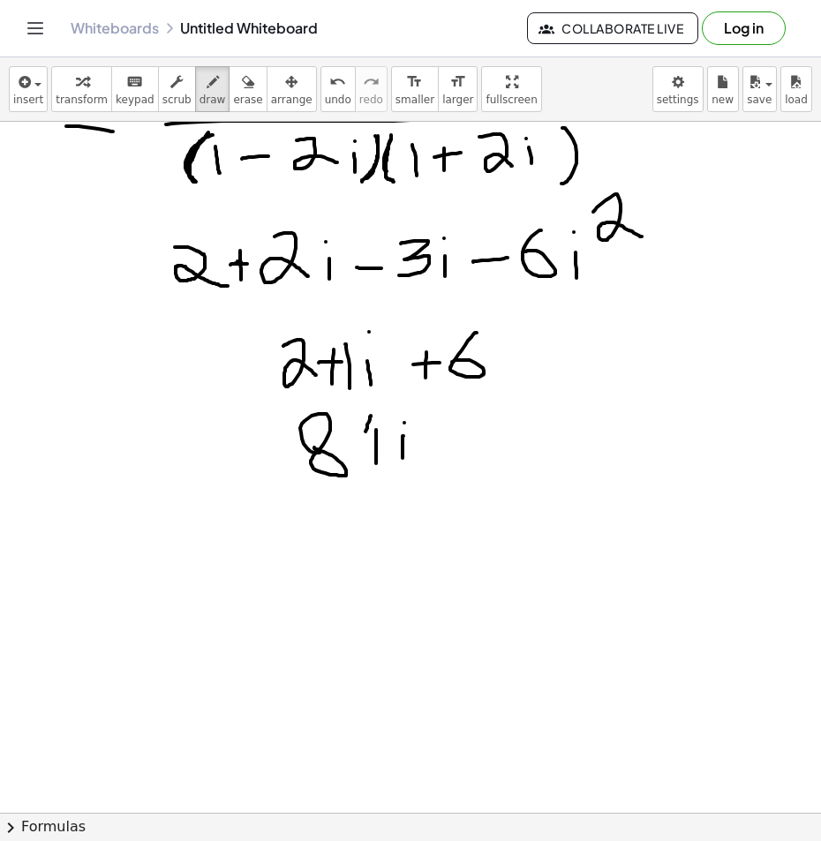
click at [364, 436] on div at bounding box center [410, 397] width 821 height 1435
drag, startPoint x: 377, startPoint y: 408, endPoint x: 380, endPoint y: 449, distance: 41.6
click at [380, 449] on div at bounding box center [410, 397] width 821 height 1435
drag, startPoint x: 376, startPoint y: 401, endPoint x: 383, endPoint y: 458, distance: 57.8
click at [383, 458] on div at bounding box center [410, 397] width 821 height 1435
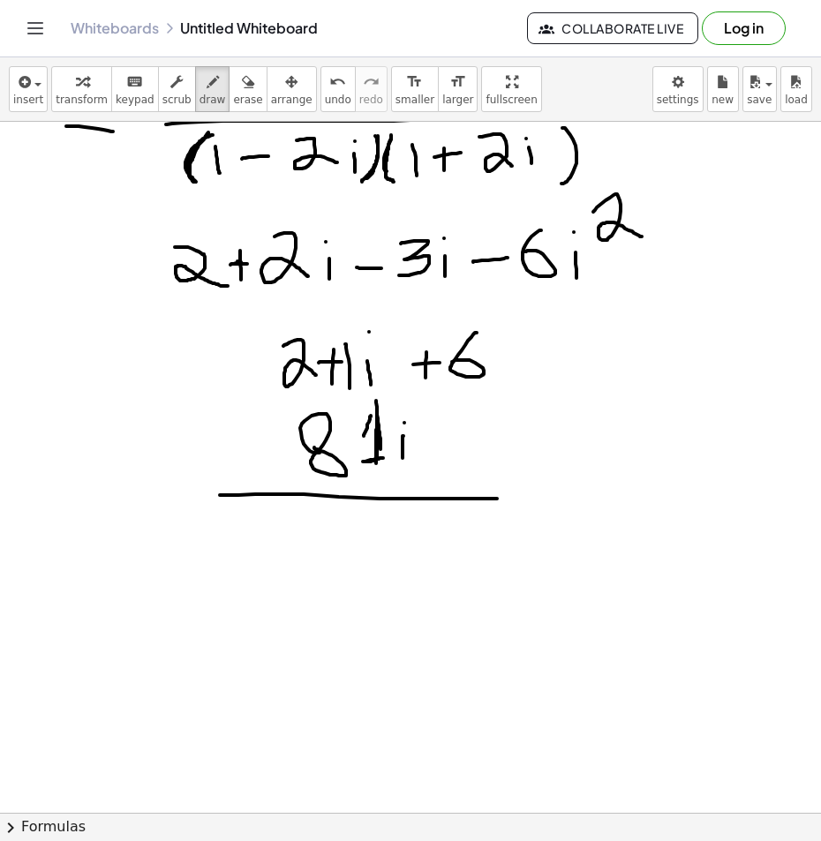
drag, startPoint x: 220, startPoint y: 495, endPoint x: 520, endPoint y: 501, distance: 300.1
click at [509, 499] on div at bounding box center [410, 397] width 821 height 1435
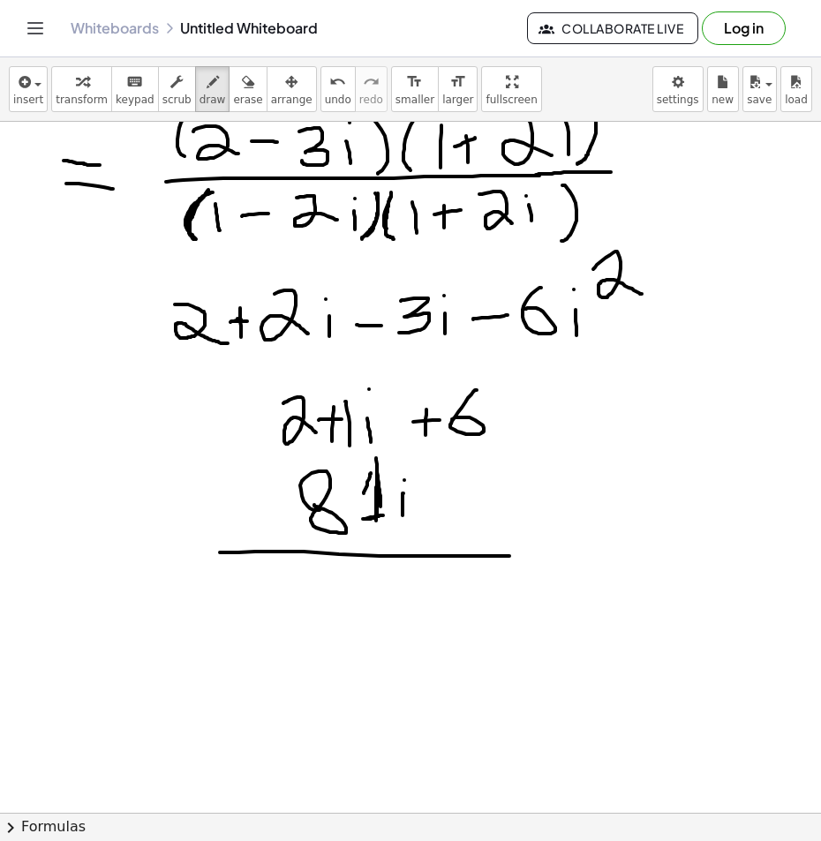
scroll to position [353, 0]
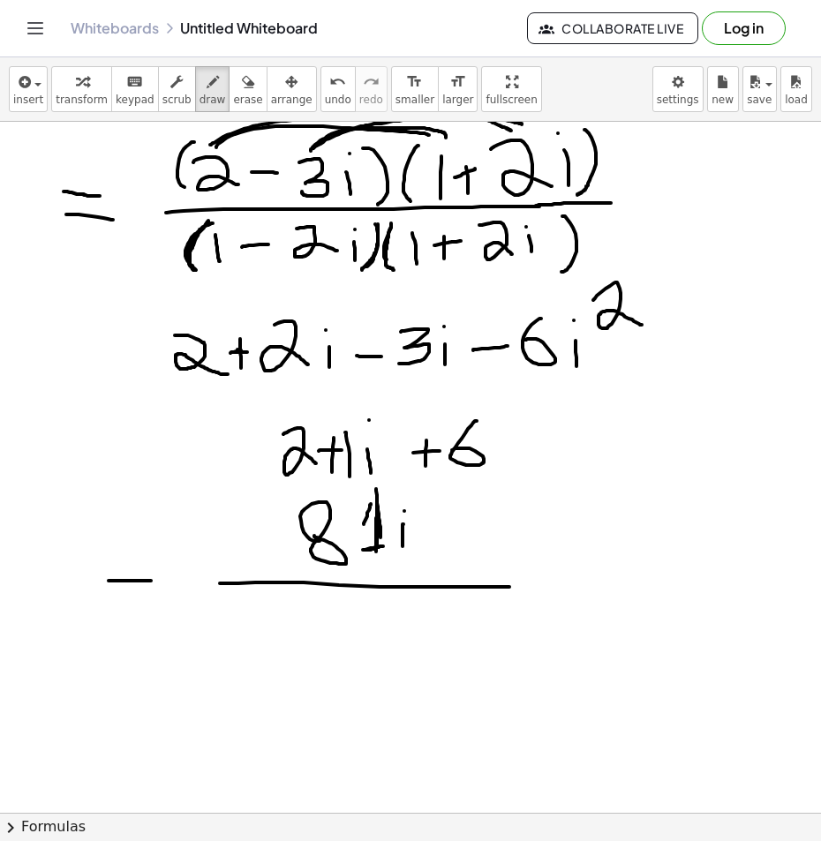
drag, startPoint x: 109, startPoint y: 581, endPoint x: 154, endPoint y: 581, distance: 45.0
click at [154, 581] on div at bounding box center [410, 486] width 821 height 1435
drag, startPoint x: 156, startPoint y: 607, endPoint x: 184, endPoint y: 607, distance: 28.2
click at [183, 607] on div at bounding box center [410, 486] width 821 height 1435
drag, startPoint x: 224, startPoint y: 612, endPoint x: 221, endPoint y: 650, distance: 39.0
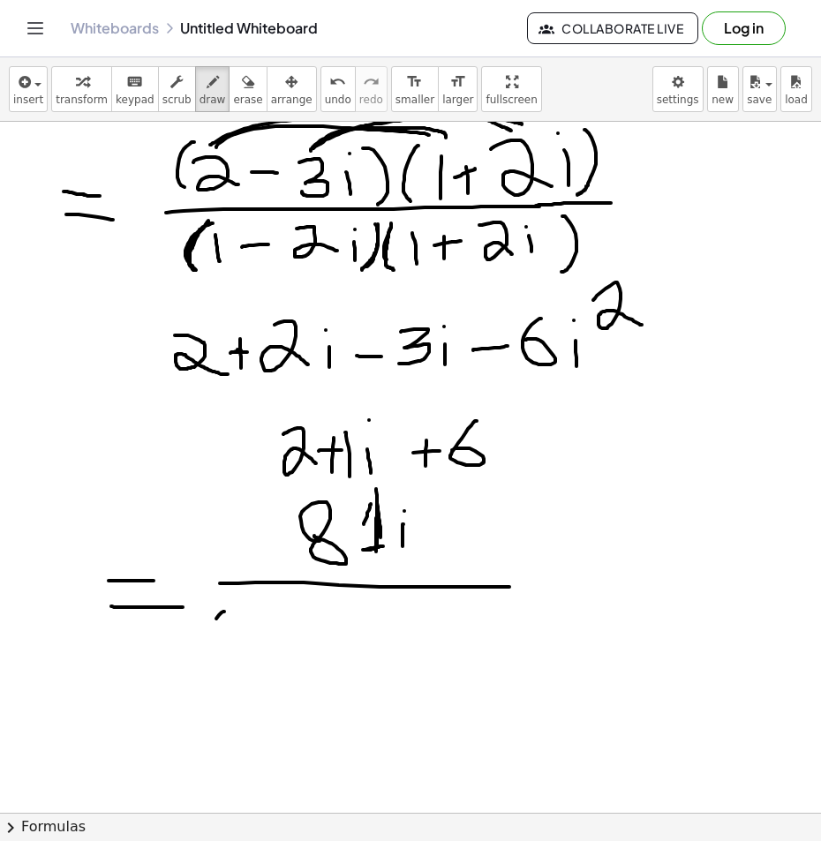
click at [220, 650] on div at bounding box center [410, 486] width 821 height 1435
drag, startPoint x: 252, startPoint y: 626, endPoint x: 252, endPoint y: 648, distance: 22.1
click at [252, 648] on div at bounding box center [410, 486] width 821 height 1435
drag, startPoint x: 276, startPoint y: 633, endPoint x: 312, endPoint y: 633, distance: 36.2
click at [304, 633] on div at bounding box center [410, 486] width 821 height 1435
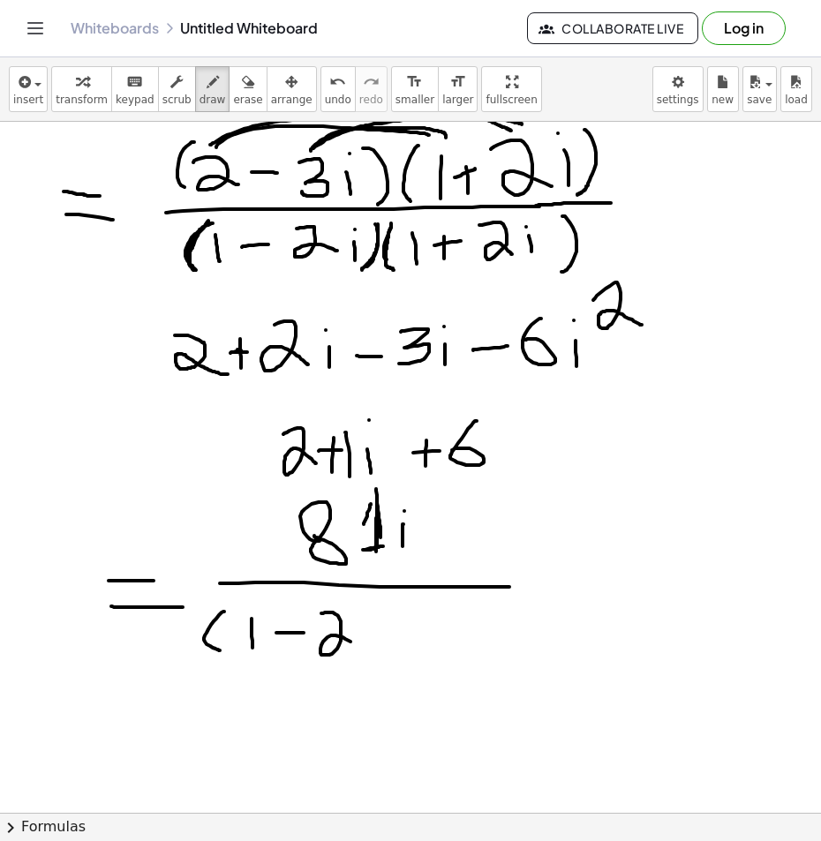
drag, startPoint x: 325, startPoint y: 613, endPoint x: 360, endPoint y: 649, distance: 50.6
click at [359, 648] on div at bounding box center [410, 486] width 821 height 1435
drag, startPoint x: 368, startPoint y: 638, endPoint x: 370, endPoint y: 648, distance: 9.9
click at [370, 648] on div at bounding box center [410, 486] width 821 height 1435
click at [372, 613] on div at bounding box center [410, 486] width 821 height 1435
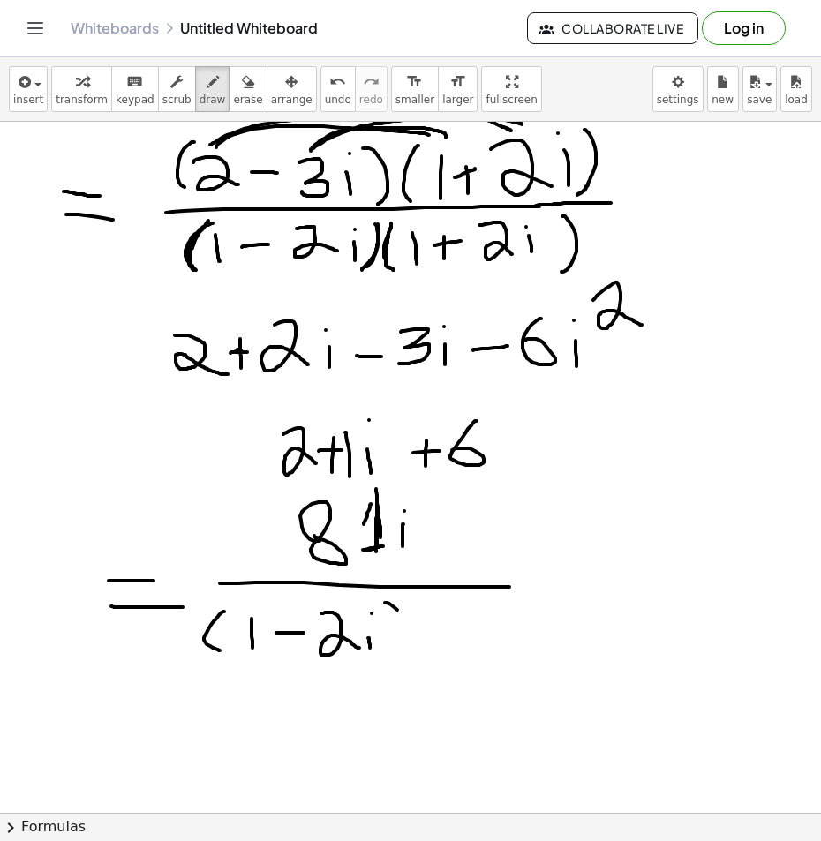
drag, startPoint x: 397, startPoint y: 610, endPoint x: 385, endPoint y: 654, distance: 45.8
click at [385, 654] on div at bounding box center [410, 486] width 821 height 1435
click at [427, 654] on div at bounding box center [410, 486] width 821 height 1435
click at [442, 648] on div at bounding box center [410, 486] width 821 height 1435
click at [469, 652] on div at bounding box center [410, 486] width 821 height 1435
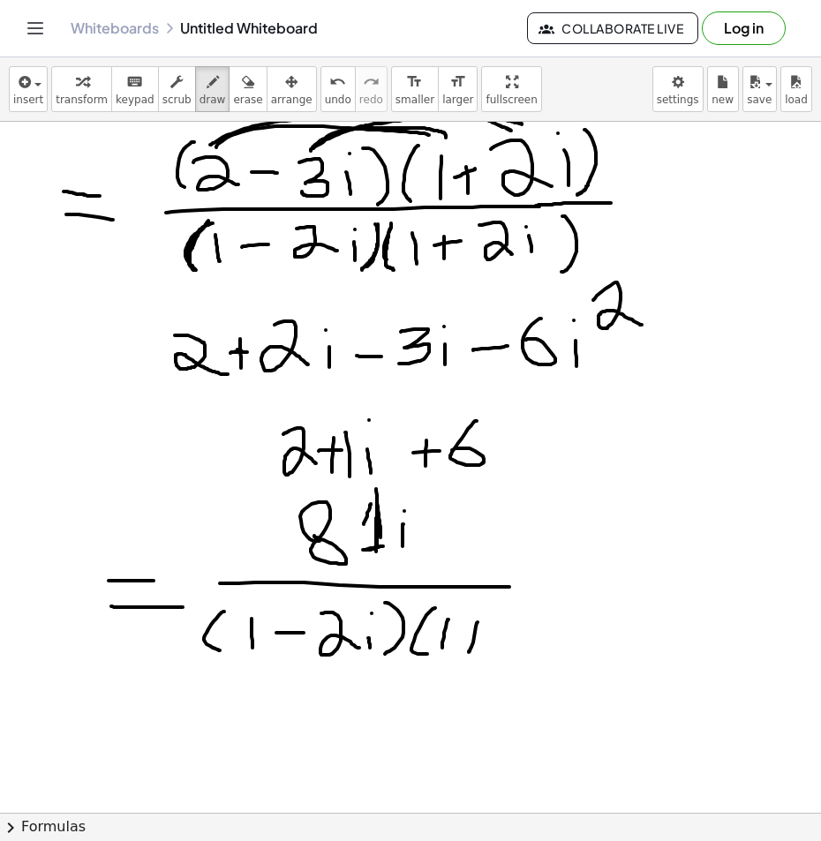
click at [483, 633] on div at bounding box center [410, 486] width 821 height 1435
click at [548, 648] on div at bounding box center [410, 486] width 821 height 1435
click at [573, 650] on div at bounding box center [410, 486] width 821 height 1435
click at [568, 605] on div at bounding box center [410, 486] width 821 height 1435
click at [587, 659] on div at bounding box center [410, 486] width 821 height 1435
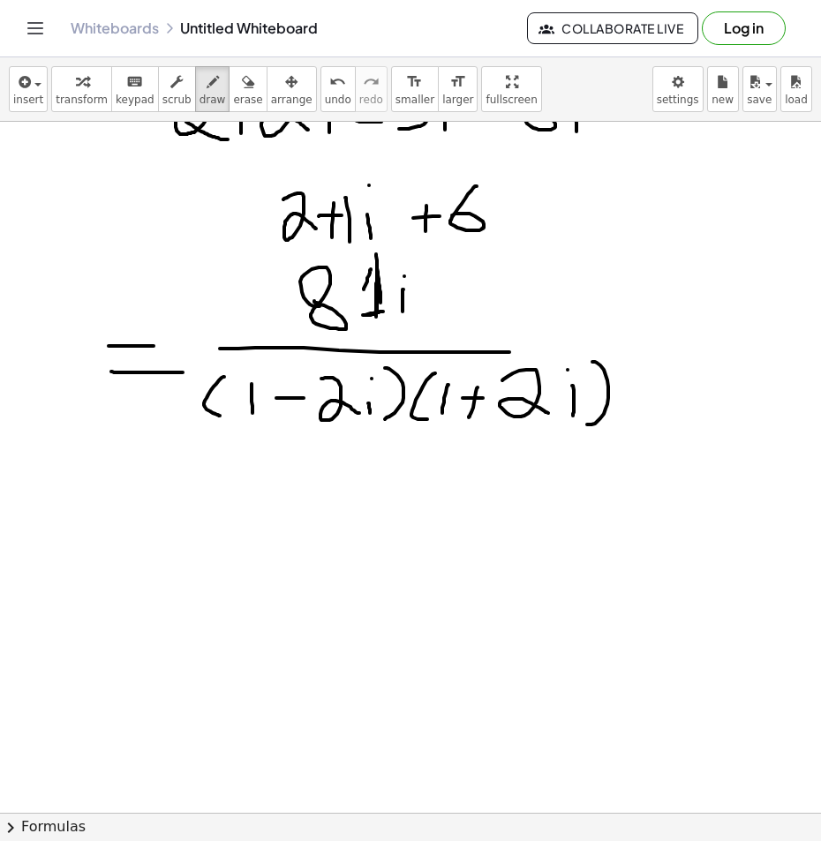
scroll to position [618, 0]
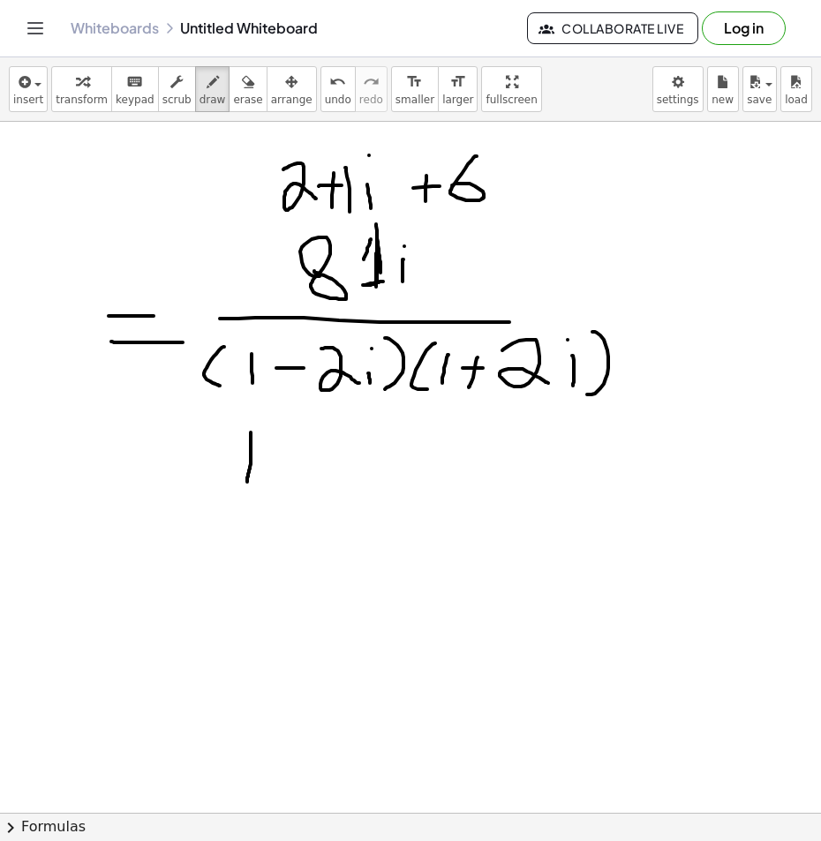
drag, startPoint x: 251, startPoint y: 432, endPoint x: 247, endPoint y: 484, distance: 51.3
click at [247, 483] on div at bounding box center [410, 221] width 821 height 1435
drag, startPoint x: 289, startPoint y: 454, endPoint x: 280, endPoint y: 479, distance: 27.4
click at [282, 479] on div at bounding box center [410, 221] width 821 height 1435
drag, startPoint x: 274, startPoint y: 466, endPoint x: 309, endPoint y: 462, distance: 35.5
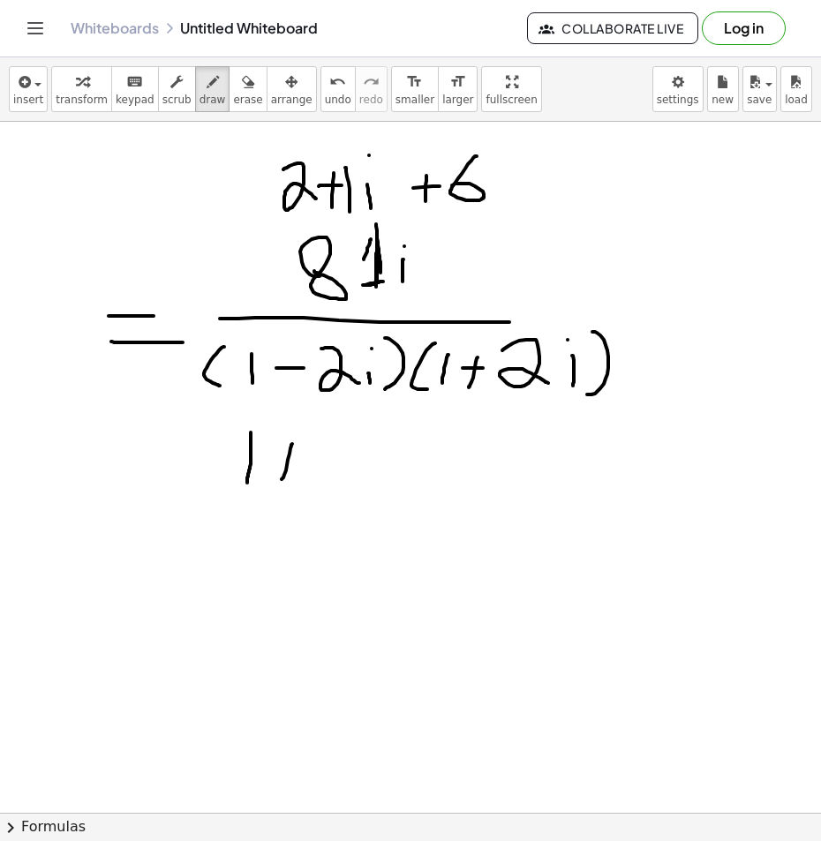
click at [309, 462] on div at bounding box center [410, 221] width 821 height 1435
drag, startPoint x: 338, startPoint y: 430, endPoint x: 369, endPoint y: 483, distance: 61.3
click at [367, 483] on div at bounding box center [410, 221] width 821 height 1435
drag, startPoint x: 376, startPoint y: 467, endPoint x: 377, endPoint y: 483, distance: 15.9
click at [377, 483] on div at bounding box center [410, 221] width 821 height 1435
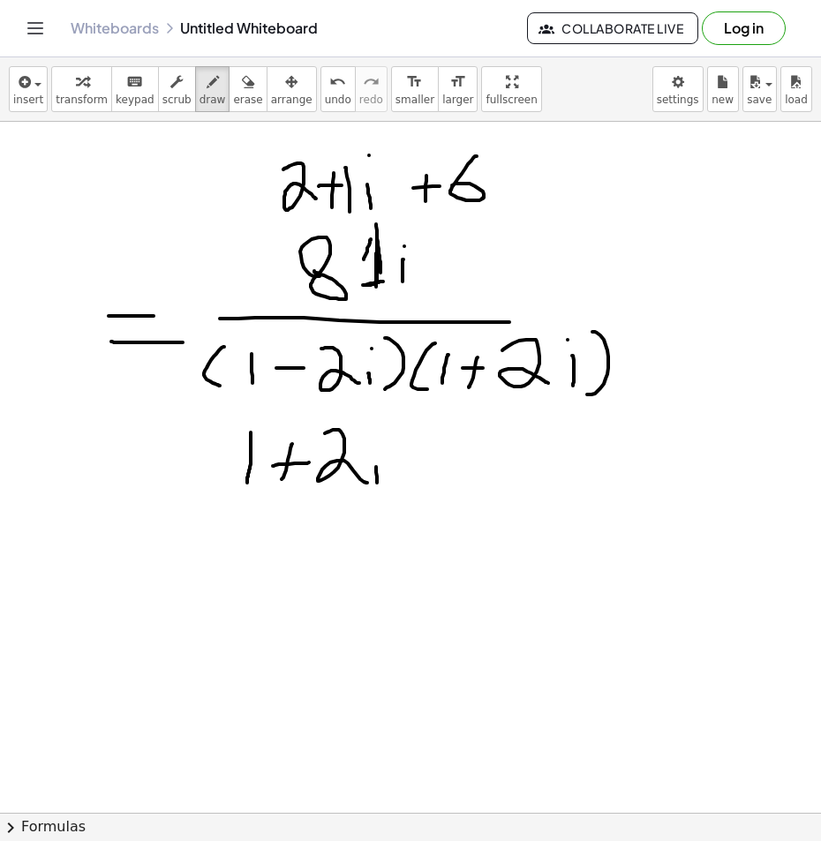
click at [370, 446] on div at bounding box center [410, 221] width 821 height 1435
drag, startPoint x: 411, startPoint y: 469, endPoint x: 432, endPoint y: 467, distance: 20.4
click at [432, 467] on div at bounding box center [410, 221] width 821 height 1435
drag, startPoint x: 476, startPoint y: 439, endPoint x: 500, endPoint y: 478, distance: 46.8
click at [498, 479] on div at bounding box center [410, 221] width 821 height 1435
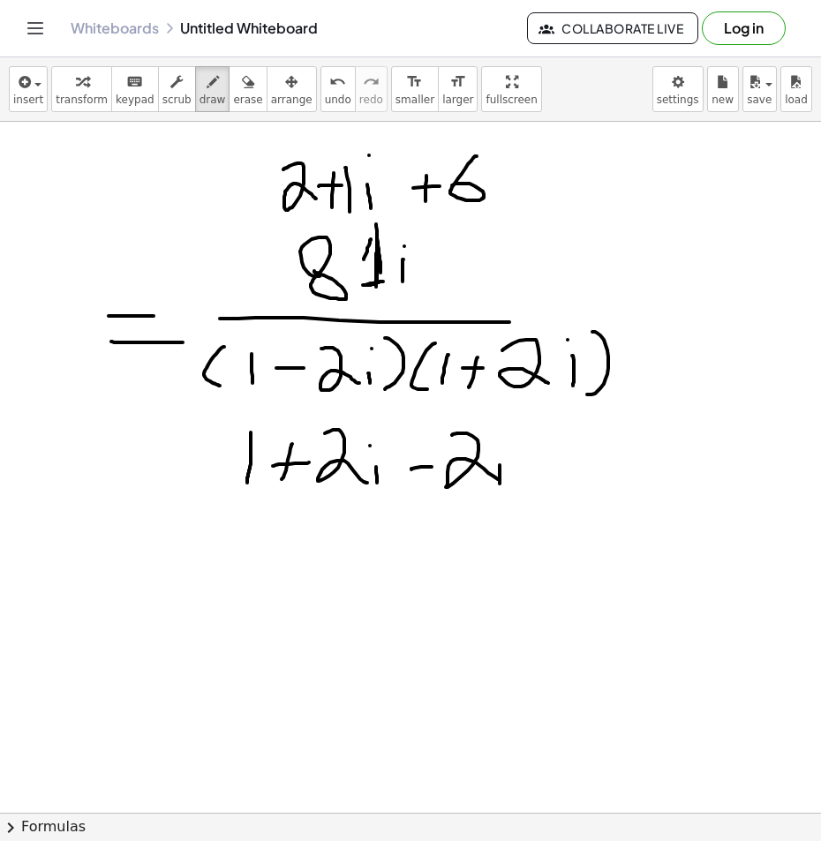
click at [500, 485] on div at bounding box center [410, 221] width 821 height 1435
click at [496, 443] on div at bounding box center [410, 221] width 821 height 1435
drag, startPoint x: 523, startPoint y: 456, endPoint x: 542, endPoint y: 456, distance: 18.5
click at [542, 456] on div at bounding box center [410, 221] width 821 height 1435
drag, startPoint x: 577, startPoint y: 426, endPoint x: 613, endPoint y: 459, distance: 48.1
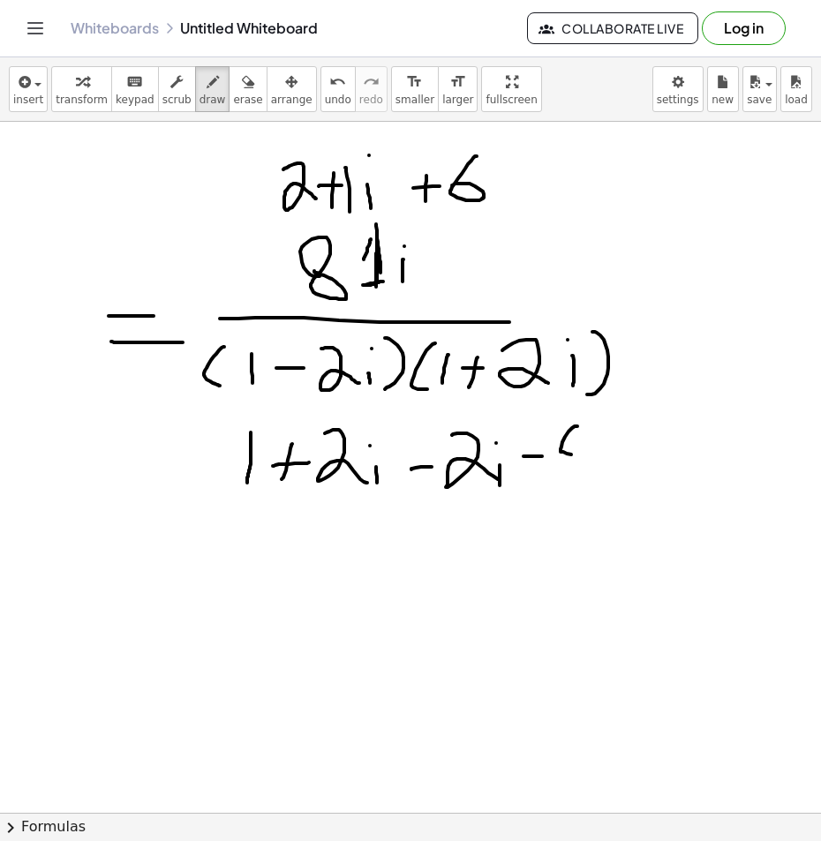
click at [613, 458] on div at bounding box center [410, 221] width 821 height 1435
drag, startPoint x: 593, startPoint y: 425, endPoint x: 582, endPoint y: 485, distance: 60.2
click at [581, 485] on div at bounding box center [410, 221] width 821 height 1435
drag, startPoint x: 635, startPoint y: 451, endPoint x: 638, endPoint y: 491, distance: 39.8
click at [638, 491] on div at bounding box center [410, 221] width 821 height 1435
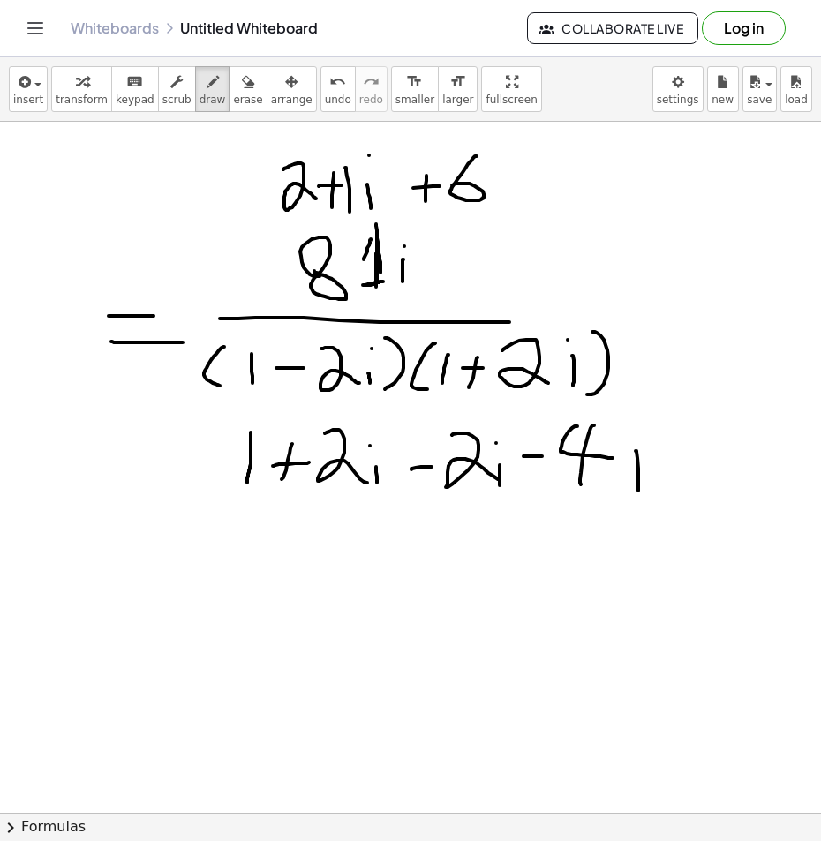
click at [636, 435] on div at bounding box center [410, 221] width 821 height 1435
drag, startPoint x: 654, startPoint y: 416, endPoint x: 697, endPoint y: 443, distance: 51.2
click at [695, 442] on div at bounding box center [410, 221] width 821 height 1435
drag, startPoint x: 258, startPoint y: 473, endPoint x: 513, endPoint y: 436, distance: 257.8
click at [513, 436] on div at bounding box center [410, 221] width 821 height 1435
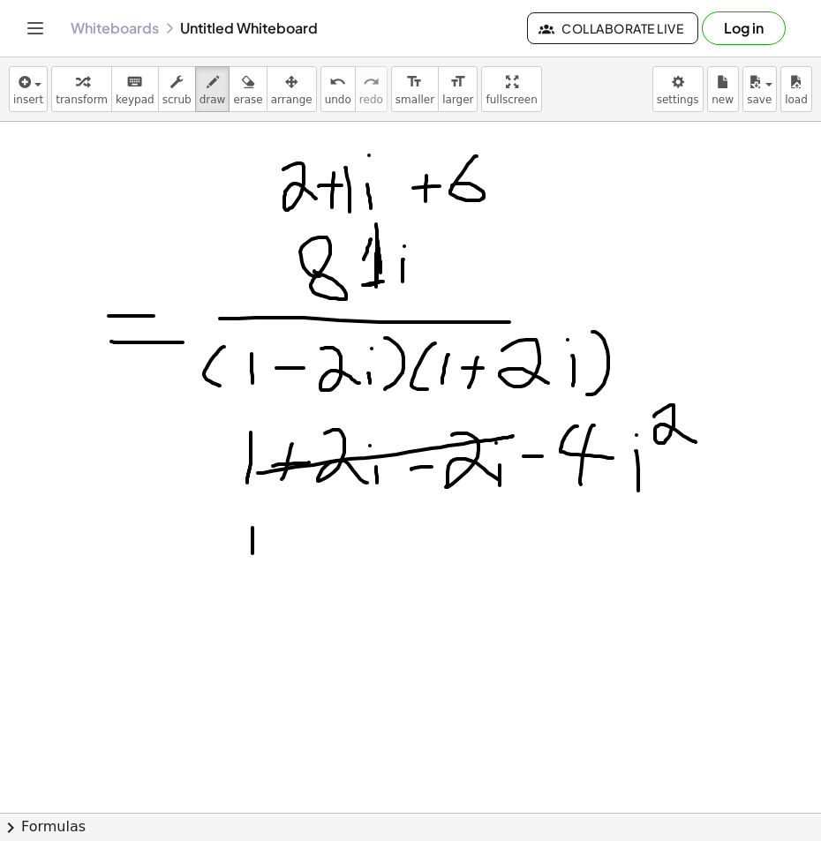
drag, startPoint x: 252, startPoint y: 547, endPoint x: 272, endPoint y: 572, distance: 31.4
click at [253, 581] on div at bounding box center [410, 221] width 821 height 1435
drag, startPoint x: 325, startPoint y: 535, endPoint x: 322, endPoint y: 568, distance: 33.6
click at [322, 568] on div at bounding box center [410, 221] width 821 height 1435
drag, startPoint x: 312, startPoint y: 550, endPoint x: 351, endPoint y: 549, distance: 39.7
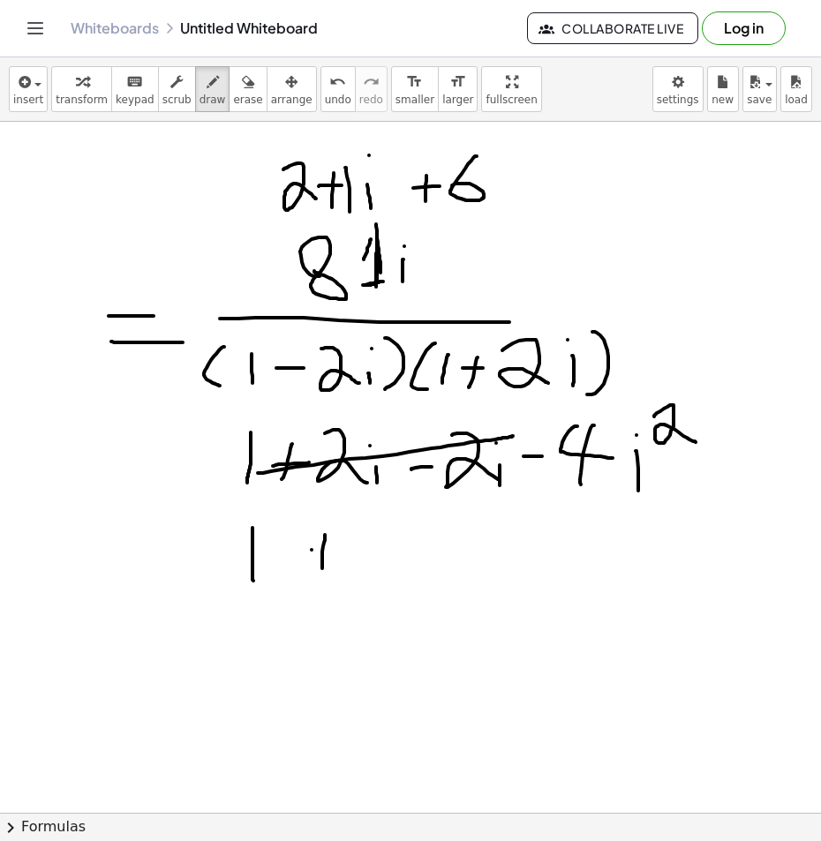
click at [351, 549] on div at bounding box center [410, 221] width 821 height 1435
drag, startPoint x: 400, startPoint y: 537, endPoint x: 450, endPoint y: 556, distance: 53.9
click at [450, 556] on div at bounding box center [410, 221] width 821 height 1435
drag, startPoint x: 432, startPoint y: 521, endPoint x: 396, endPoint y: 586, distance: 74.2
click at [415, 587] on div at bounding box center [410, 221] width 821 height 1435
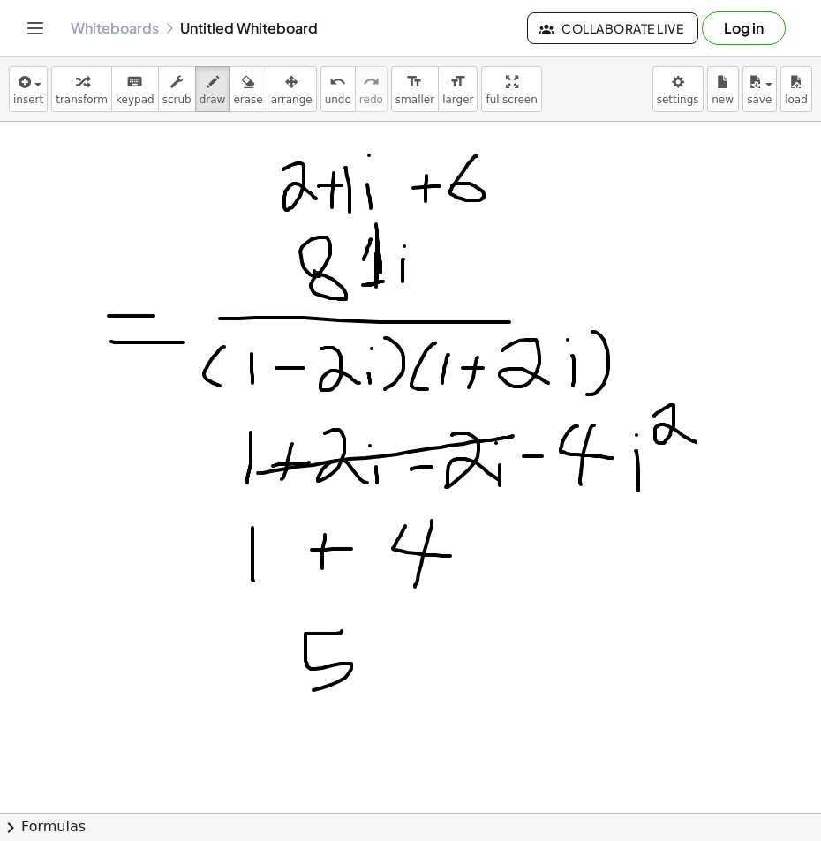
drag, startPoint x: 342, startPoint y: 631, endPoint x: 290, endPoint y: 687, distance: 75.6
click at [298, 690] on div at bounding box center [410, 221] width 821 height 1435
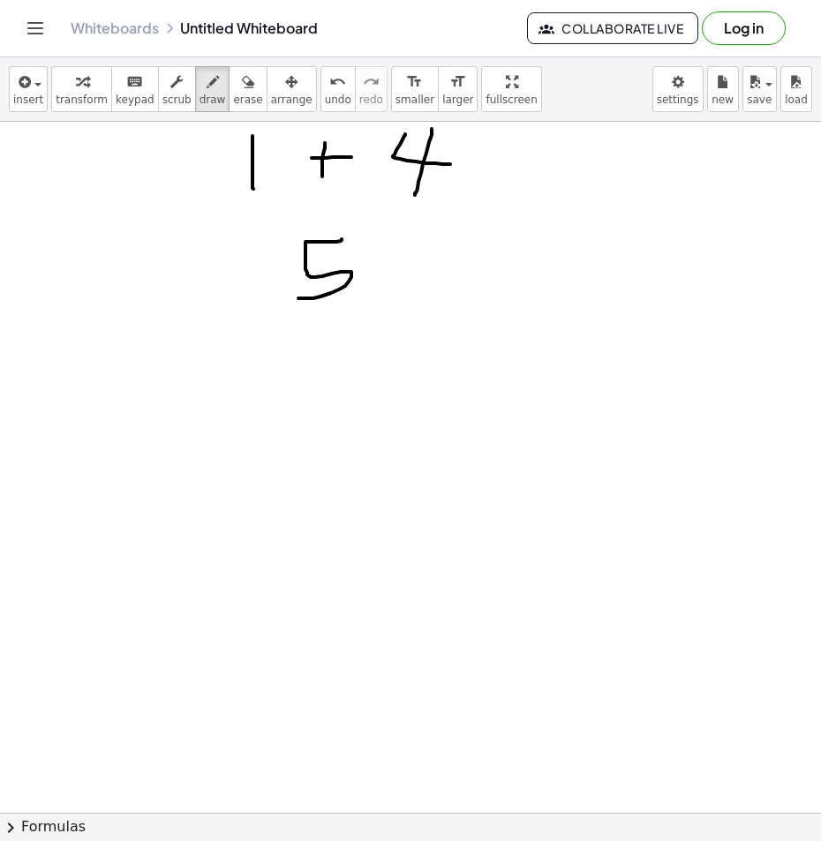
scroll to position [1009, 0]
drag, startPoint x: 305, startPoint y: 444, endPoint x: 318, endPoint y: 445, distance: 12.4
click at [312, 450] on div at bounding box center [410, 149] width 821 height 2073
drag, startPoint x: 379, startPoint y: 373, endPoint x: 365, endPoint y: 470, distance: 98.0
click at [365, 470] on div at bounding box center [410, 149] width 821 height 2073
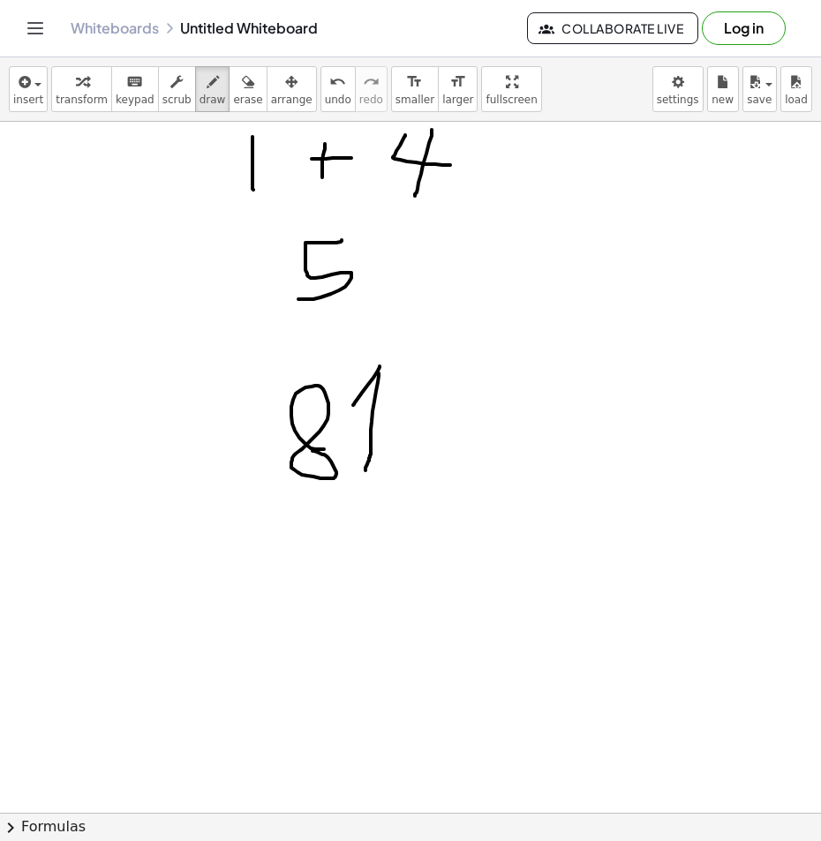
drag, startPoint x: 380, startPoint y: 366, endPoint x: 354, endPoint y: 414, distance: 54.1
click at [353, 406] on div at bounding box center [410, 149] width 821 height 2073
drag, startPoint x: 354, startPoint y: 464, endPoint x: 394, endPoint y: 465, distance: 39.7
click at [390, 465] on div at bounding box center [410, 149] width 821 height 2073
drag, startPoint x: 419, startPoint y: 418, endPoint x: 417, endPoint y: 463, distance: 45.0
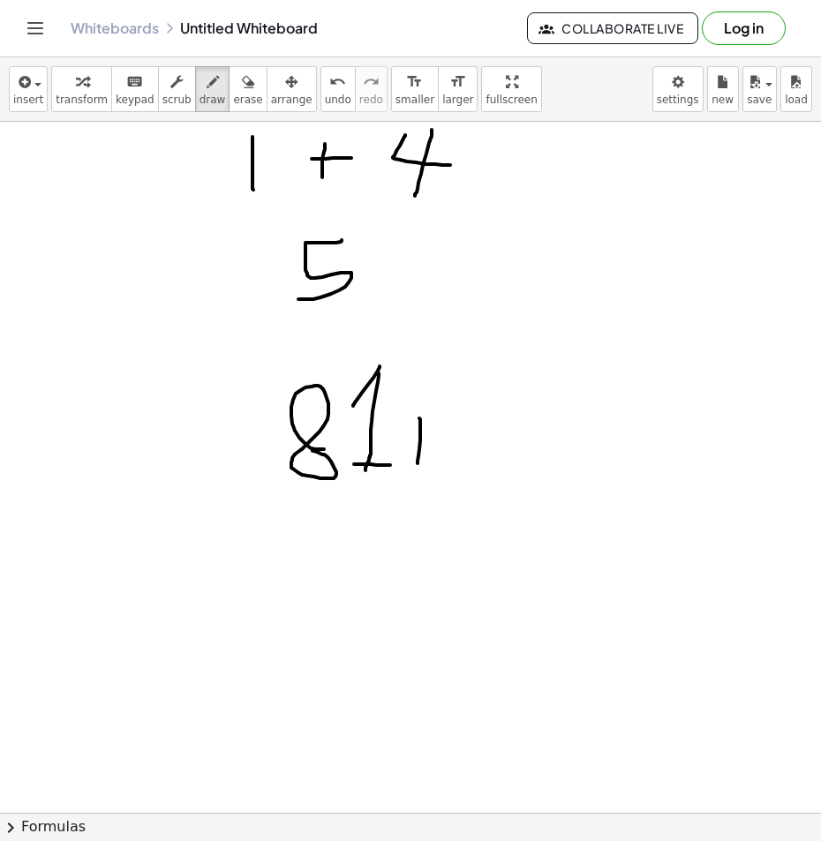
click at [417, 463] on div at bounding box center [410, 149] width 821 height 2073
click at [410, 387] on div at bounding box center [410, 149] width 821 height 2073
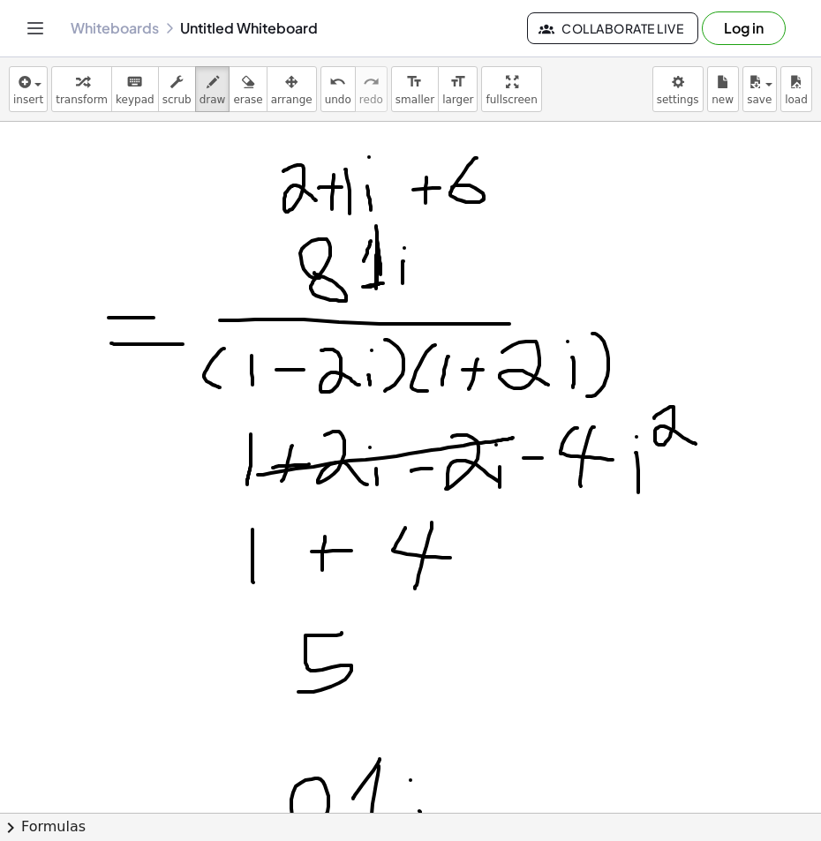
scroll to position [921, 0]
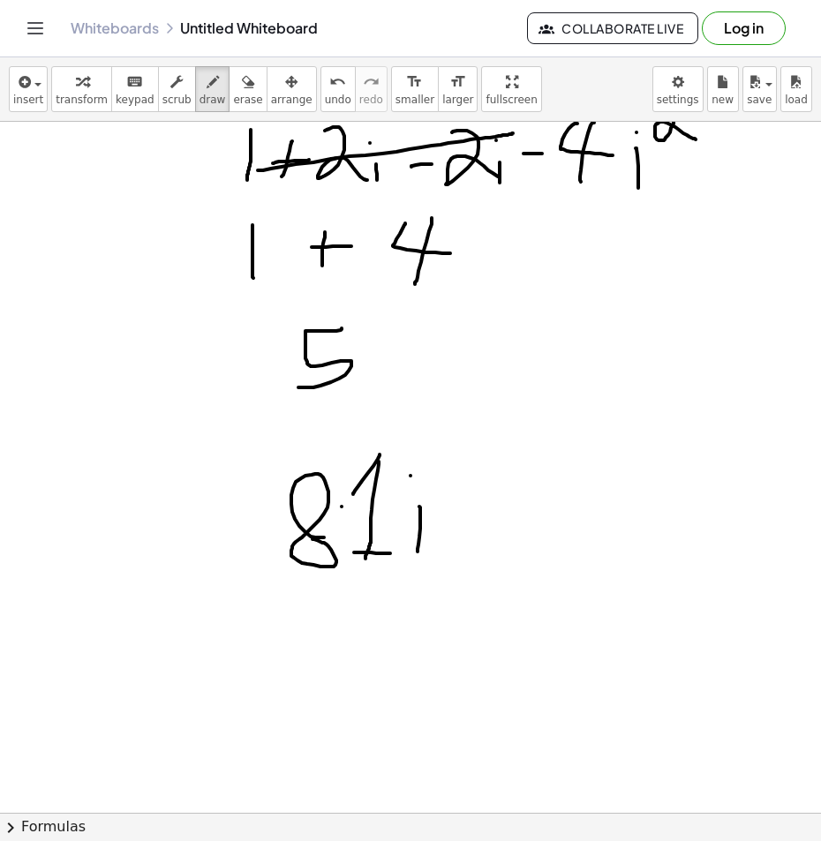
drag, startPoint x: 342, startPoint y: 507, endPoint x: 342, endPoint y: 534, distance: 27.4
click at [342, 534] on div at bounding box center [410, 237] width 821 height 2073
drag, startPoint x: 334, startPoint y: 522, endPoint x: 356, endPoint y: 518, distance: 22.3
click at [350, 518] on div at bounding box center [410, 237] width 821 height 2073
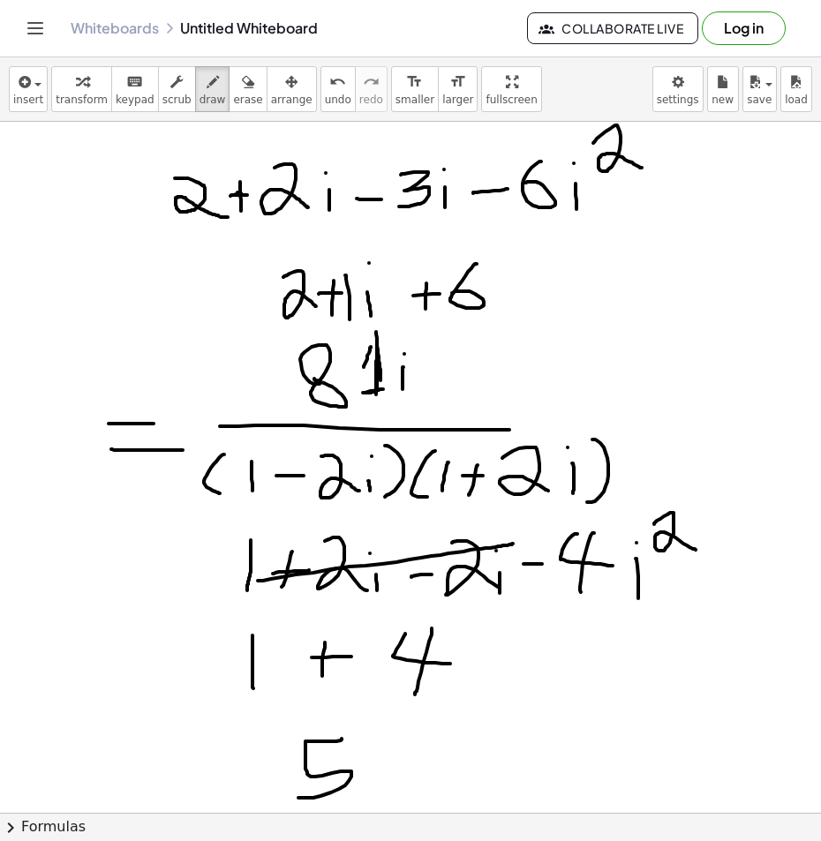
scroll to position [479, 0]
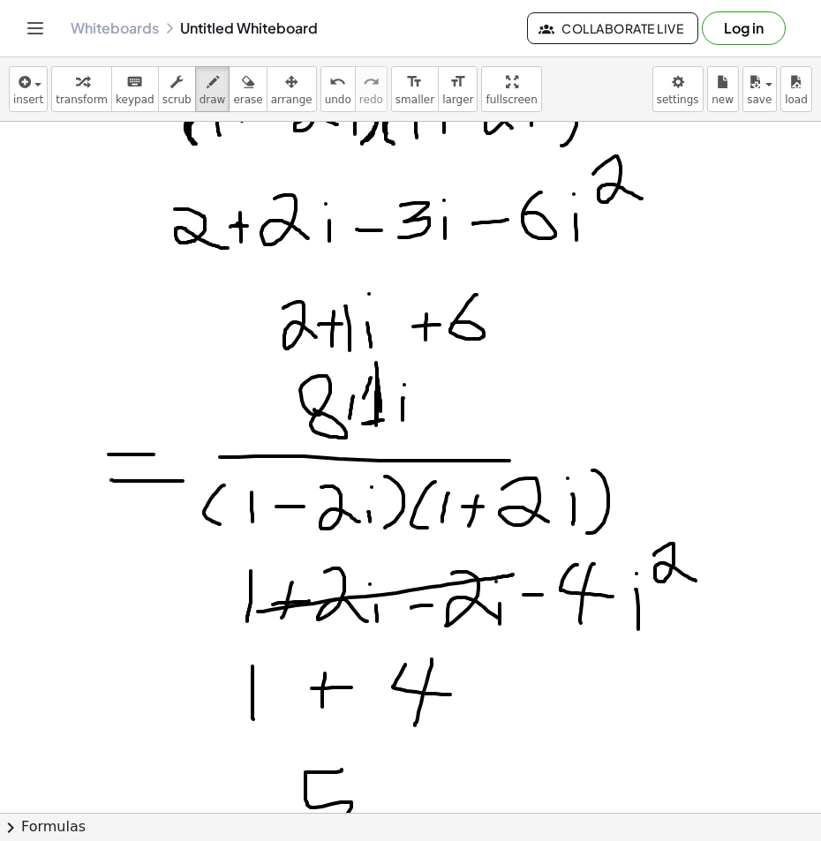
drag, startPoint x: 353, startPoint y: 397, endPoint x: 350, endPoint y: 418, distance: 21.5
click at [350, 418] on div at bounding box center [410, 679] width 821 height 2073
drag, startPoint x: 343, startPoint y: 410, endPoint x: 358, endPoint y: 410, distance: 15.0
click at [358, 410] on div at bounding box center [410, 679] width 821 height 2073
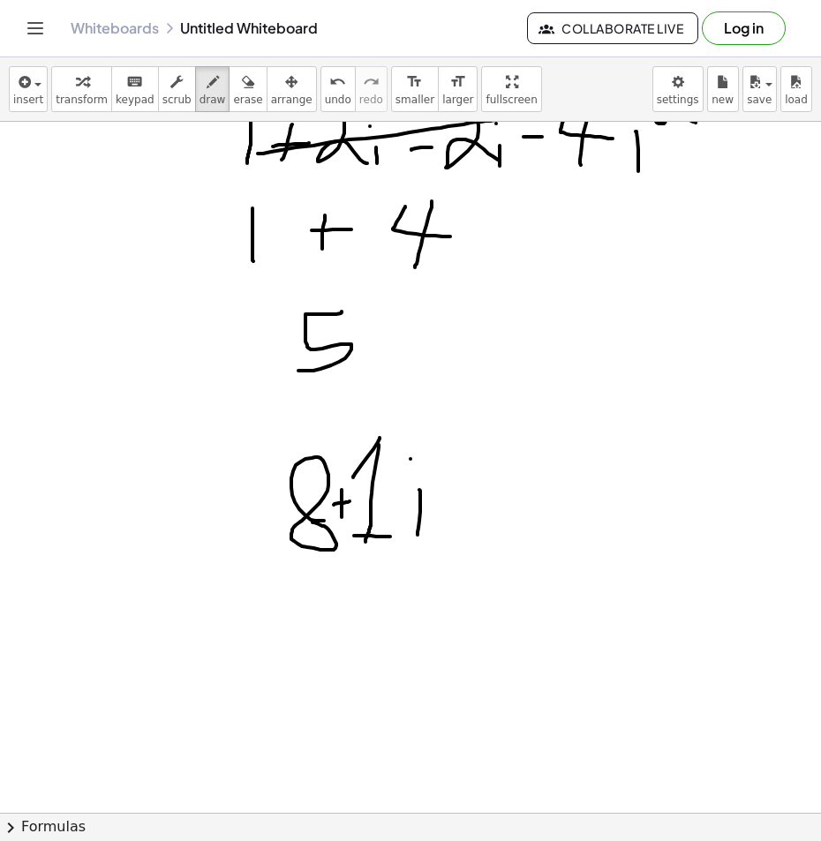
scroll to position [1097, 0]
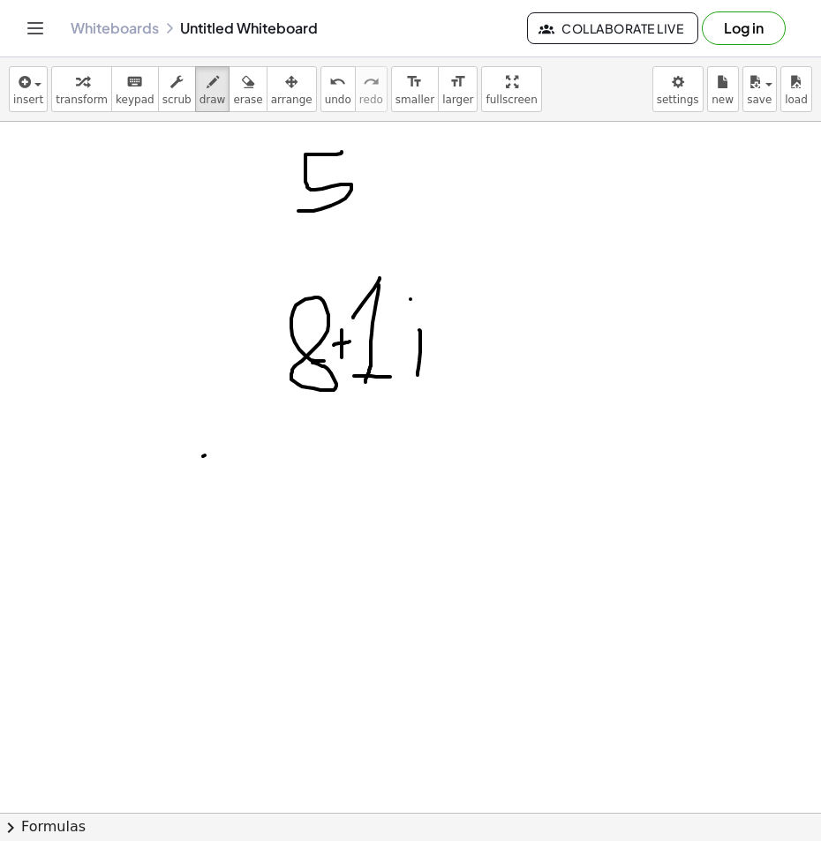
drag, startPoint x: 205, startPoint y: 455, endPoint x: 747, endPoint y: 424, distance: 542.8
click at [456, 447] on div at bounding box center [410, 61] width 821 height 2073
drag, startPoint x: 355, startPoint y: 490, endPoint x: 309, endPoint y: 564, distance: 87.2
click at [309, 564] on div at bounding box center [410, 61] width 821 height 2073
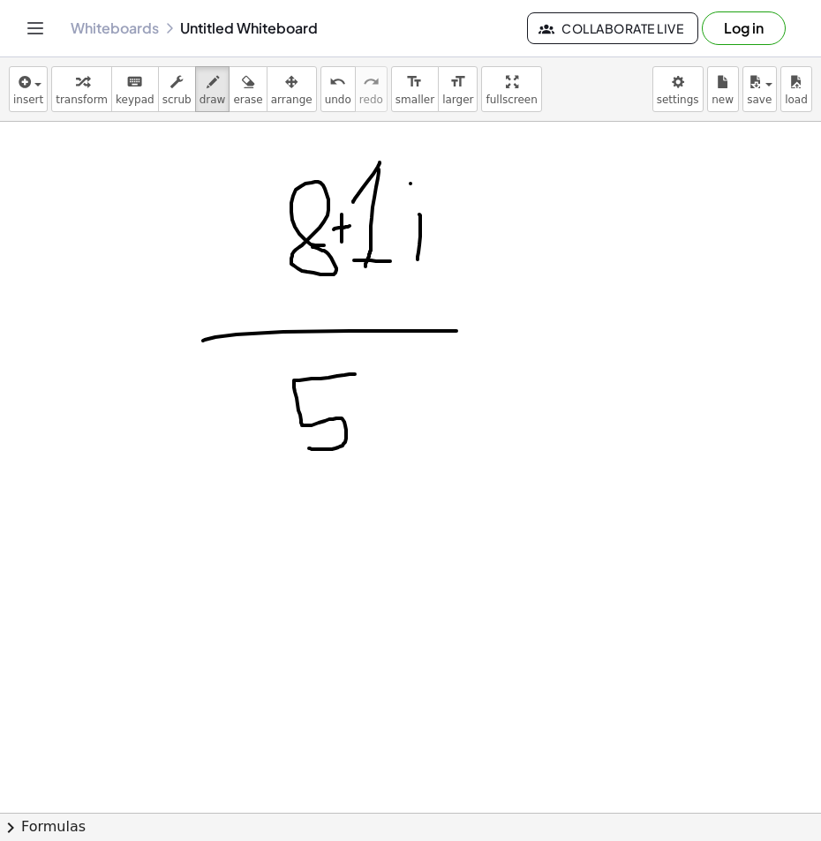
scroll to position [1362, 0]
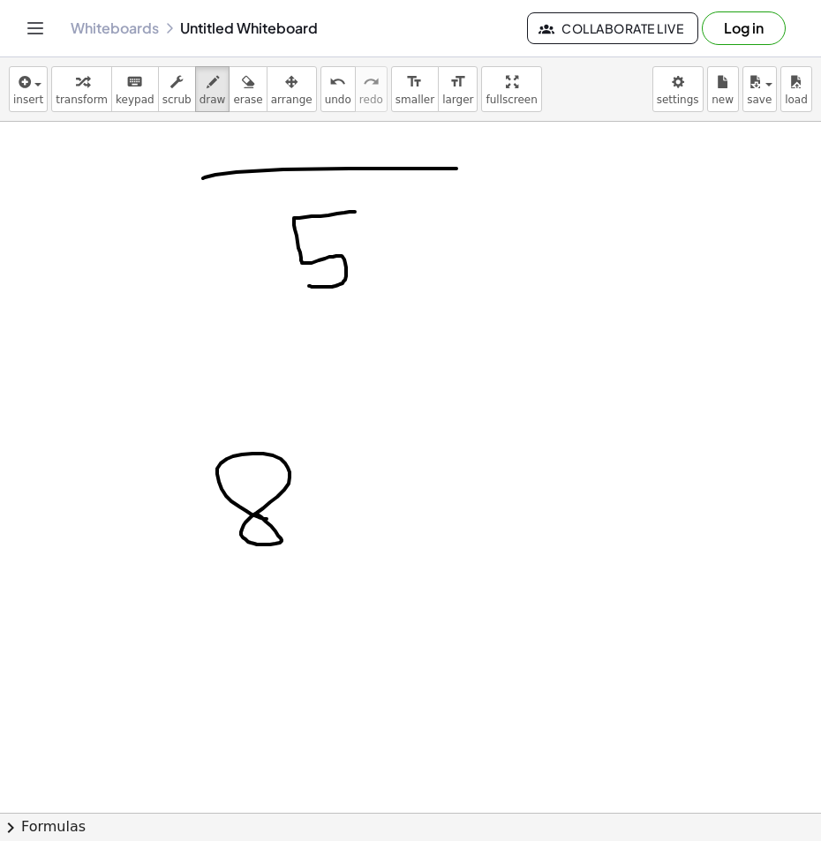
scroll to position [1382, 0]
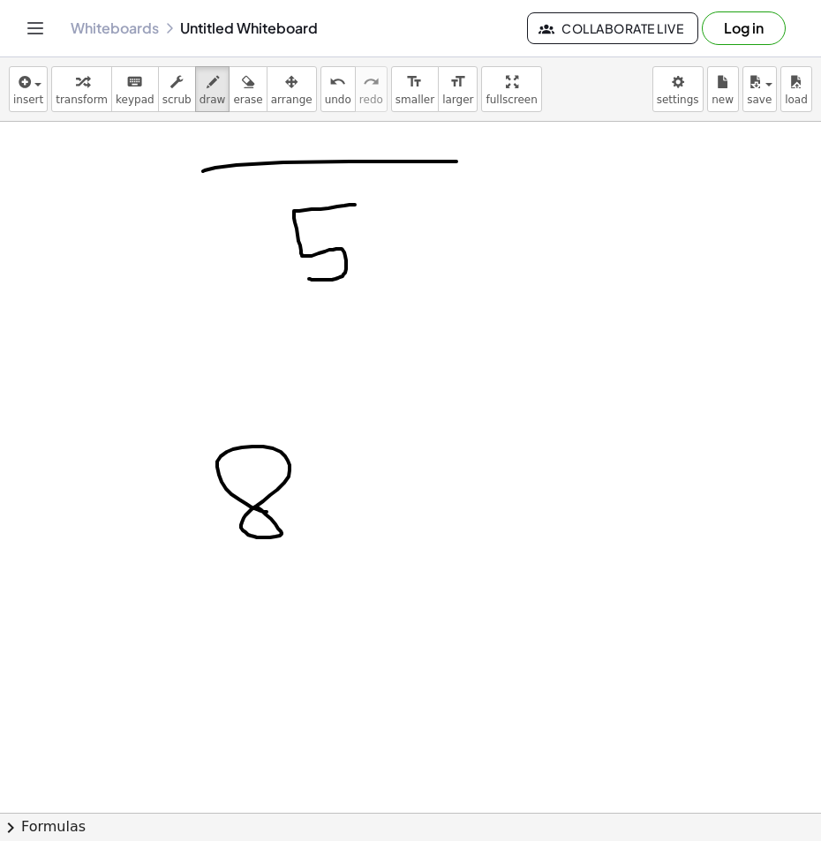
drag, startPoint x: 307, startPoint y: 575, endPoint x: 319, endPoint y: 577, distance: 11.8
click at [316, 576] on div at bounding box center [410, 122] width 821 height 2764
drag, startPoint x: 265, startPoint y: 595, endPoint x: 239, endPoint y: 643, distance: 54.1
click at [240, 653] on div at bounding box center [410, 122] width 821 height 2764
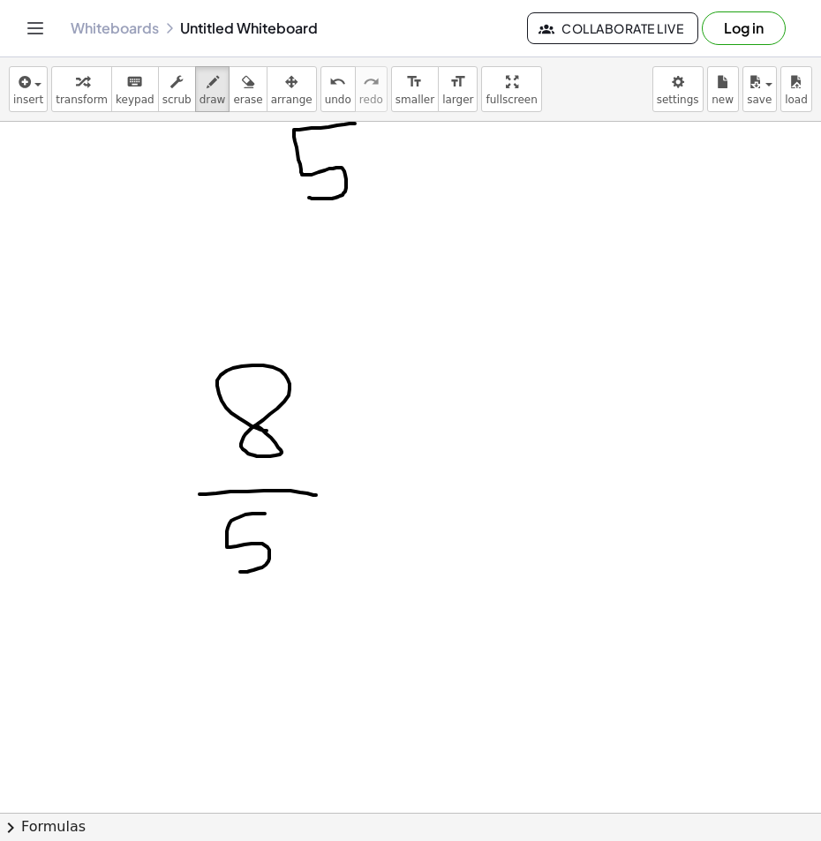
scroll to position [1470, 0]
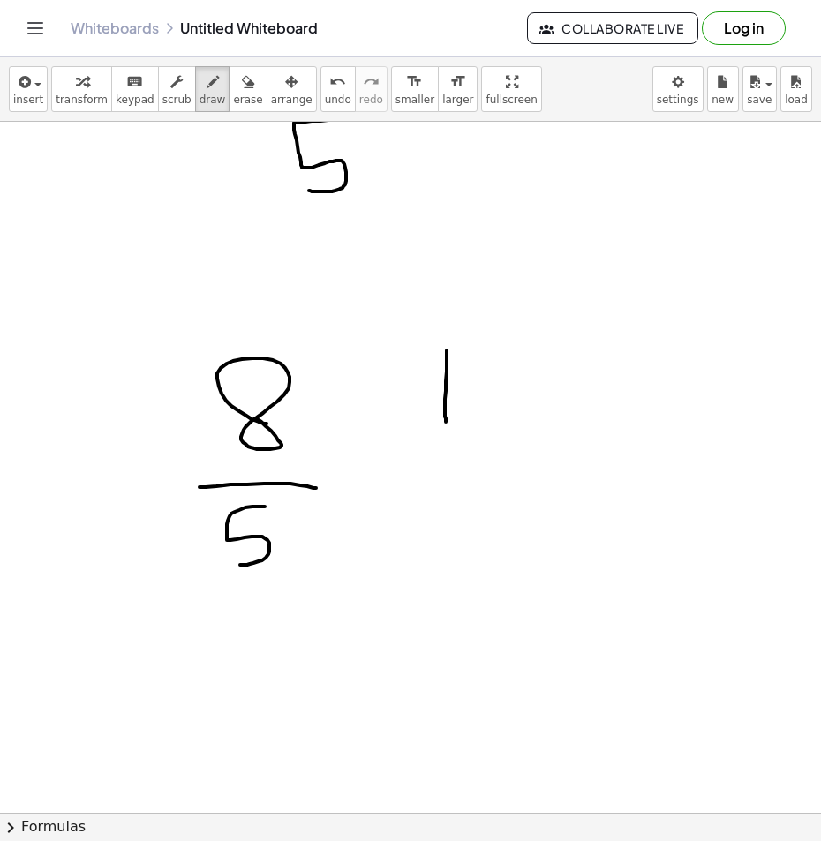
drag, startPoint x: 447, startPoint y: 350, endPoint x: 446, endPoint y: 426, distance: 75.9
click at [446, 423] on div at bounding box center [410, 33] width 821 height 2764
drag, startPoint x: 447, startPoint y: 482, endPoint x: 504, endPoint y: 489, distance: 56.9
click at [503, 489] on div at bounding box center [410, 33] width 821 height 2764
drag, startPoint x: 457, startPoint y: 507, endPoint x: 407, endPoint y: 548, distance: 65.2
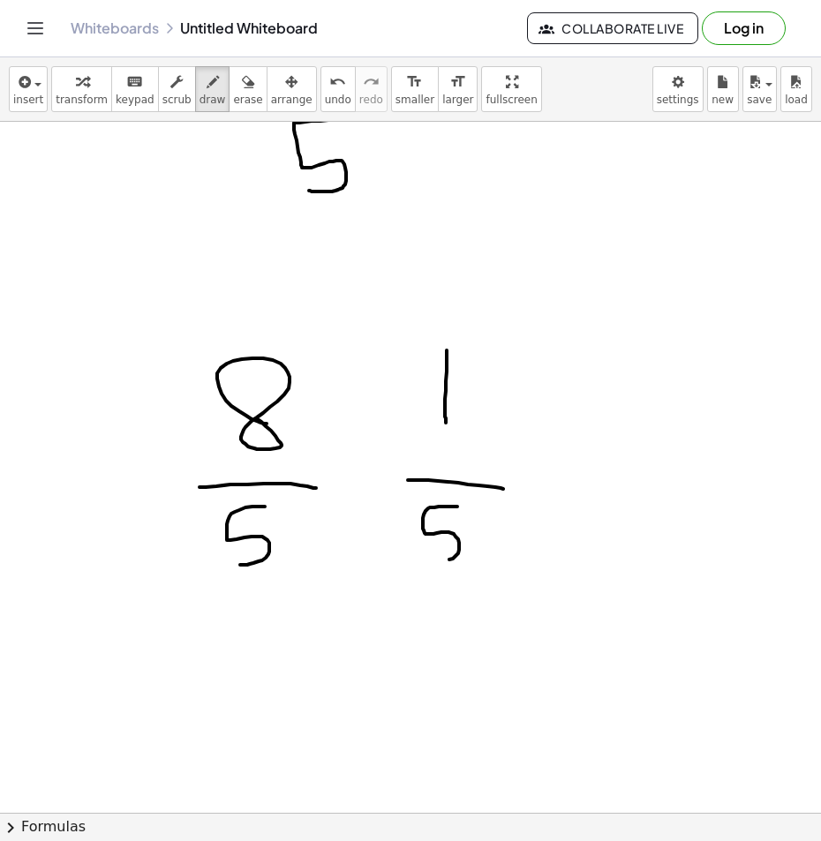
click at [417, 556] on div at bounding box center [410, 33] width 821 height 2764
drag, startPoint x: 372, startPoint y: 470, endPoint x: 404, endPoint y: 509, distance: 50.9
click at [372, 516] on div at bounding box center [410, 33] width 821 height 2764
drag, startPoint x: 357, startPoint y: 485, endPoint x: 449, endPoint y: 486, distance: 91.8
click at [404, 486] on div at bounding box center [410, 33] width 821 height 2764
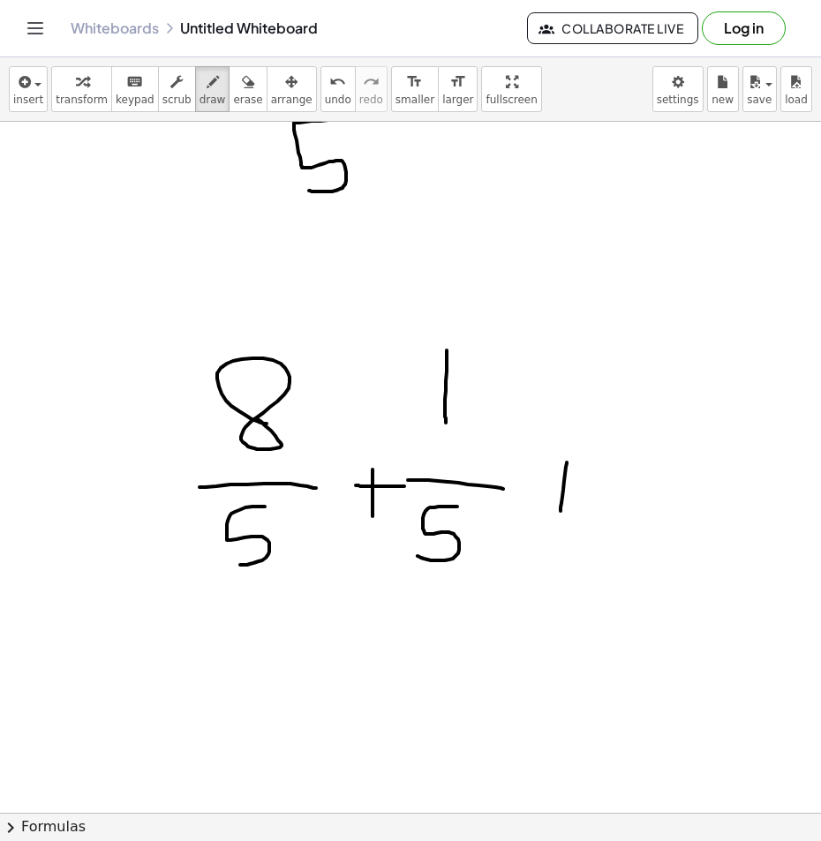
drag, startPoint x: 567, startPoint y: 462, endPoint x: 563, endPoint y: 474, distance: 12.0
click at [560, 513] on div at bounding box center [410, 33] width 821 height 2764
click at [565, 440] on div at bounding box center [410, 33] width 821 height 2764
drag, startPoint x: 565, startPoint y: 440, endPoint x: 540, endPoint y: 453, distance: 27.6
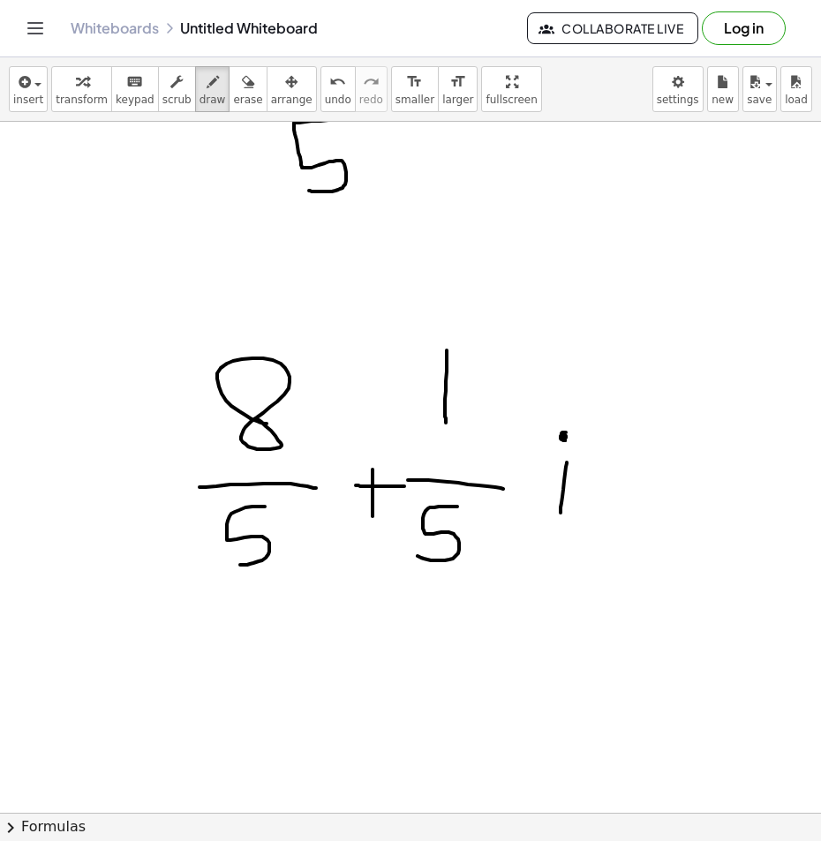
click at [568, 439] on div at bounding box center [410, 33] width 821 height 2764
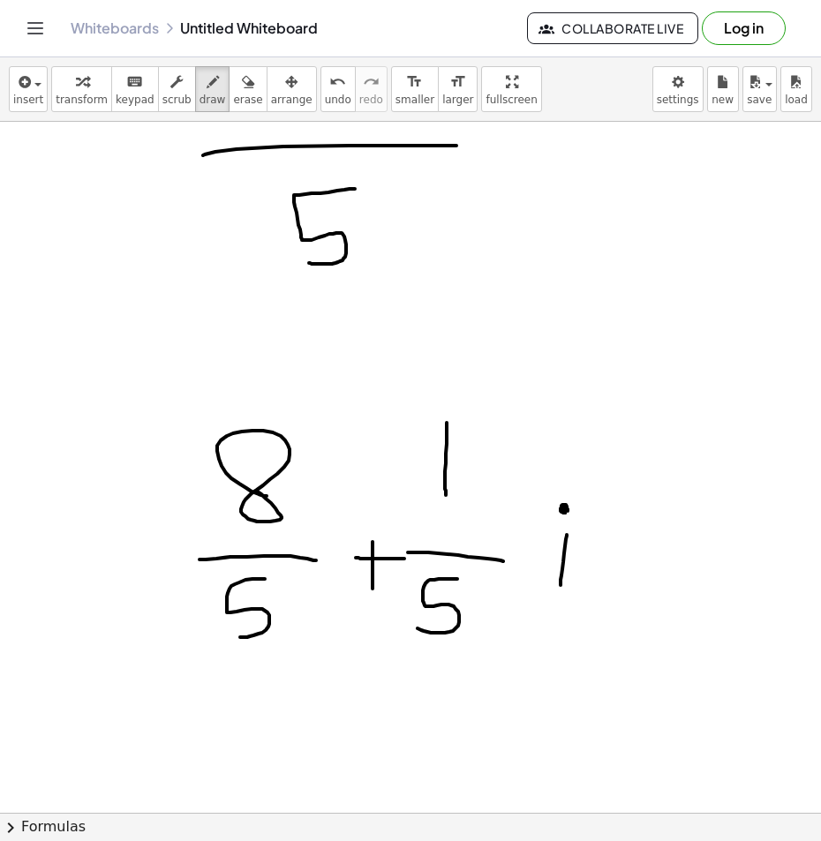
scroll to position [1382, 0]
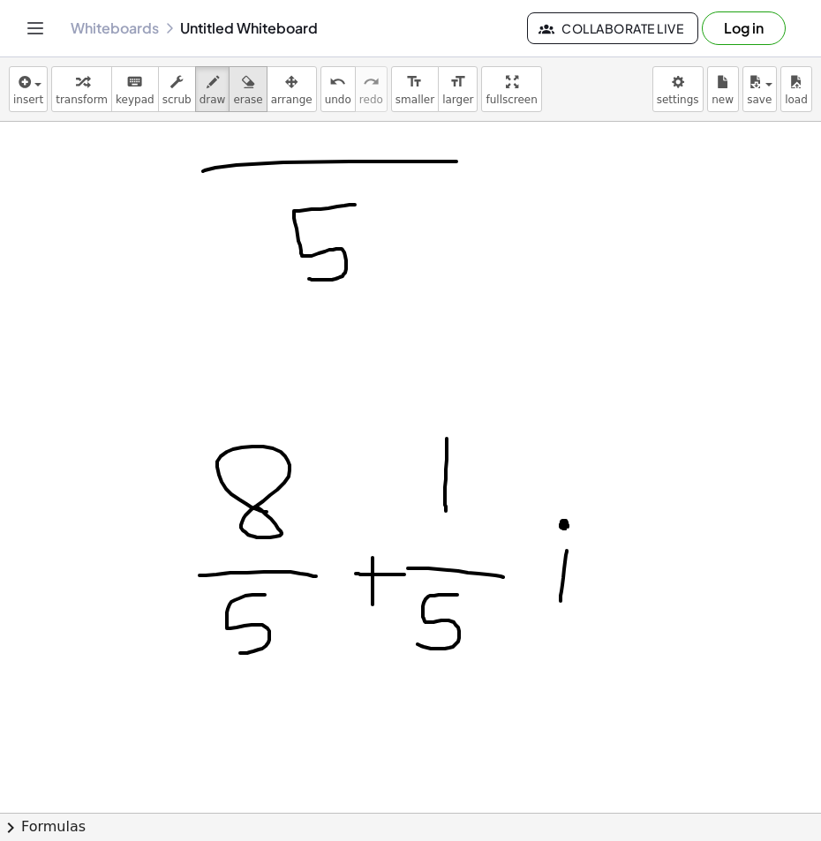
click at [242, 81] on icon "button" at bounding box center [248, 81] width 12 height 21
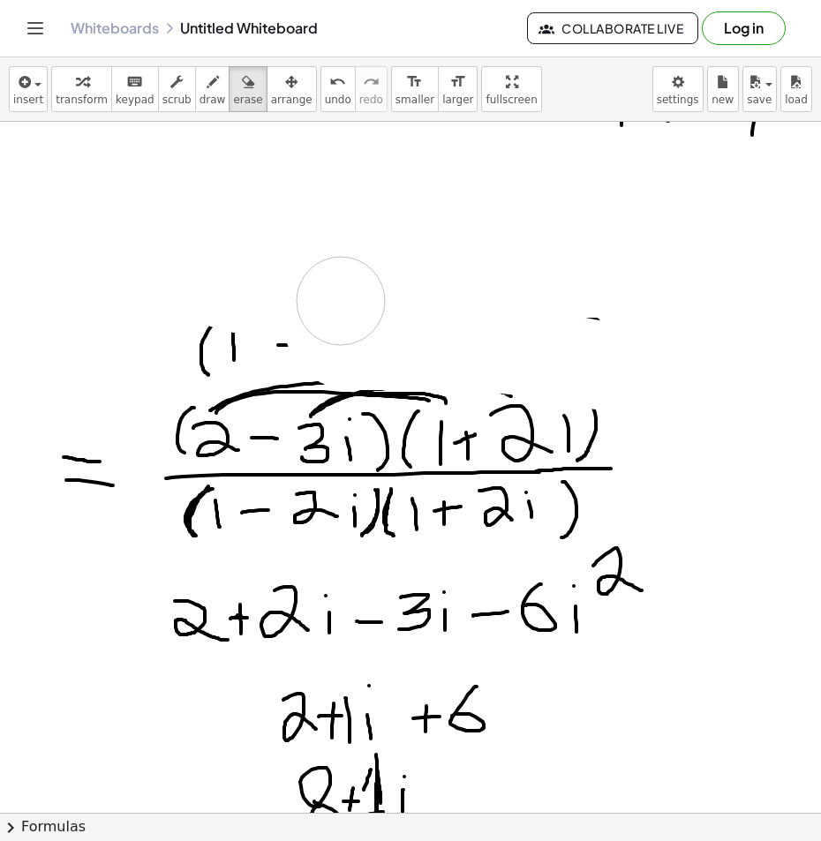
scroll to position [0, 0]
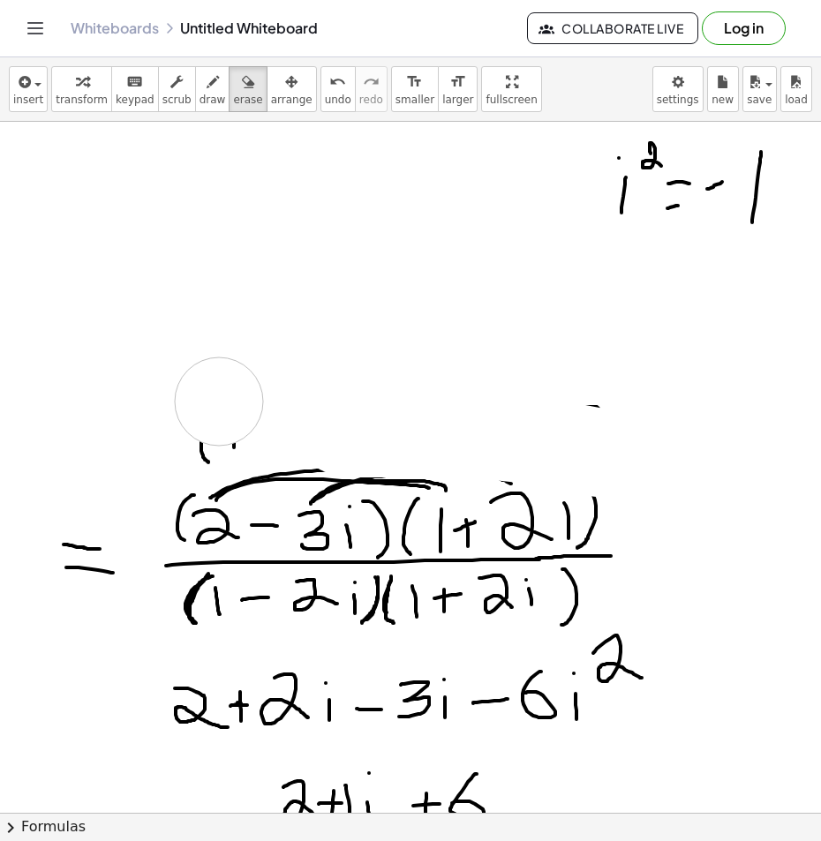
drag, startPoint x: 689, startPoint y: 289, endPoint x: 199, endPoint y: 412, distance: 505.0
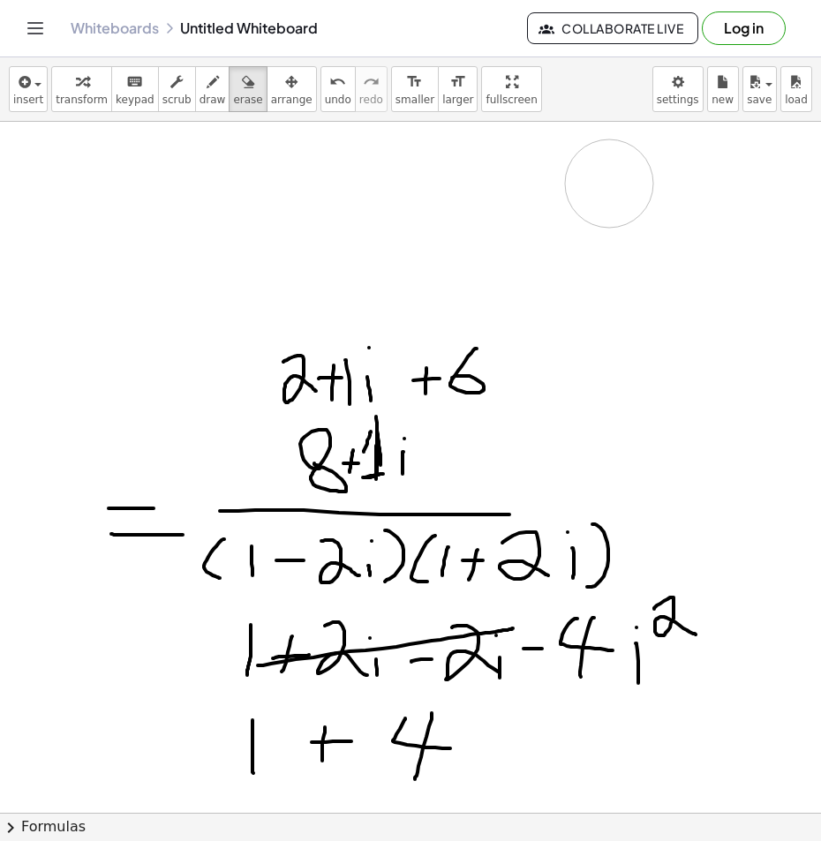
scroll to position [441, 0]
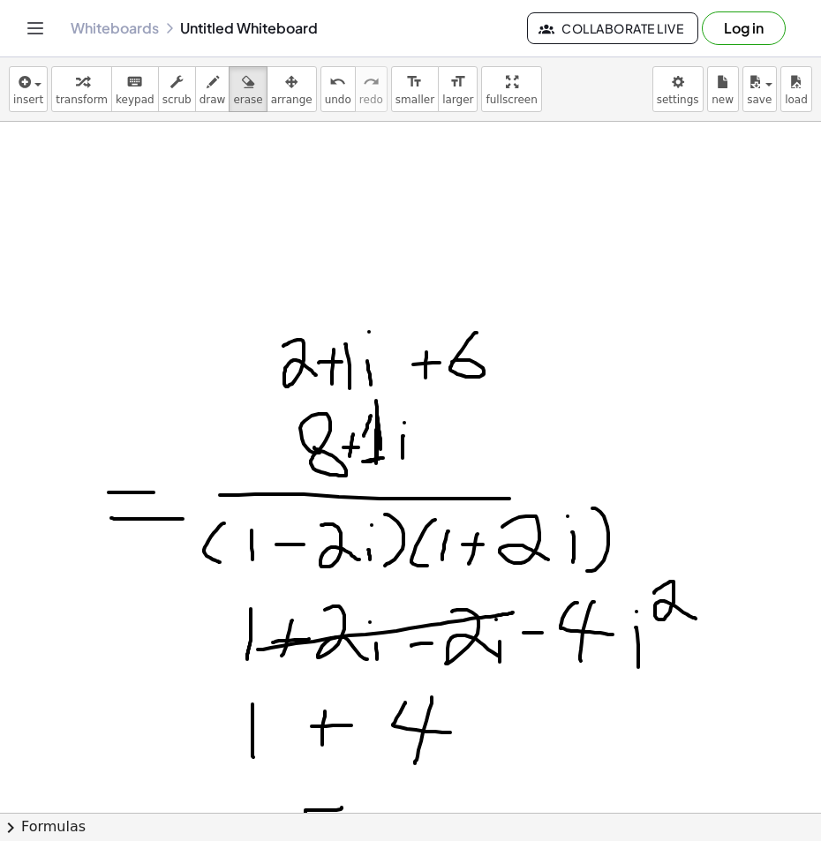
drag, startPoint x: 199, startPoint y: 412, endPoint x: 267, endPoint y: 365, distance: 82.5
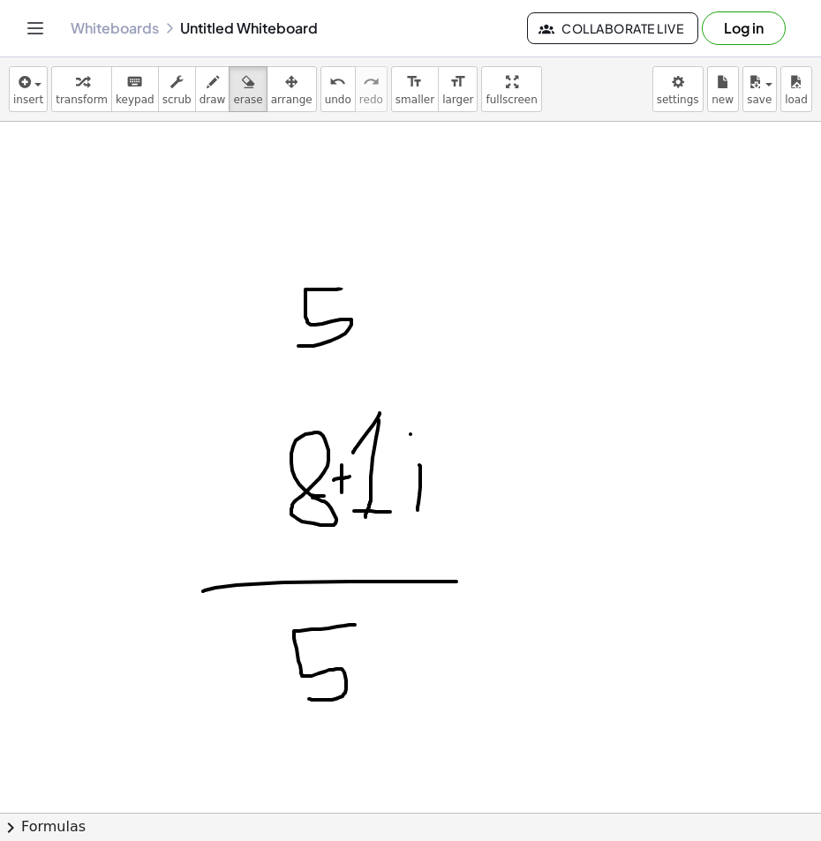
scroll to position [971, 0]
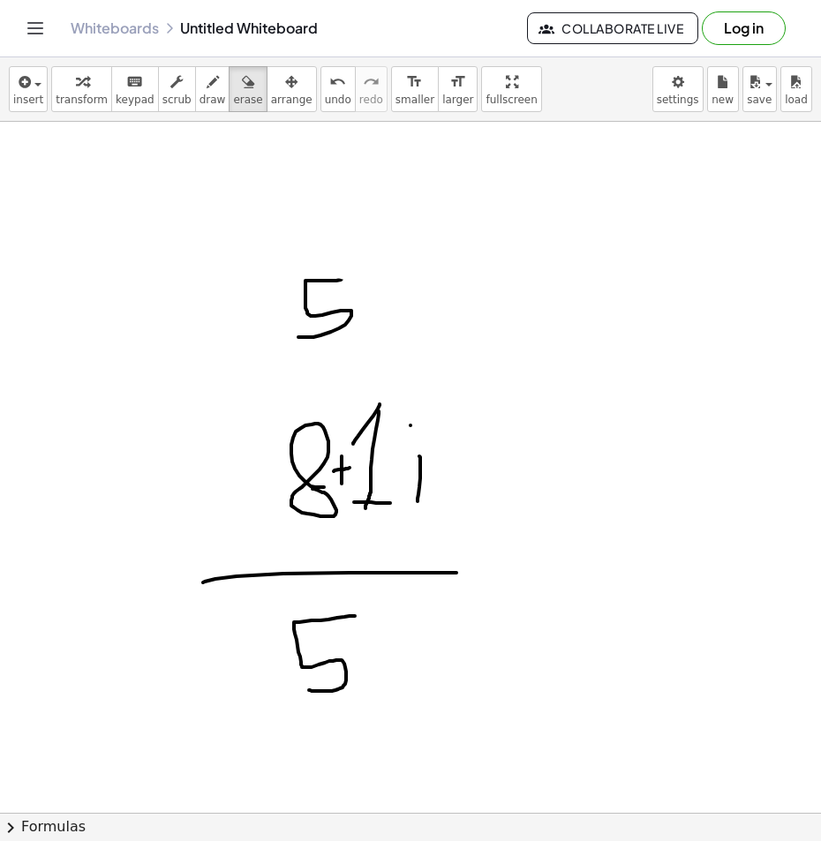
drag, startPoint x: 267, startPoint y: 365, endPoint x: 380, endPoint y: 299, distance: 130.9
click at [387, 290] on div at bounding box center [410, 533] width 821 height 2764
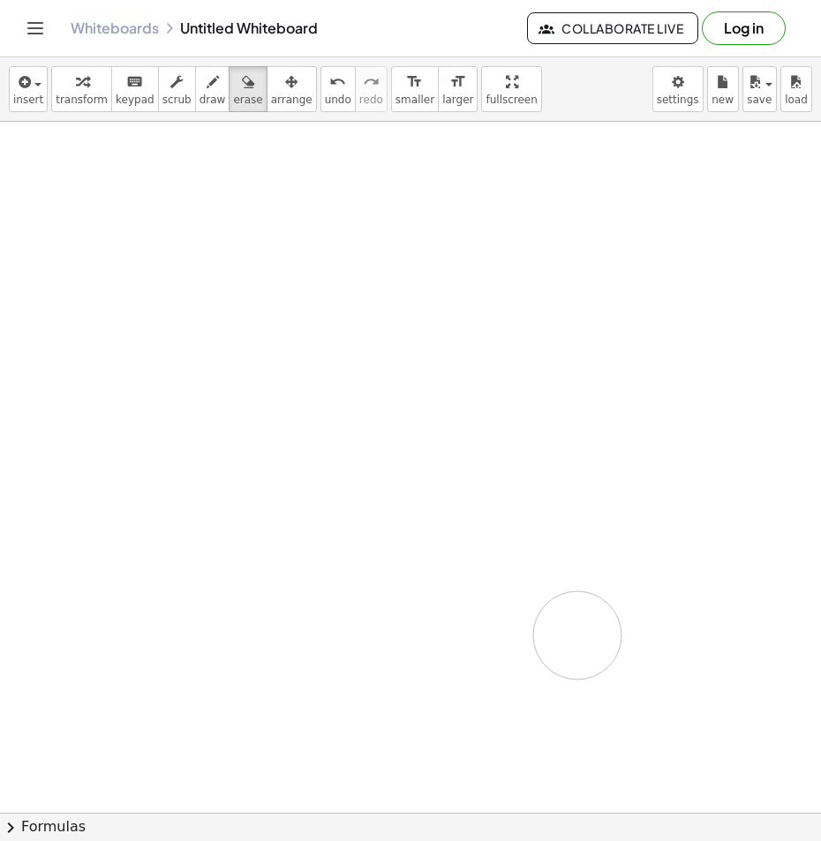
drag, startPoint x: 361, startPoint y: 301, endPoint x: 668, endPoint y: 491, distance: 361.0
click at [663, 557] on div at bounding box center [410, 533] width 821 height 2764
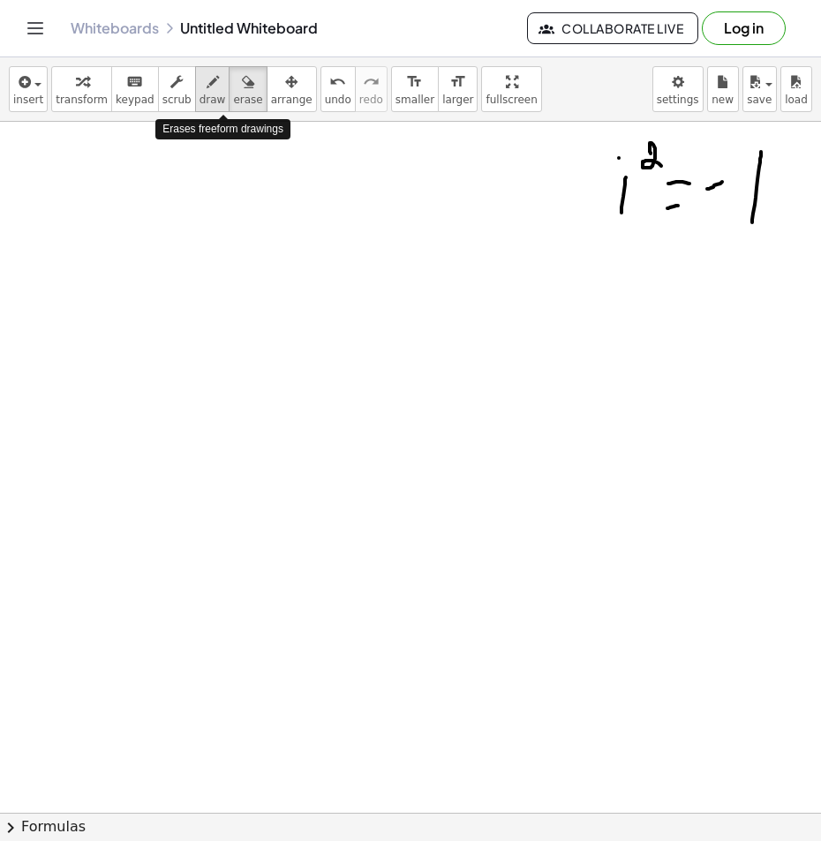
click at [199, 94] on span "draw" at bounding box center [212, 100] width 26 height 12
drag, startPoint x: 136, startPoint y: 282, endPoint x: 208, endPoint y: 312, distance: 78.3
drag, startPoint x: 161, startPoint y: 271, endPoint x: 186, endPoint y: 342, distance: 75.9
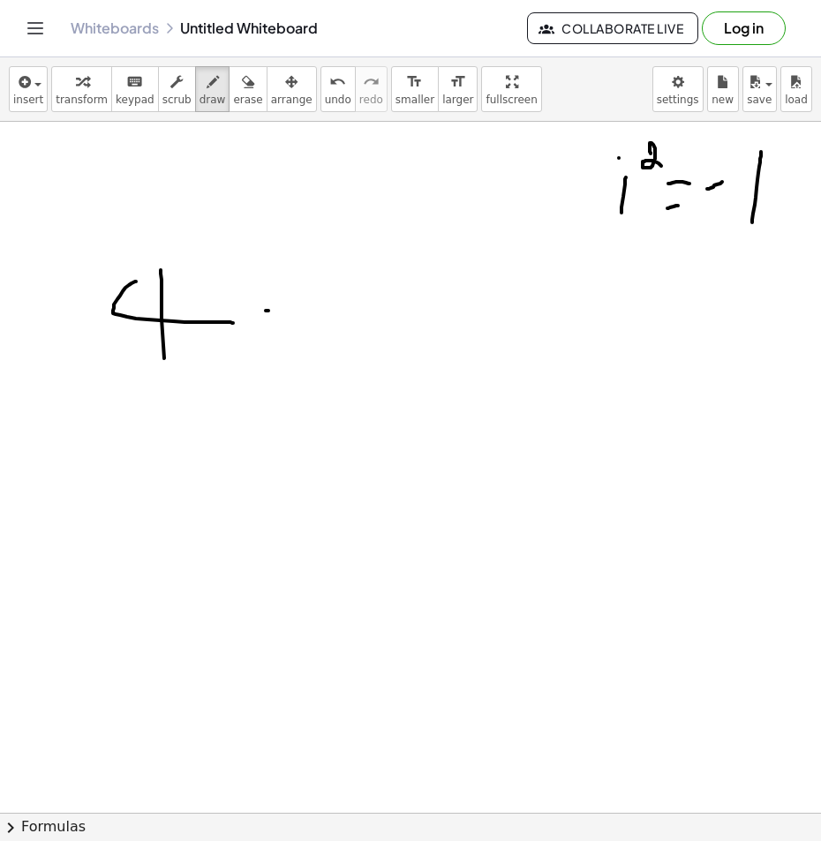
drag, startPoint x: 266, startPoint y: 311, endPoint x: 353, endPoint y: 298, distance: 88.2
drag, startPoint x: 370, startPoint y: 294, endPoint x: 422, endPoint y: 286, distance: 52.7
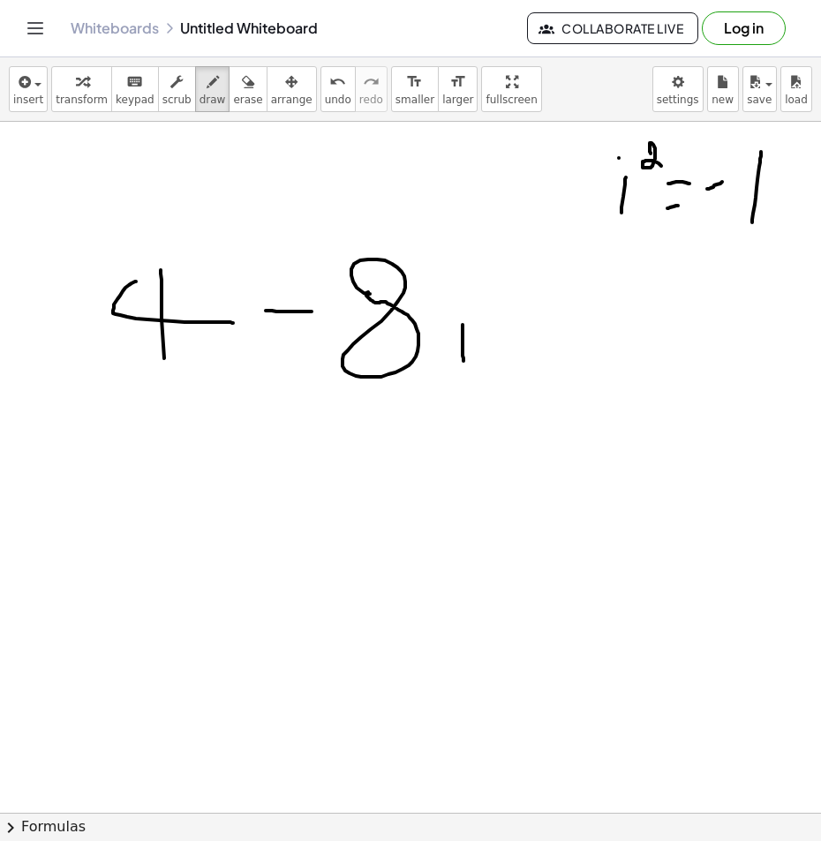
drag, startPoint x: 113, startPoint y: 443, endPoint x: 680, endPoint y: 419, distance: 567.1
drag, startPoint x: 174, startPoint y: 522, endPoint x: 166, endPoint y: 598, distance: 76.3
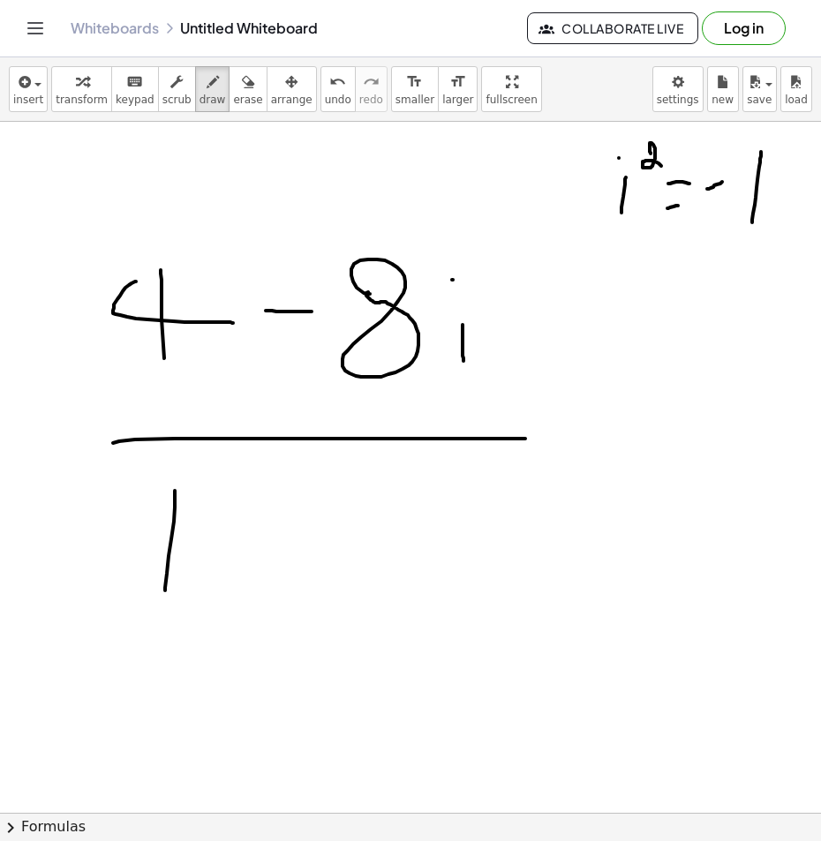
drag, startPoint x: 230, startPoint y: 539, endPoint x: 365, endPoint y: 531, distance: 134.4
drag, startPoint x: 369, startPoint y: 497, endPoint x: 446, endPoint y: 530, distance: 83.8
drag, startPoint x: 397, startPoint y: 493, endPoint x: 387, endPoint y: 584, distance: 91.5
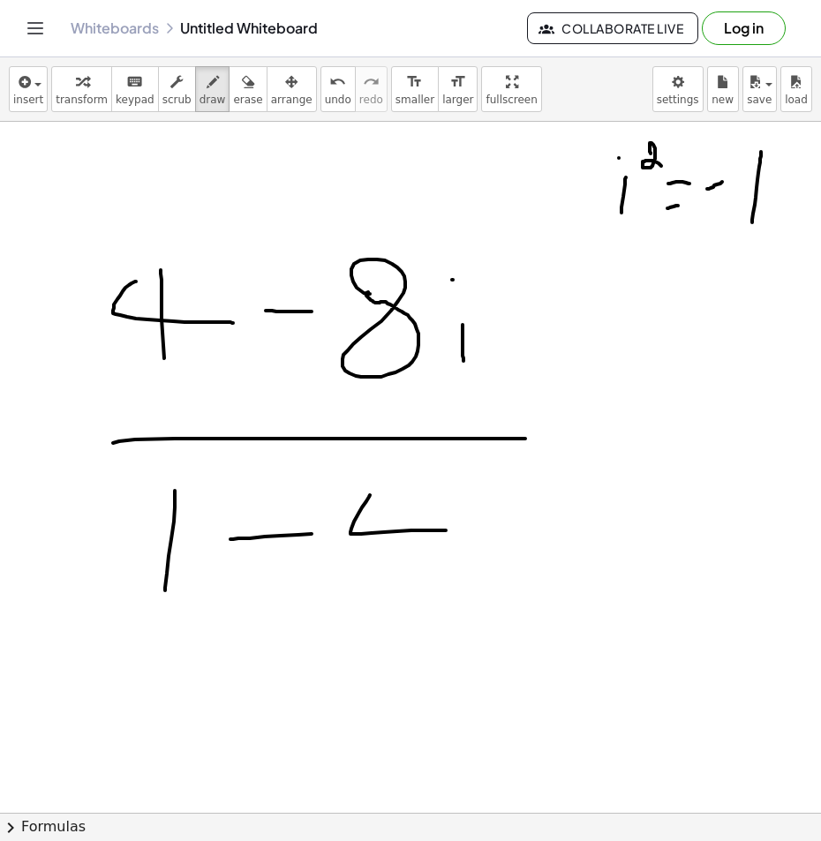
drag, startPoint x: 480, startPoint y: 544, endPoint x: 477, endPoint y: 576, distance: 32.8
drag, startPoint x: 378, startPoint y: 490, endPoint x: 355, endPoint y: 523, distance: 40.6
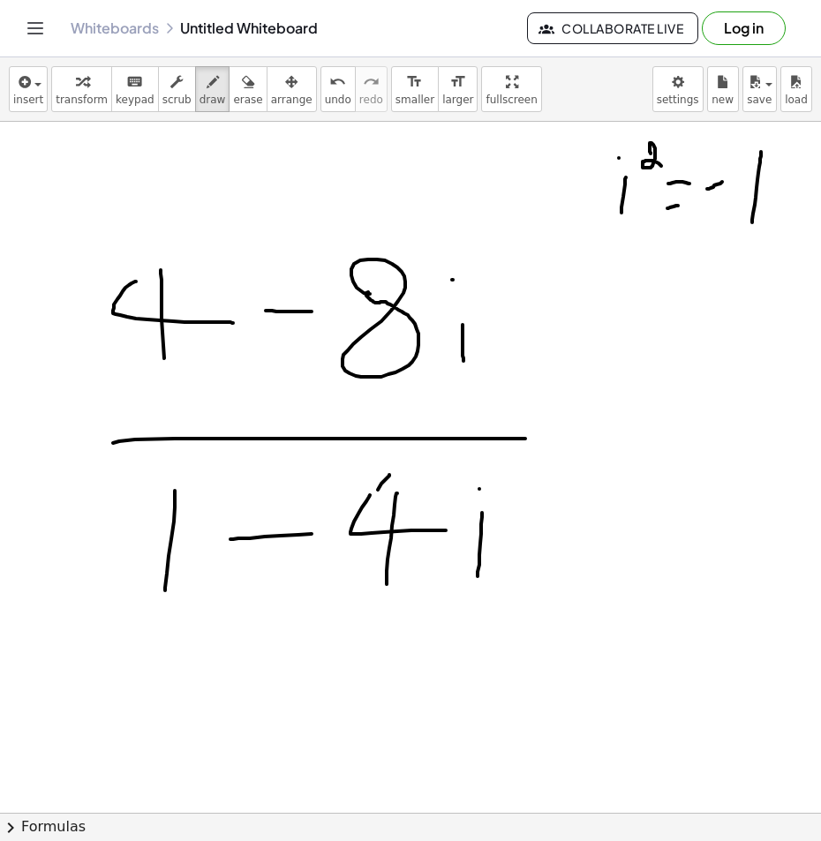
drag, startPoint x: 395, startPoint y: 476, endPoint x: 399, endPoint y: 515, distance: 39.0
drag, startPoint x: 552, startPoint y: 500, endPoint x: 622, endPoint y: 580, distance: 106.9
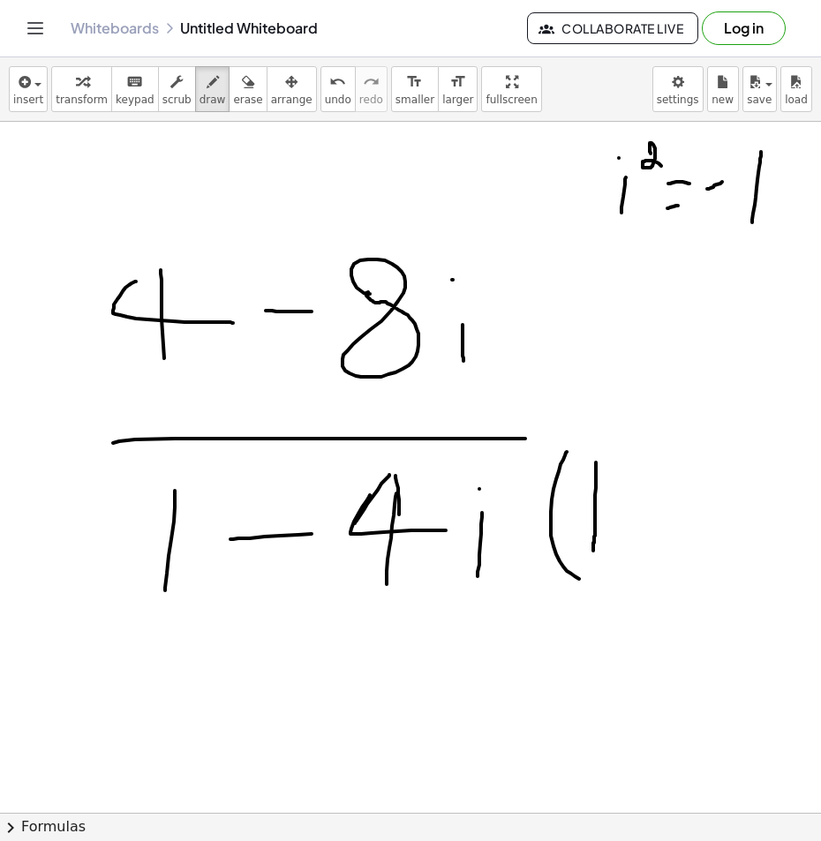
drag, startPoint x: 596, startPoint y: 462, endPoint x: 593, endPoint y: 553, distance: 90.1
drag, startPoint x: 641, startPoint y: 486, endPoint x: 638, endPoint y: 535, distance: 48.6
drag, startPoint x: 626, startPoint y: 515, endPoint x: 671, endPoint y: 512, distance: 45.1
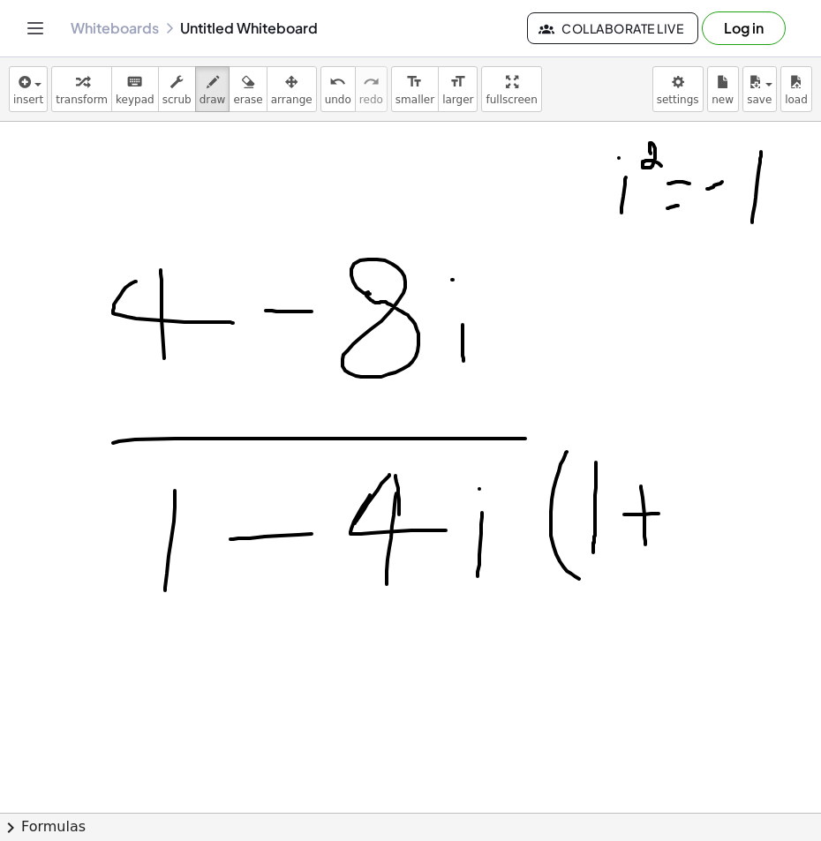
drag, startPoint x: 680, startPoint y: 471, endPoint x: 730, endPoint y: 515, distance: 66.3
drag, startPoint x: 709, startPoint y: 491, endPoint x: 707, endPoint y: 552, distance: 60.9
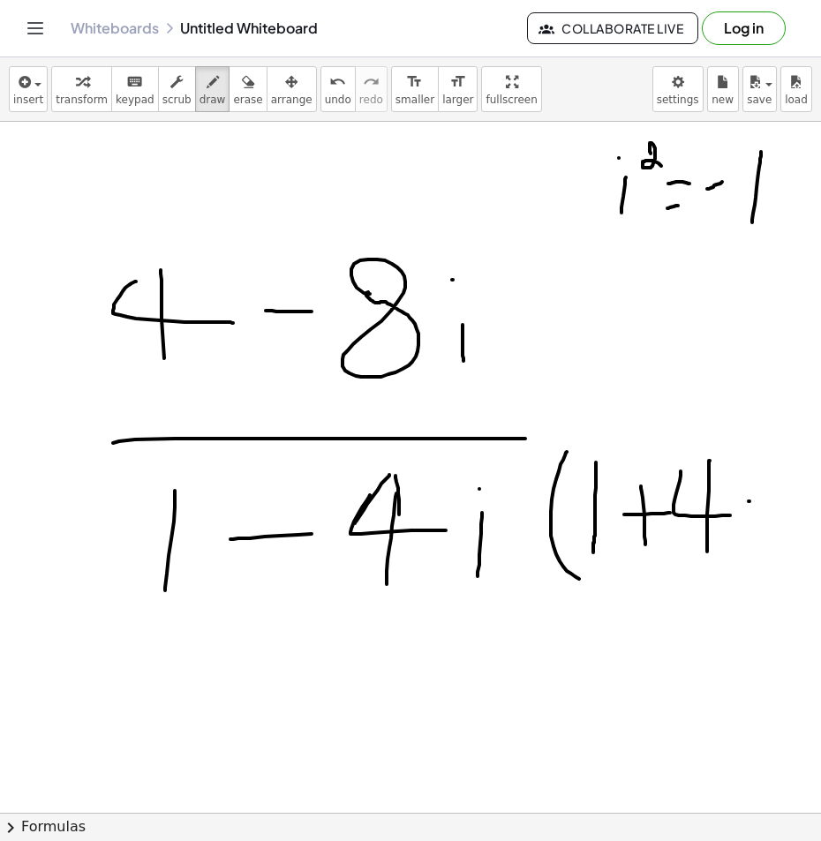
drag, startPoint x: 749, startPoint y: 501, endPoint x: 747, endPoint y: 528, distance: 26.6
drag, startPoint x: 778, startPoint y: 455, endPoint x: 731, endPoint y: 575, distance: 129.1
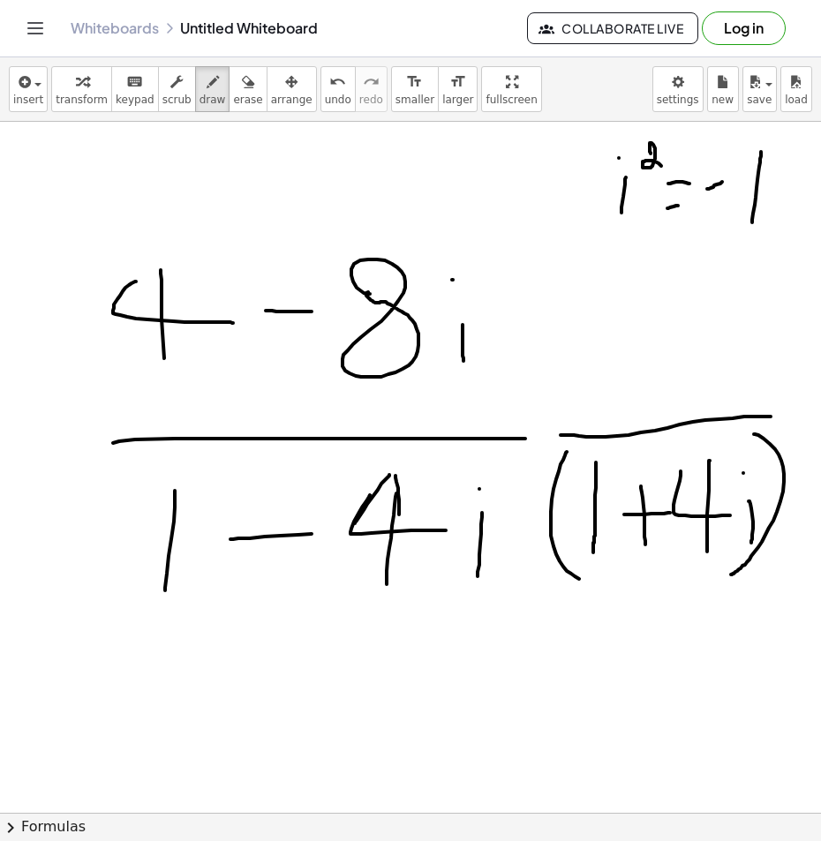
drag, startPoint x: 561, startPoint y: 435, endPoint x: 771, endPoint y: 417, distance: 210.0
drag, startPoint x: 581, startPoint y: 291, endPoint x: 574, endPoint y: 378, distance: 86.8
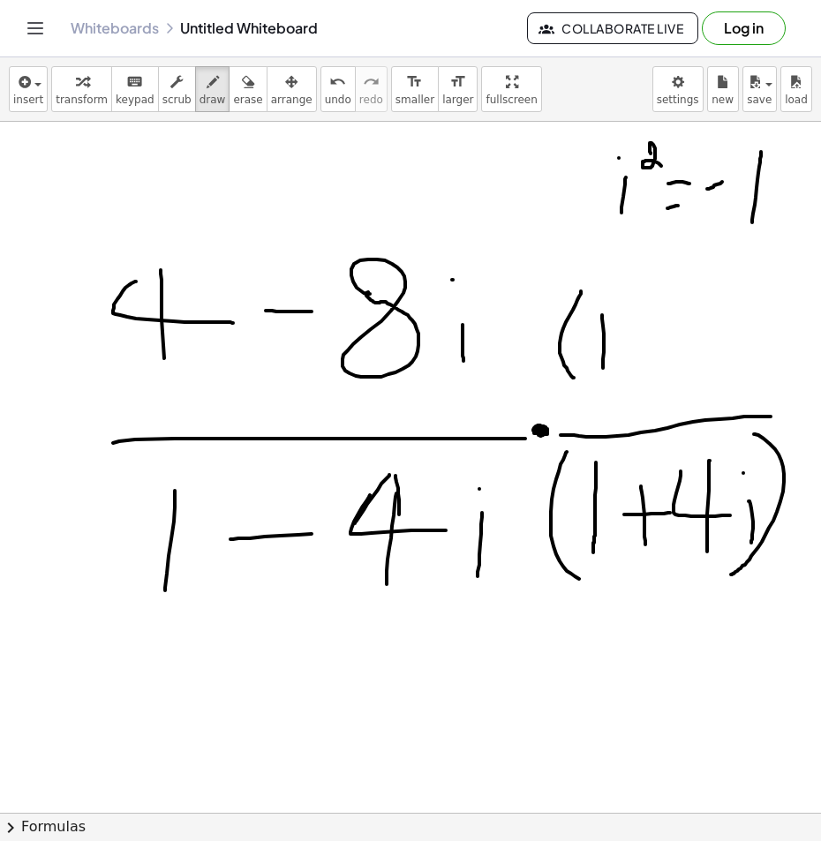
drag, startPoint x: 602, startPoint y: 315, endPoint x: 610, endPoint y: 359, distance: 44.8
drag, startPoint x: 637, startPoint y: 364, endPoint x: 627, endPoint y: 351, distance: 16.3
drag, startPoint x: 626, startPoint y: 337, endPoint x: 663, endPoint y: 329, distance: 37.9
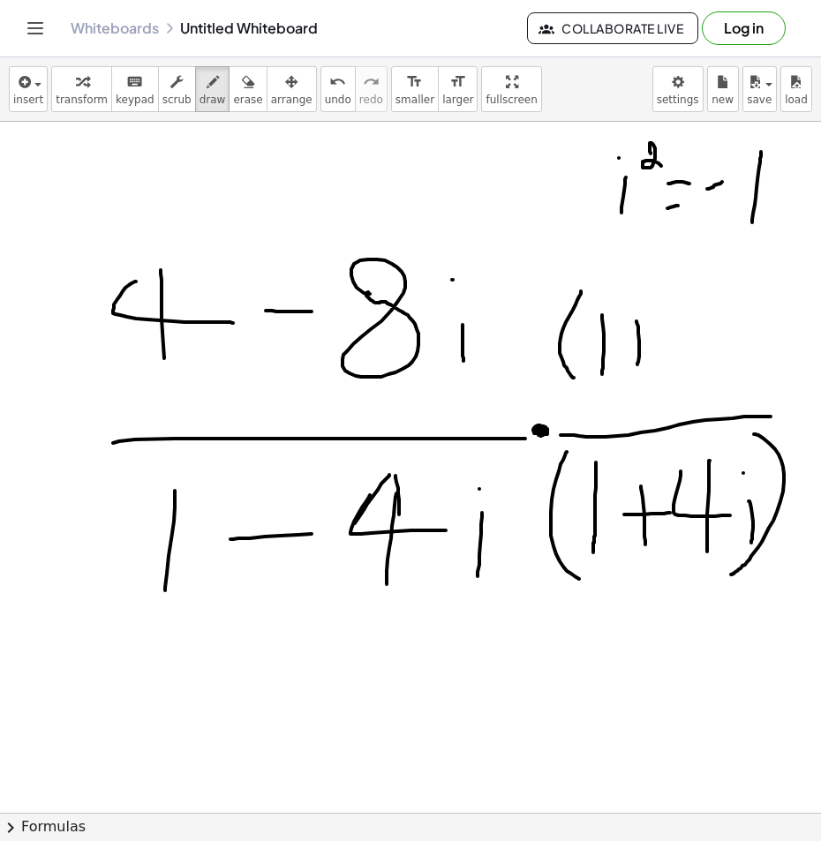
drag, startPoint x: 678, startPoint y: 309, endPoint x: 722, endPoint y: 328, distance: 48.2
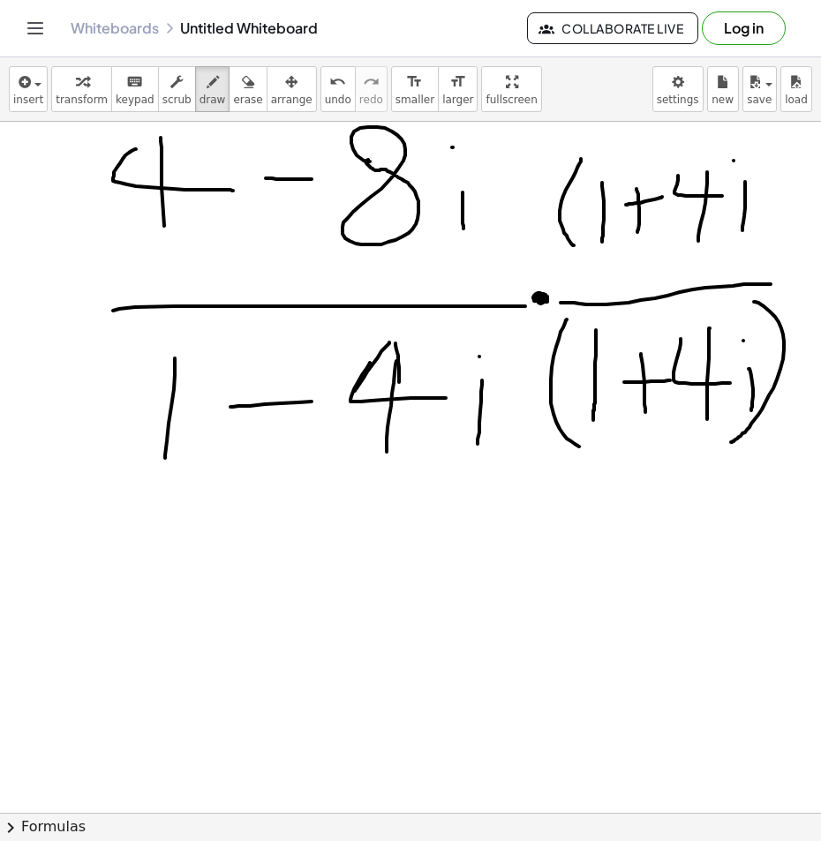
scroll to position [88, 0]
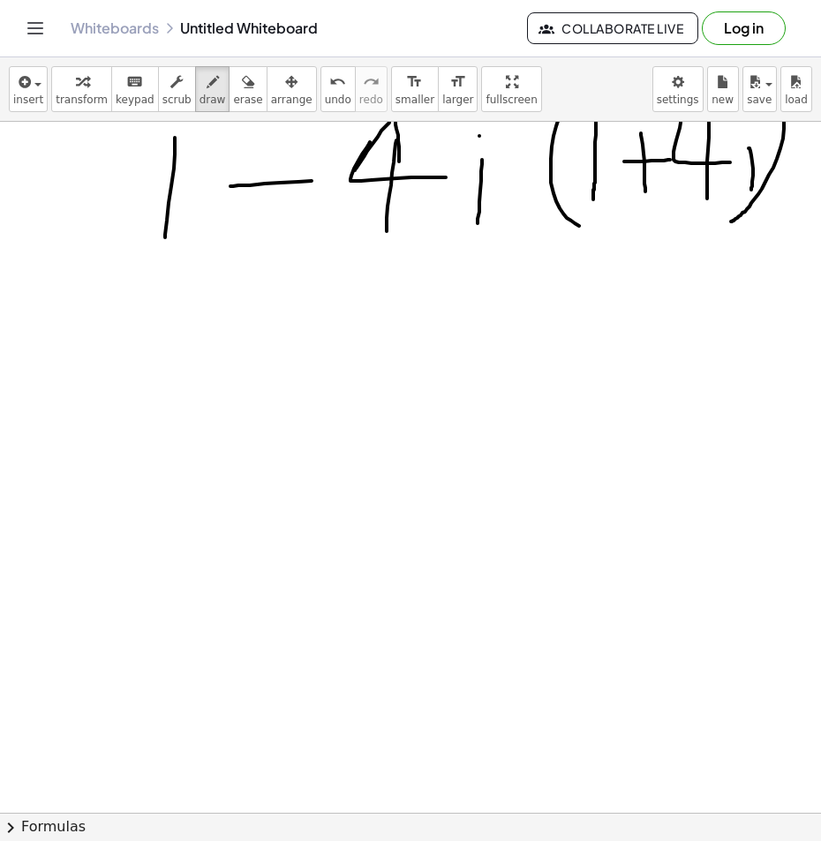
scroll to position [177, 0]
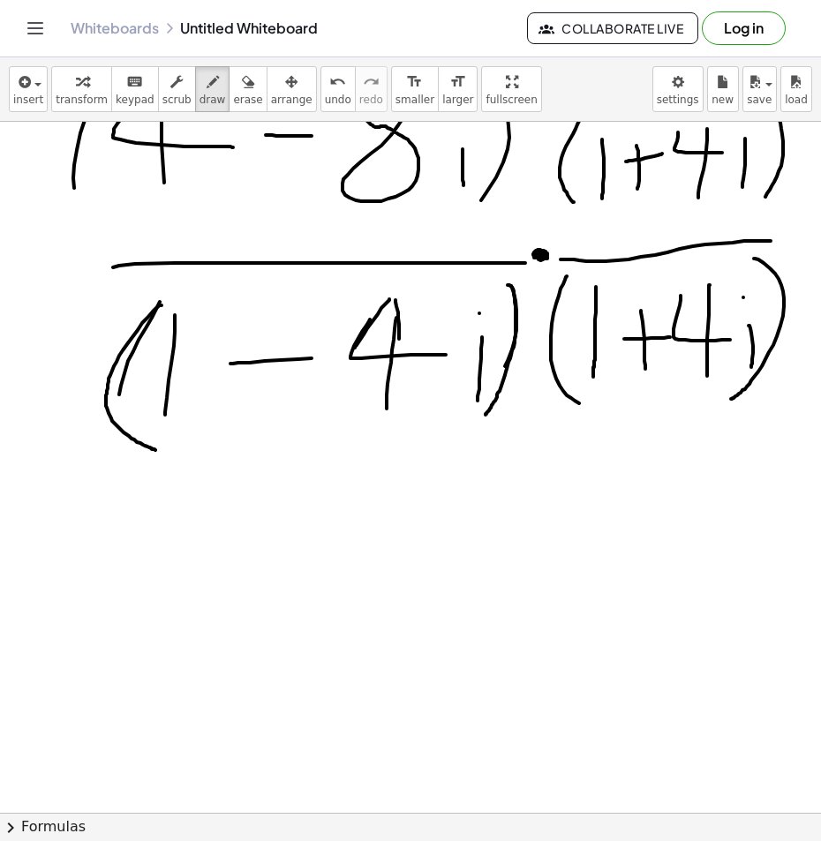
scroll to position [177, 0]
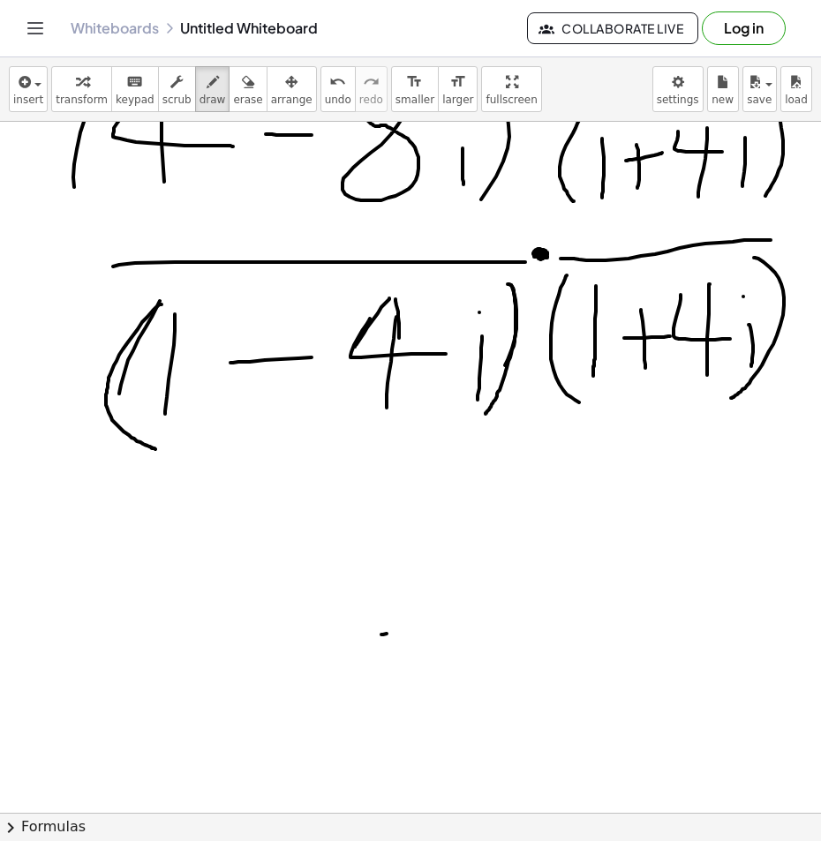
drag, startPoint x: 454, startPoint y: 575, endPoint x: 453, endPoint y: 657, distance: 82.1
drag, startPoint x: 514, startPoint y: 570, endPoint x: 498, endPoint y: 615, distance: 47.7
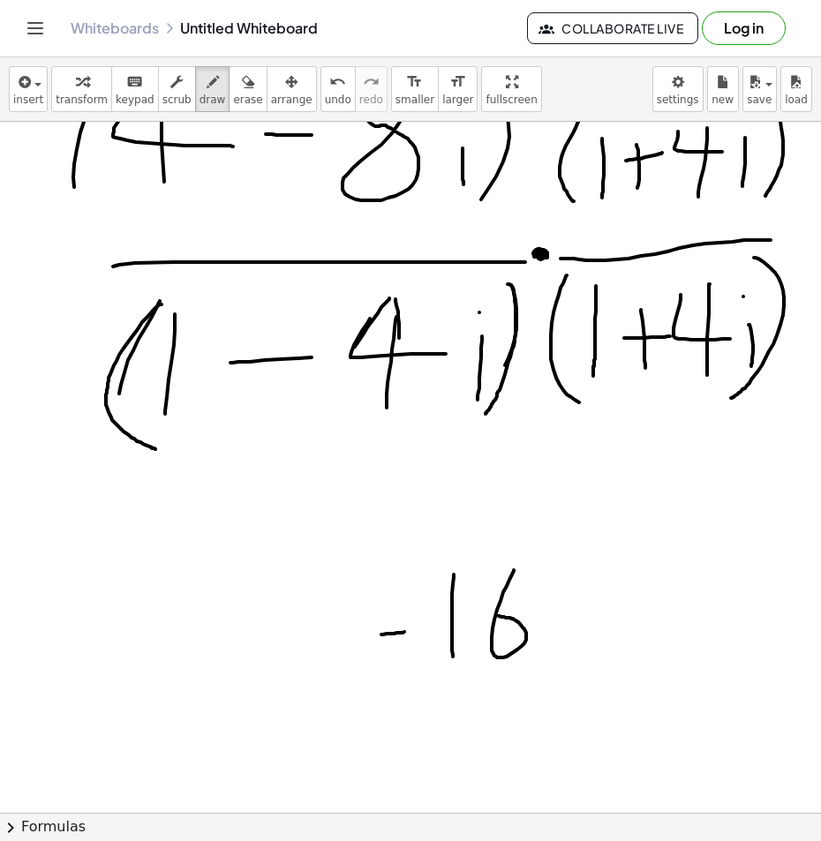
drag, startPoint x: 550, startPoint y: 631, endPoint x: 549, endPoint y: 641, distance: 9.7
drag, startPoint x: 274, startPoint y: 582, endPoint x: 271, endPoint y: 665, distance: 83.9
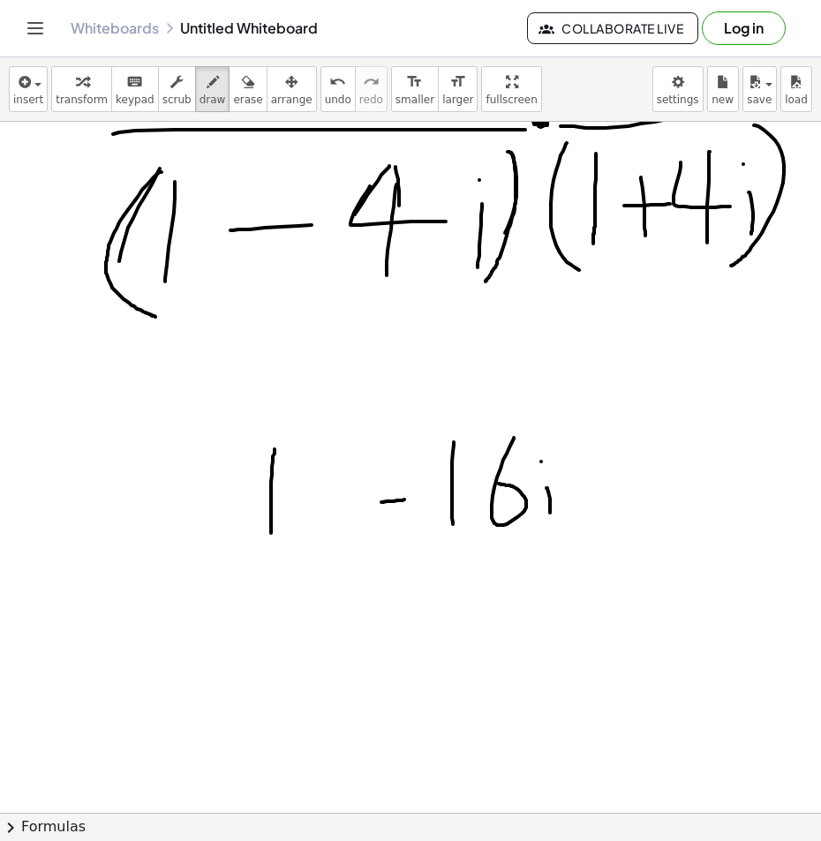
scroll to position [530, 0]
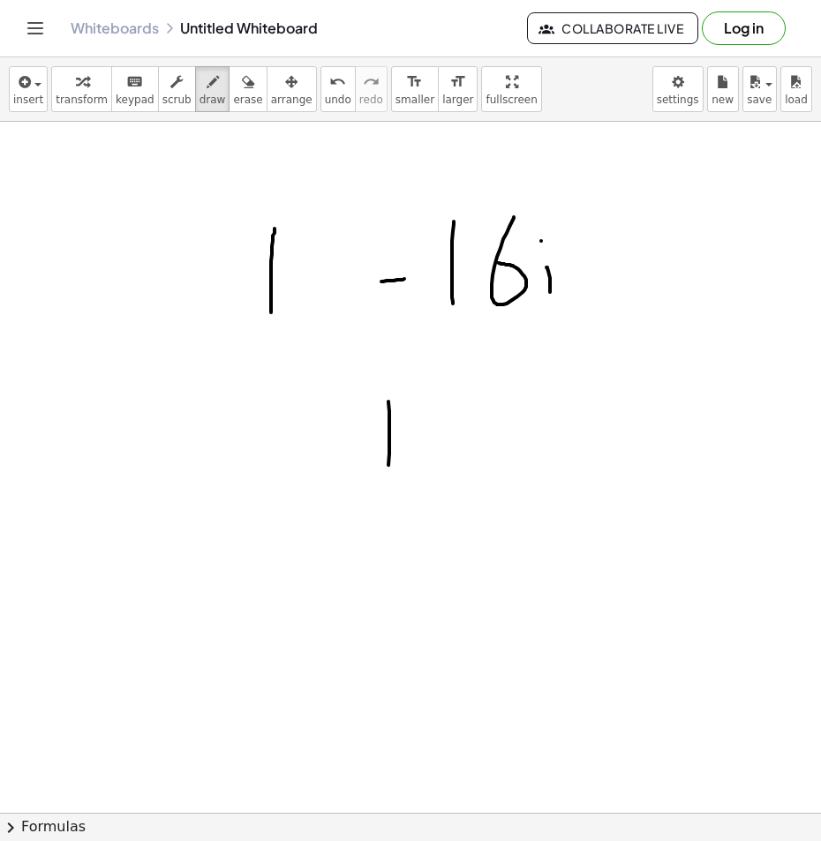
drag, startPoint x: 389, startPoint y: 454, endPoint x: 380, endPoint y: 450, distance: 10.3
drag, startPoint x: 380, startPoint y: 438, endPoint x: 443, endPoint y: 425, distance: 64.0
drag, startPoint x: 327, startPoint y: 387, endPoint x: 328, endPoint y: 471, distance: 83.9
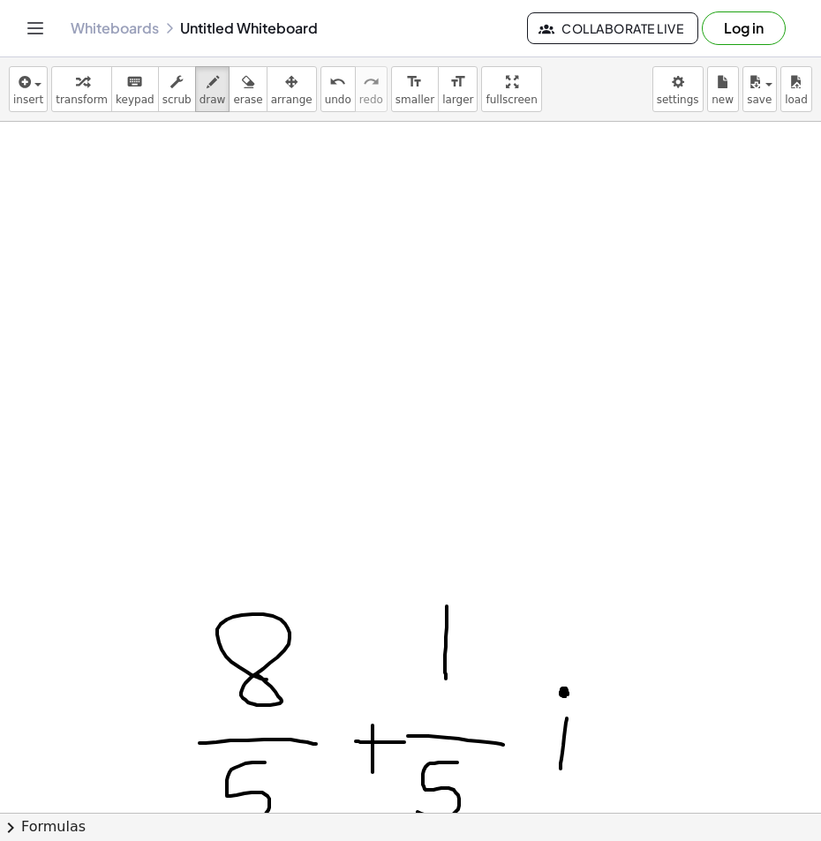
scroll to position [1412, 0]
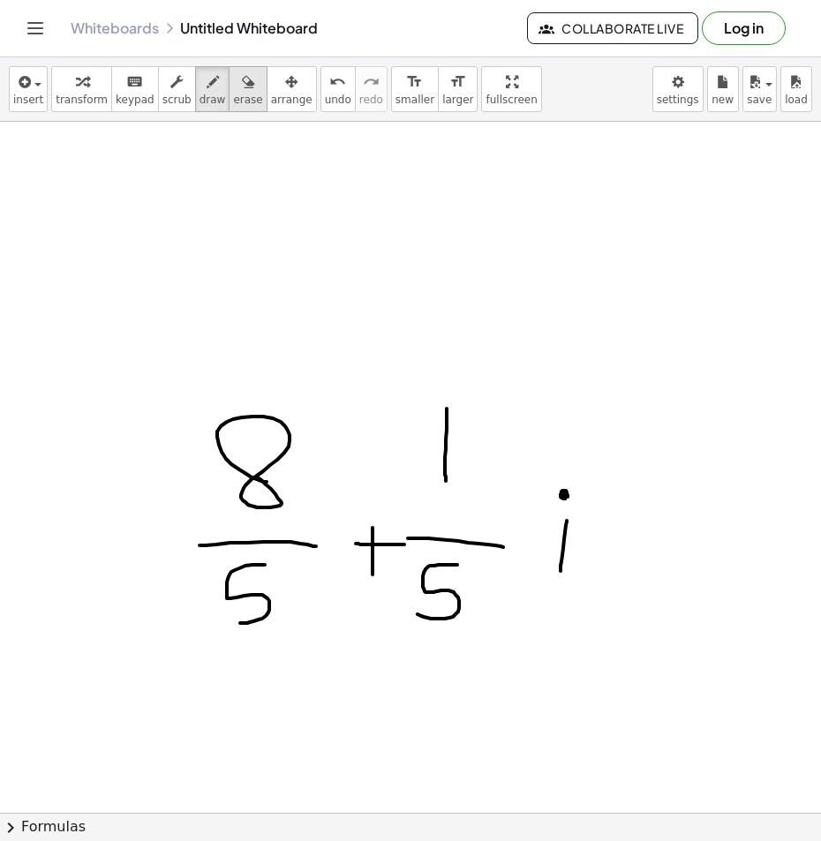
click at [242, 89] on icon "button" at bounding box center [248, 81] width 12 height 21
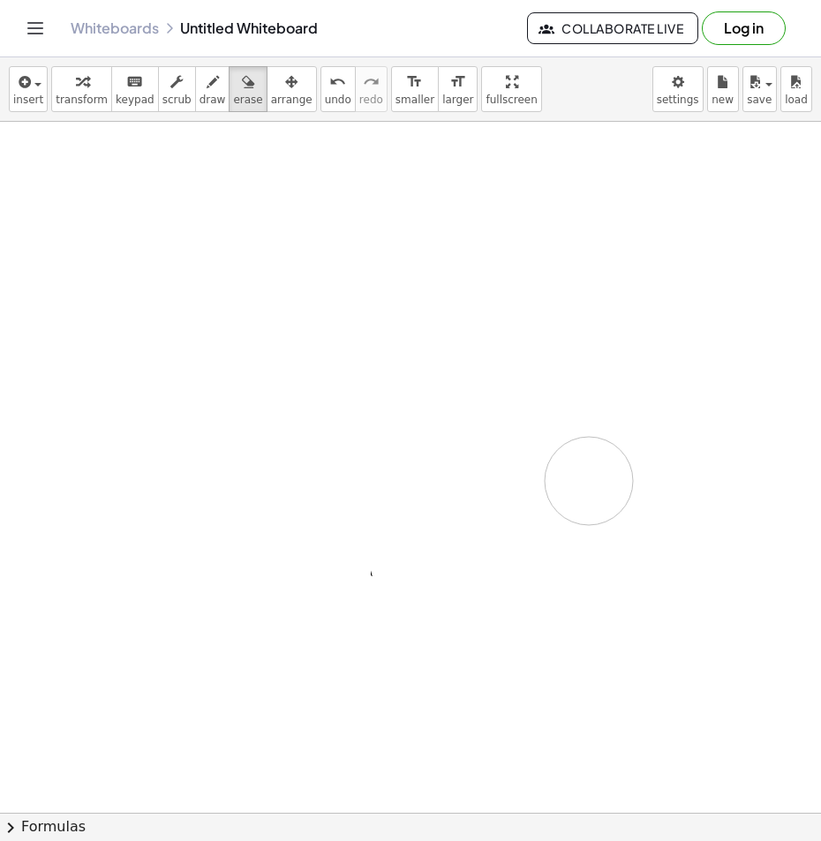
drag, startPoint x: 614, startPoint y: 426, endPoint x: 440, endPoint y: 286, distance: 224.1
click at [554, 372] on div at bounding box center [410, 92] width 821 height 2764
click at [195, 99] on button "draw" at bounding box center [212, 89] width 35 height 46
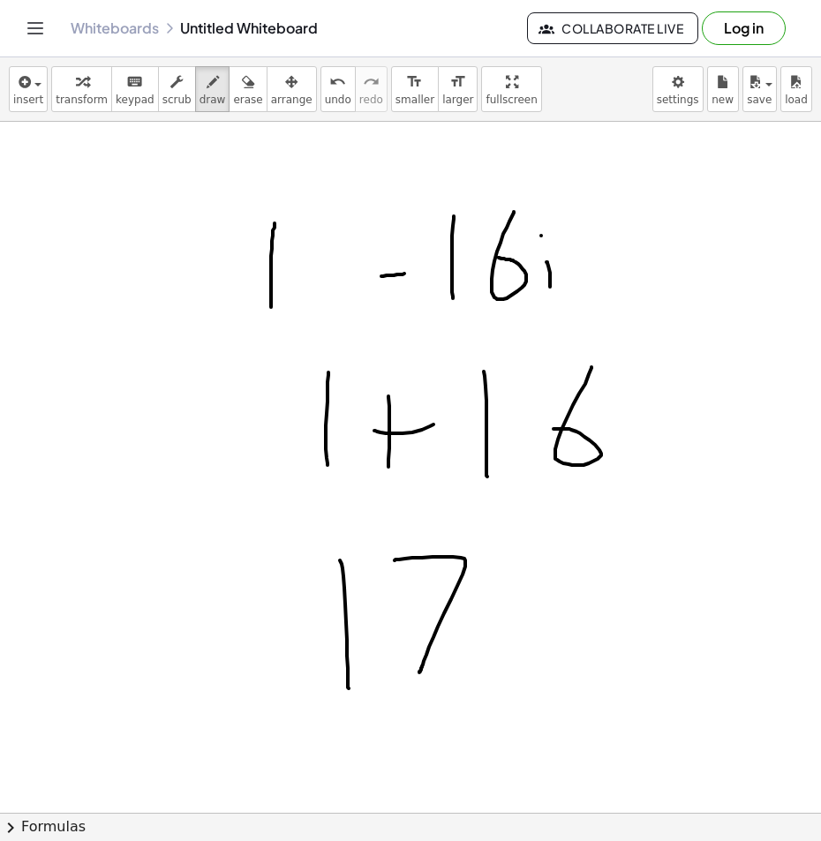
scroll to position [794, 0]
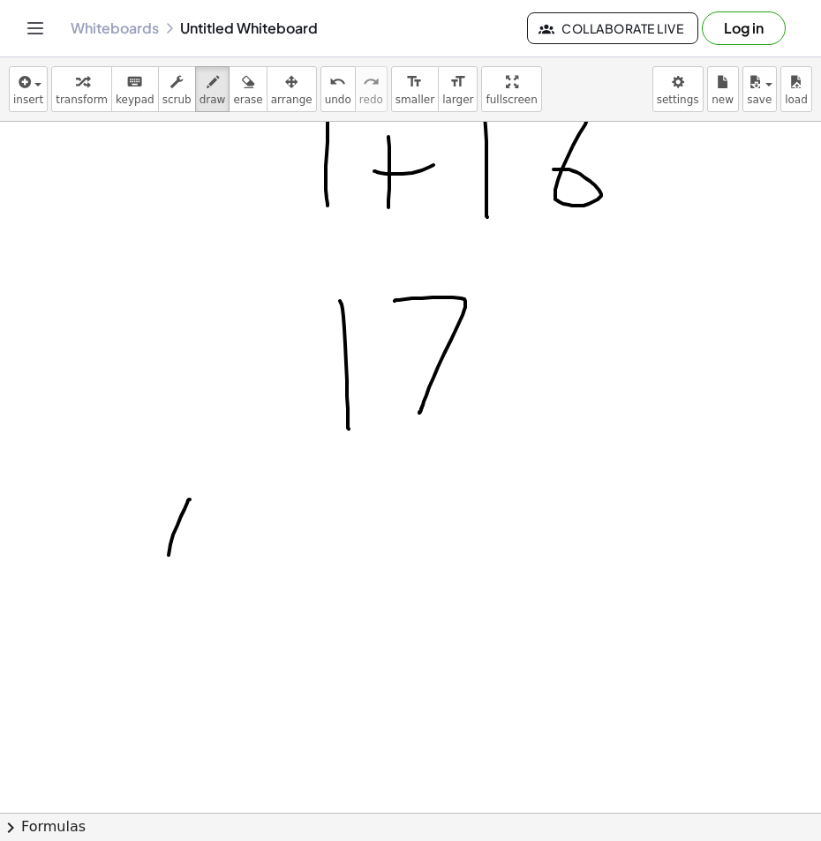
drag, startPoint x: 190, startPoint y: 500, endPoint x: 180, endPoint y: 590, distance: 91.4
click at [177, 590] on div at bounding box center [410, 363] width 821 height 2073
drag, startPoint x: 232, startPoint y: 515, endPoint x: 291, endPoint y: 553, distance: 70.3
click at [299, 553] on div at bounding box center [410, 363] width 821 height 2073
drag, startPoint x: 253, startPoint y: 526, endPoint x: 261, endPoint y: 591, distance: 65.8
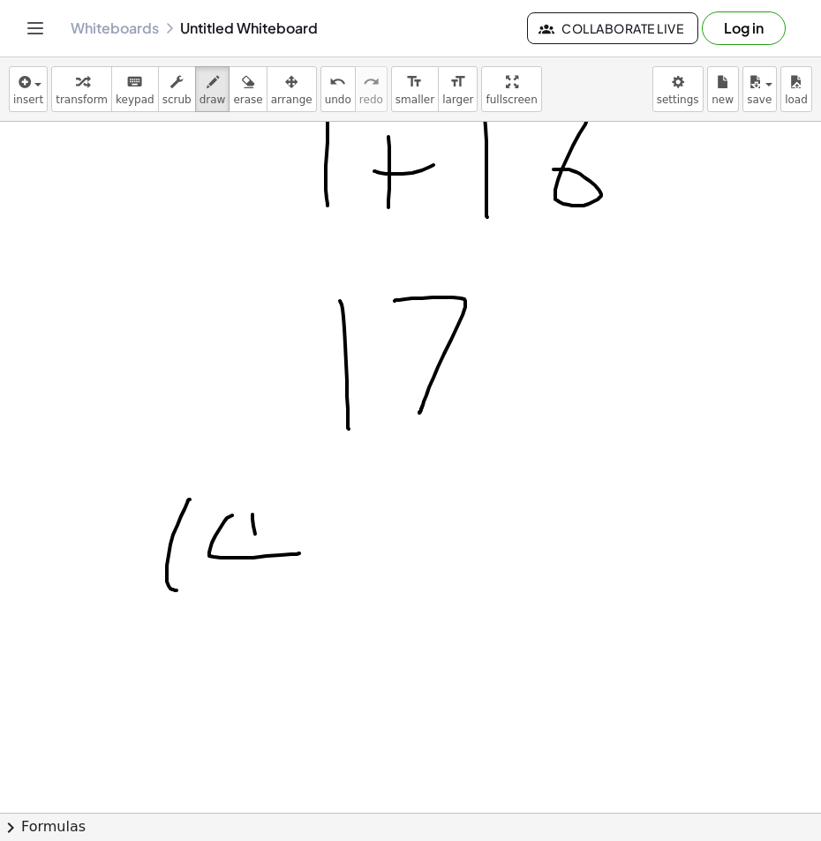
click at [259, 589] on div at bounding box center [410, 363] width 821 height 2073
drag, startPoint x: 315, startPoint y: 543, endPoint x: 375, endPoint y: 533, distance: 60.8
click at [369, 533] on div at bounding box center [410, 363] width 821 height 2073
drag, startPoint x: 410, startPoint y: 527, endPoint x: 397, endPoint y: 524, distance: 13.5
click at [397, 524] on div at bounding box center [410, 363] width 821 height 2073
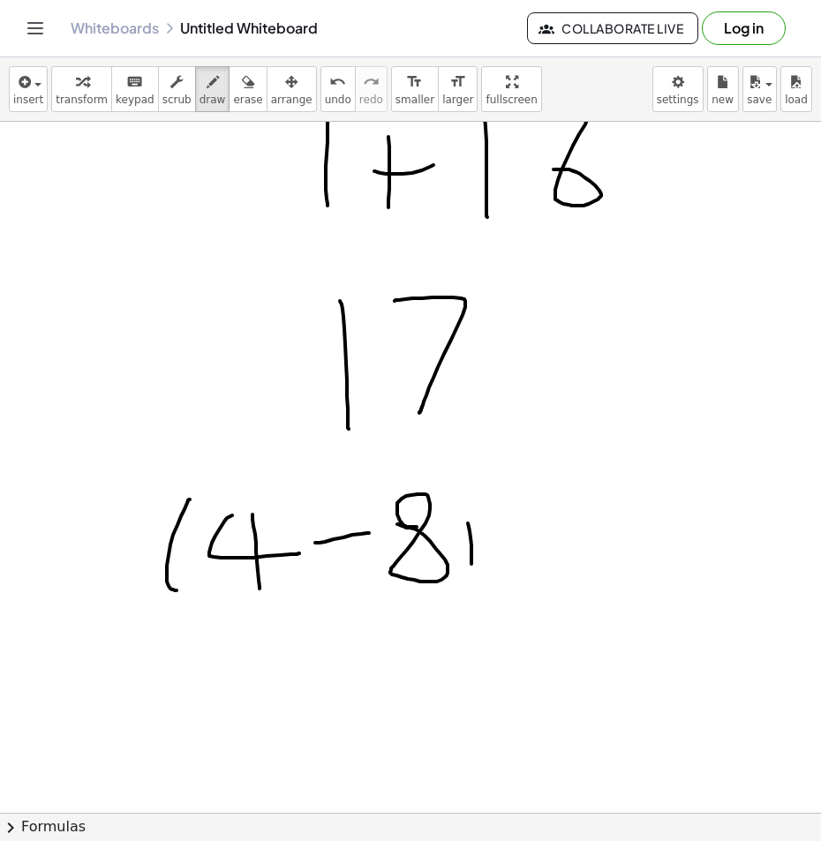
drag, startPoint x: 468, startPoint y: 523, endPoint x: 470, endPoint y: 590, distance: 66.2
click at [470, 590] on div at bounding box center [410, 363] width 821 height 2073
click at [468, 499] on div at bounding box center [410, 363] width 821 height 2073
drag, startPoint x: 515, startPoint y: 490, endPoint x: 493, endPoint y: 607, distance: 119.4
click at [494, 607] on div at bounding box center [410, 363] width 821 height 2073
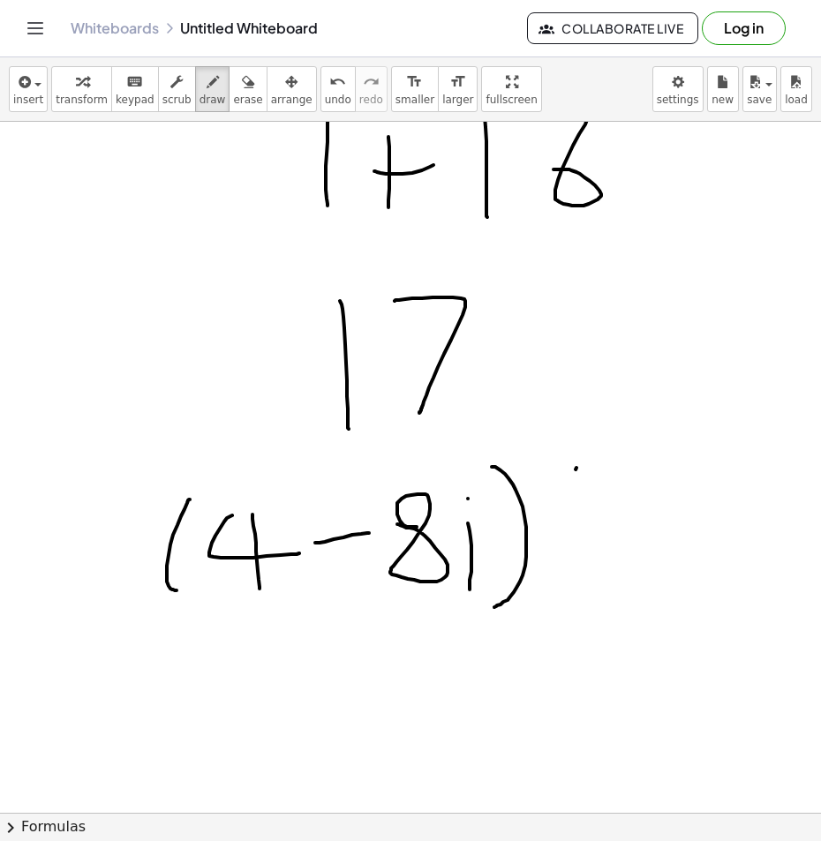
drag, startPoint x: 575, startPoint y: 470, endPoint x: 559, endPoint y: 580, distance: 111.6
click at [558, 580] on div at bounding box center [410, 363] width 821 height 2073
drag, startPoint x: 589, startPoint y: 500, endPoint x: 590, endPoint y: 562, distance: 62.7
click at [590, 562] on div at bounding box center [410, 363] width 821 height 2073
drag, startPoint x: 628, startPoint y: 527, endPoint x: 629, endPoint y: 552, distance: 24.7
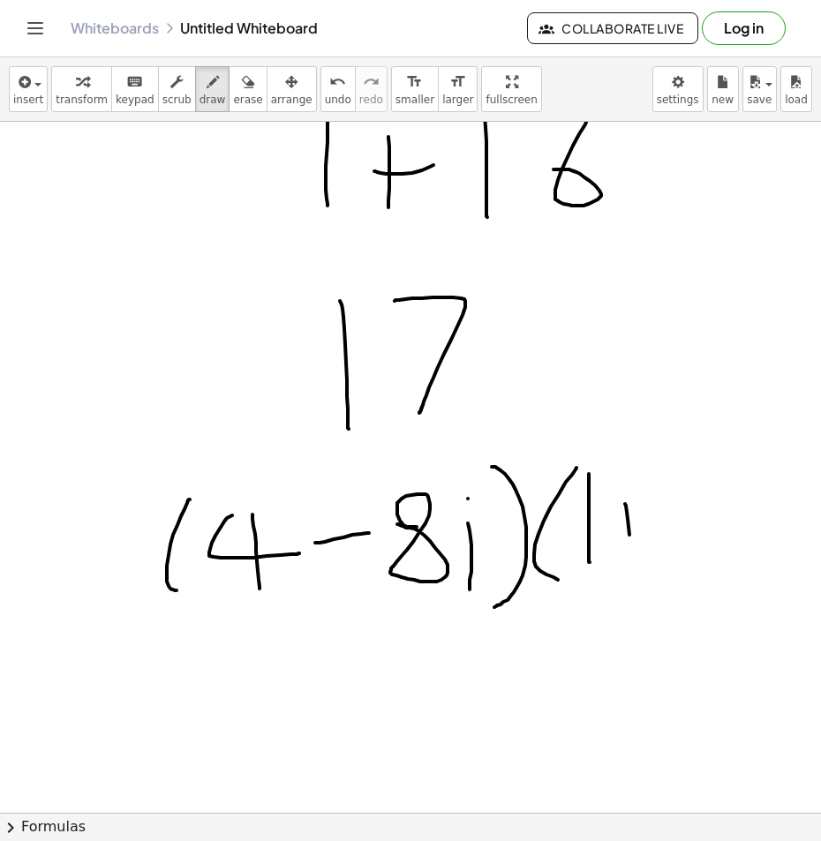
click at [629, 553] on div at bounding box center [410, 363] width 821 height 2073
click at [654, 516] on div at bounding box center [410, 363] width 821 height 2073
click at [733, 512] on div at bounding box center [410, 363] width 821 height 2073
click at [702, 576] on div at bounding box center [410, 363] width 821 height 2073
click at [748, 579] on div at bounding box center [410, 363] width 821 height 2073
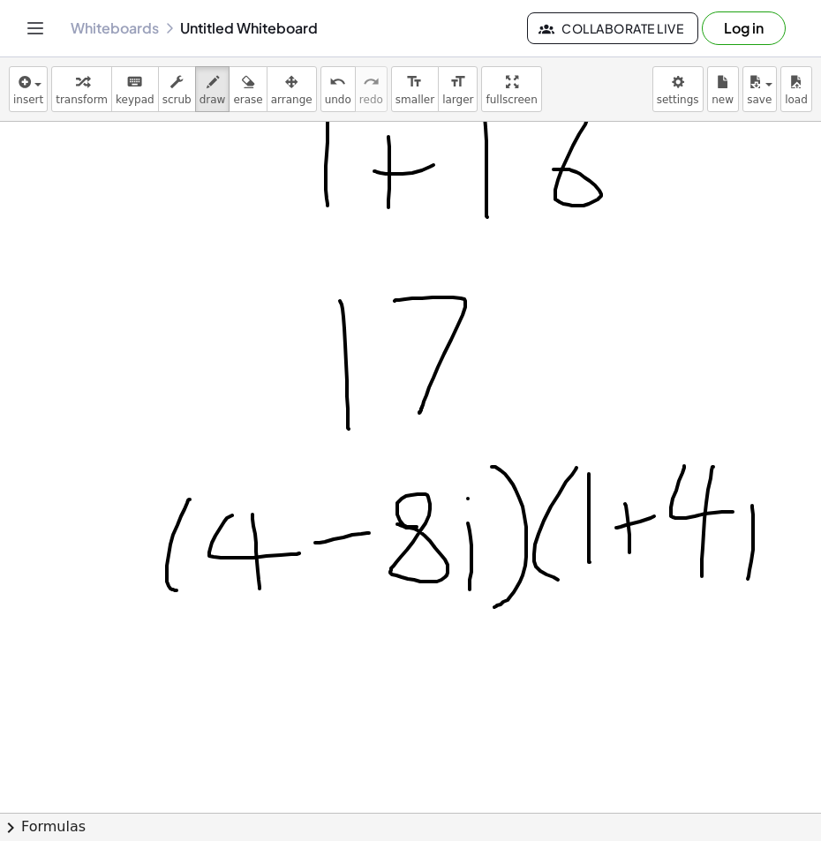
click at [750, 472] on div at bounding box center [410, 363] width 821 height 2073
click at [767, 613] on div at bounding box center [410, 363] width 821 height 2073
click at [820, 589] on html "Graspable Math Activities Get Started Activity Bank Assigned Work Classes White…" at bounding box center [410, 420] width 821 height 841
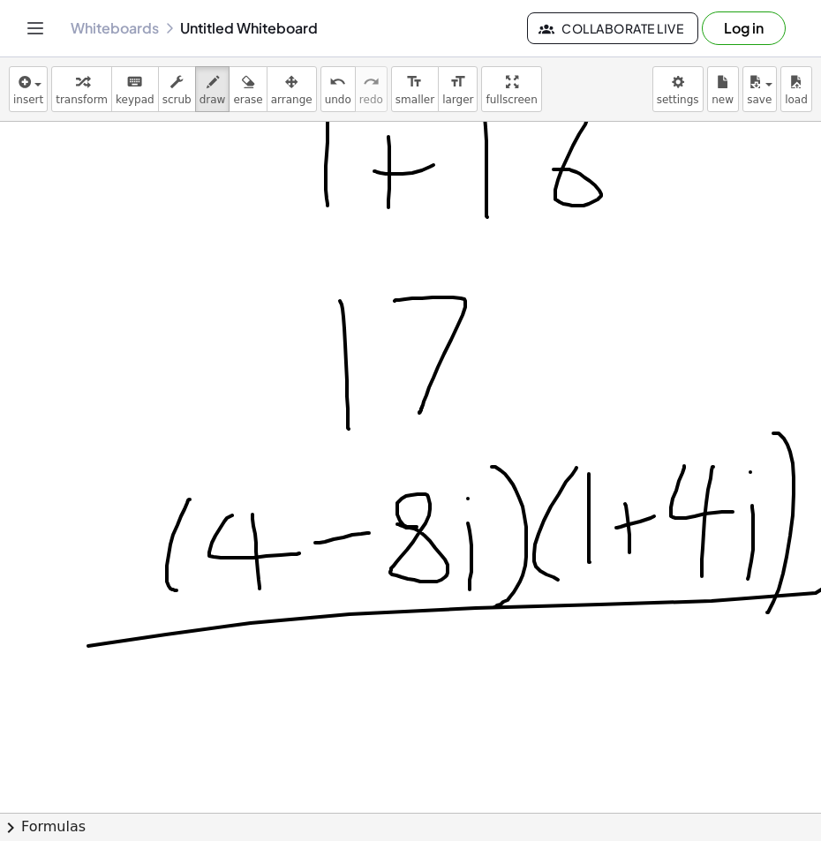
click at [370, 730] on div at bounding box center [414, 363] width 829 height 2073
click at [427, 732] on div at bounding box center [414, 363] width 829 height 2073
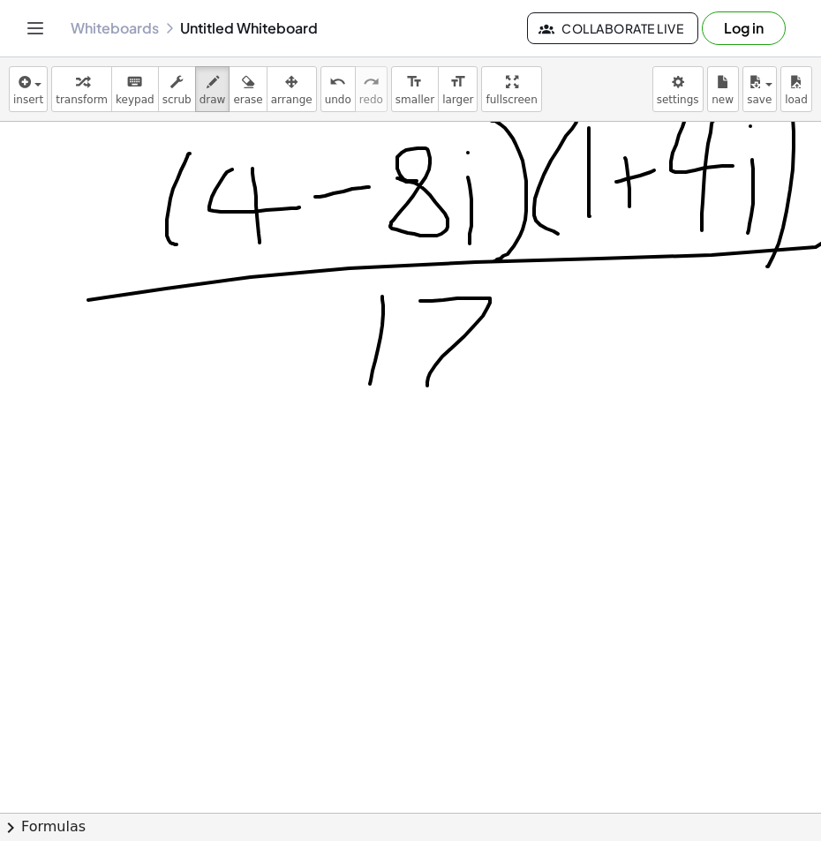
scroll to position [1147, 0]
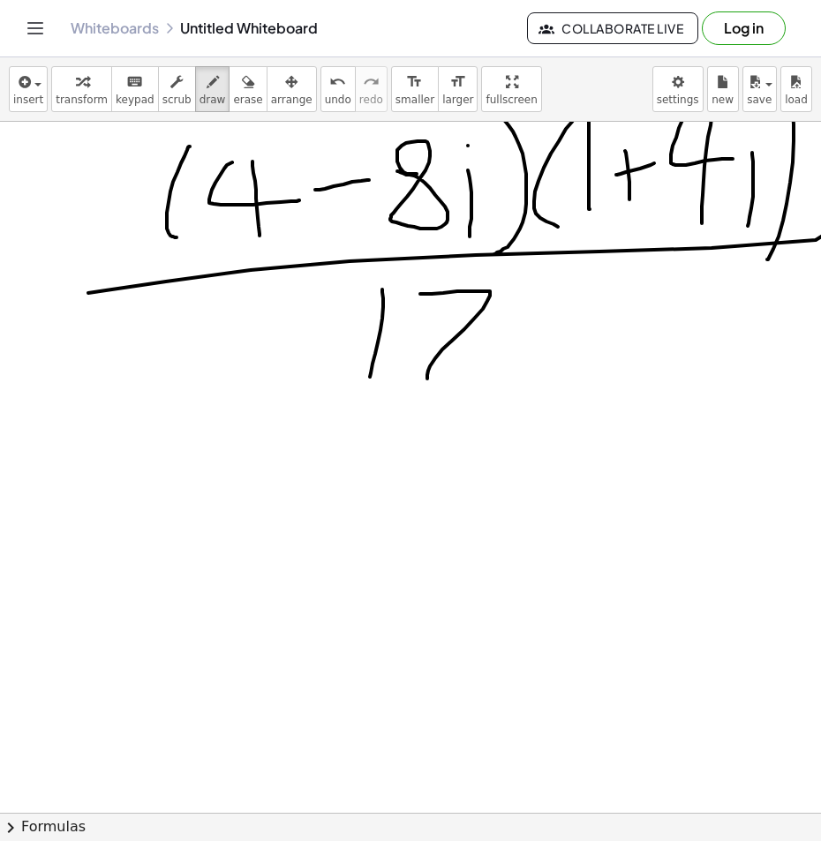
click at [168, 522] on div at bounding box center [414, 10] width 829 height 2073
click at [196, 563] on div at bounding box center [414, 10] width 829 height 2073
click at [343, 474] on div at bounding box center [414, 10] width 829 height 2073
click at [269, 502] on div at bounding box center [414, 10] width 829 height 2073
click at [372, 482] on div at bounding box center [414, 10] width 829 height 2073
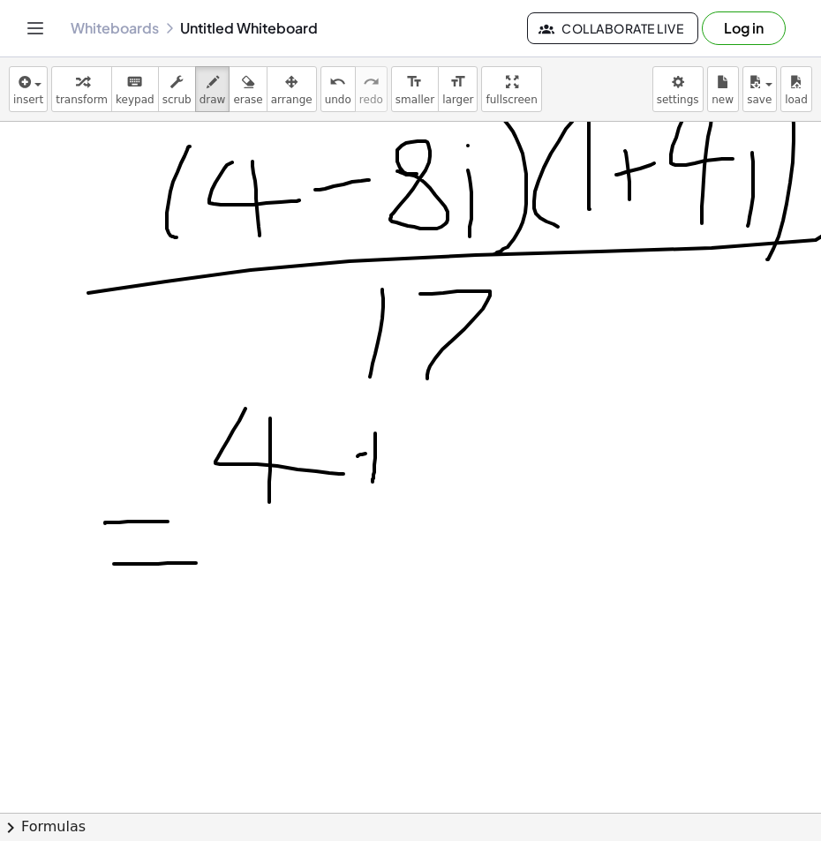
click at [397, 451] on div at bounding box center [414, 10] width 829 height 2073
click at [502, 432] on div at bounding box center [414, 10] width 829 height 2073
click at [466, 492] on div at bounding box center [414, 10] width 829 height 2073
click at [242, 75] on icon "button" at bounding box center [248, 81] width 12 height 21
click at [468, 470] on div at bounding box center [414, 10] width 829 height 2073
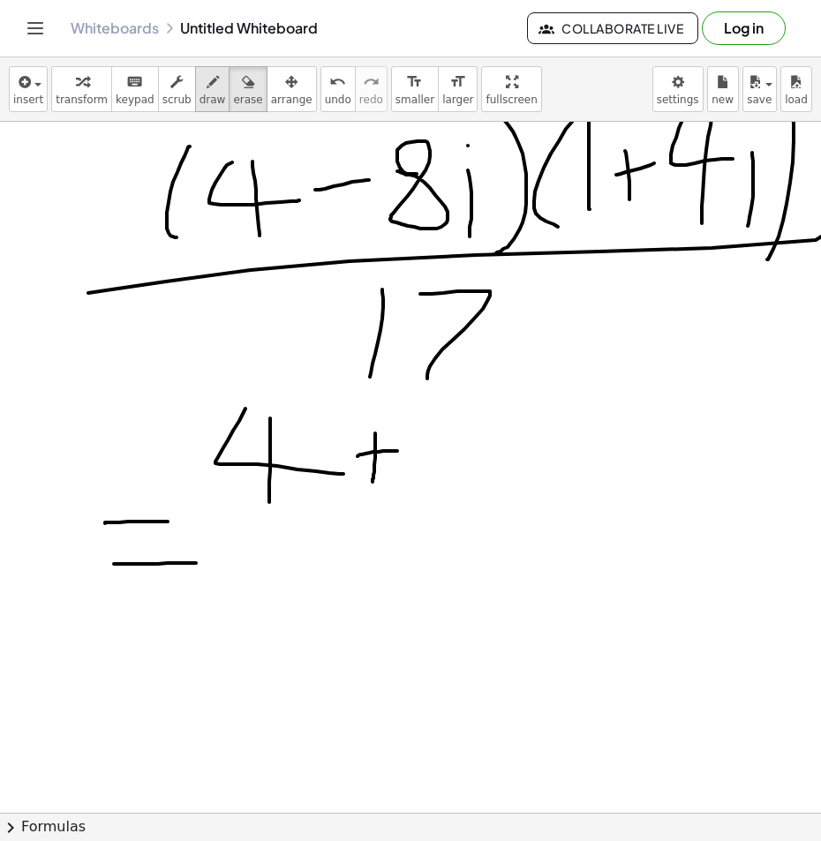
click at [207, 86] on icon "button" at bounding box center [213, 81] width 12 height 21
click at [438, 470] on div at bounding box center [414, 10] width 829 height 2073
click at [463, 440] on div at bounding box center [414, 10] width 829 height 2073
click at [514, 468] on div at bounding box center [414, 10] width 829 height 2073
click at [517, 416] on div at bounding box center [414, 10] width 829 height 2073
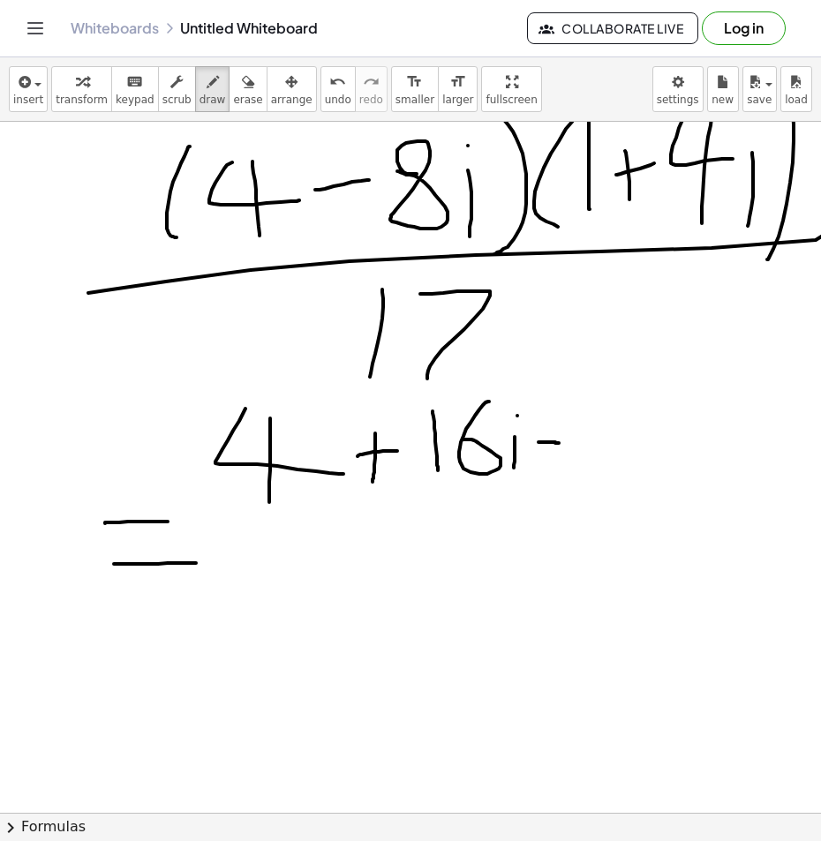
click at [560, 443] on div at bounding box center [414, 10] width 829 height 2073
click at [584, 422] on div at bounding box center [414, 10] width 829 height 2073
click at [641, 457] on div at bounding box center [414, 10] width 829 height 2073
click at [636, 387] on div at bounding box center [414, 10] width 829 height 2073
click at [691, 437] on div at bounding box center [414, 10] width 829 height 2073
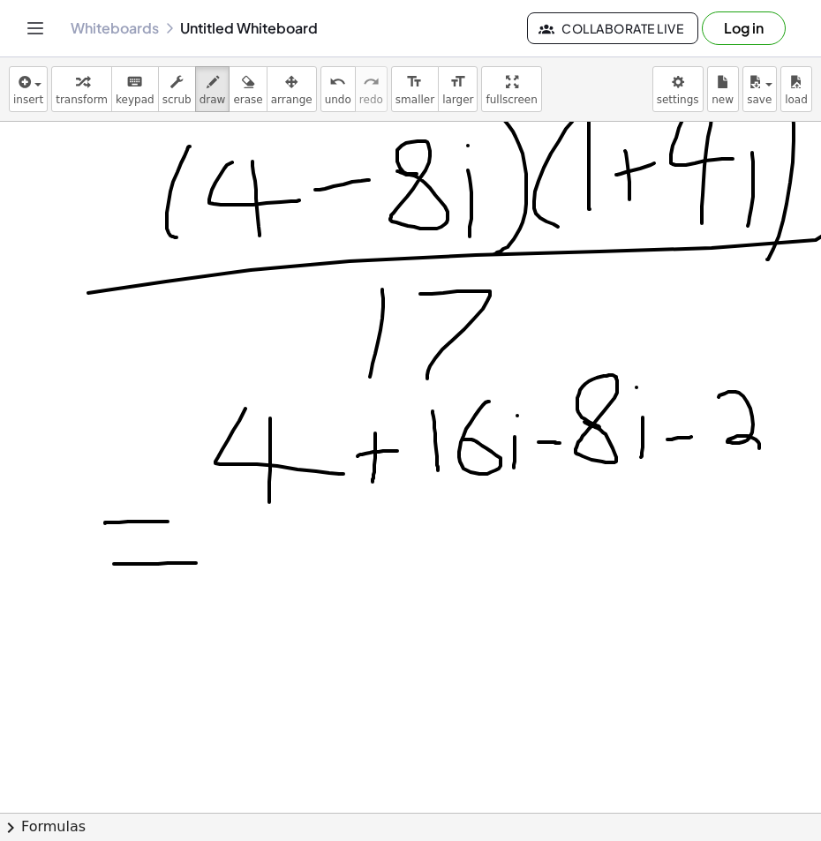
click at [718, 460] on div at bounding box center [414, 10] width 829 height 2073
drag, startPoint x: 794, startPoint y: 416, endPoint x: 823, endPoint y: 460, distance: 52.4
click at [820, 460] on html "Graspable Math Activities Get Started Activity Bank Assigned Work Classes White…" at bounding box center [410, 420] width 821 height 841
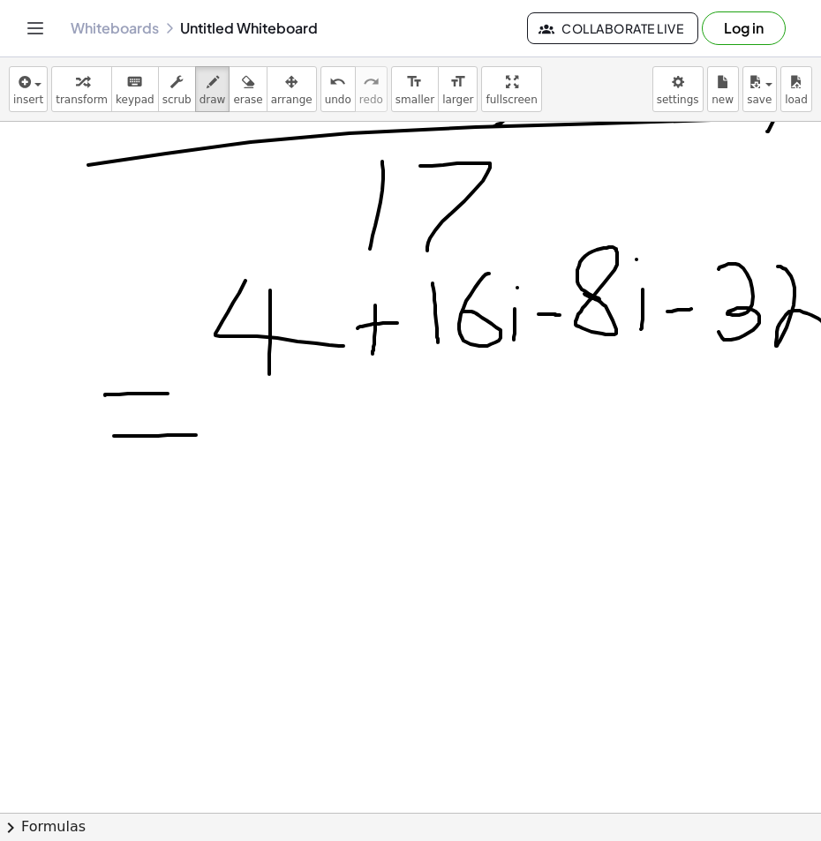
scroll to position [1131, 0]
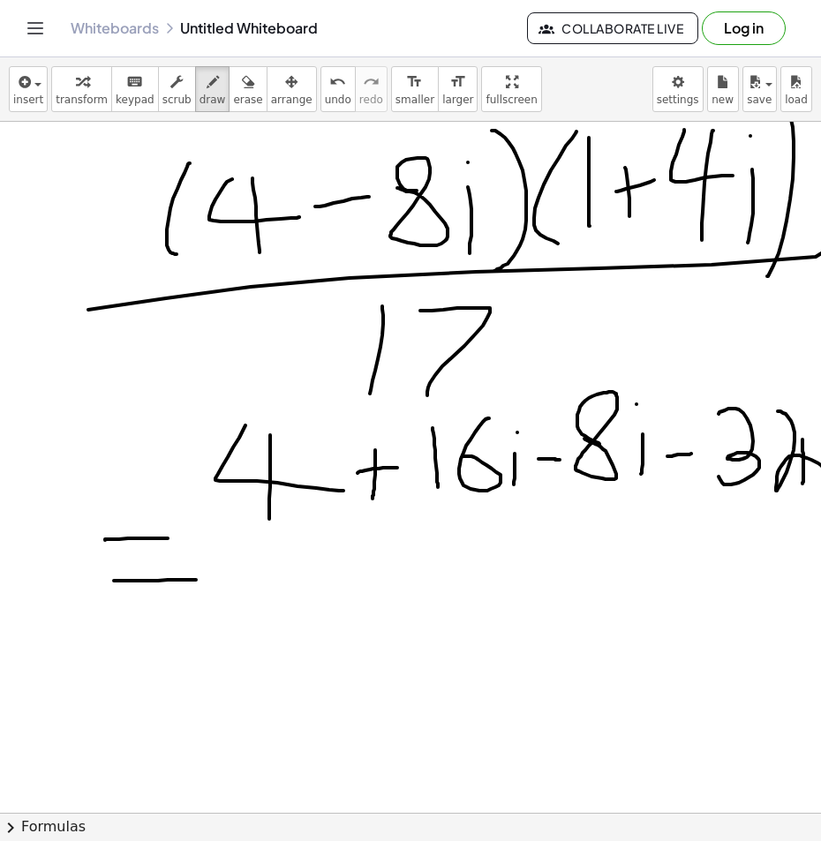
drag, startPoint x: 802, startPoint y: 440, endPoint x: 802, endPoint y: 485, distance: 45.9
click at [802, 485] on div at bounding box center [414, 373] width 829 height 2764
click at [801, 406] on div at bounding box center [414, 373] width 829 height 2764
drag, startPoint x: 814, startPoint y: 373, endPoint x: 807, endPoint y: 397, distance: 24.9
click at [807, 397] on div at bounding box center [414, 373] width 829 height 2764
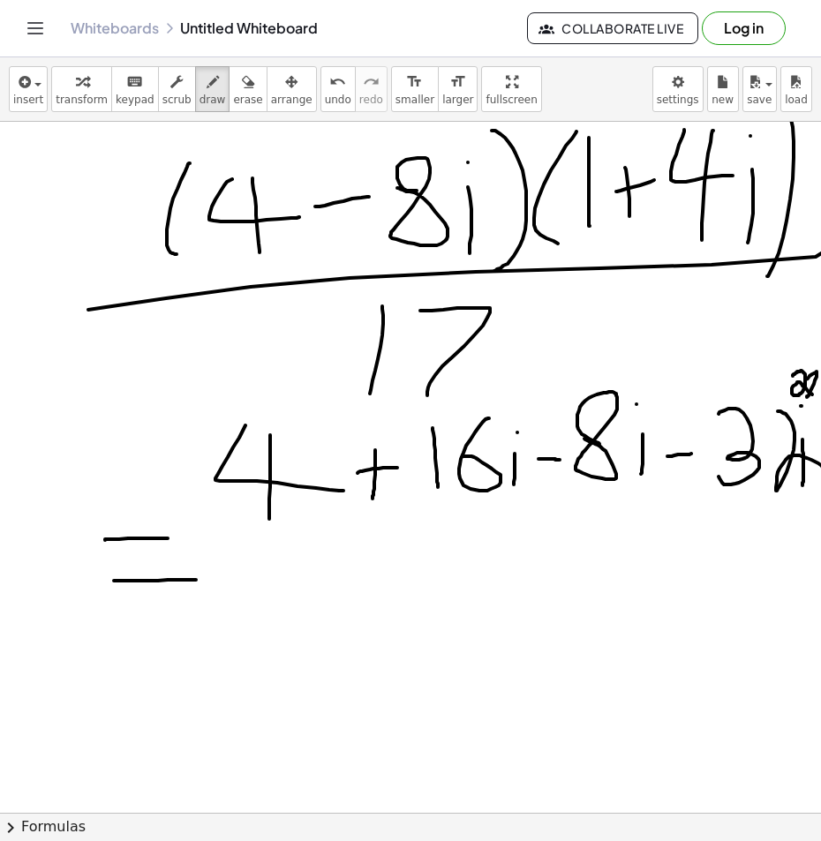
drag, startPoint x: 793, startPoint y: 376, endPoint x: 814, endPoint y: 395, distance: 28.1
click at [813, 395] on div "×" at bounding box center [410, 467] width 821 height 691
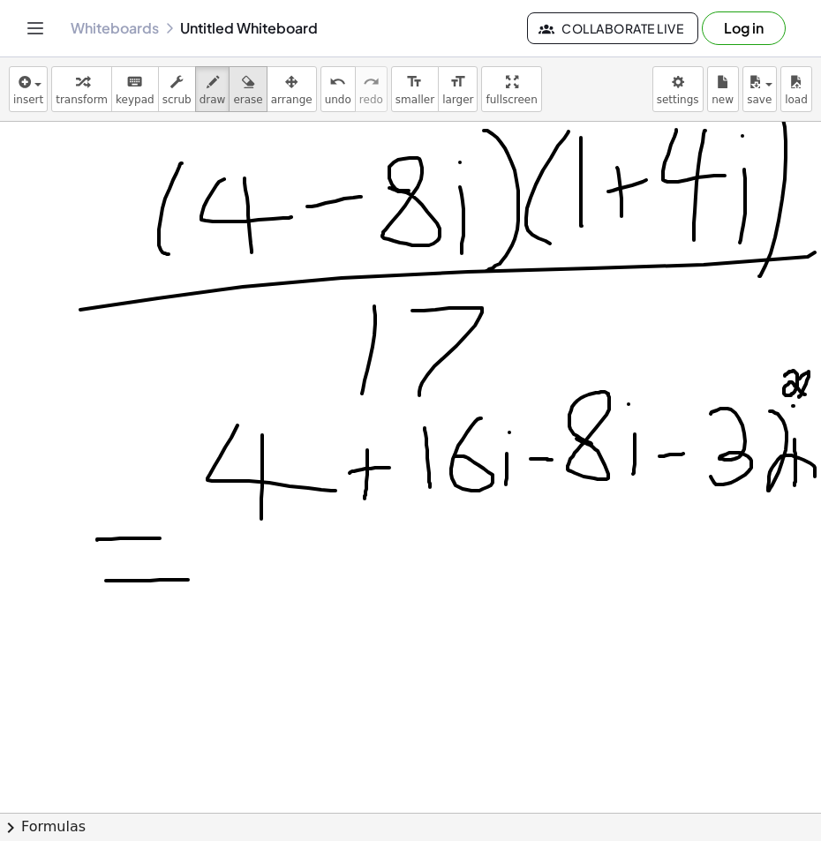
click at [233, 90] on div "button" at bounding box center [247, 81] width 29 height 21
click at [329, 89] on icon "undo" at bounding box center [337, 81] width 17 height 21
click at [199, 94] on span "draw" at bounding box center [212, 100] width 26 height 12
drag, startPoint x: 781, startPoint y: 381, endPoint x: 807, endPoint y: 386, distance: 26.0
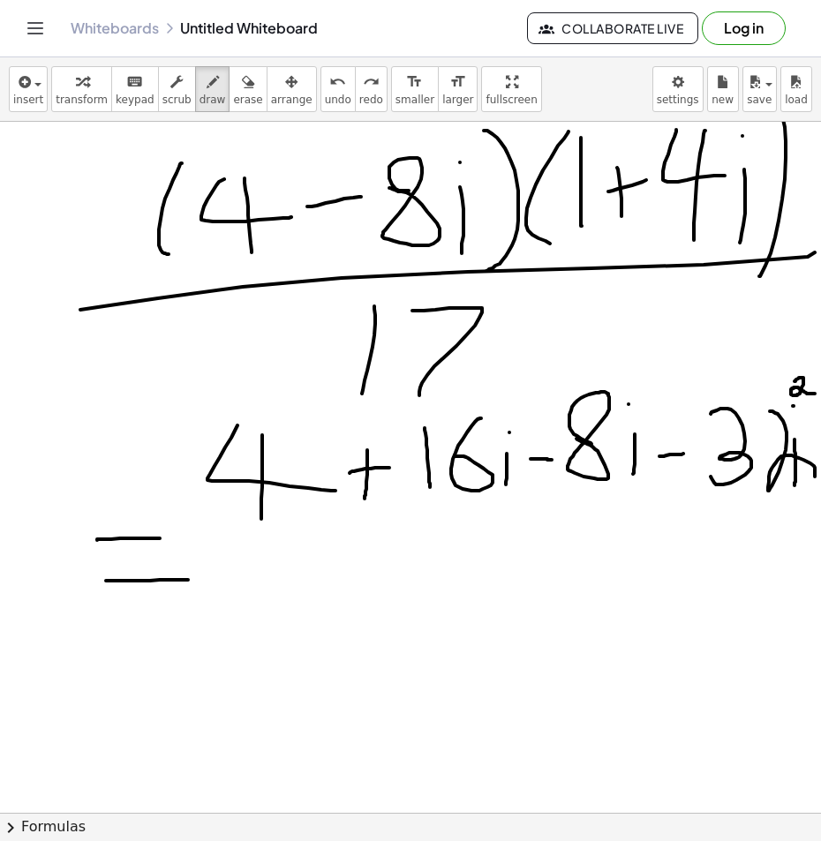
click at [804, 392] on div at bounding box center [406, 373] width 829 height 2764
drag, startPoint x: 554, startPoint y: 596, endPoint x: 588, endPoint y: 596, distance: 33.5
click at [588, 596] on div at bounding box center [406, 373] width 829 height 2764
drag, startPoint x: 621, startPoint y: 620, endPoint x: 633, endPoint y: 623, distance: 11.8
click at [633, 623] on div at bounding box center [406, 373] width 829 height 2764
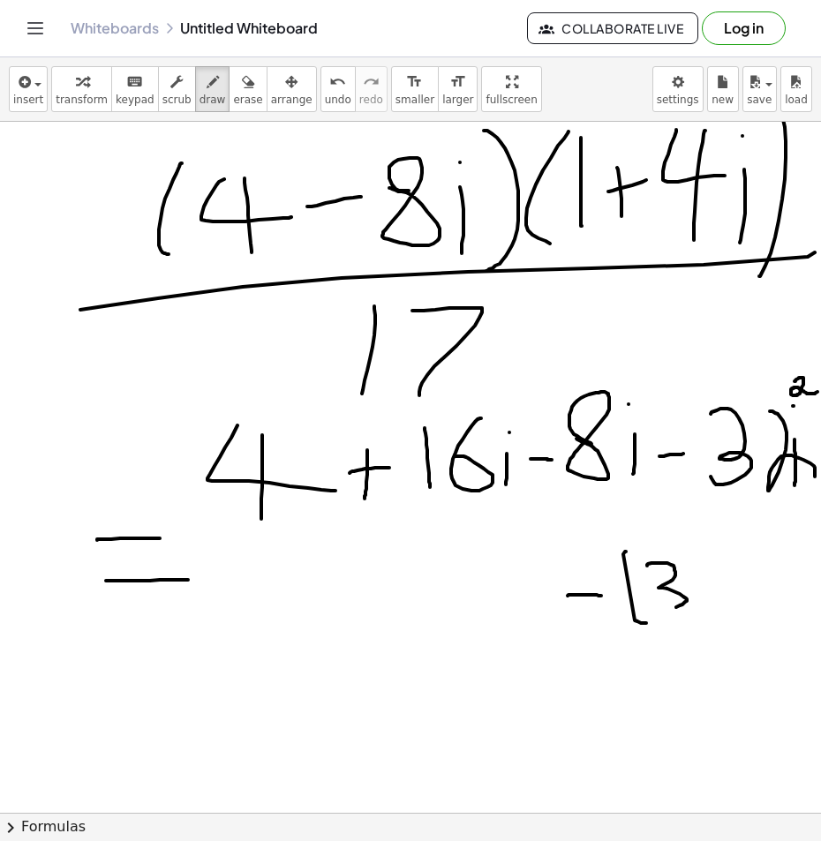
drag, startPoint x: 647, startPoint y: 563, endPoint x: 635, endPoint y: 606, distance: 45.0
click at [635, 613] on div at bounding box center [406, 373] width 829 height 2764
drag, startPoint x: 677, startPoint y: 564, endPoint x: 724, endPoint y: 602, distance: 60.2
click at [722, 605] on div at bounding box center [406, 373] width 829 height 2764
click at [233, 83] on div "button" at bounding box center [247, 81] width 29 height 21
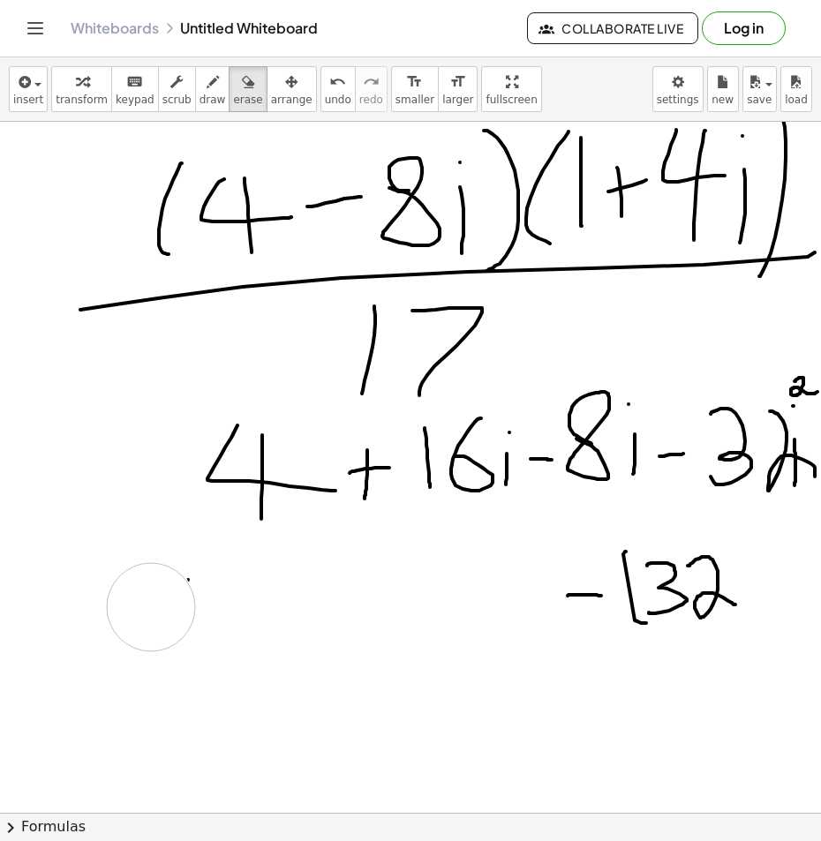
drag, startPoint x: 101, startPoint y: 479, endPoint x: 147, endPoint y: 599, distance: 128.5
click at [139, 619] on div at bounding box center [406, 373] width 829 height 2764
click at [168, 606] on div at bounding box center [406, 373] width 829 height 2764
click at [199, 82] on div "button" at bounding box center [212, 81] width 26 height 21
click at [233, 94] on span "erase" at bounding box center [247, 100] width 29 height 12
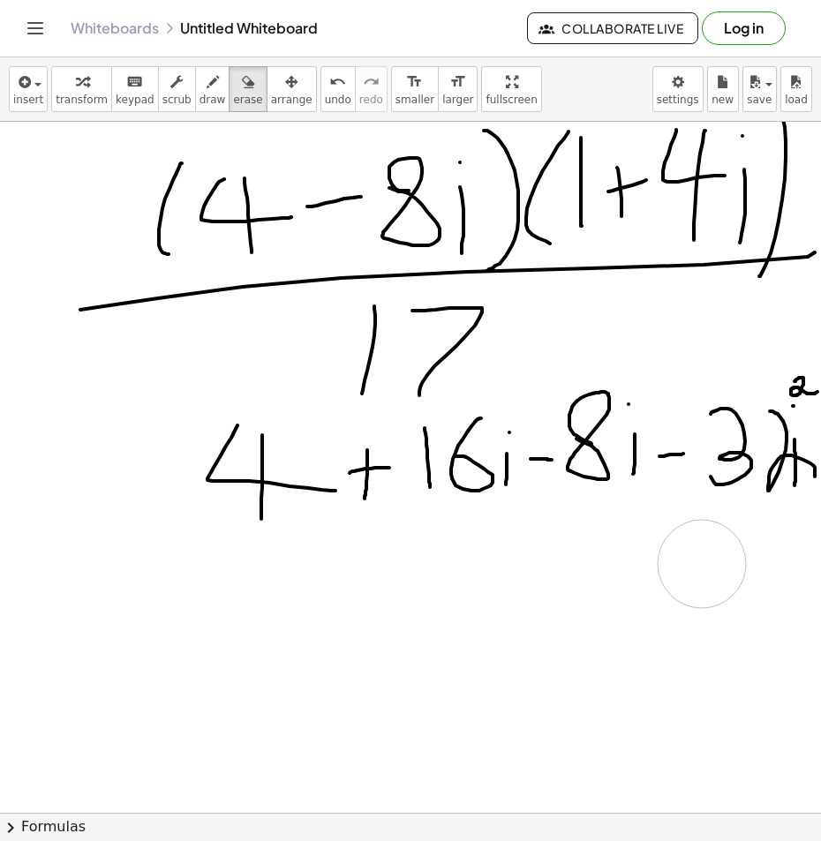
drag, startPoint x: 650, startPoint y: 606, endPoint x: 679, endPoint y: 569, distance: 47.1
click at [695, 568] on div at bounding box center [406, 373] width 829 height 2764
click at [199, 88] on div "button" at bounding box center [212, 81] width 26 height 21
drag, startPoint x: 560, startPoint y: 594, endPoint x: 598, endPoint y: 591, distance: 38.9
click at [598, 591] on div at bounding box center [406, 373] width 829 height 2764
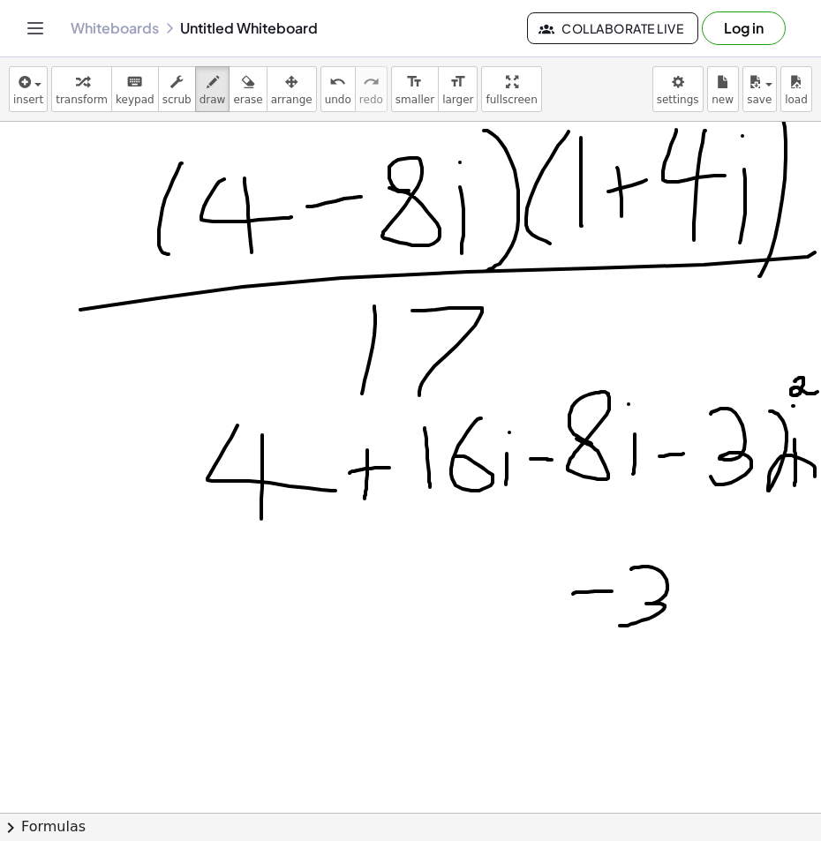
drag, startPoint x: 618, startPoint y: 569, endPoint x: 606, endPoint y: 626, distance: 57.6
click at [606, 626] on div at bounding box center [406, 373] width 829 height 2764
drag, startPoint x: 671, startPoint y: 571, endPoint x: 701, endPoint y: 623, distance: 60.1
click at [697, 620] on div at bounding box center [406, 373] width 829 height 2764
drag, startPoint x: 718, startPoint y: 569, endPoint x: 726, endPoint y: 628, distance: 59.8
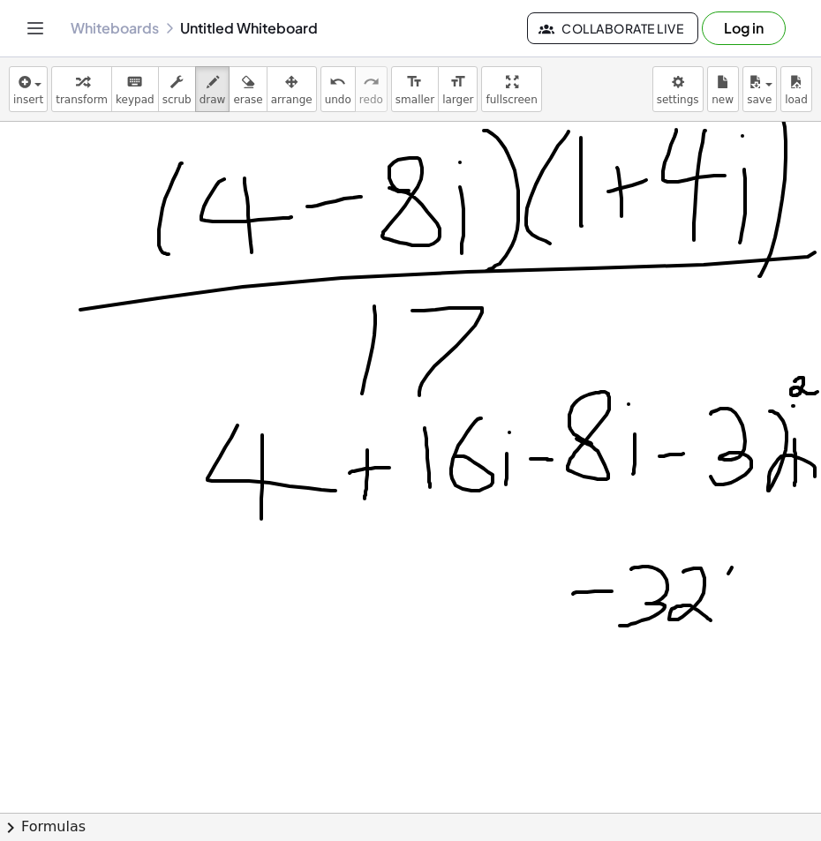
click at [724, 628] on div at bounding box center [406, 373] width 829 height 2764
drag, startPoint x: 727, startPoint y: 602, endPoint x: 757, endPoint y: 599, distance: 30.1
click at [737, 601] on div at bounding box center [406, 373] width 829 height 2764
drag, startPoint x: 726, startPoint y: 598, endPoint x: 749, endPoint y: 591, distance: 23.8
click at [741, 598] on div at bounding box center [406, 373] width 829 height 2764
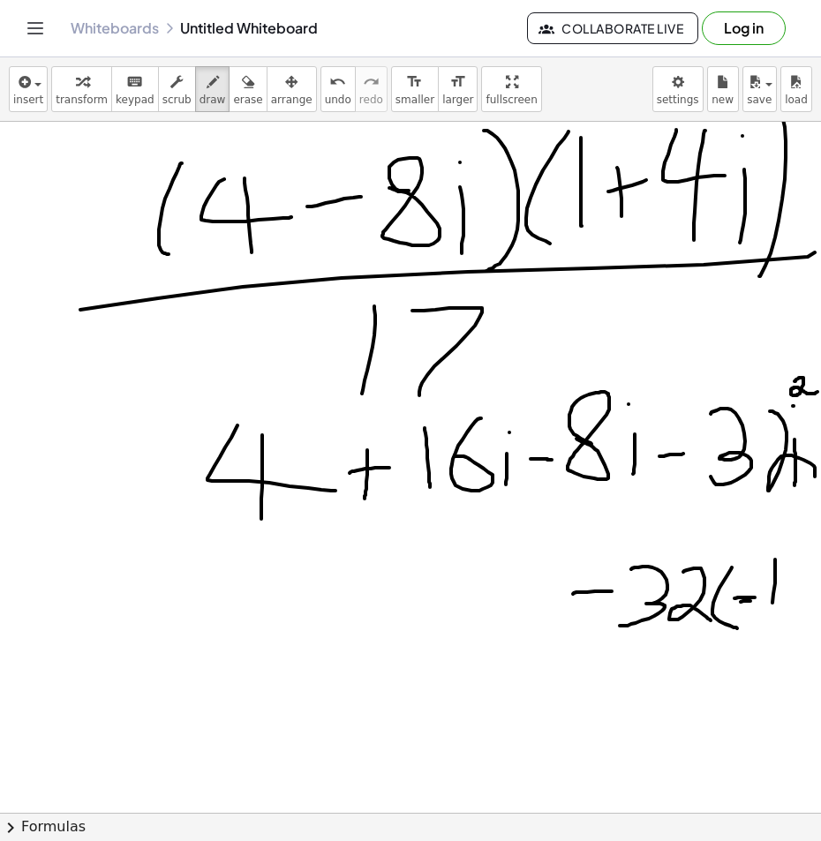
drag, startPoint x: 762, startPoint y: 560, endPoint x: 763, endPoint y: 596, distance: 36.2
click at [757, 623] on div at bounding box center [406, 373] width 829 height 2764
drag, startPoint x: 779, startPoint y: 563, endPoint x: 716, endPoint y: 636, distance: 97.0
click at [752, 638] on div at bounding box center [406, 373] width 829 height 2764
drag, startPoint x: 424, startPoint y: 576, endPoint x: 412, endPoint y: 642, distance: 66.3
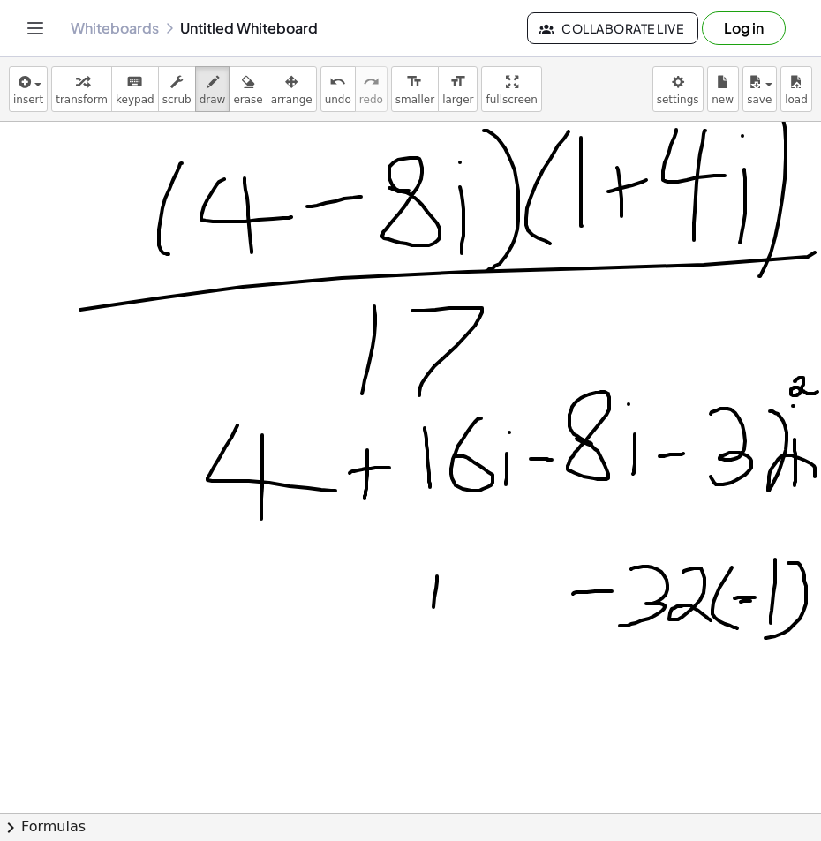
click at [412, 642] on div at bounding box center [406, 373] width 829 height 2764
drag, startPoint x: 435, startPoint y: 611, endPoint x: 444, endPoint y: 613, distance: 9.0
click at [444, 613] on div at bounding box center [406, 373] width 829 height 2764
drag, startPoint x: 453, startPoint y: 575, endPoint x: 464, endPoint y: 621, distance: 48.2
click at [451, 647] on div at bounding box center [406, 373] width 829 height 2764
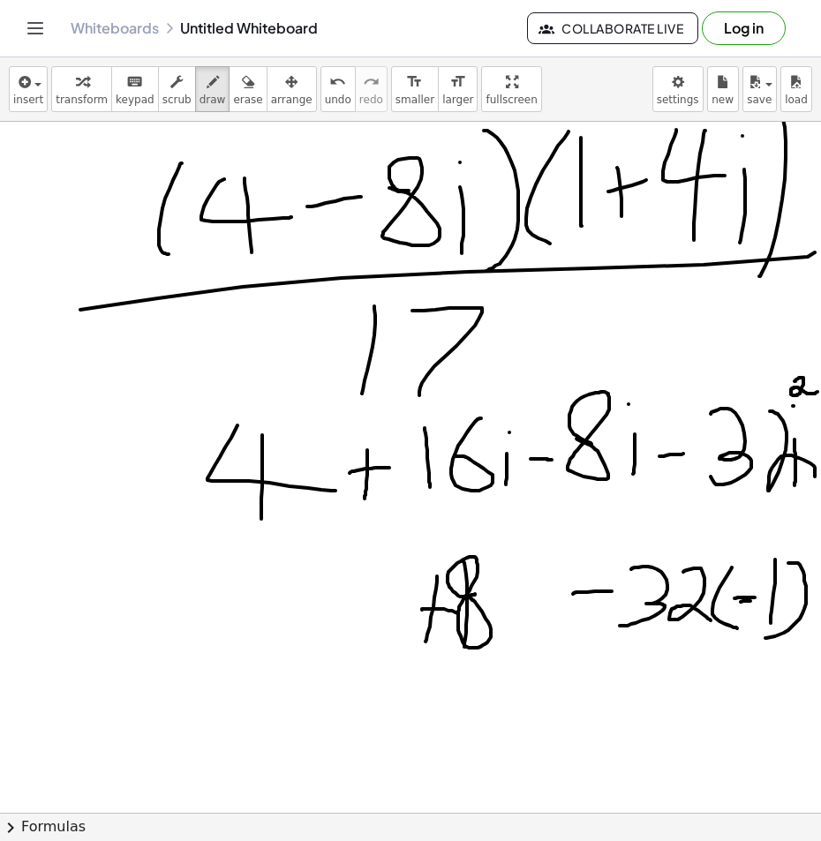
click at [455, 597] on div at bounding box center [406, 373] width 829 height 2764
drag, startPoint x: 492, startPoint y: 588, endPoint x: 492, endPoint y: 624, distance: 36.2
click at [492, 624] on div at bounding box center [406, 373] width 829 height 2764
click at [493, 558] on div at bounding box center [406, 373] width 829 height 2764
drag, startPoint x: 553, startPoint y: 697, endPoint x: 550, endPoint y: 747, distance: 49.5
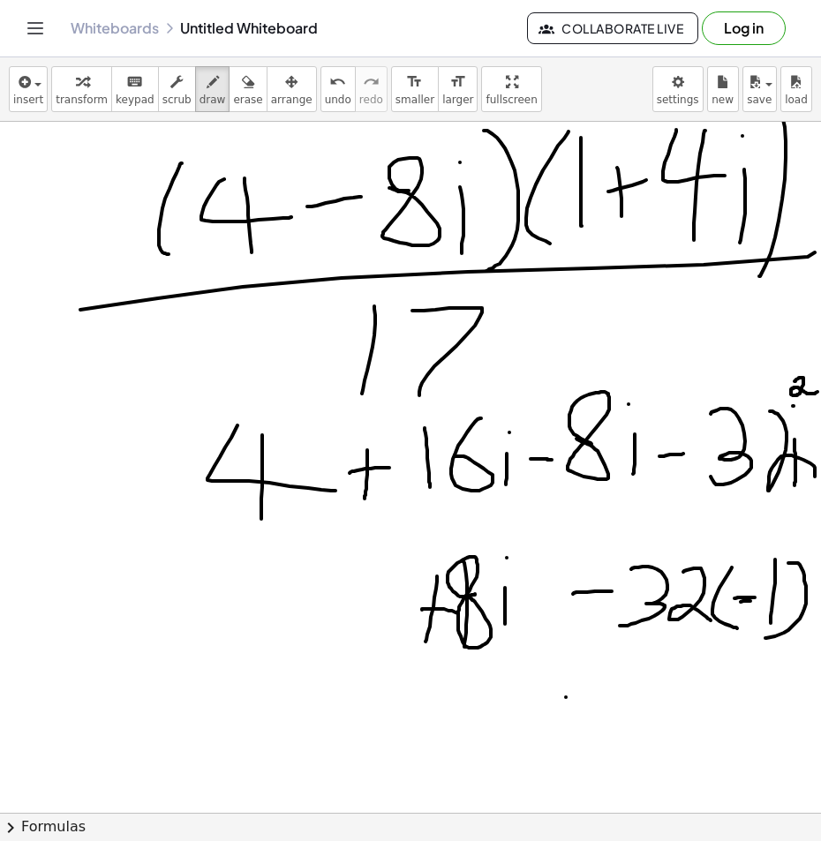
click at [551, 748] on div at bounding box center [406, 373] width 829 height 2764
drag, startPoint x: 540, startPoint y: 720, endPoint x: 583, endPoint y: 716, distance: 43.5
click at [573, 723] on div at bounding box center [406, 373] width 829 height 2764
drag, startPoint x: 592, startPoint y: 687, endPoint x: 587, endPoint y: 733, distance: 47.1
click at [587, 739] on div at bounding box center [406, 373] width 829 height 2764
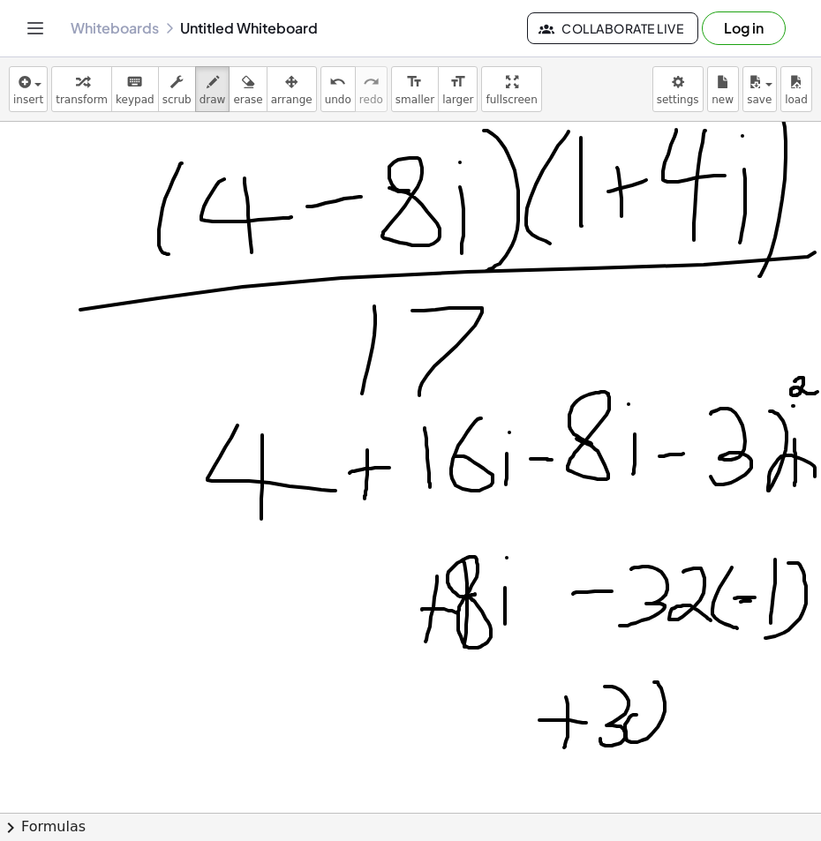
drag, startPoint x: 648, startPoint y: 688, endPoint x: 696, endPoint y: 751, distance: 79.3
click at [696, 751] on div at bounding box center [406, 373] width 829 height 2764
drag, startPoint x: 306, startPoint y: 688, endPoint x: 326, endPoint y: 723, distance: 40.3
click at [319, 742] on div at bounding box center [406, 373] width 829 height 2764
drag, startPoint x: 387, startPoint y: 700, endPoint x: 374, endPoint y: 718, distance: 22.1
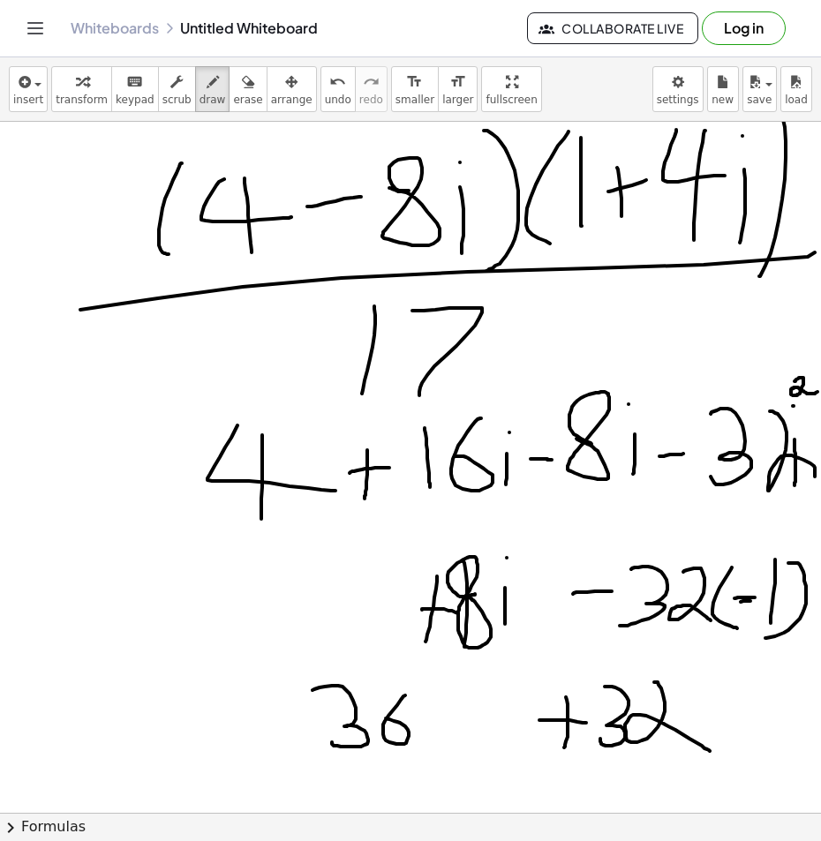
click at [372, 718] on div at bounding box center [406, 373] width 829 height 2764
drag, startPoint x: 441, startPoint y: 732, endPoint x: 434, endPoint y: 743, distance: 13.5
click at [439, 746] on div at bounding box center [406, 373] width 829 height 2764
drag, startPoint x: 437, startPoint y: 724, endPoint x: 471, endPoint y: 732, distance: 35.3
click at [462, 727] on div at bounding box center [406, 373] width 829 height 2764
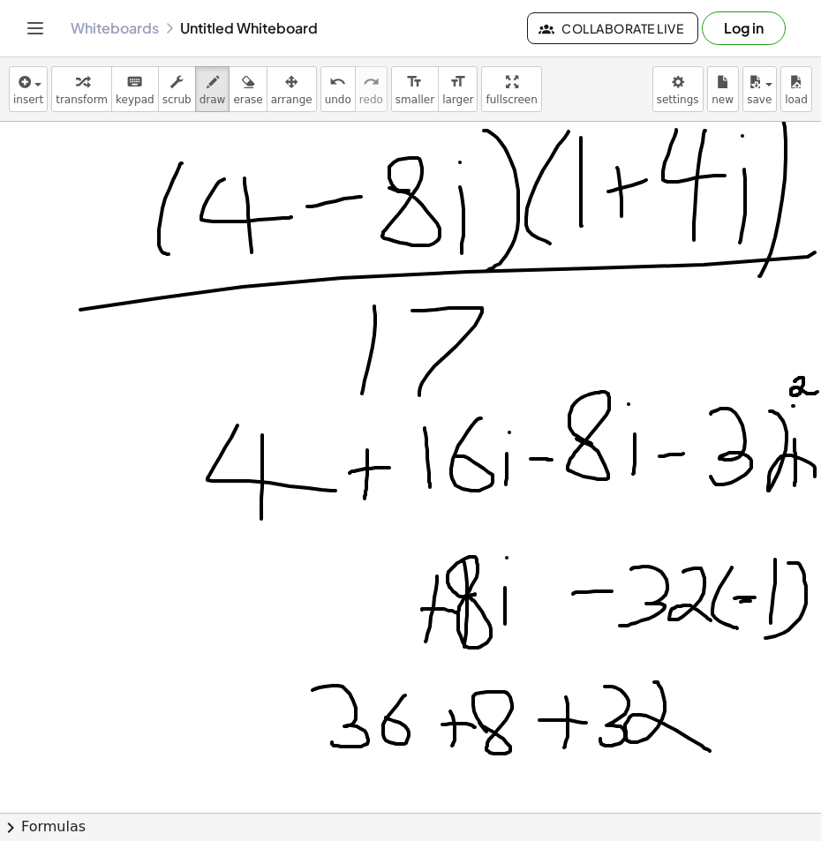
click at [463, 722] on div at bounding box center [406, 373] width 829 height 2764
click at [509, 746] on div at bounding box center [406, 373] width 829 height 2764
click at [501, 704] on div at bounding box center [406, 373] width 829 height 2764
click at [233, 89] on div "button" at bounding box center [247, 81] width 29 height 21
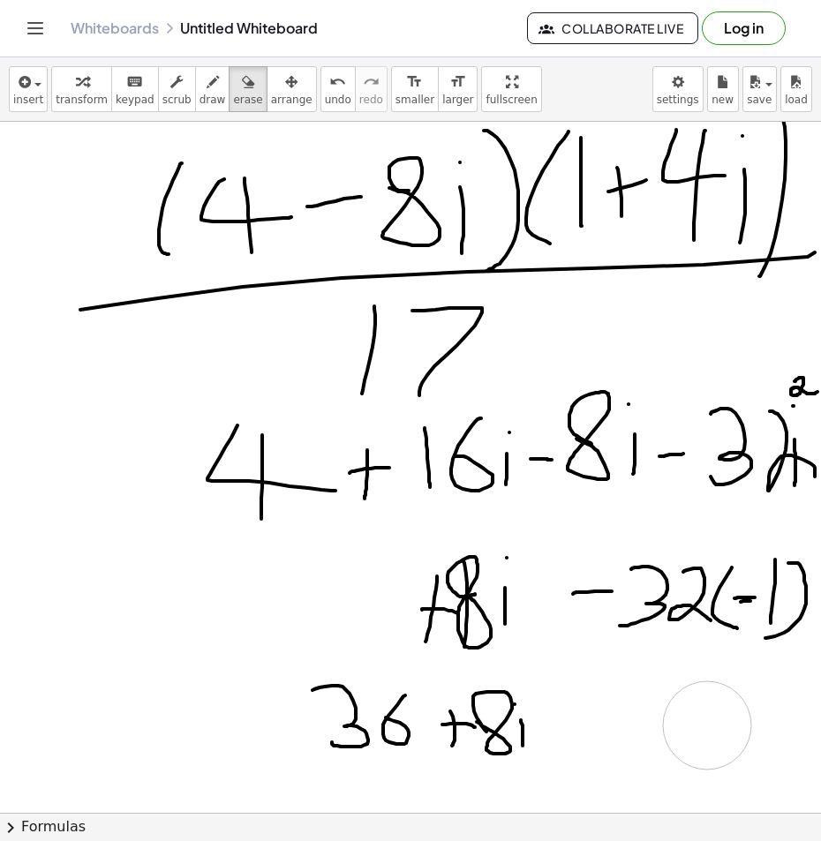
drag, startPoint x: 651, startPoint y: 710, endPoint x: 580, endPoint y: 734, distance: 75.6
click at [692, 723] on div at bounding box center [406, 373] width 829 height 2764
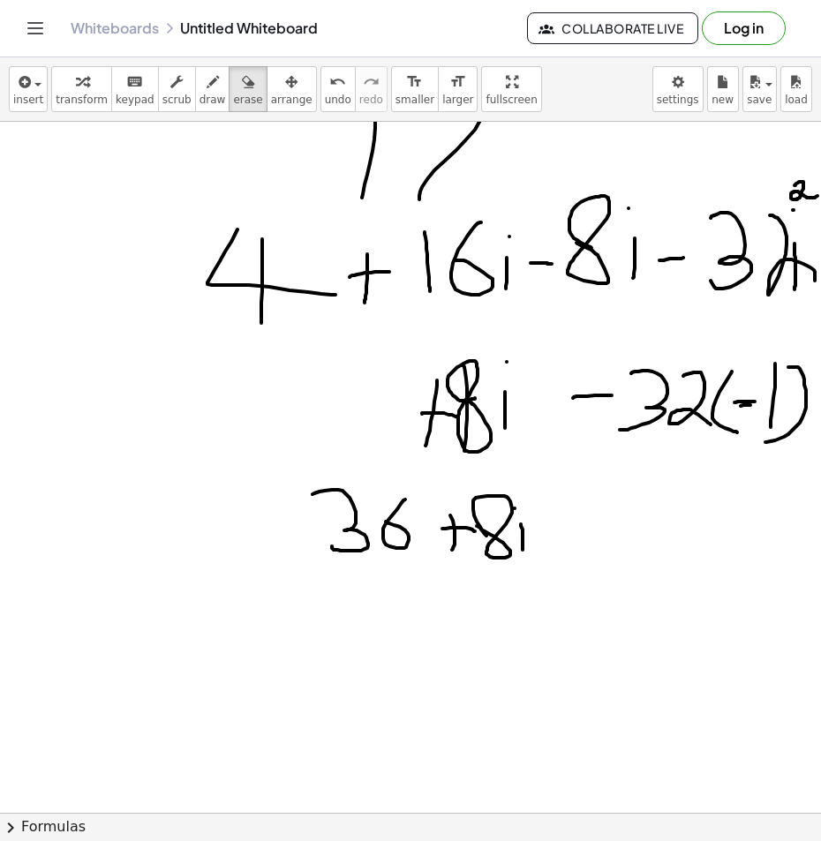
scroll to position [1572, 21]
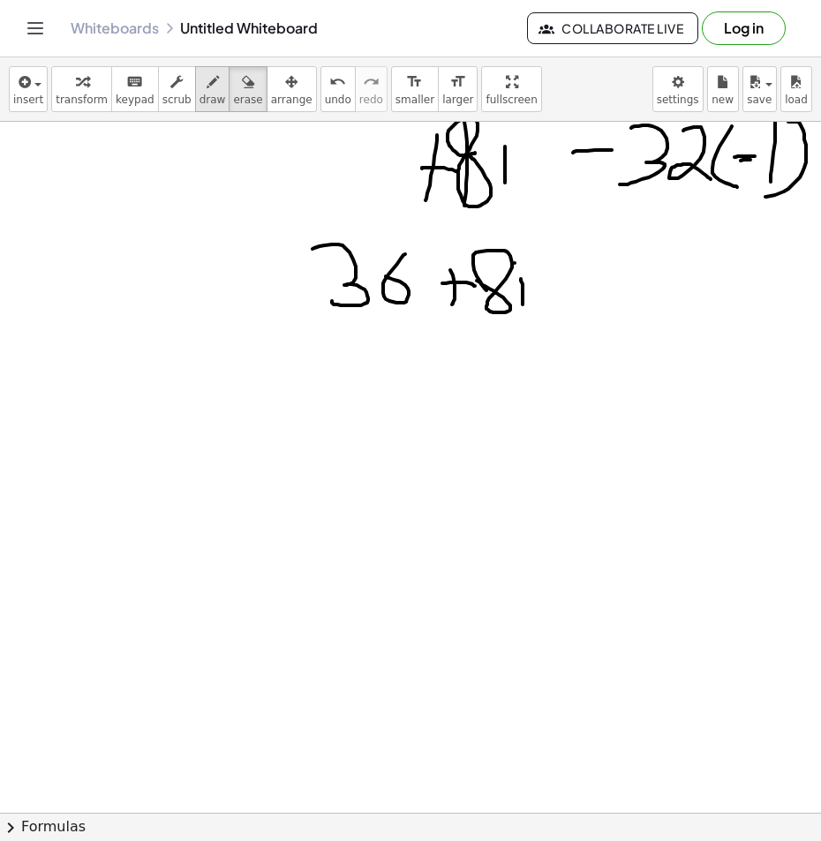
click at [207, 92] on icon "button" at bounding box center [213, 81] width 12 height 21
drag, startPoint x: 266, startPoint y: 391, endPoint x: 581, endPoint y: 403, distance: 315.3
